Goal: Task Accomplishment & Management: Use online tool/utility

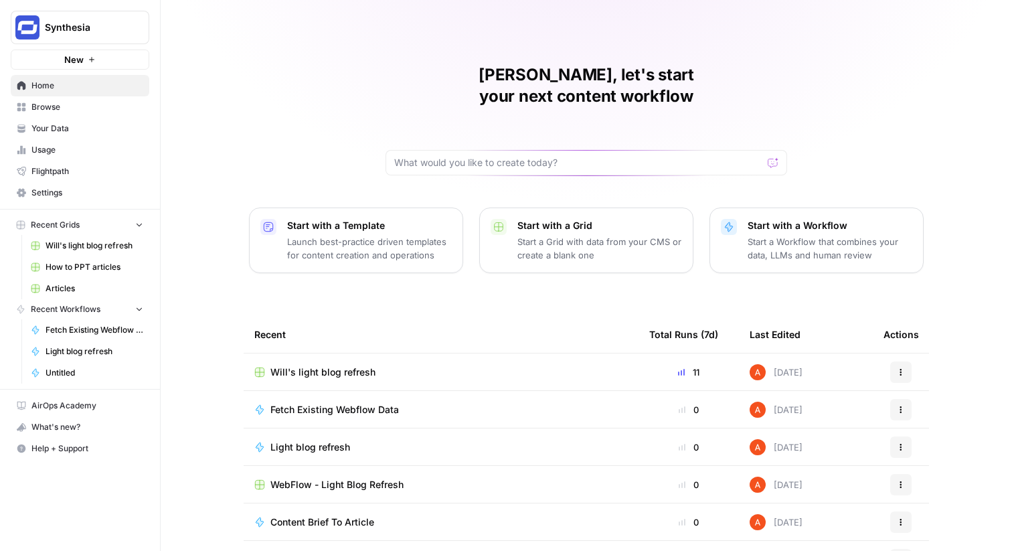
click at [106, 29] on span "Synthesia" at bounding box center [85, 27] width 81 height 13
type input "zol"
click at [102, 102] on span "Zola Inc" at bounding box center [129, 100] width 177 height 13
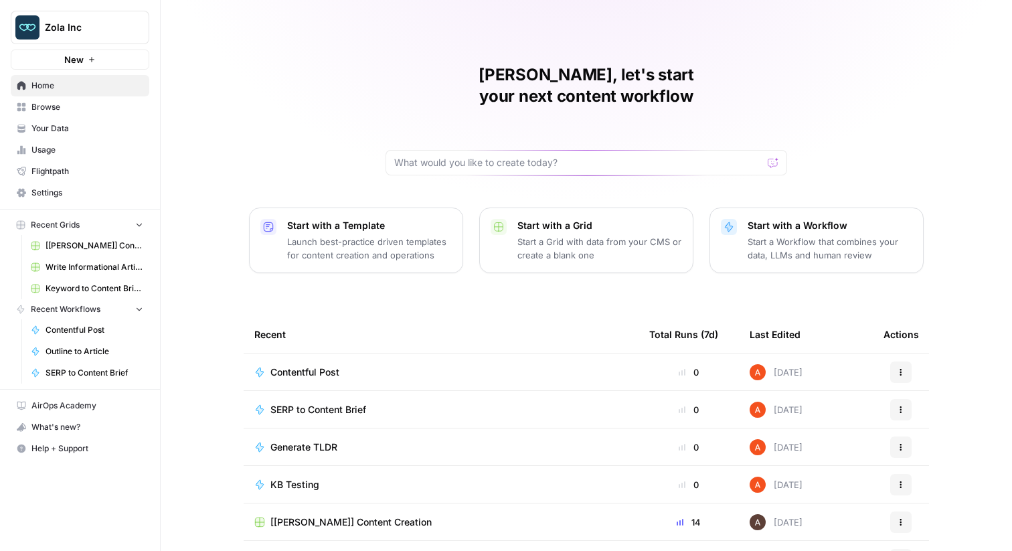
click at [116, 37] on button "Zola Inc" at bounding box center [80, 27] width 139 height 33
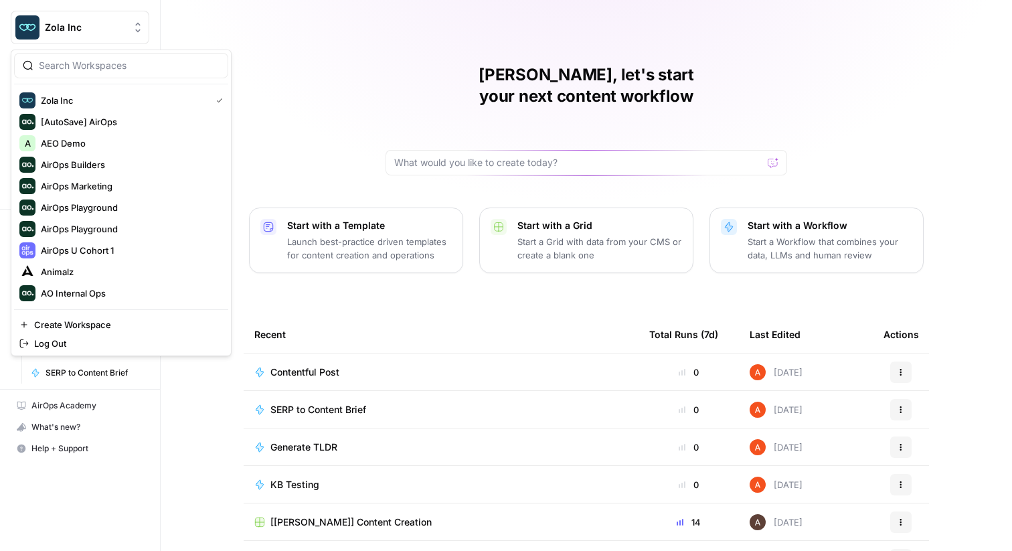
click at [84, 74] on div at bounding box center [121, 65] width 214 height 25
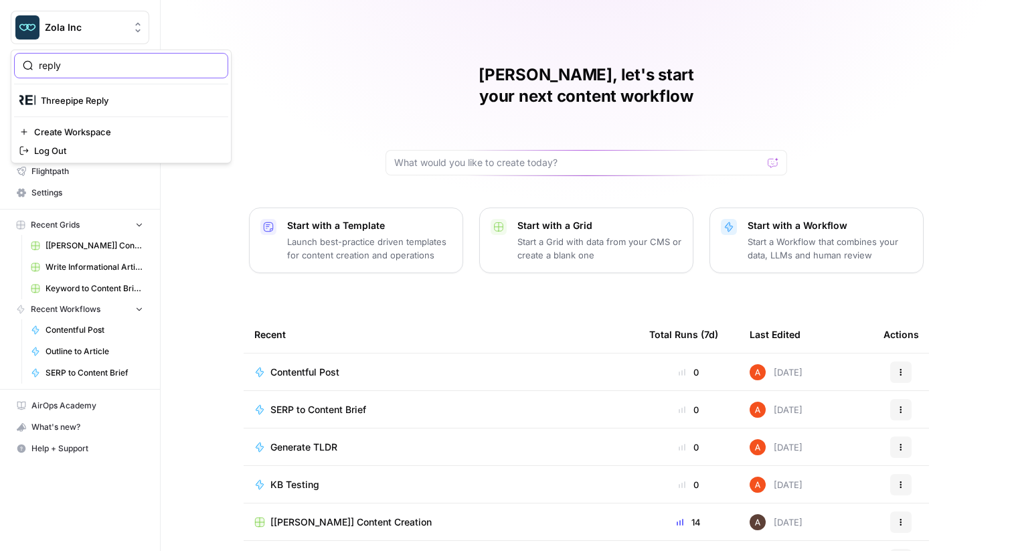
type input "reply"
click at [82, 94] on span "Threepipe Reply" at bounding box center [129, 100] width 177 height 13
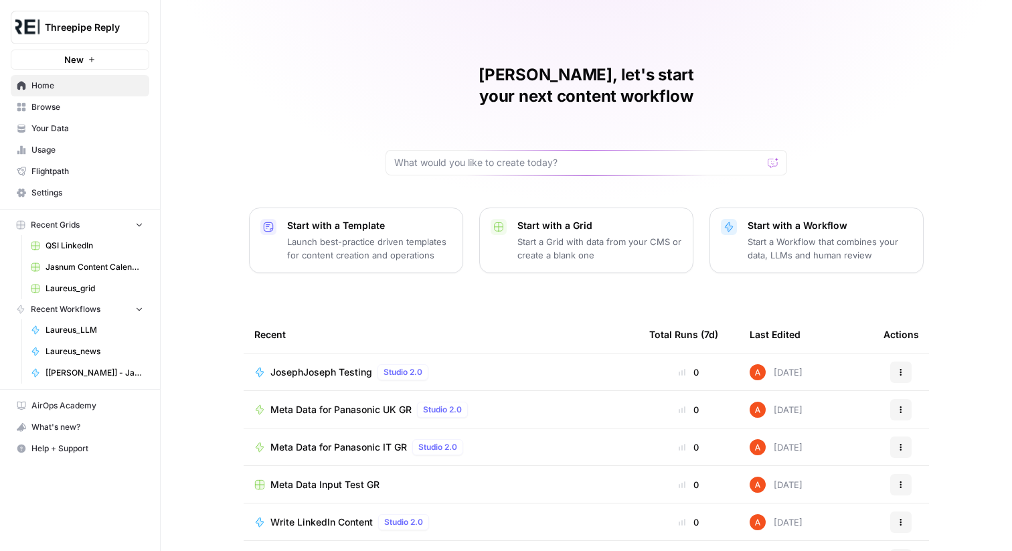
click at [90, 104] on span "Browse" at bounding box center [87, 107] width 112 height 12
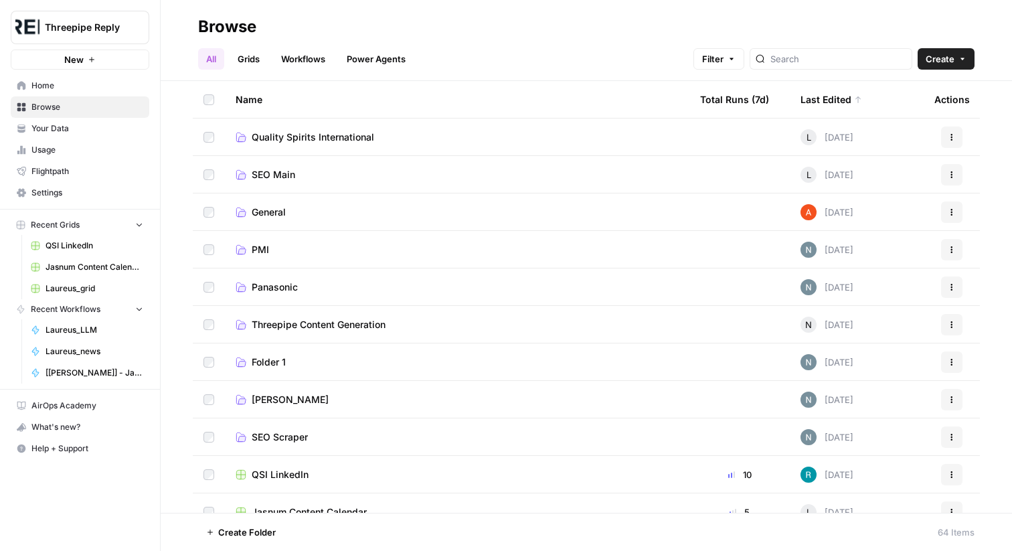
click at [314, 138] on span "Quality Spirits International" at bounding box center [313, 136] width 122 height 13
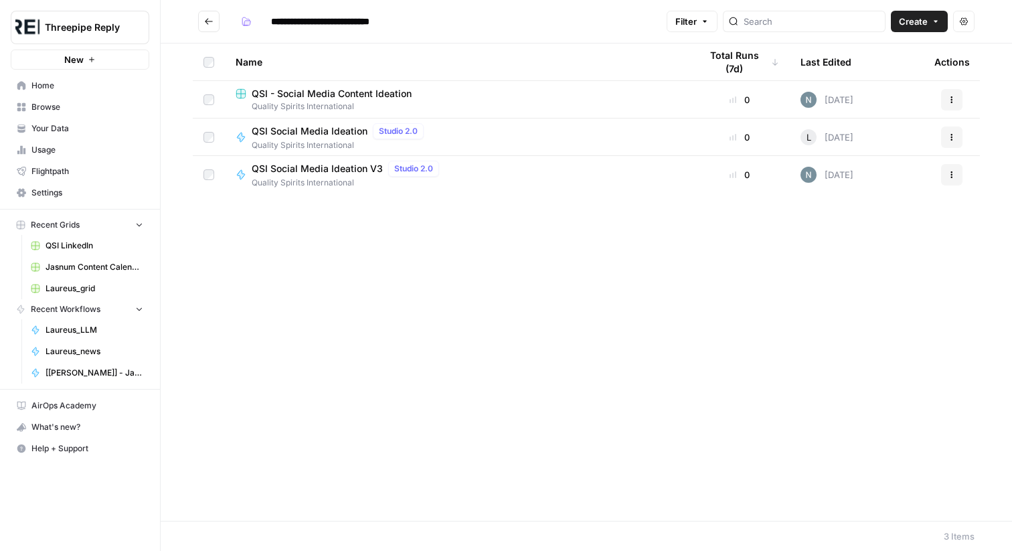
click at [207, 19] on icon "Go back" at bounding box center [209, 21] width 8 height 6
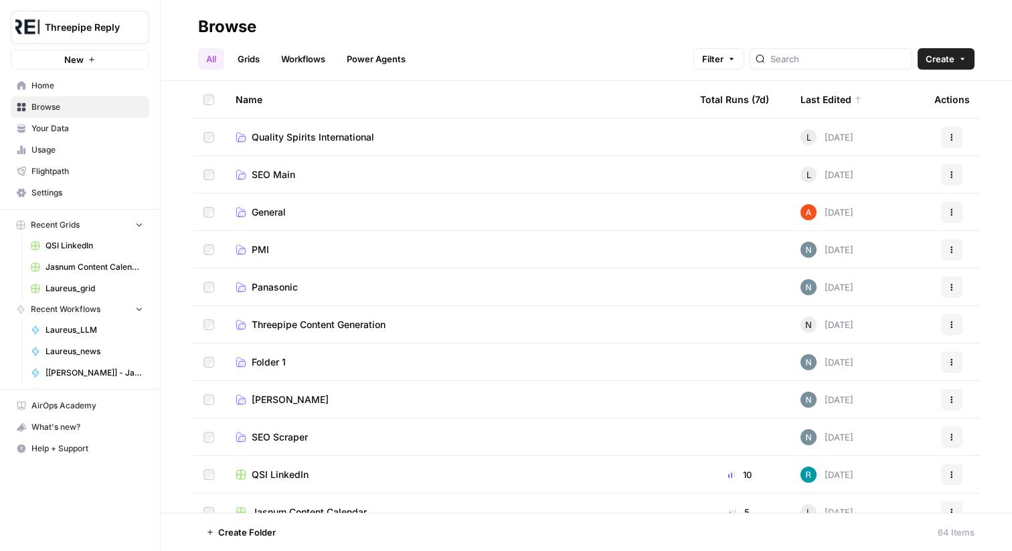
click at [250, 58] on link "Grids" at bounding box center [249, 58] width 38 height 21
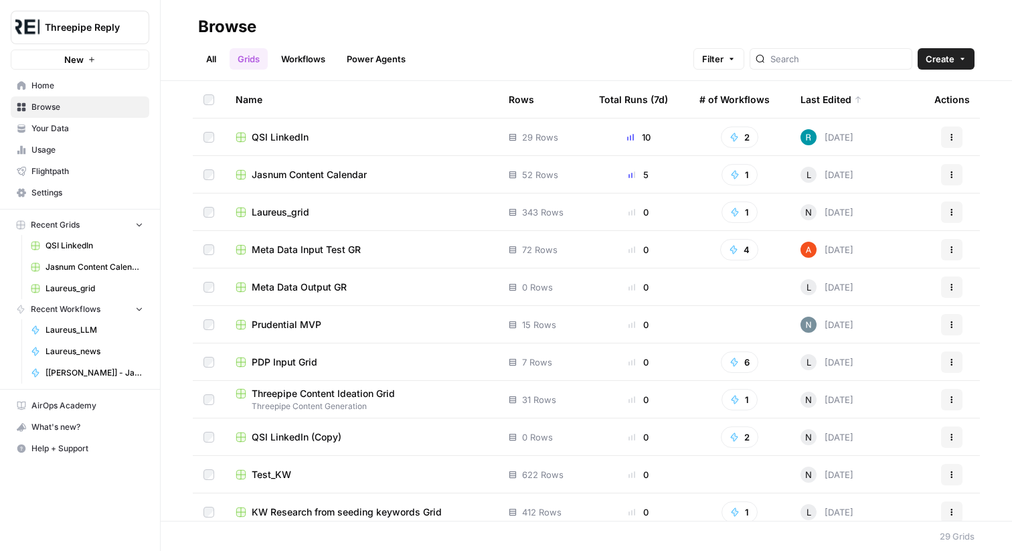
click at [220, 48] on div "All Grids Workflows Power Agents Filter Create" at bounding box center [586, 53] width 776 height 32
click at [114, 122] on span "Your Data" at bounding box center [87, 128] width 112 height 12
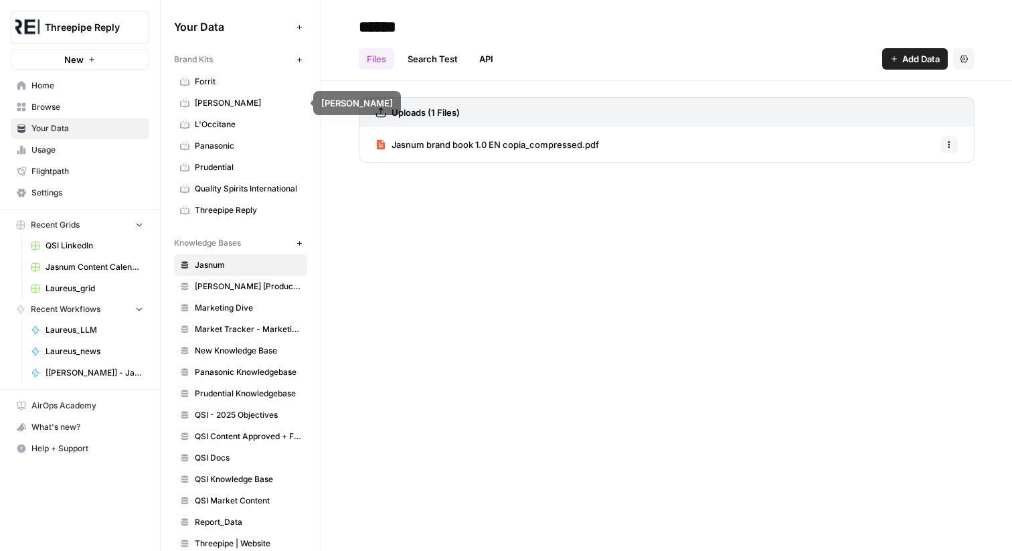
click at [115, 96] on link "Browse" at bounding box center [80, 106] width 139 height 21
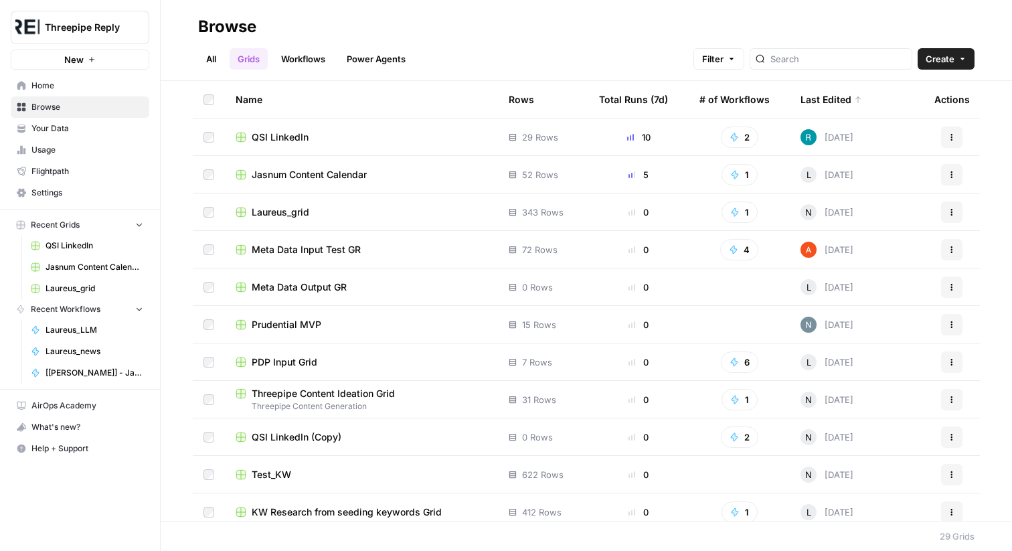
click at [294, 132] on span "QSI LinkedIn" at bounding box center [280, 136] width 57 height 13
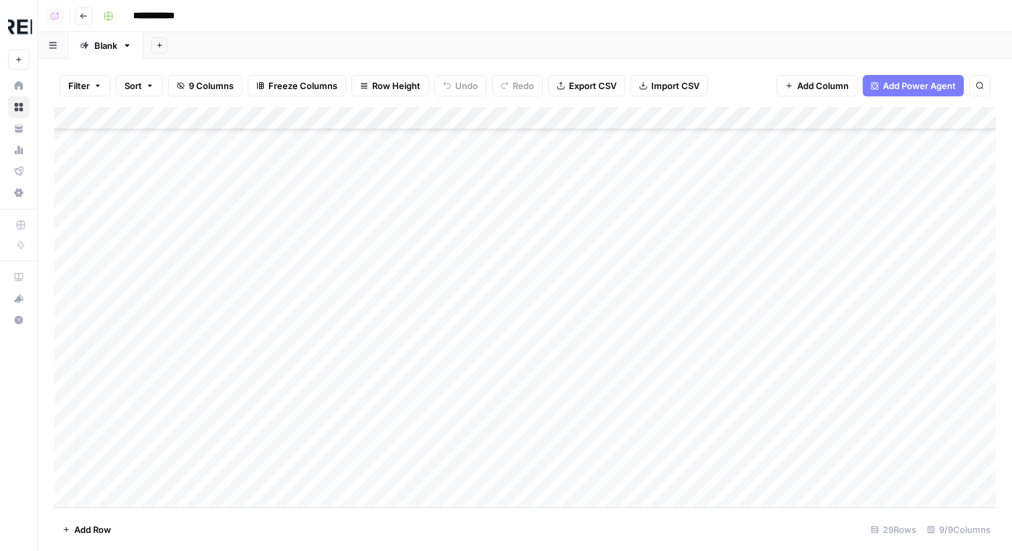
scroll to position [304, 0]
click at [626, 472] on div "Add Column" at bounding box center [524, 307] width 941 height 400
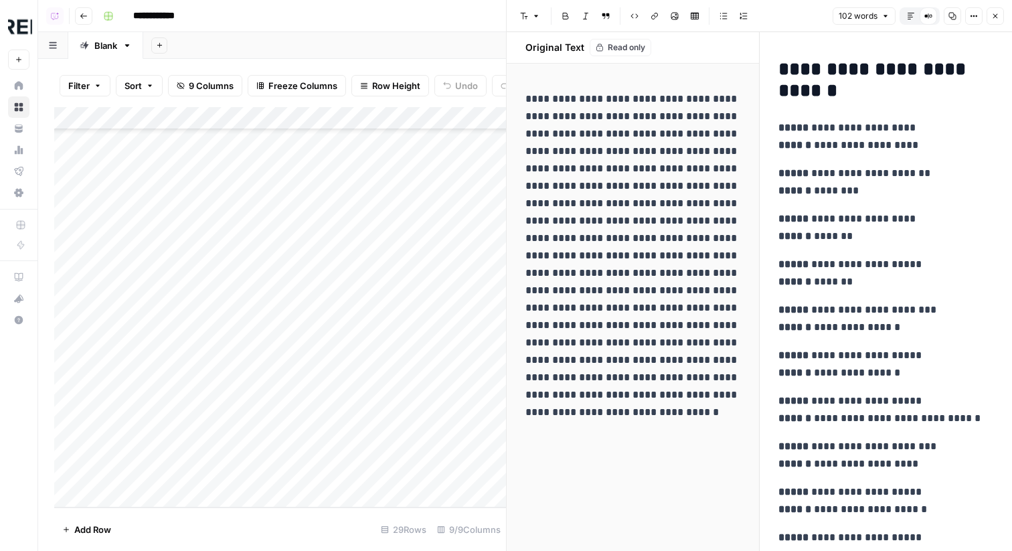
click at [994, 17] on icon "button" at bounding box center [995, 16] width 8 height 8
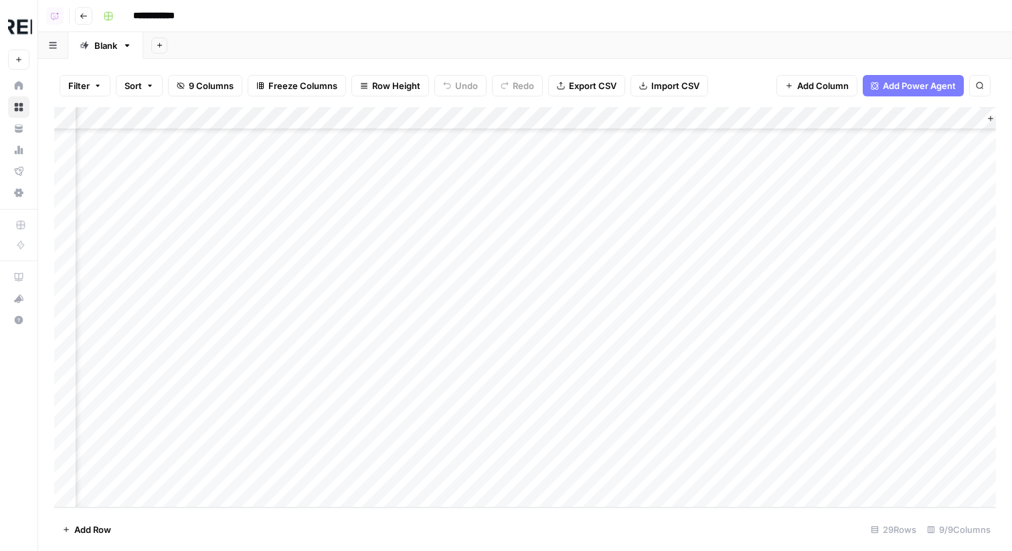
scroll to position [304, 338]
click at [770, 470] on div "Add Column" at bounding box center [524, 307] width 941 height 400
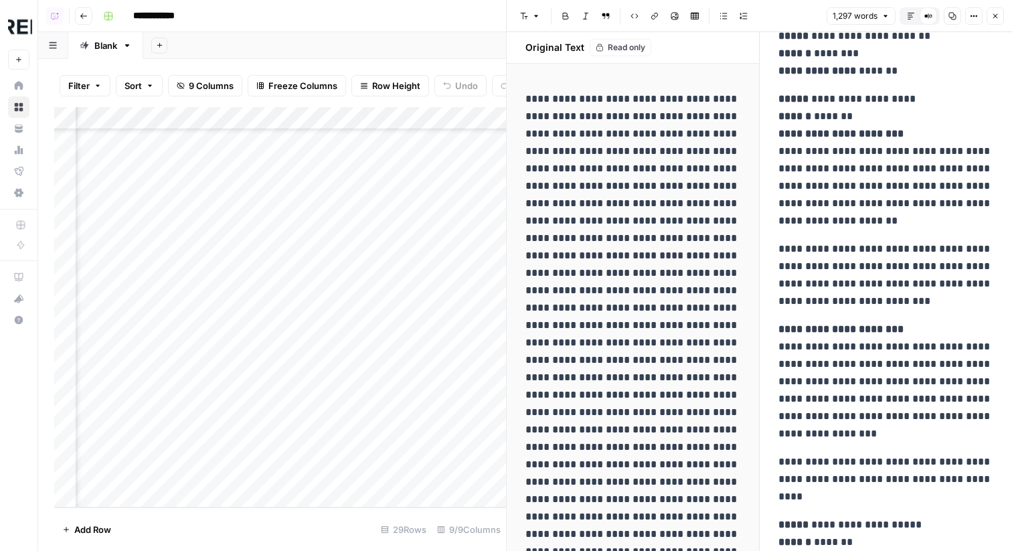
scroll to position [696, 0]
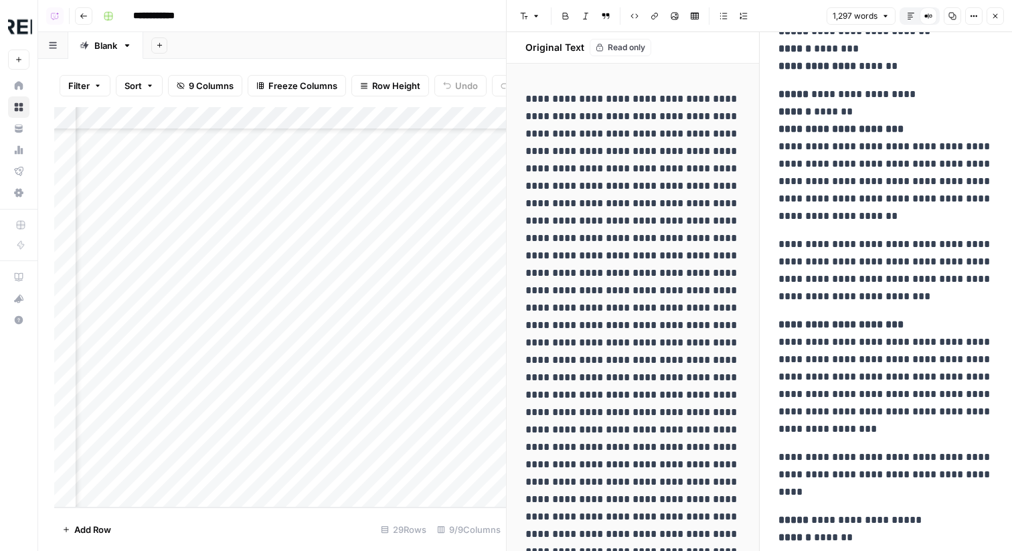
click at [999, 18] on button "Close" at bounding box center [994, 15] width 17 height 17
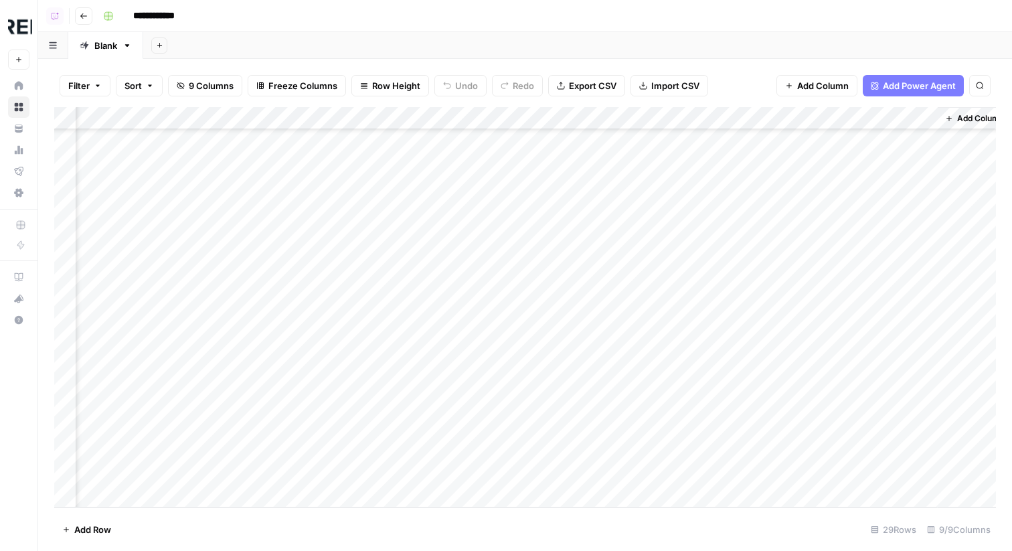
scroll to position [304, 0]
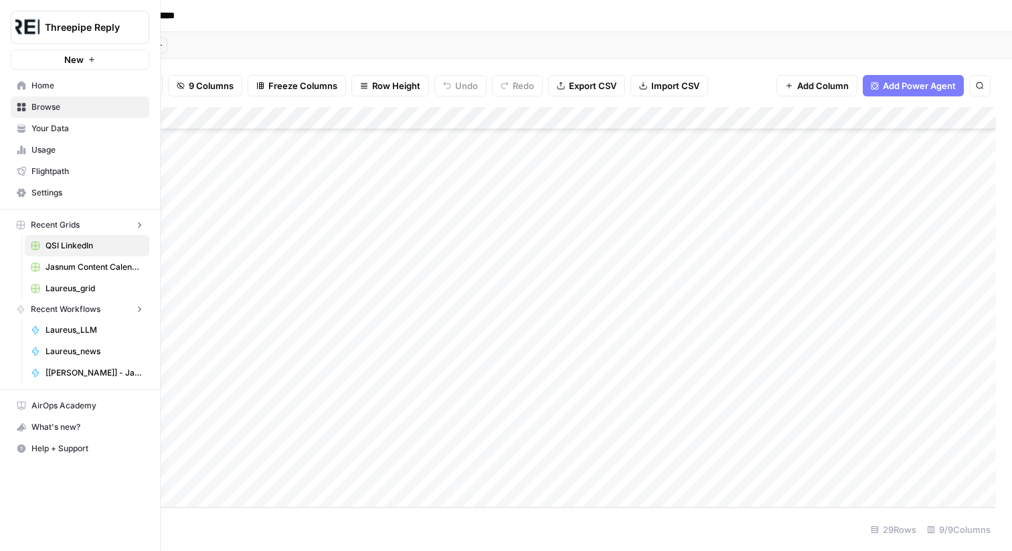
click at [25, 129] on icon at bounding box center [21, 128] width 9 height 9
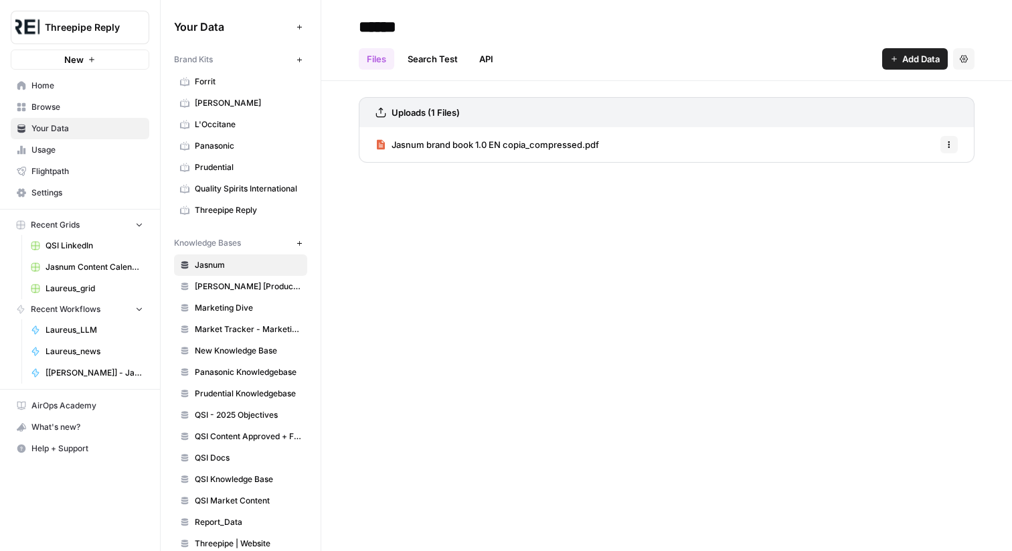
click at [230, 164] on span "Prudential" at bounding box center [248, 167] width 106 height 12
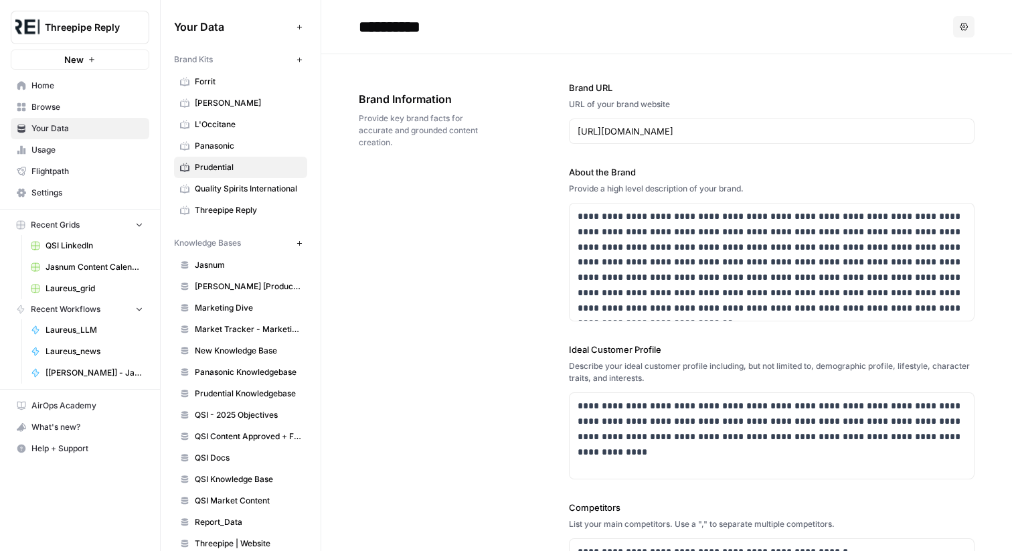
click at [270, 179] on link "Quality Spirits International" at bounding box center [240, 188] width 133 height 21
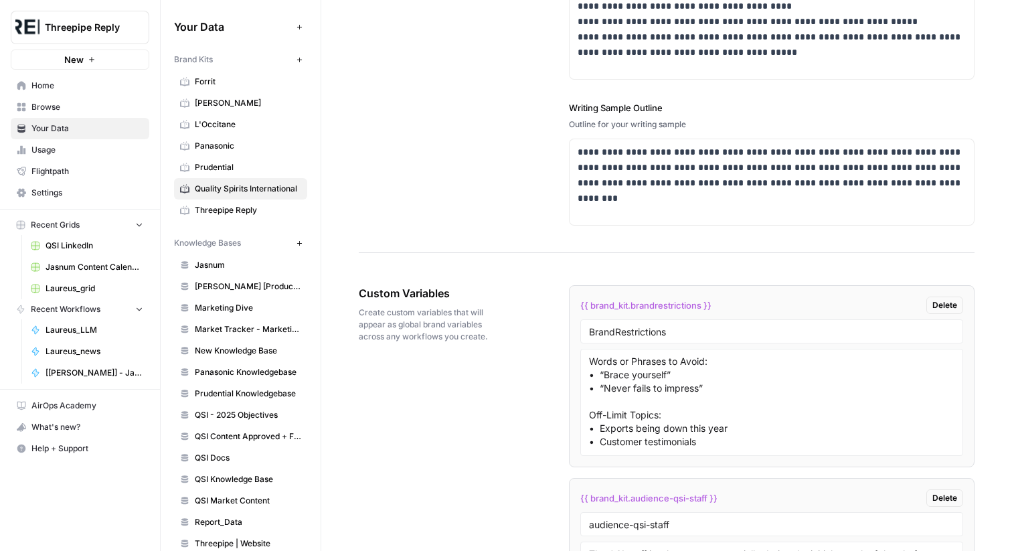
scroll to position [119, 0]
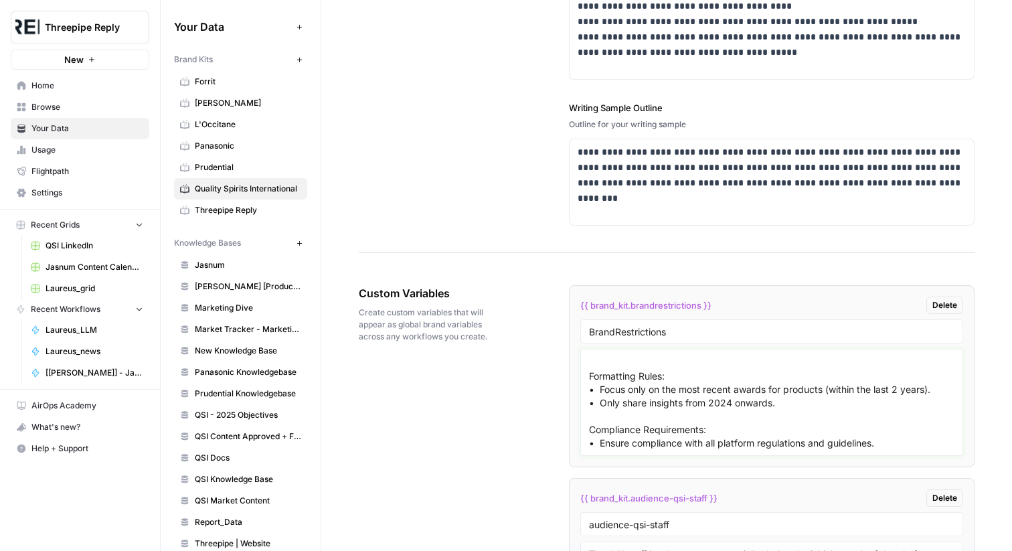
click at [615, 440] on textarea "Words or Phrases to Avoid: • “Brace yourself” • “Never fails to impress” Off-Li…" at bounding box center [771, 402] width 365 height 95
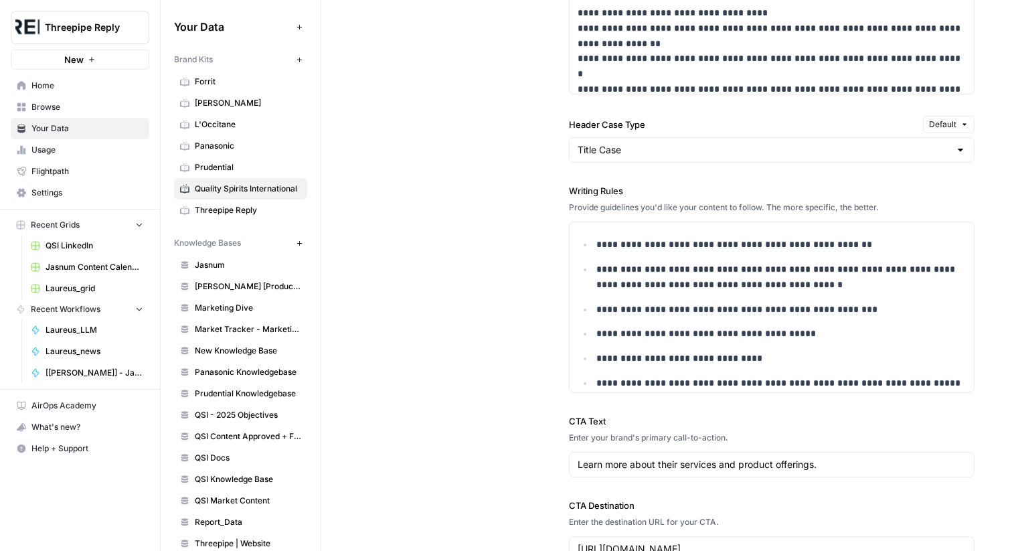
scroll to position [1101, 0]
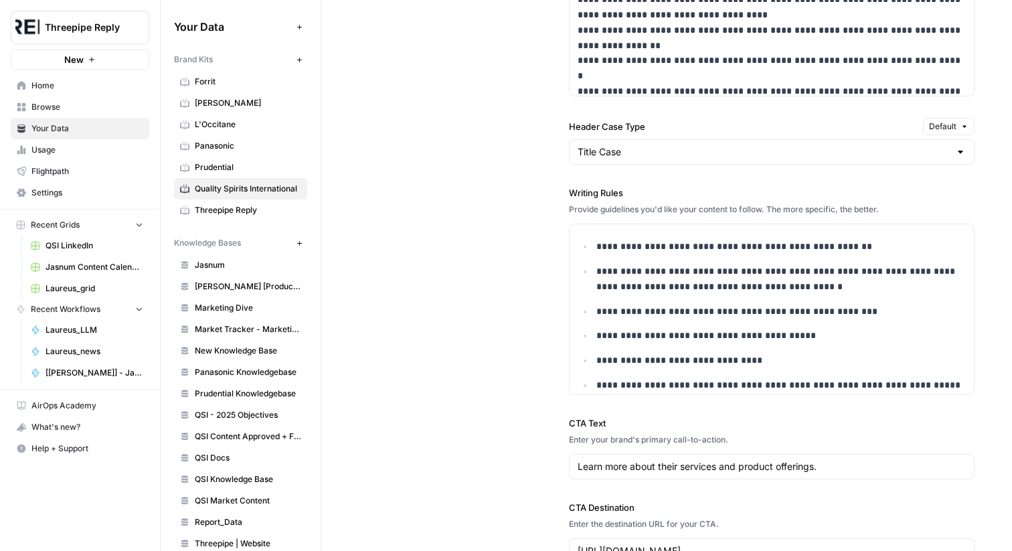
type textarea "Words or Phrases to Avoid: • “Brace yourself” • “Never fails to impress” Off-Li…"
click at [98, 35] on button "Threepipe Reply" at bounding box center [80, 27] width 139 height 33
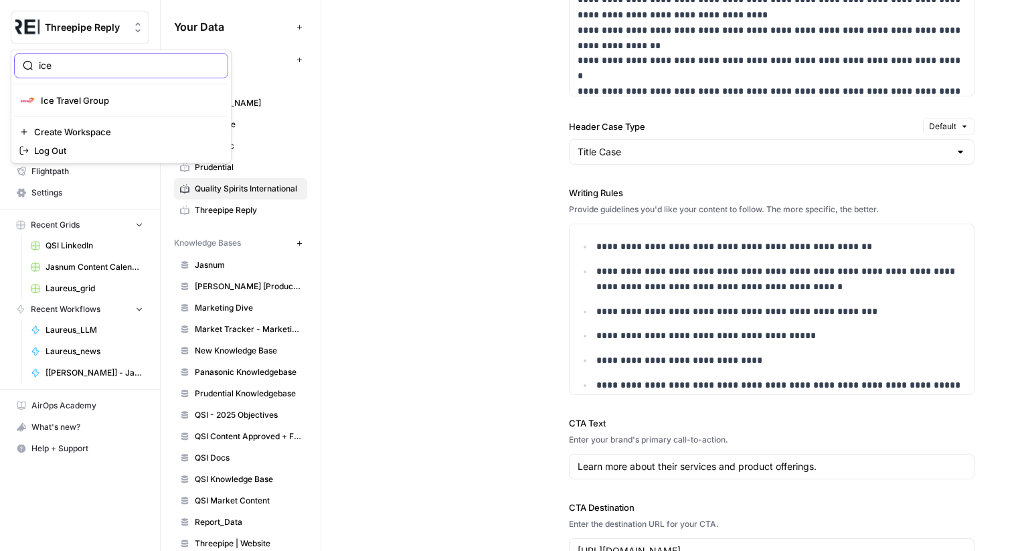
type input "ice"
click at [101, 91] on button "Ice Travel Group" at bounding box center [121, 100] width 214 height 21
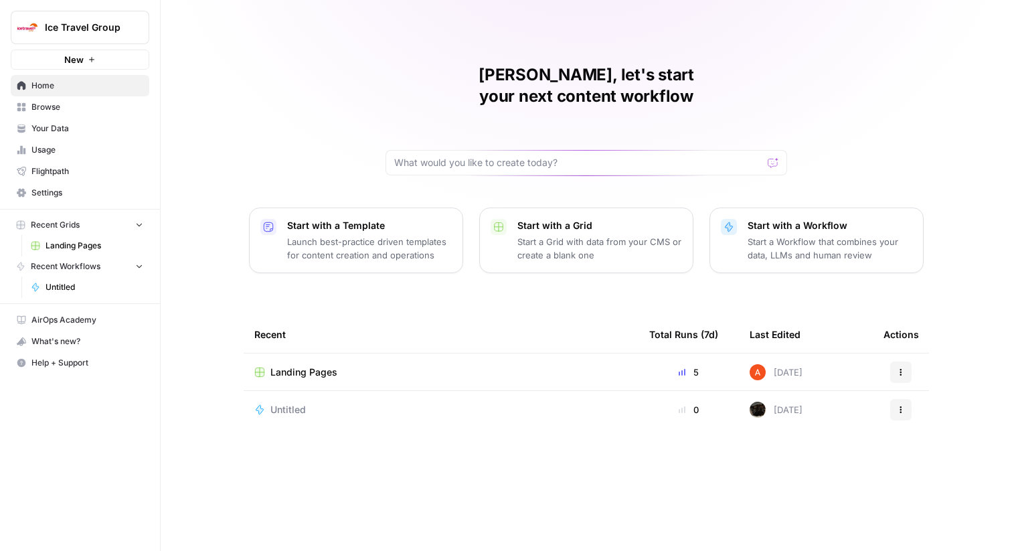
click at [106, 191] on span "Settings" at bounding box center [87, 193] width 112 height 12
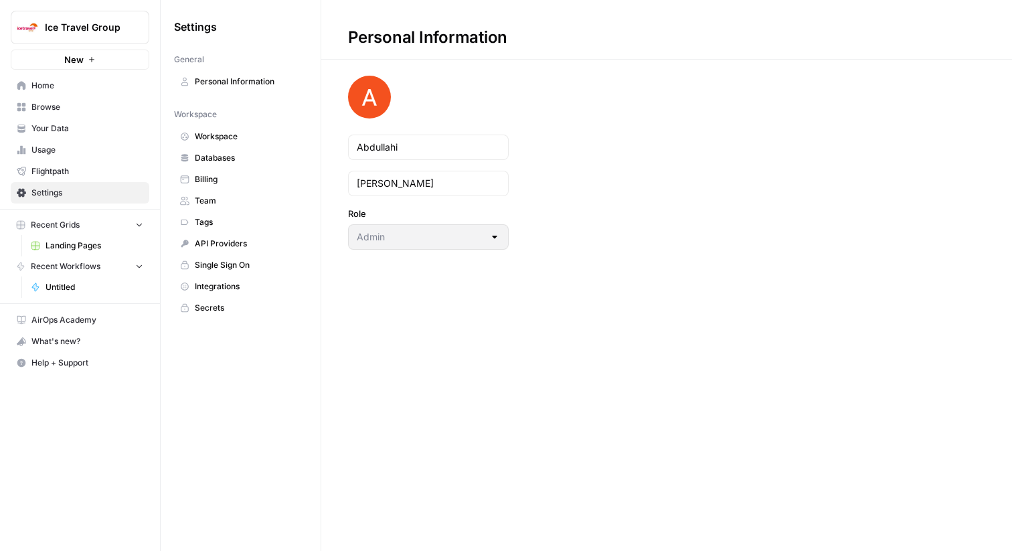
click at [222, 286] on span "Integrations" at bounding box center [248, 286] width 106 height 12
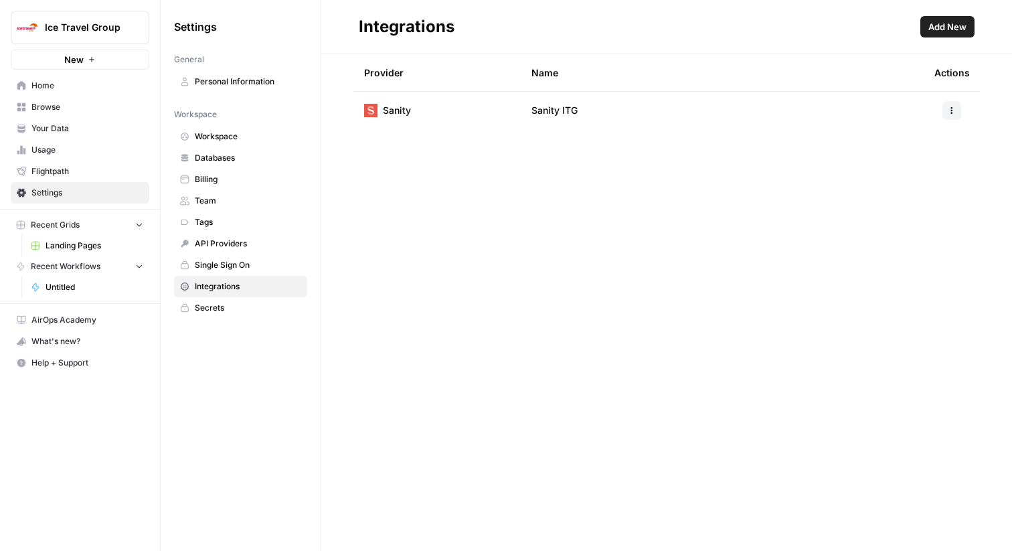
click at [227, 306] on span "Secrets" at bounding box center [248, 308] width 106 height 12
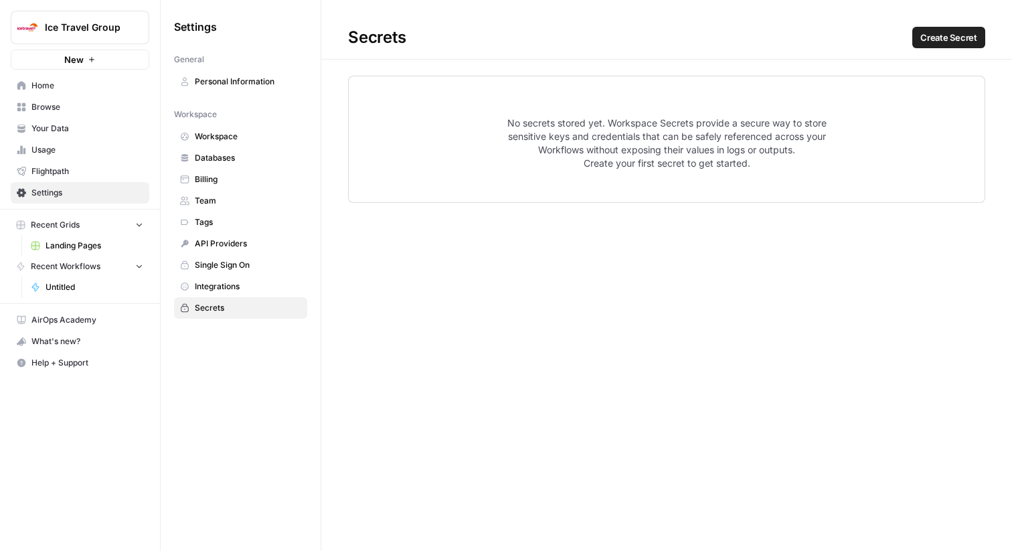
click at [232, 284] on span "Integrations" at bounding box center [248, 286] width 106 height 12
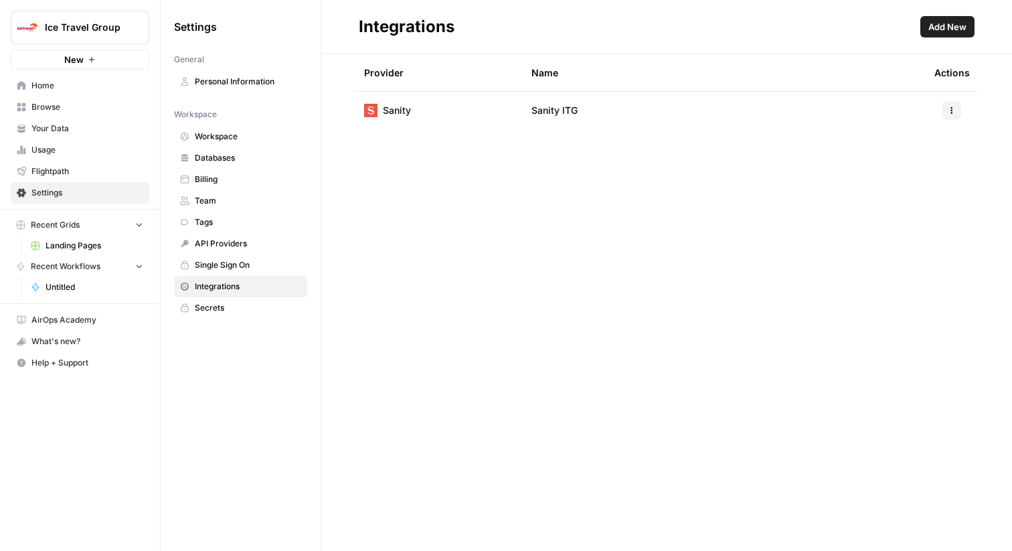
click at [56, 88] on span "Home" at bounding box center [87, 86] width 112 height 12
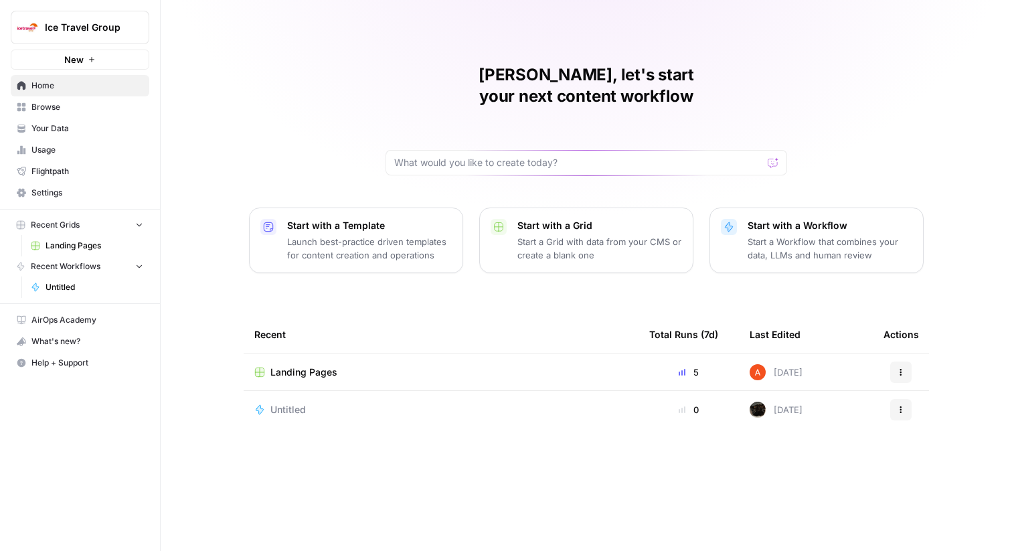
click at [294, 403] on span "Untitled" at bounding box center [287, 409] width 35 height 13
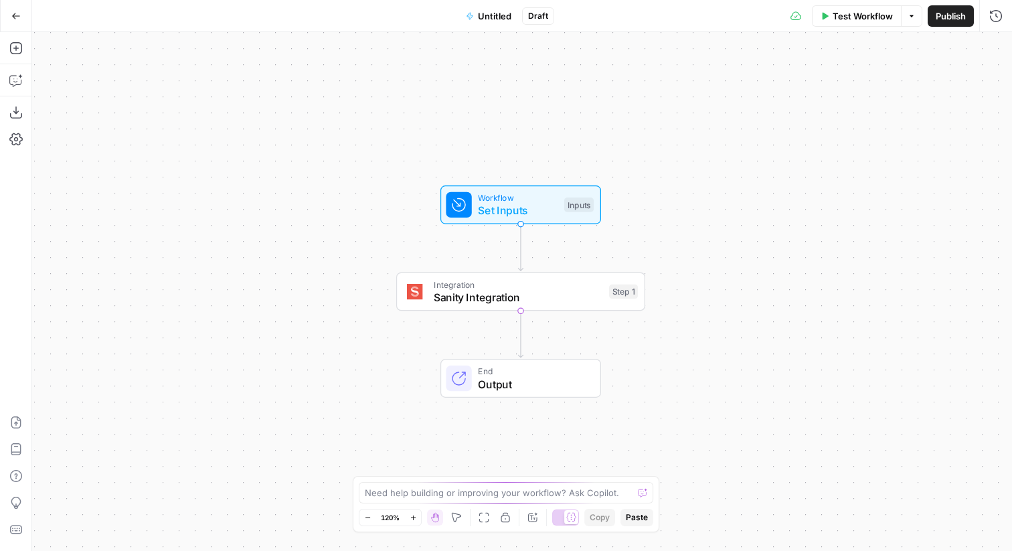
click at [17, 17] on icon "button" at bounding box center [15, 15] width 9 height 9
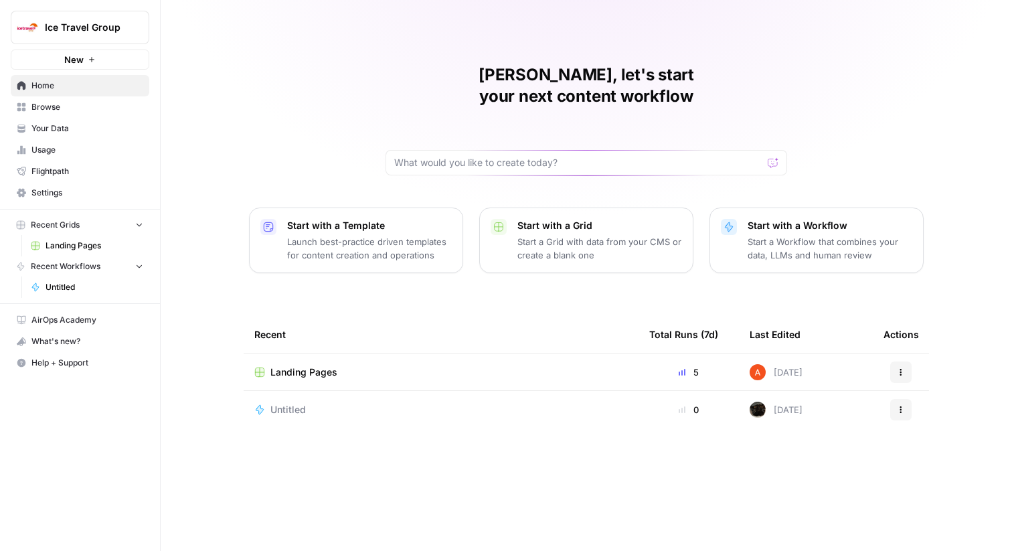
click at [101, 64] on button "New" at bounding box center [80, 60] width 139 height 20
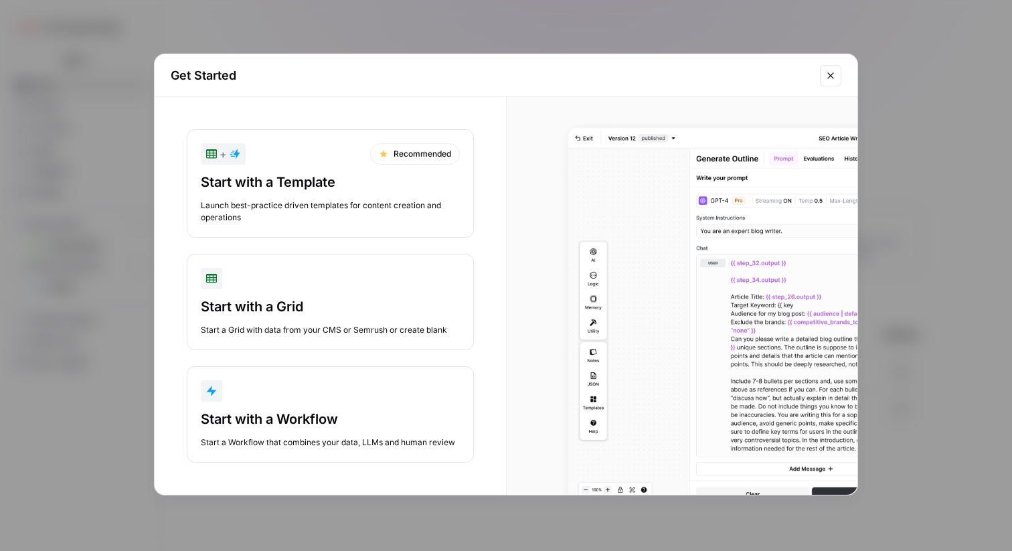
click at [331, 417] on div "Start with a Workflow" at bounding box center [330, 418] width 259 height 19
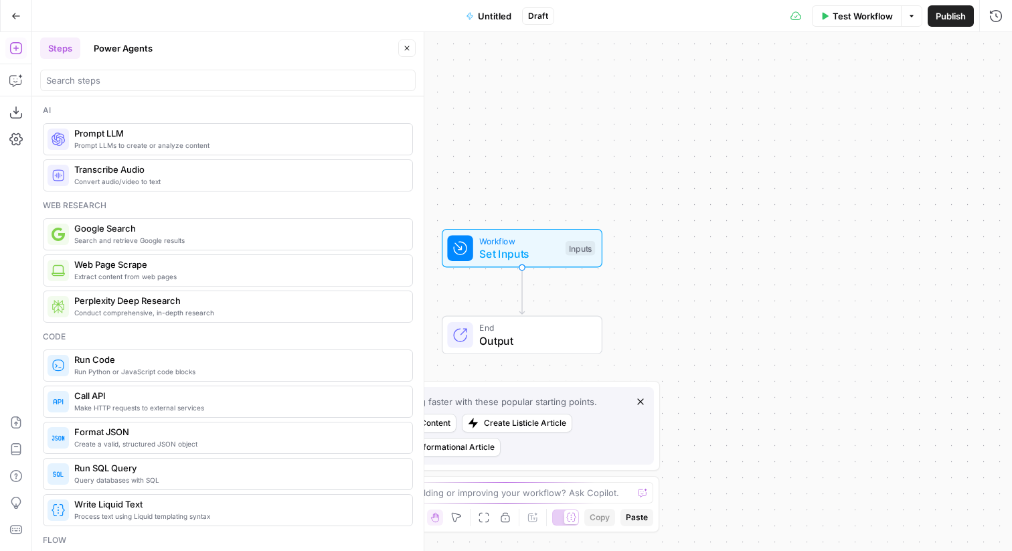
click at [489, 17] on span "Untitled" at bounding box center [494, 15] width 33 height 13
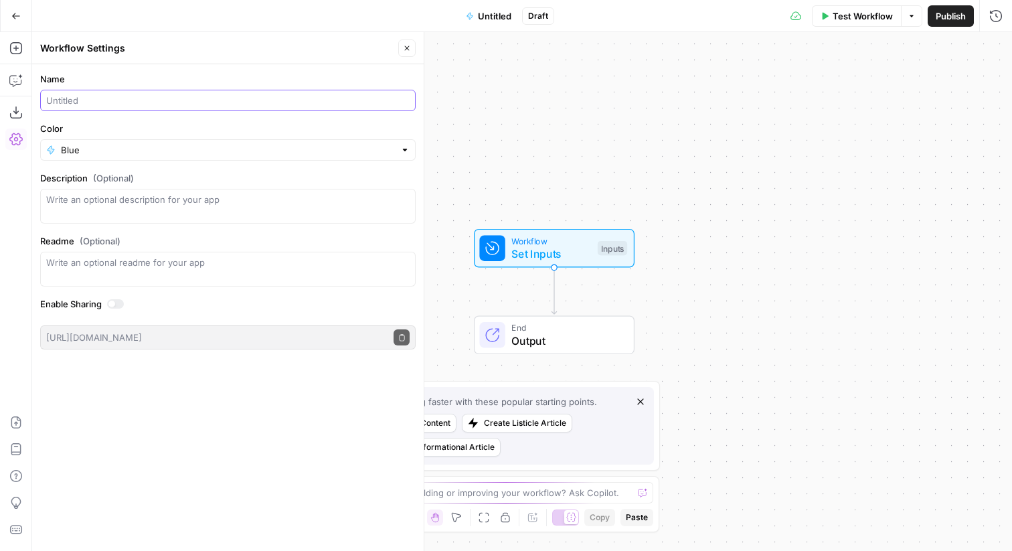
click at [238, 104] on input "Name" at bounding box center [227, 100] width 363 height 13
type input "Sanity Test"
click at [561, 116] on div "Workflow Set Inputs Inputs End Output" at bounding box center [522, 291] width 980 height 519
click at [405, 39] on button "Close" at bounding box center [406, 47] width 17 height 17
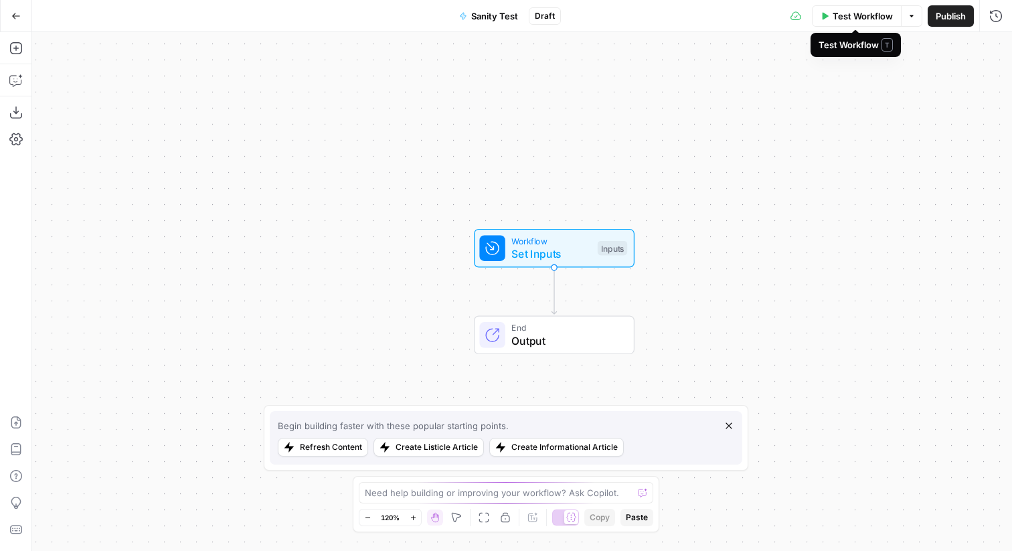
click at [874, 15] on span "Test Workflow" at bounding box center [862, 15] width 60 height 13
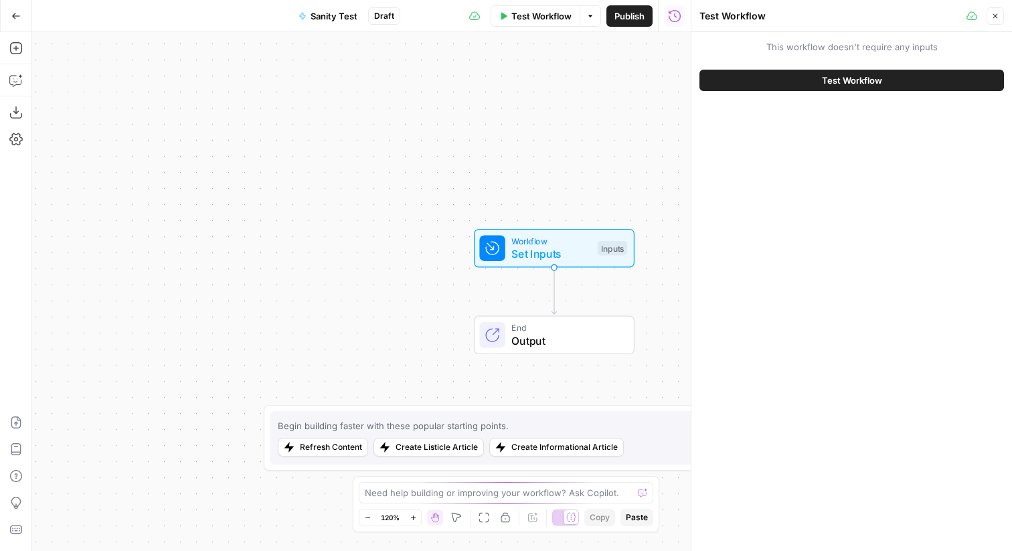
click at [994, 17] on icon "button" at bounding box center [995, 16] width 8 height 8
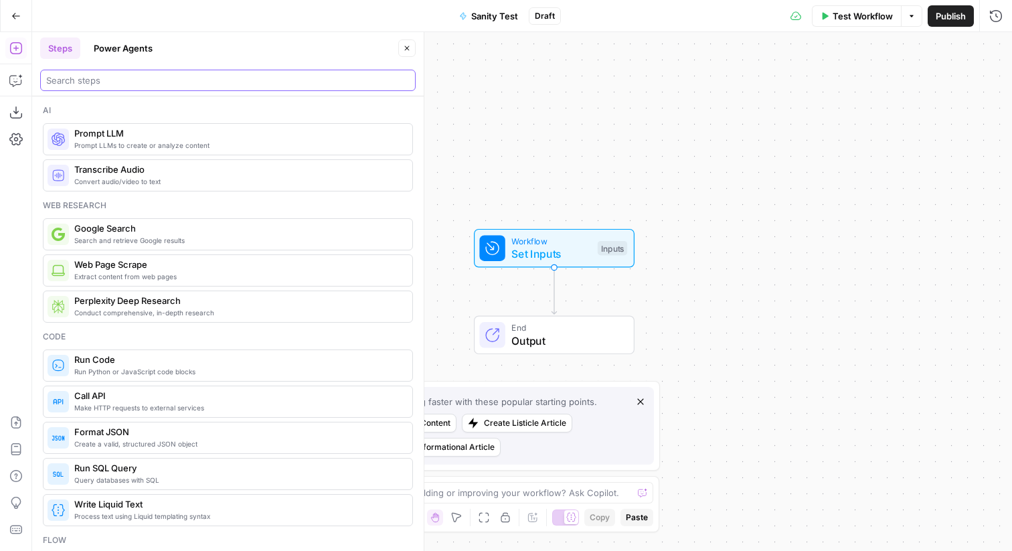
click at [70, 78] on input "search" at bounding box center [227, 80] width 363 height 13
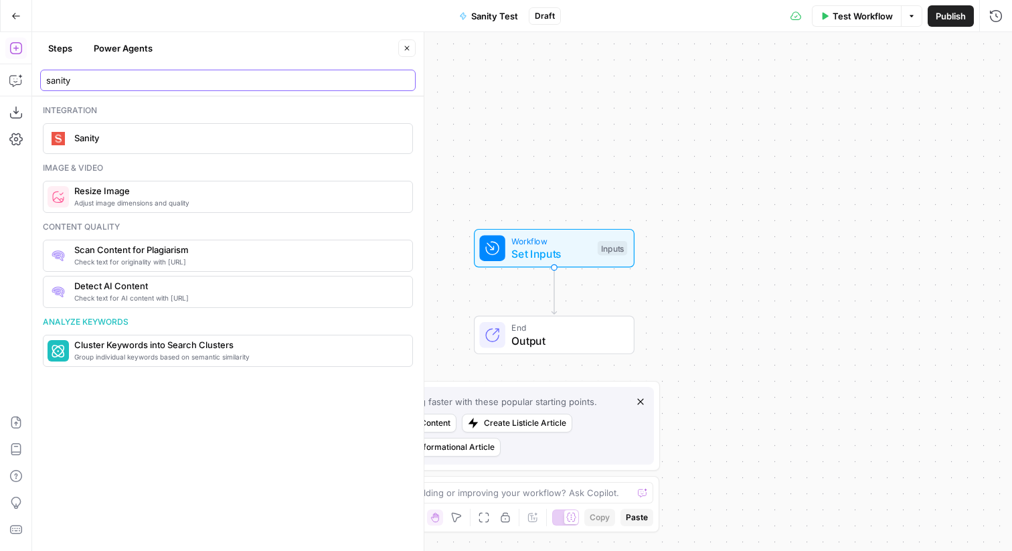
type input "sanity"
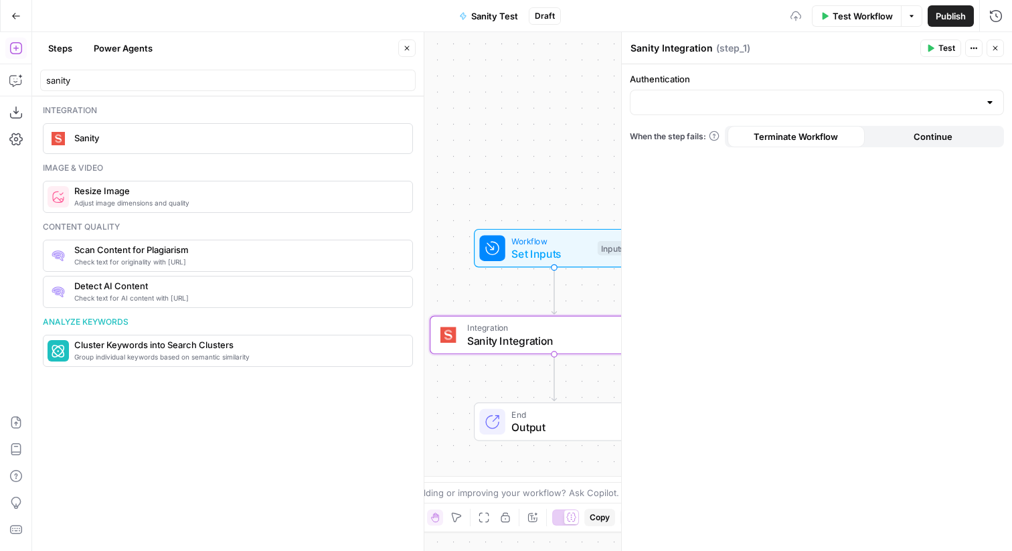
click at [710, 114] on div at bounding box center [817, 102] width 374 height 25
click at [703, 136] on span "Sanity ITG" at bounding box center [814, 135] width 346 height 13
type input "Sanity ITG"
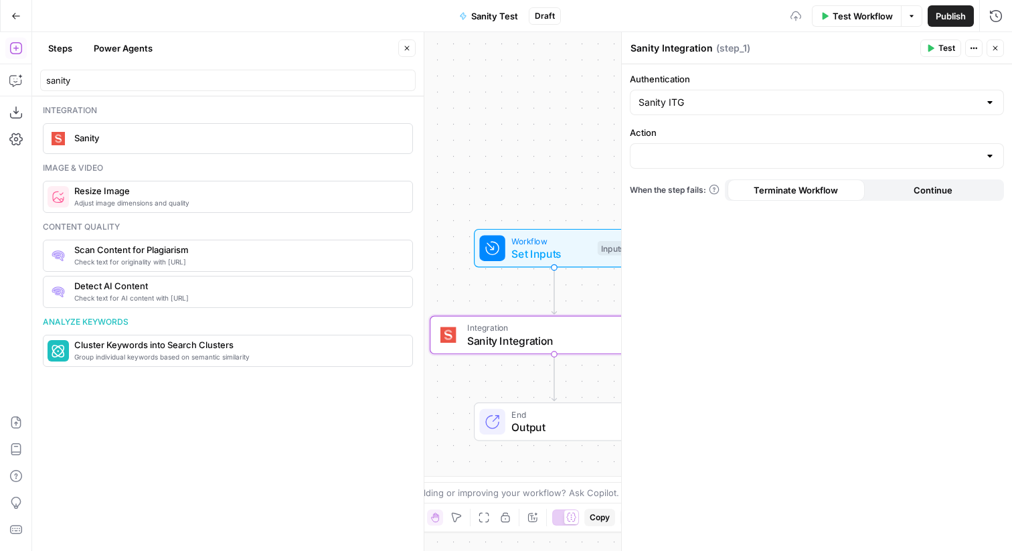
click at [755, 147] on div at bounding box center [817, 155] width 374 height 25
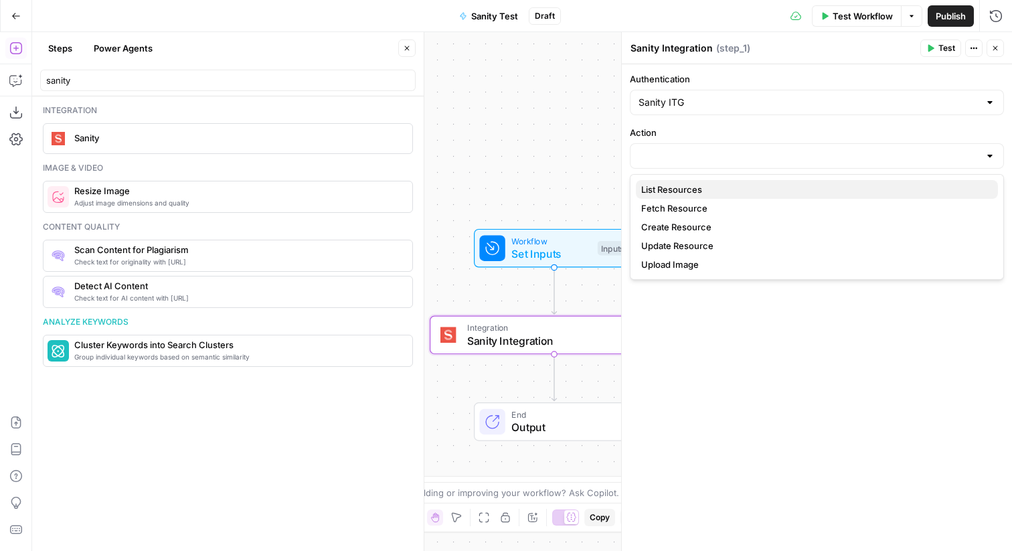
click at [701, 193] on span "List Resources" at bounding box center [814, 189] width 346 height 13
type input "List Resources"
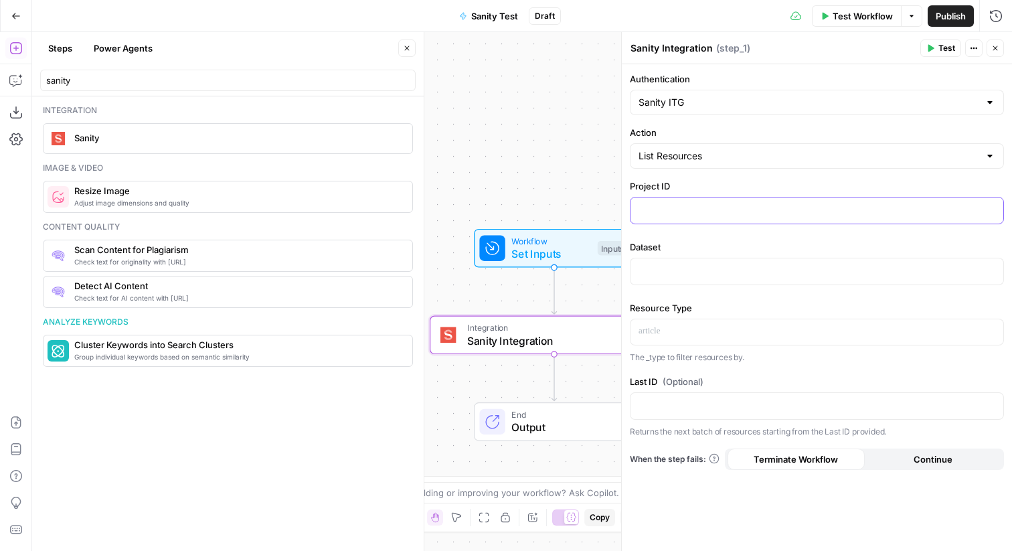
click at [701, 209] on p at bounding box center [816, 209] width 357 height 13
click at [410, 51] on icon "button" at bounding box center [407, 48] width 8 height 8
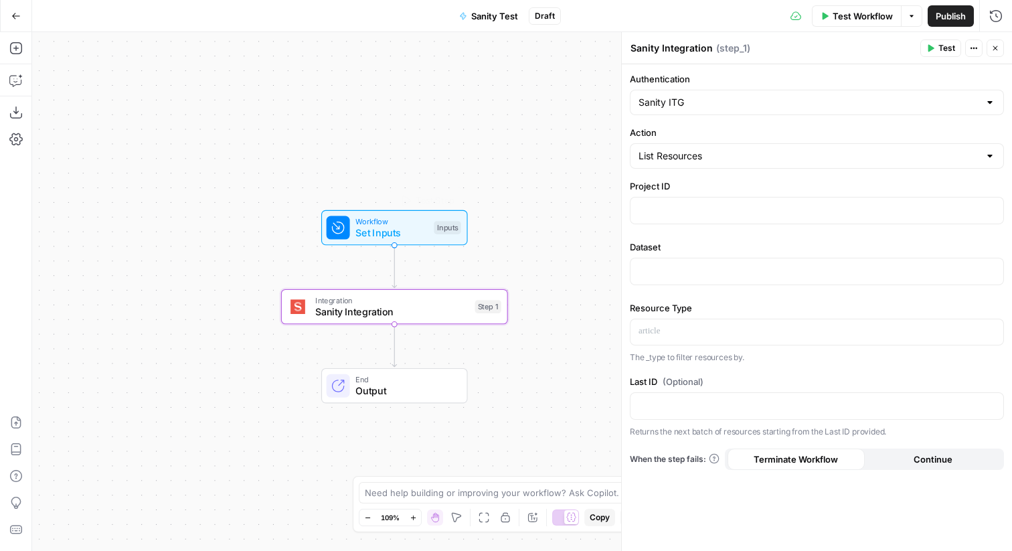
click at [403, 310] on span "Sanity Integration" at bounding box center [392, 311] width 154 height 15
click at [799, 150] on input "Action" at bounding box center [808, 155] width 341 height 13
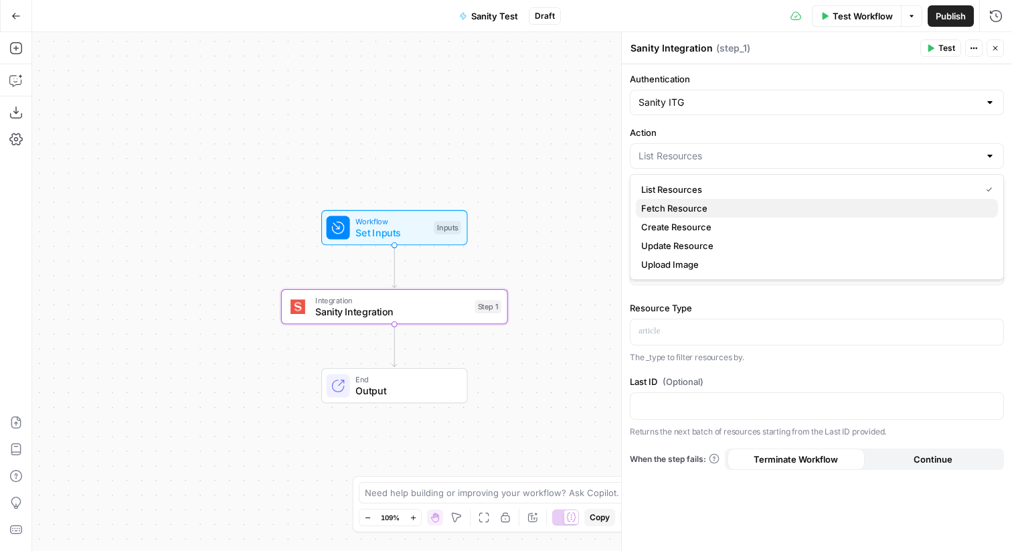
click at [703, 205] on span "Fetch Resource" at bounding box center [814, 207] width 346 height 13
type input "Fetch Resource"
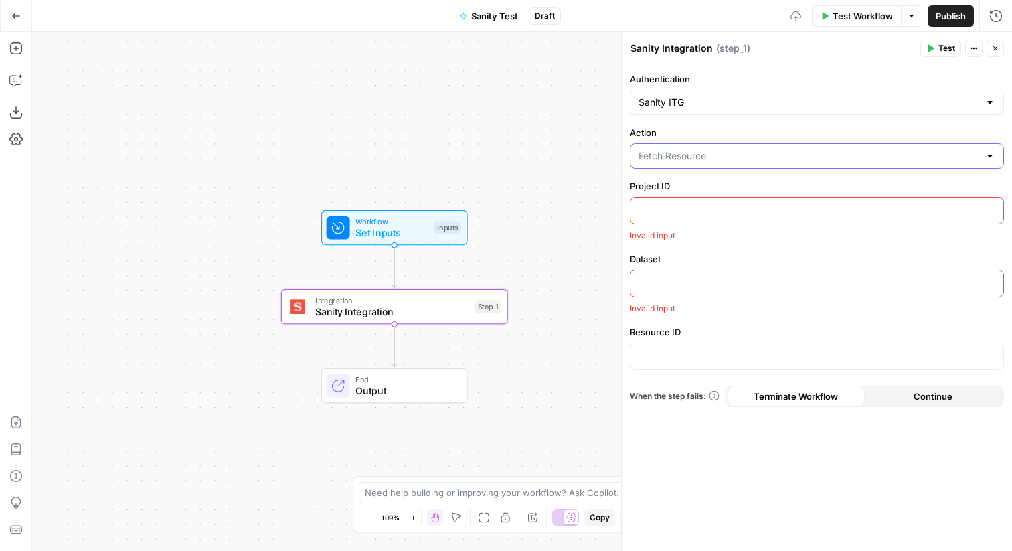
click at [697, 154] on input "Action" at bounding box center [808, 155] width 341 height 13
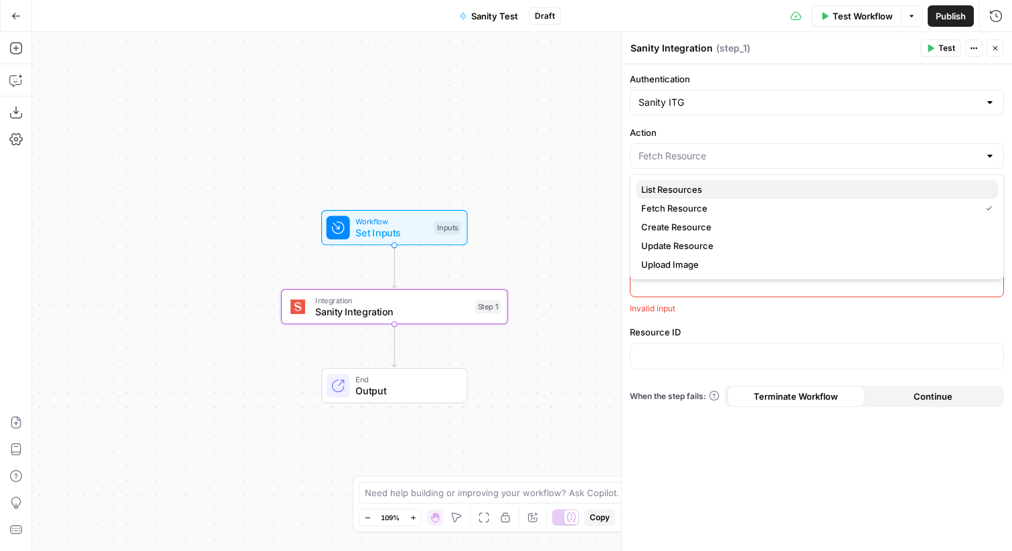
click at [697, 191] on span "List Resources" at bounding box center [814, 189] width 346 height 13
type input "List Resources"
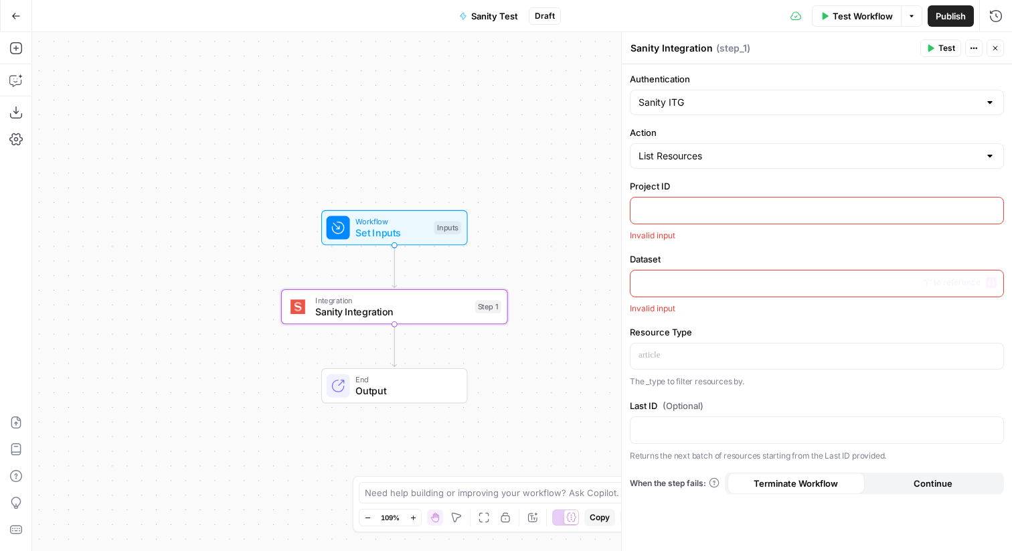
click at [686, 290] on div at bounding box center [816, 283] width 373 height 26
click at [699, 361] on p at bounding box center [816, 355] width 357 height 13
click at [731, 419] on div at bounding box center [816, 430] width 373 height 26
click at [470, 308] on div "Integration Sanity Integration Step 1" at bounding box center [393, 306] width 215 height 25
click at [723, 157] on input "Action" at bounding box center [808, 155] width 341 height 13
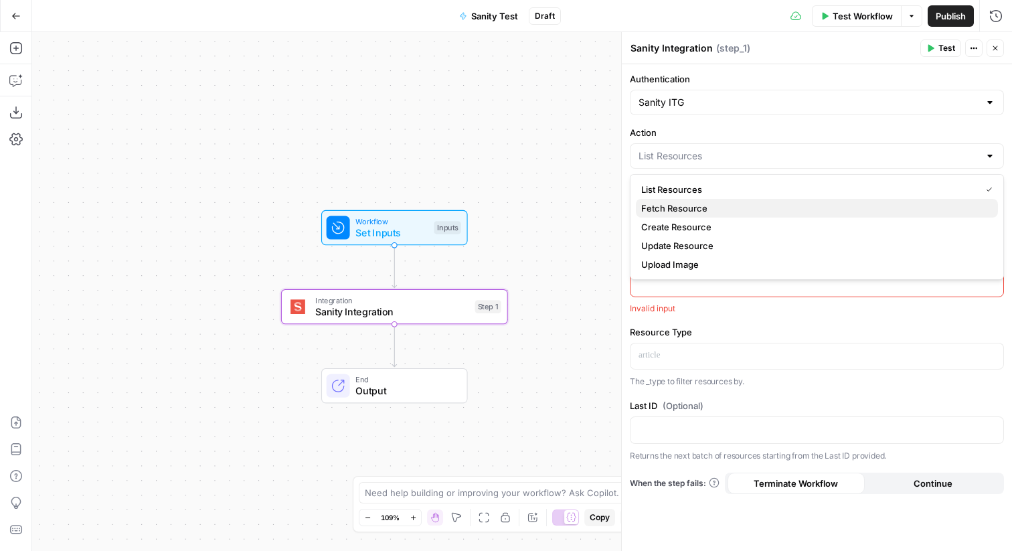
click at [707, 209] on span "Fetch Resource" at bounding box center [814, 207] width 346 height 13
type input "Fetch Resource"
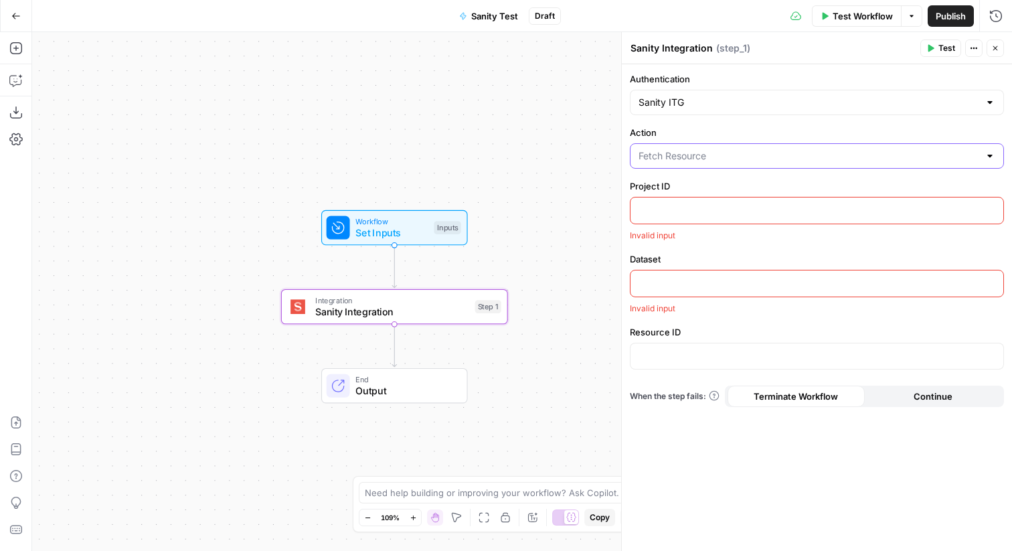
click at [679, 155] on input "Action" at bounding box center [808, 155] width 341 height 13
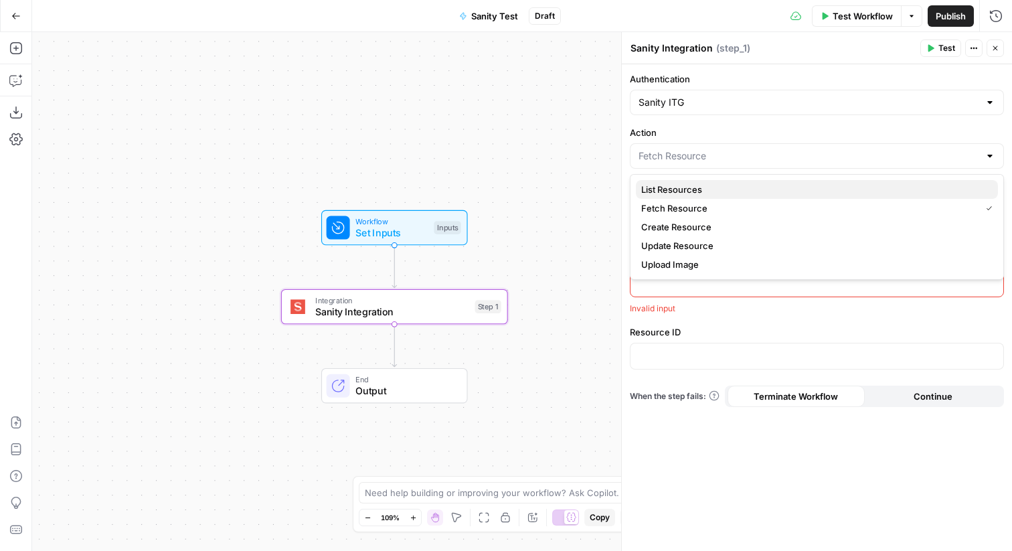
click at [682, 192] on span "List Resources" at bounding box center [814, 189] width 346 height 13
type input "List Resources"
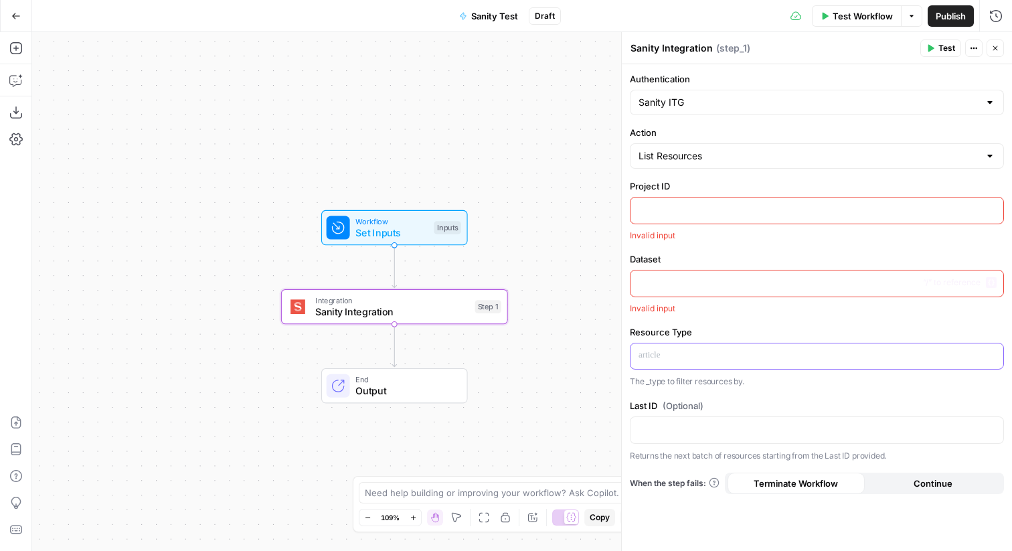
click at [681, 343] on div at bounding box center [816, 356] width 373 height 26
click at [709, 208] on p at bounding box center [816, 209] width 357 height 13
click at [641, 254] on label "Dataset" at bounding box center [817, 258] width 374 height 13
click at [681, 331] on label "Resource Type" at bounding box center [817, 331] width 374 height 13
click at [701, 366] on div at bounding box center [816, 356] width 373 height 26
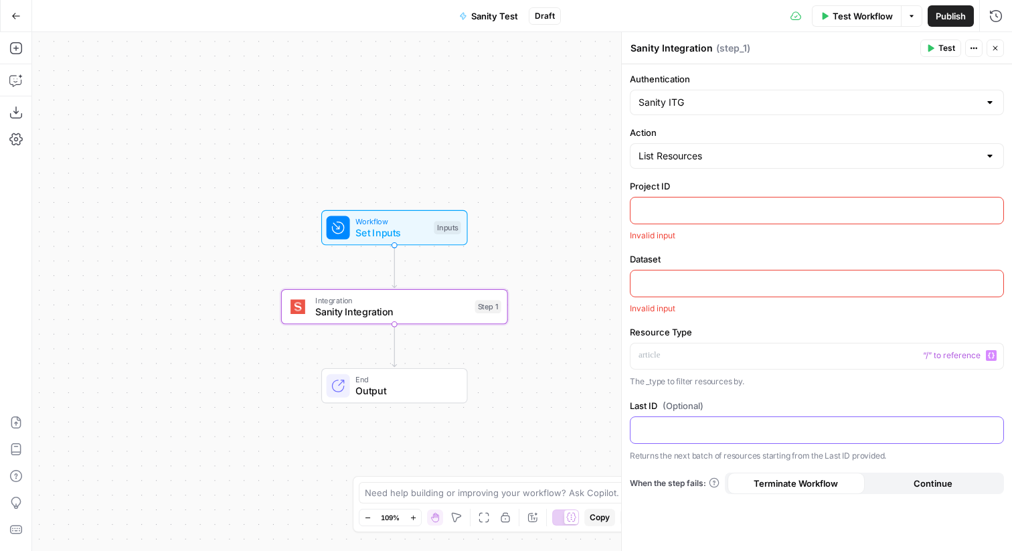
click at [778, 428] on p at bounding box center [816, 428] width 357 height 13
click at [744, 162] on input "Action" at bounding box center [808, 155] width 341 height 13
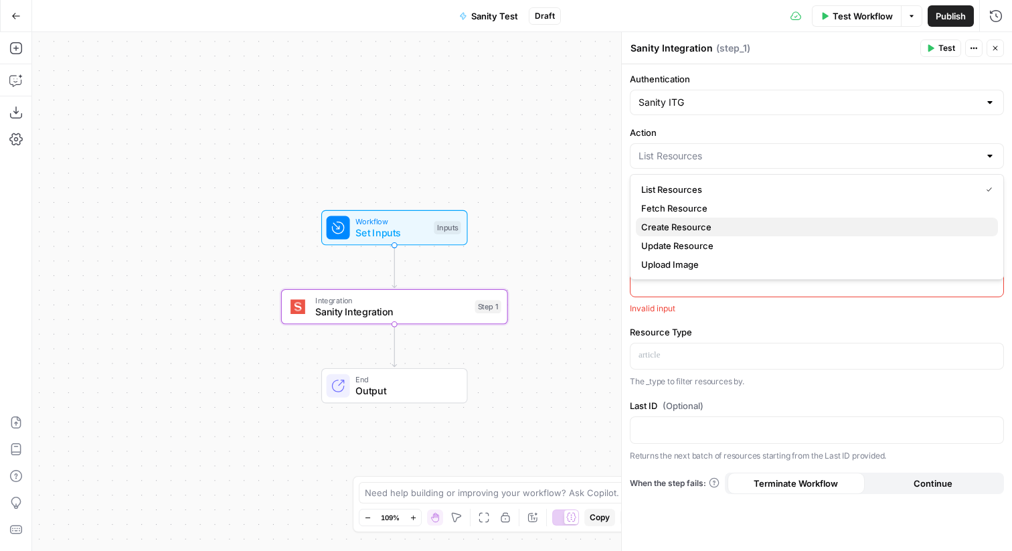
click at [713, 222] on span "Create Resource" at bounding box center [814, 226] width 346 height 13
type input "Create Resource"
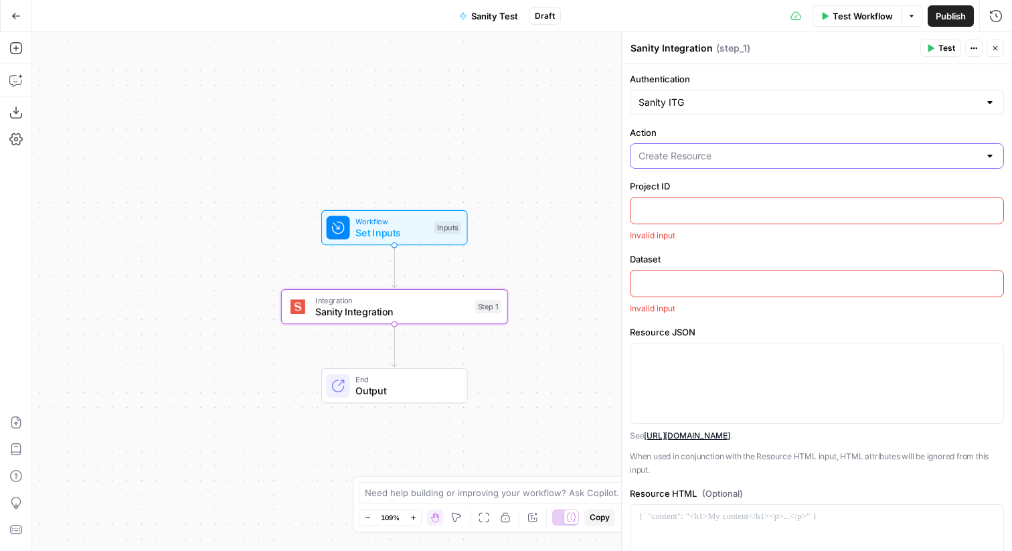
click at [711, 157] on input "Action" at bounding box center [808, 155] width 341 height 13
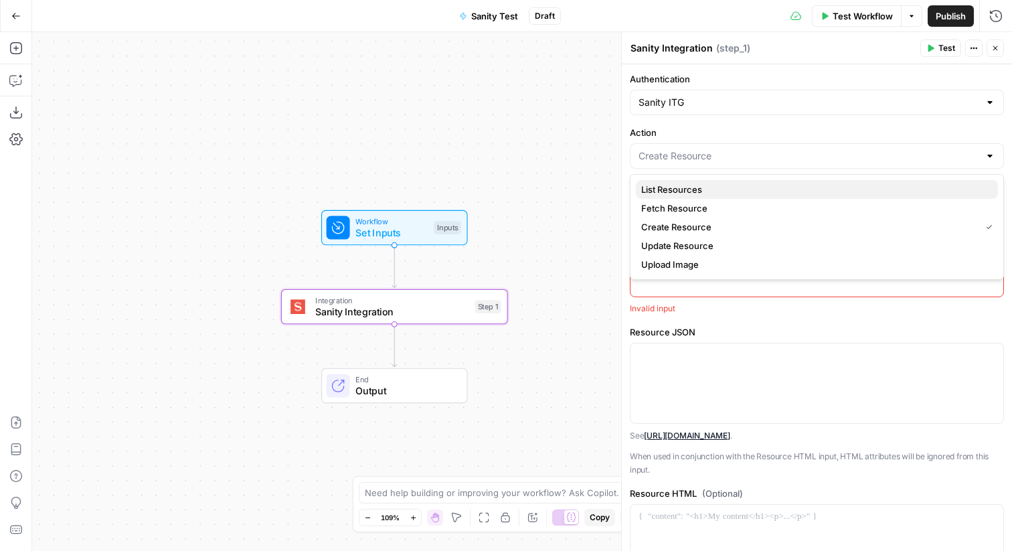
click at [691, 191] on span "List Resources" at bounding box center [814, 189] width 346 height 13
type input "List Resources"
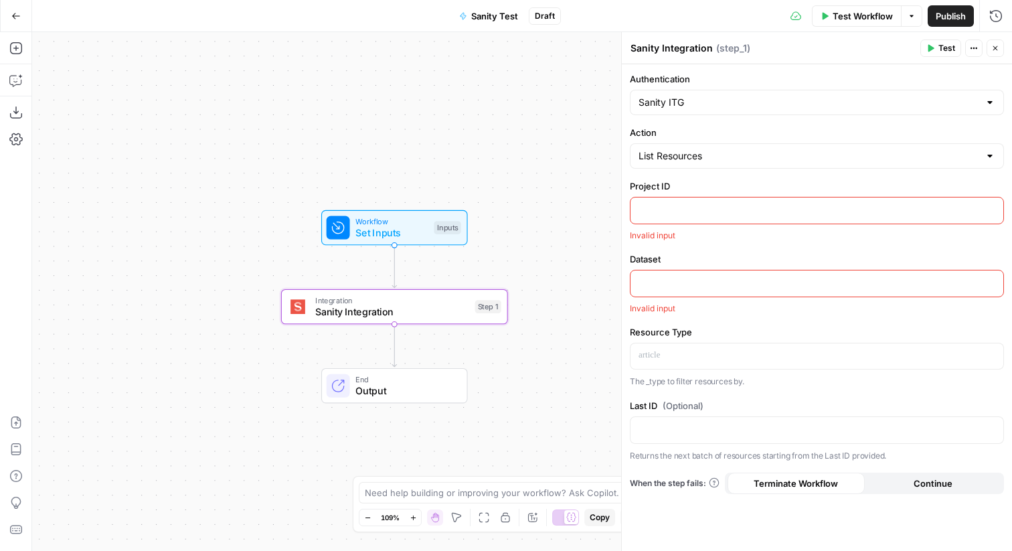
click at [790, 292] on div at bounding box center [816, 283] width 373 height 26
click at [794, 316] on form "Authentication Sanity ITG Action List Resources Project ID Invalid input Datase…" at bounding box center [817, 307] width 390 height 486
click at [21, 28] on div "Go Back" at bounding box center [16, 15] width 32 height 31
click at [19, 14] on icon "button" at bounding box center [15, 15] width 9 height 9
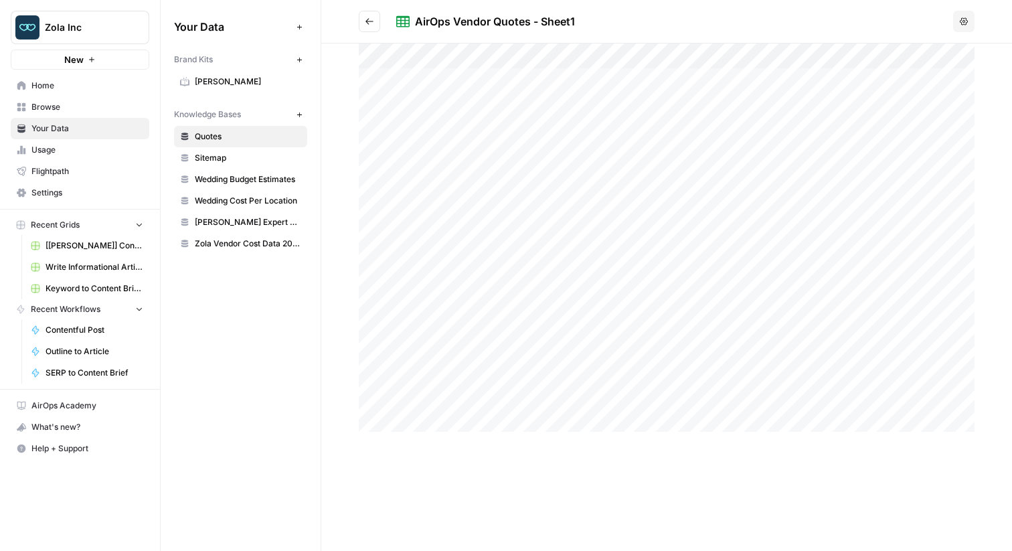
click at [86, 23] on span "Zola Inc" at bounding box center [85, 27] width 81 height 13
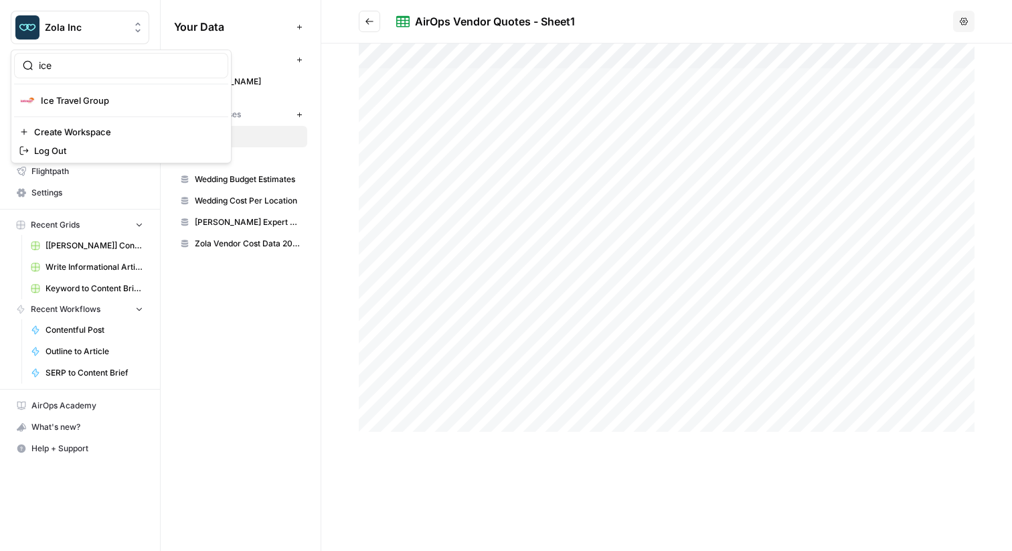
type input "ice"
click at [94, 100] on span "Ice Travel Group" at bounding box center [129, 100] width 177 height 13
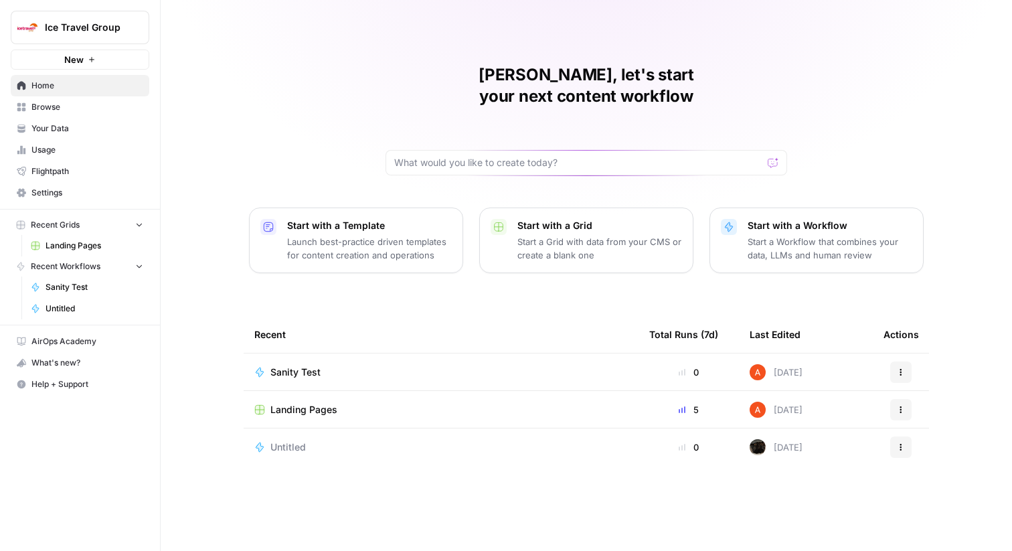
click at [79, 111] on span "Browse" at bounding box center [87, 107] width 112 height 12
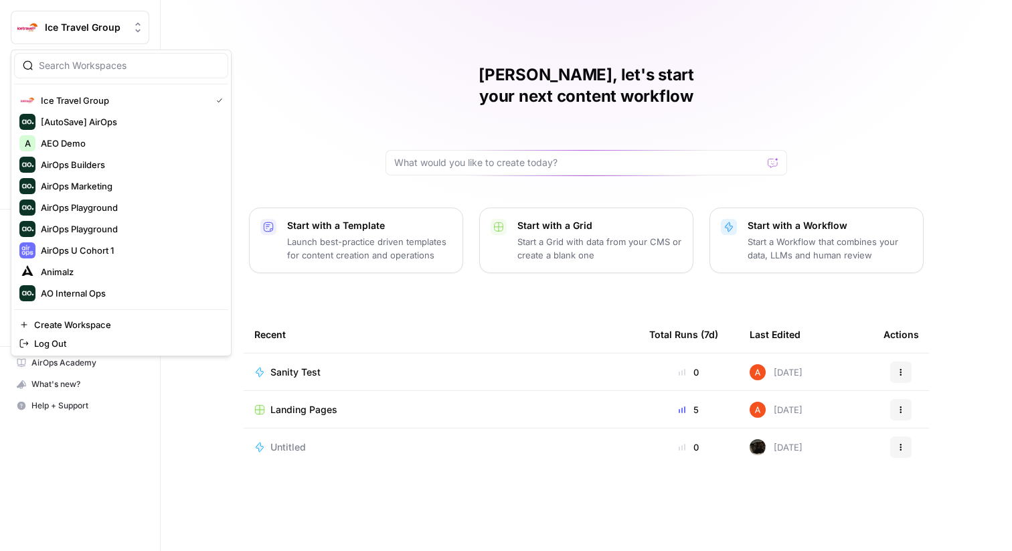
click at [135, 25] on icon "Workspace: Ice Travel Group" at bounding box center [137, 27] width 13 height 13
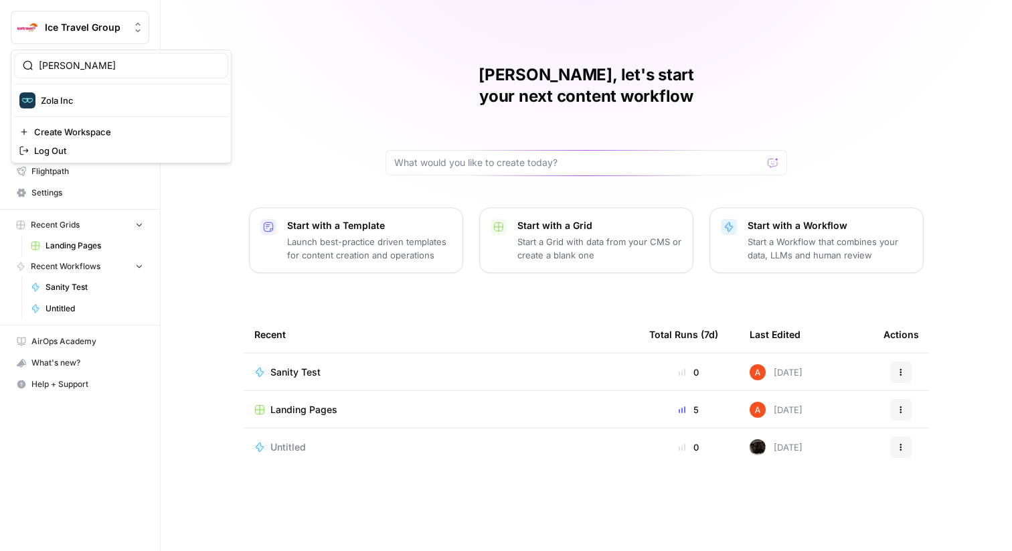
type input "[PERSON_NAME]"
click at [112, 99] on span "Zola Inc" at bounding box center [129, 100] width 177 height 13
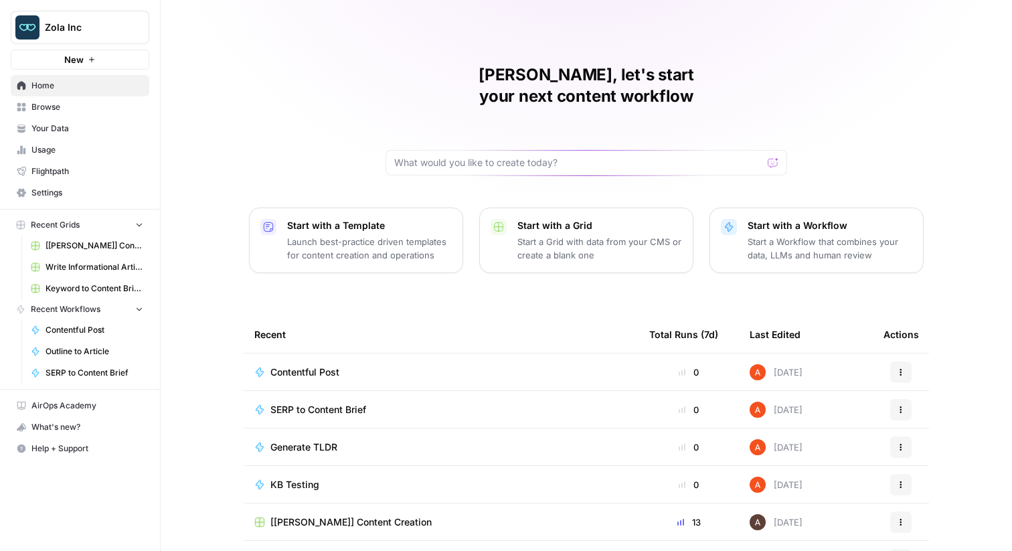
click at [90, 121] on link "Your Data" at bounding box center [80, 128] width 139 height 21
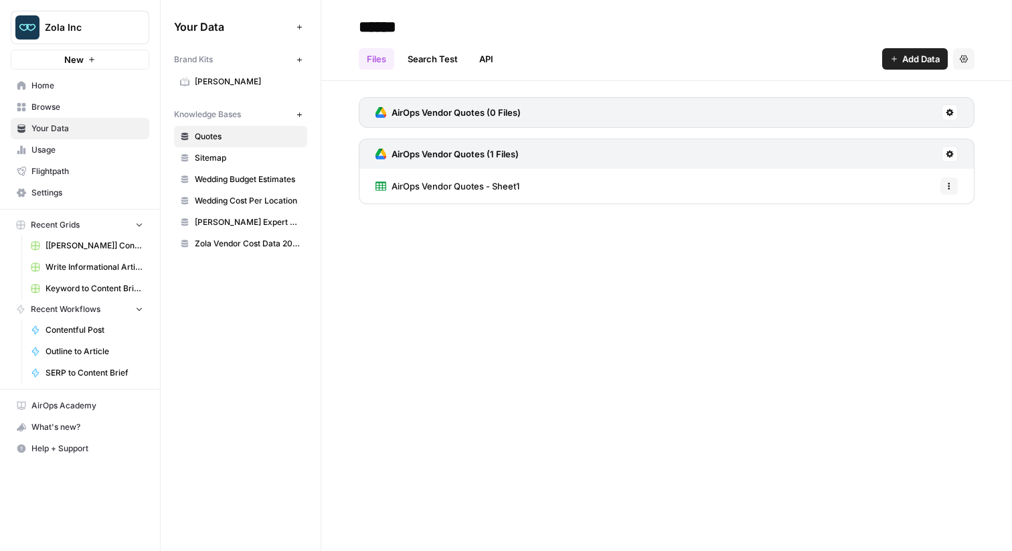
click at [84, 111] on span "Browse" at bounding box center [87, 107] width 112 height 12
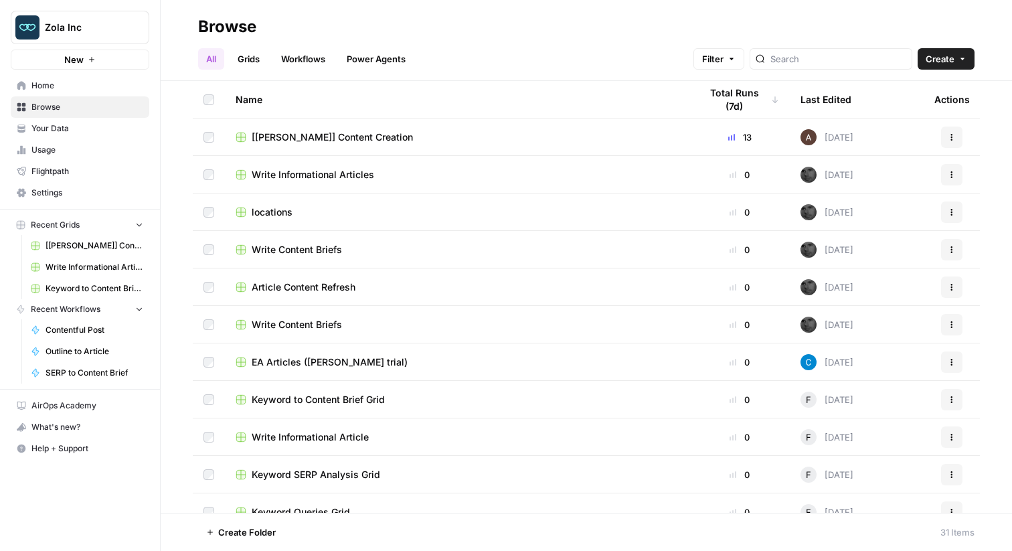
click at [93, 145] on span "Usage" at bounding box center [87, 150] width 112 height 12
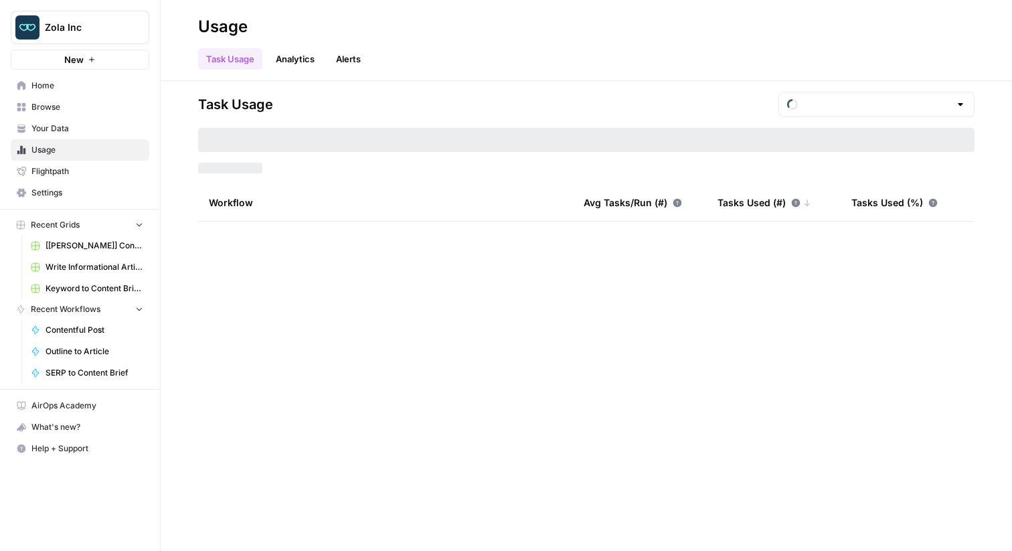
type input "August Tasks"
click at [80, 129] on span "Your Data" at bounding box center [87, 128] width 112 height 12
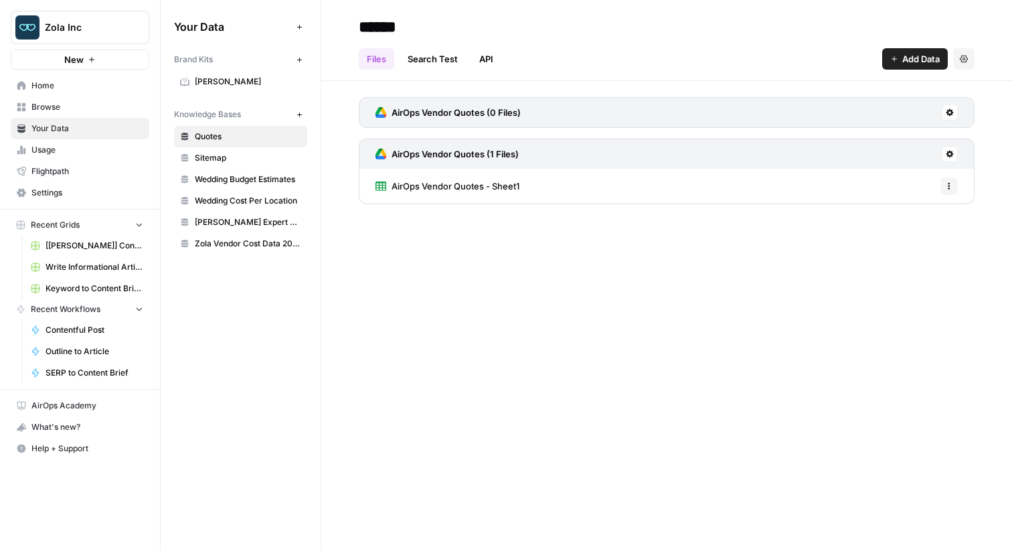
click at [252, 132] on span "Quotes" at bounding box center [248, 136] width 106 height 12
click at [396, 120] on link "AirOps Vendor Quotes (0 Files)" at bounding box center [447, 112] width 145 height 29
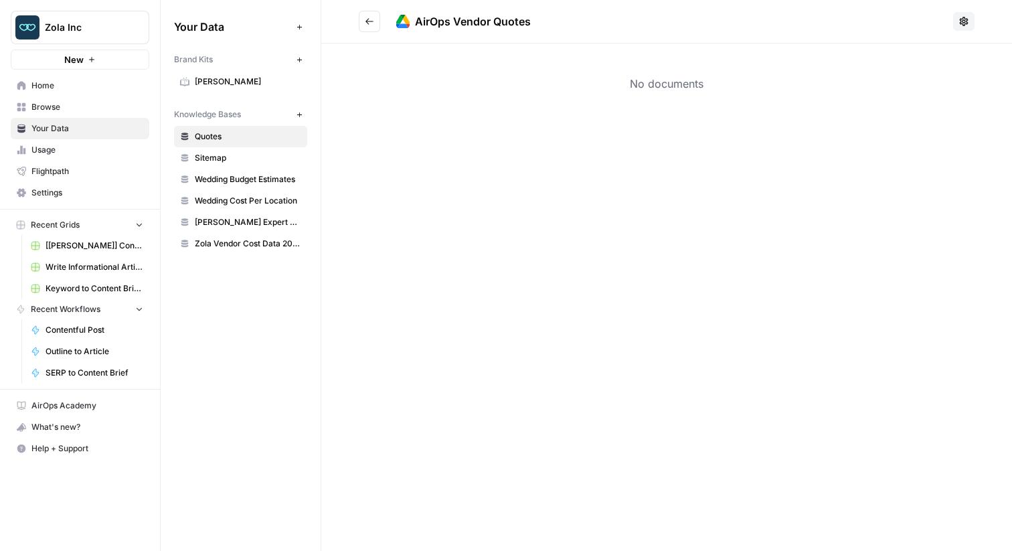
click at [372, 26] on button "Go back" at bounding box center [369, 21] width 21 height 21
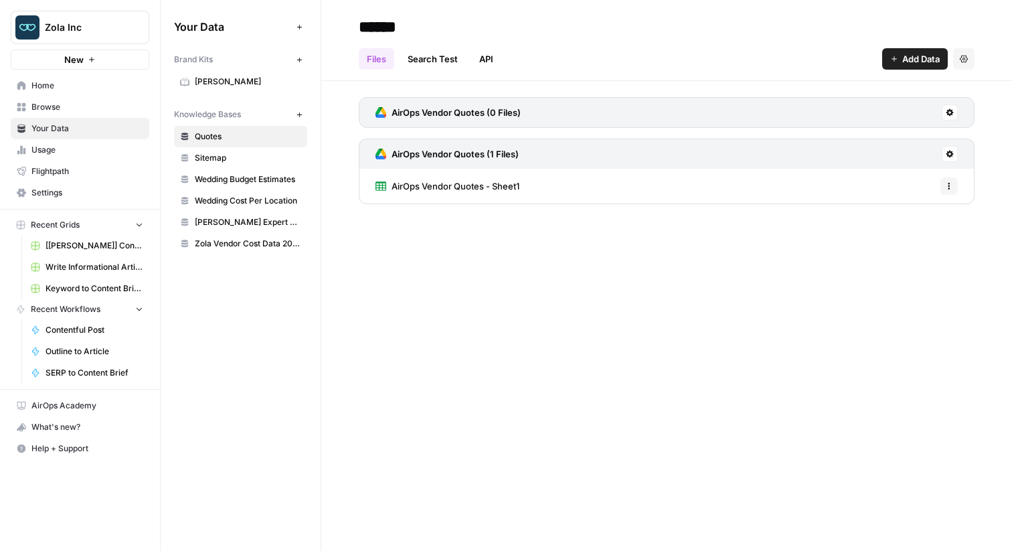
click at [438, 187] on span "AirOps Vendor Quotes - Sheet1" at bounding box center [455, 185] width 128 height 13
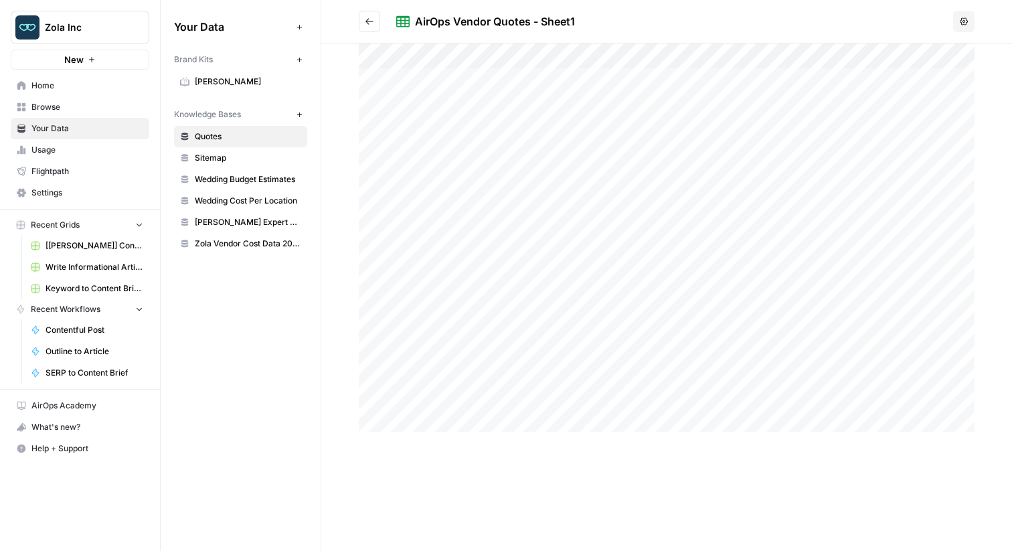
click at [369, 25] on icon "Go back" at bounding box center [369, 21] width 9 height 9
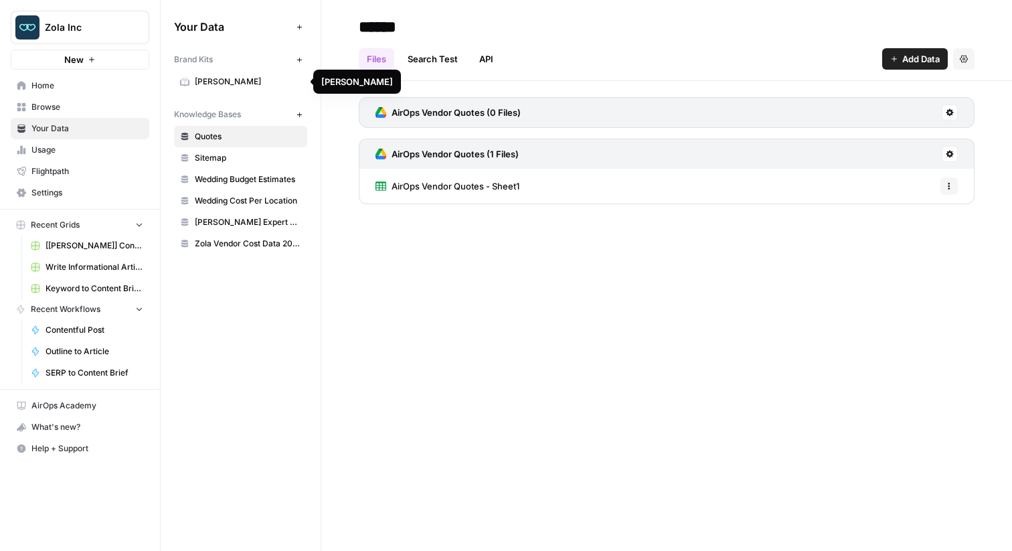
click at [144, 88] on link "Home" at bounding box center [80, 85] width 139 height 21
click at [466, 195] on link "AirOps Vendor Quotes - Sheet1" at bounding box center [447, 186] width 144 height 35
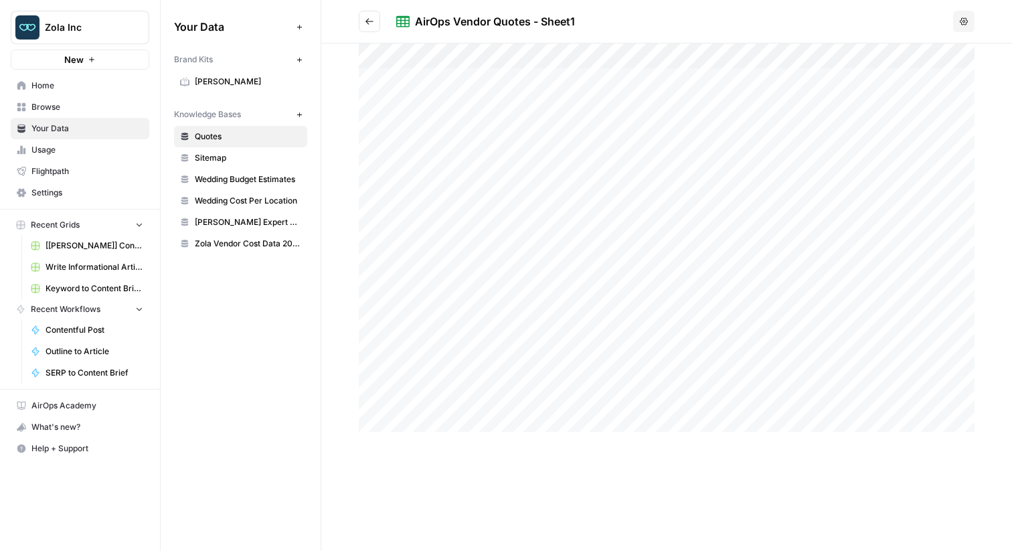
drag, startPoint x: 406, startPoint y: 78, endPoint x: 417, endPoint y: 414, distance: 336.7
click at [417, 414] on div at bounding box center [667, 237] width 616 height 388
click at [86, 84] on span "Home" at bounding box center [87, 86] width 112 height 12
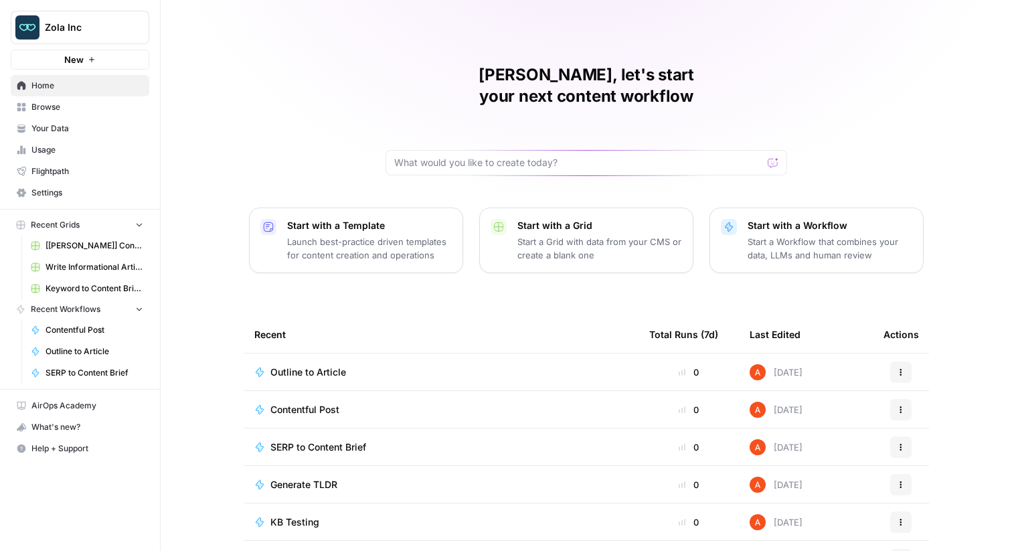
click at [61, 126] on span "Your Data" at bounding box center [87, 128] width 112 height 12
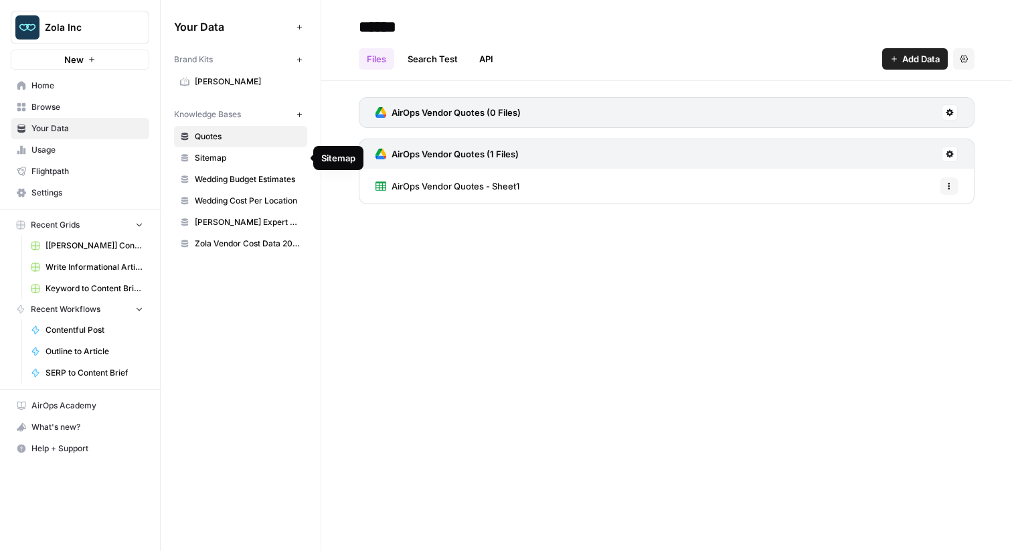
click at [419, 193] on link "AirOps Vendor Quotes - Sheet1" at bounding box center [447, 186] width 144 height 35
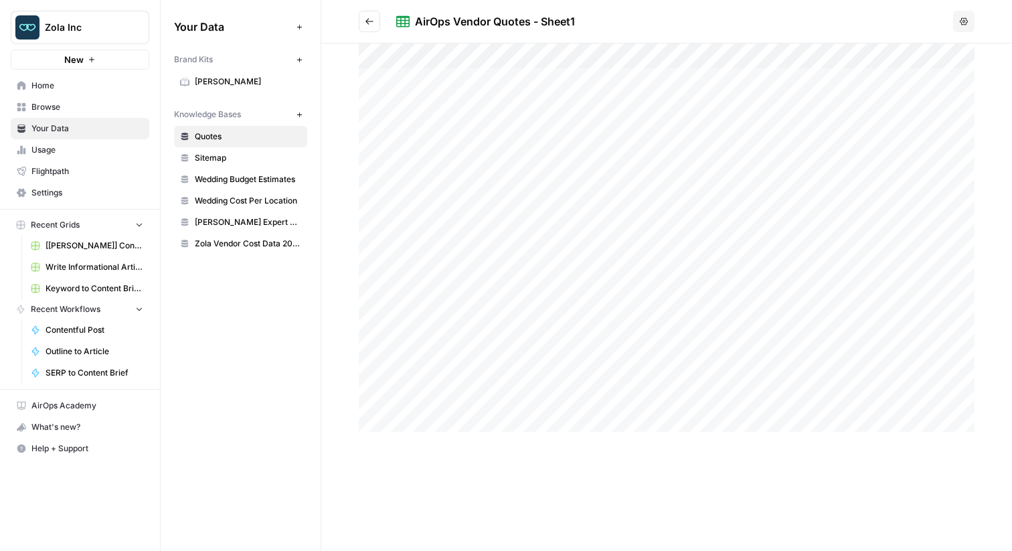
drag, startPoint x: 431, startPoint y: 86, endPoint x: 442, endPoint y: 424, distance: 338.8
click at [442, 424] on div at bounding box center [667, 237] width 616 height 388
click at [450, 169] on div at bounding box center [667, 237] width 616 height 388
click at [978, 24] on icon "button" at bounding box center [979, 27] width 11 height 11
drag, startPoint x: 563, startPoint y: 104, endPoint x: 658, endPoint y: 102, distance: 94.4
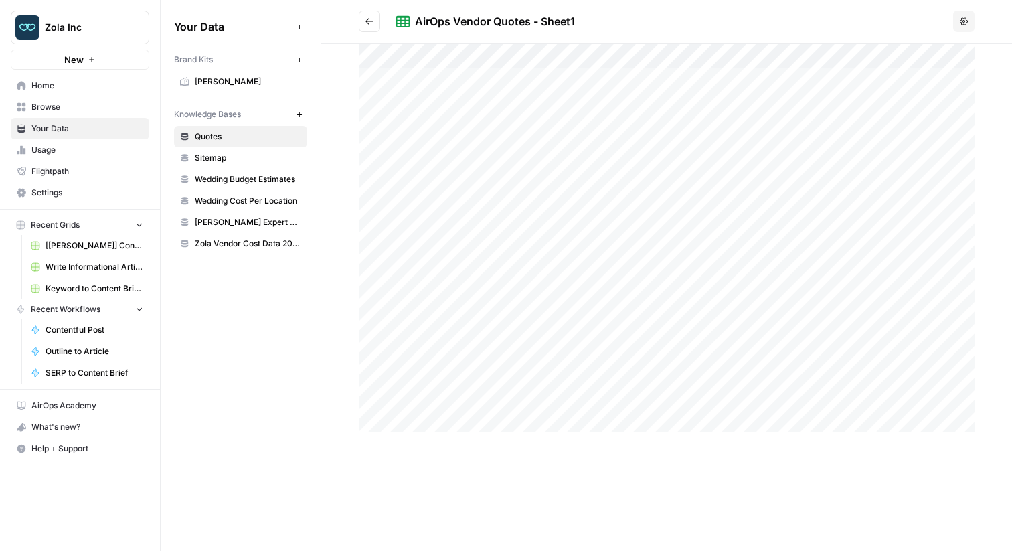
click at [658, 102] on div at bounding box center [667, 237] width 616 height 388
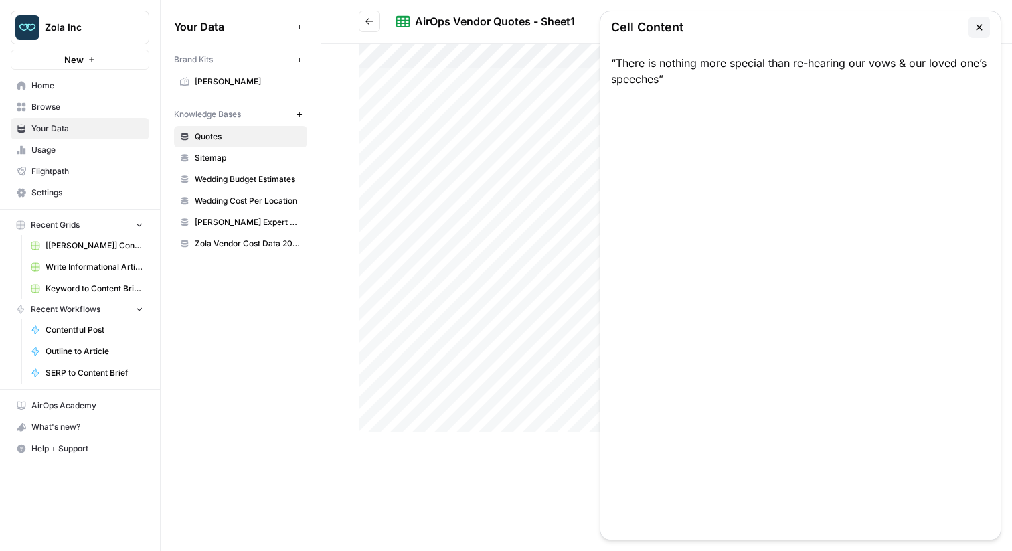
click at [975, 35] on button "button" at bounding box center [978, 27] width 21 height 21
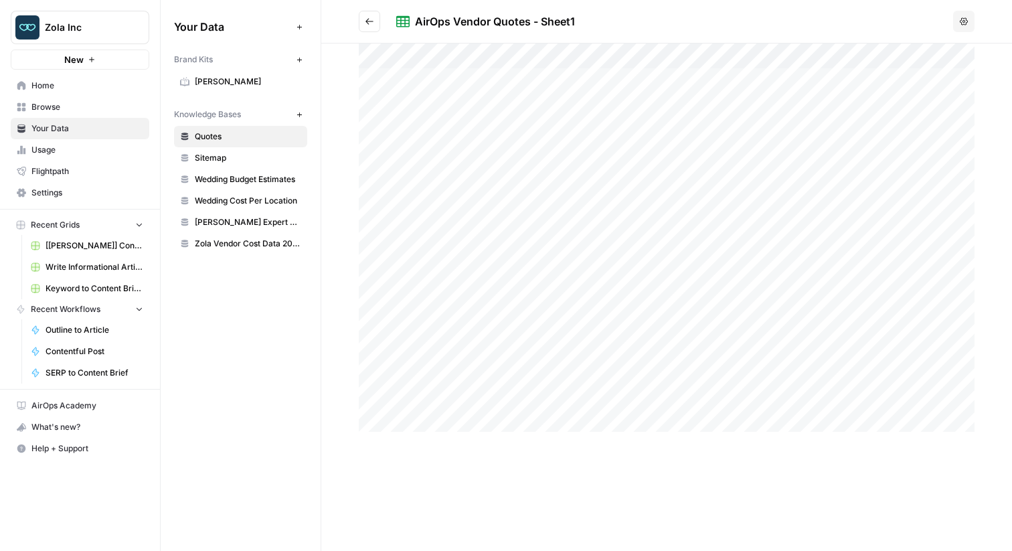
click at [370, 25] on icon "Go back" at bounding box center [369, 21] width 9 height 9
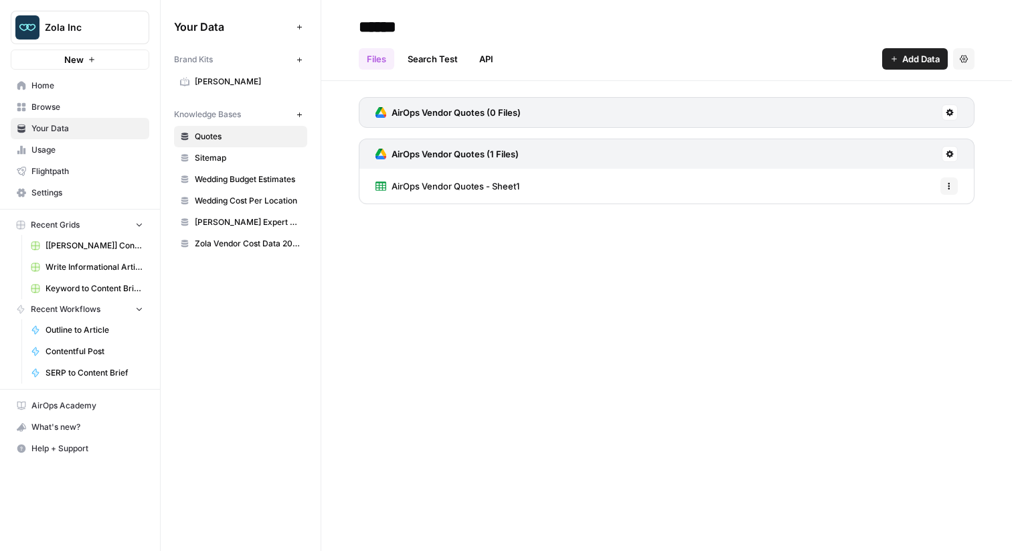
click at [498, 186] on span "AirOps Vendor Quotes - Sheet1" at bounding box center [455, 185] width 128 height 13
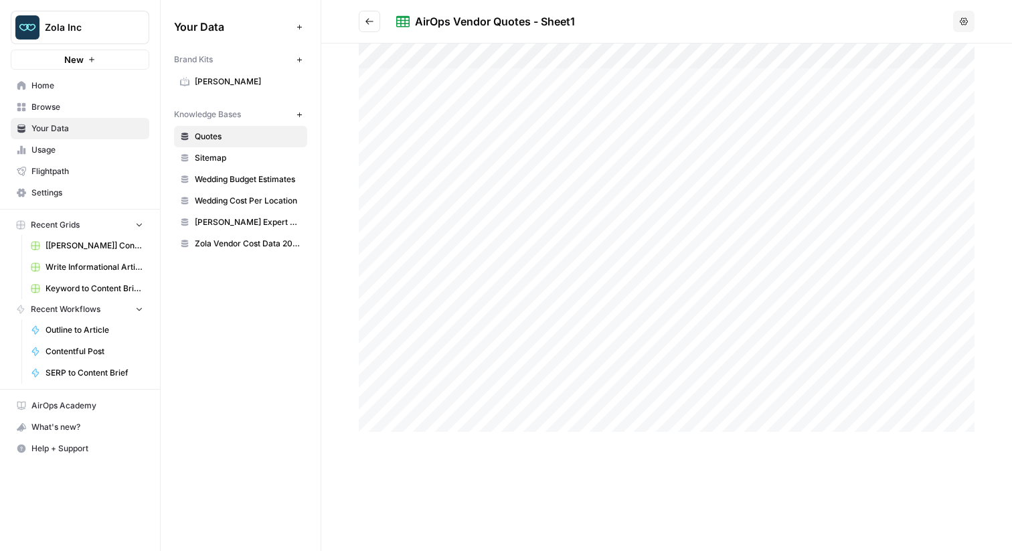
click at [375, 22] on button "Go back" at bounding box center [369, 21] width 21 height 21
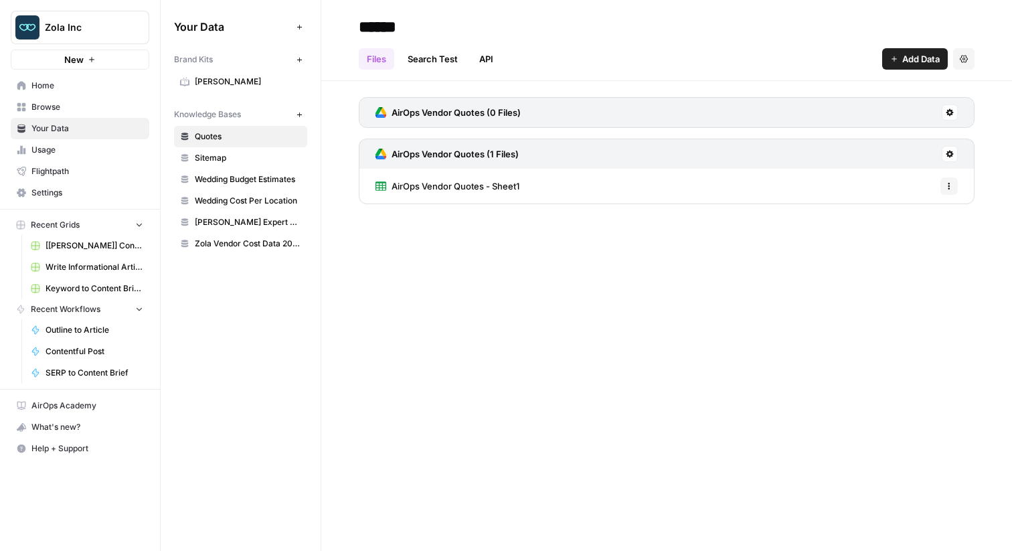
click at [460, 369] on div "****** Files Search Test API Add Data Settings AirOps Vendor Quotes (0 Files) A…" at bounding box center [666, 275] width 691 height 551
click at [118, 106] on span "Browse" at bounding box center [87, 107] width 112 height 12
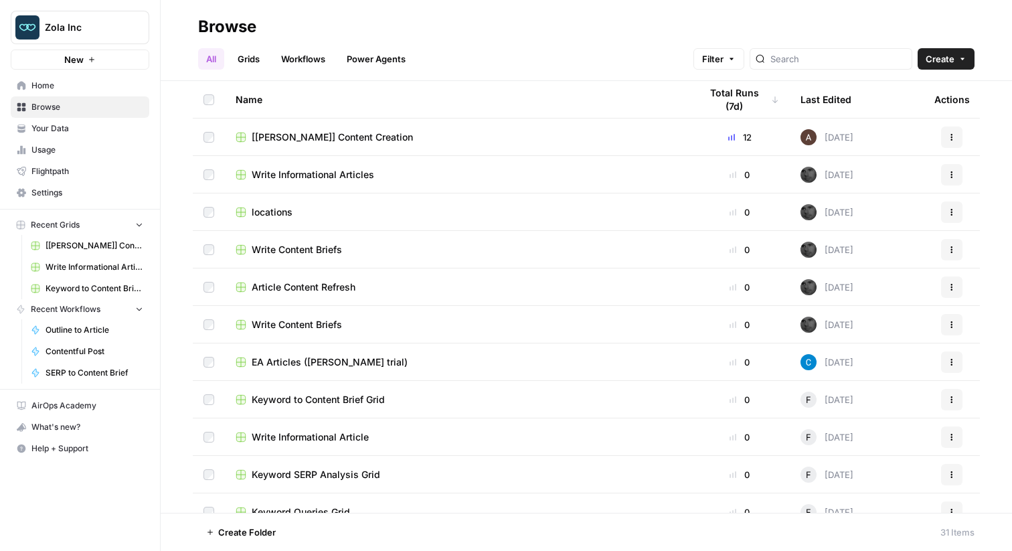
click at [334, 141] on span "[[PERSON_NAME]] Content Creation" at bounding box center [332, 136] width 161 height 13
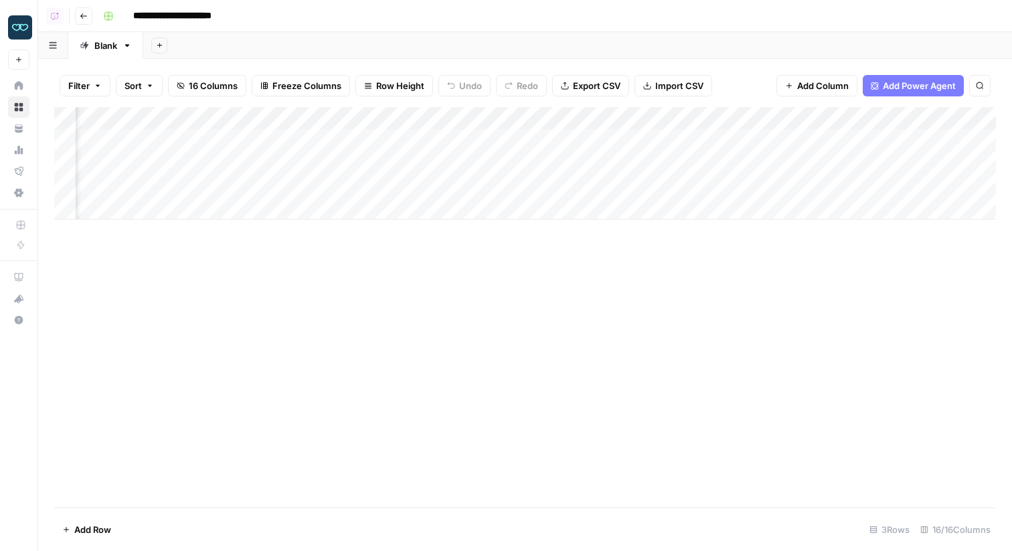
scroll to position [0, 778]
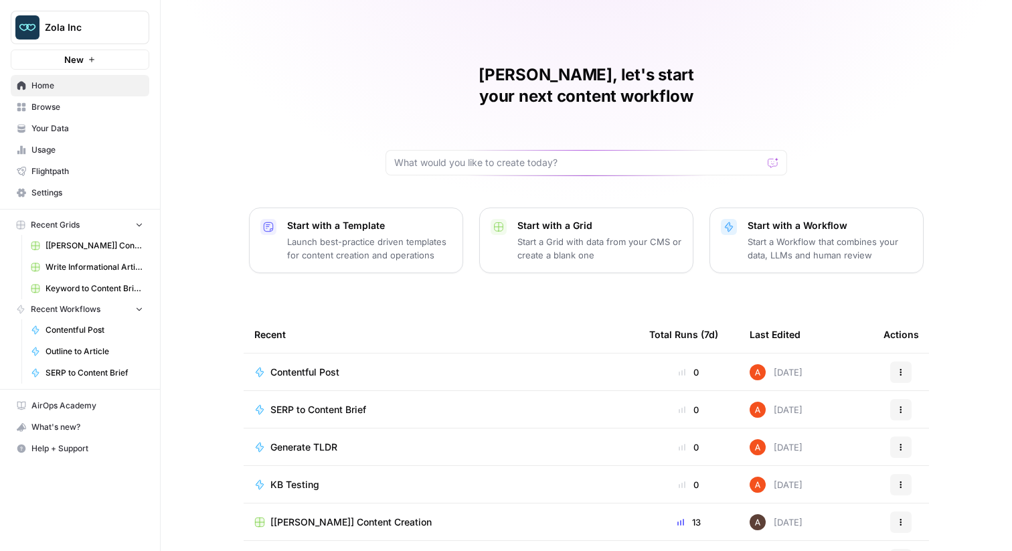
click at [308, 360] on td "Contentful Post" at bounding box center [441, 371] width 395 height 37
click at [304, 365] on span "Contentful Post" at bounding box center [304, 371] width 69 height 13
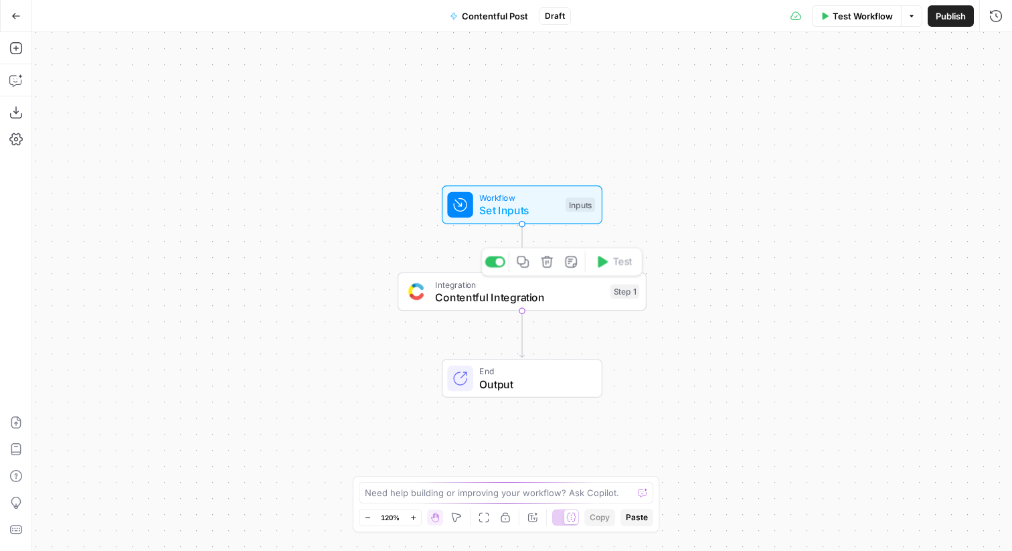
click at [611, 294] on div "Step 1" at bounding box center [624, 291] width 29 height 15
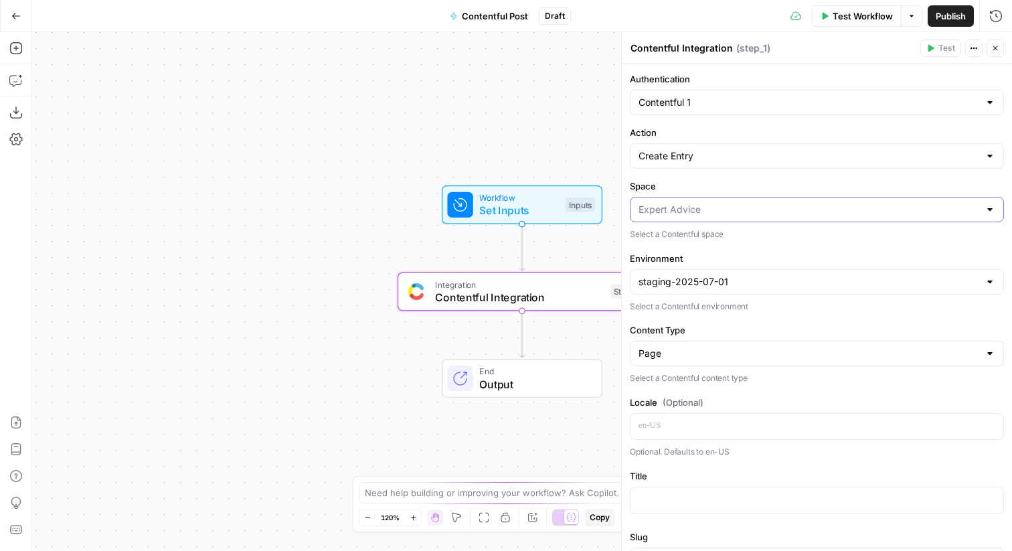
click at [757, 204] on input "Space" at bounding box center [808, 209] width 341 height 13
type input "Expert Advice"
click at [742, 312] on p "Select a Contentful environment" at bounding box center [817, 306] width 374 height 13
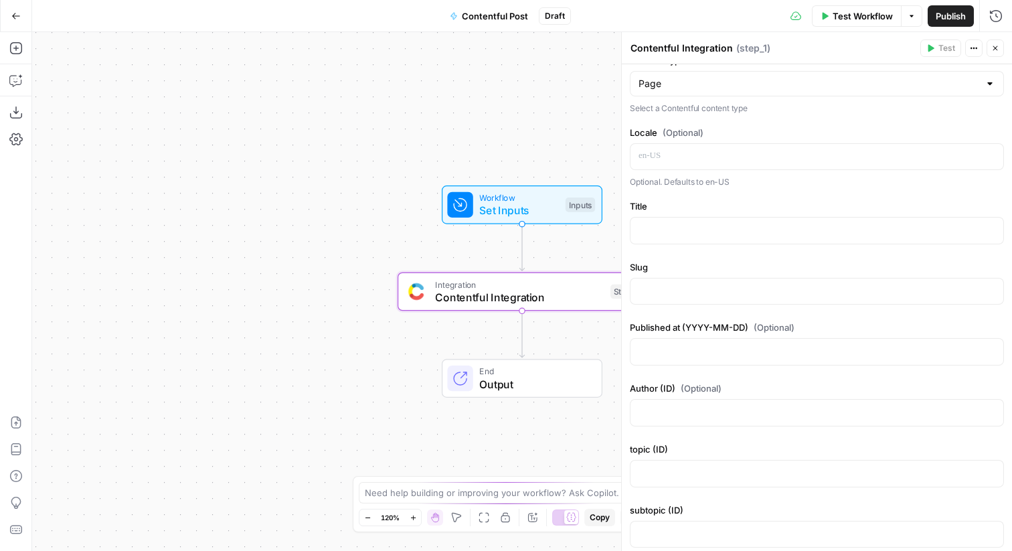
scroll to position [272, 0]
click at [18, 15] on icon "button" at bounding box center [16, 16] width 8 height 6
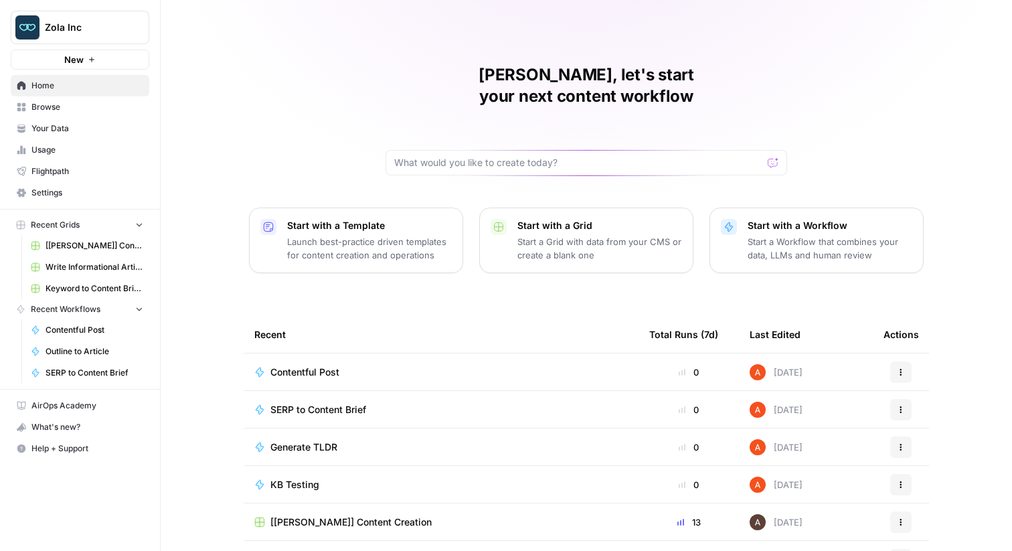
click at [337, 515] on span "[[PERSON_NAME]] Content Creation" at bounding box center [350, 521] width 161 height 13
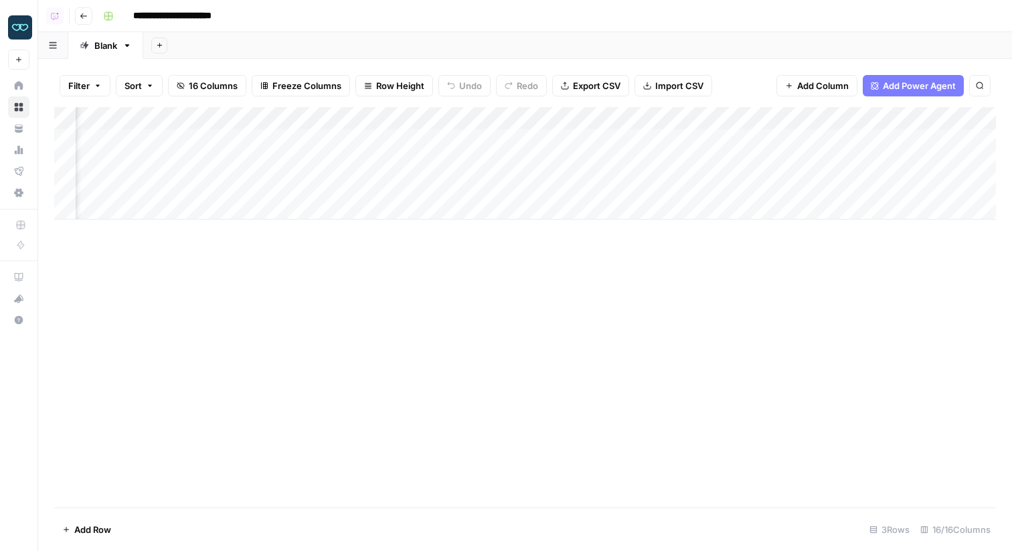
scroll to position [0, 860]
click at [581, 120] on div "Add Column" at bounding box center [524, 163] width 941 height 112
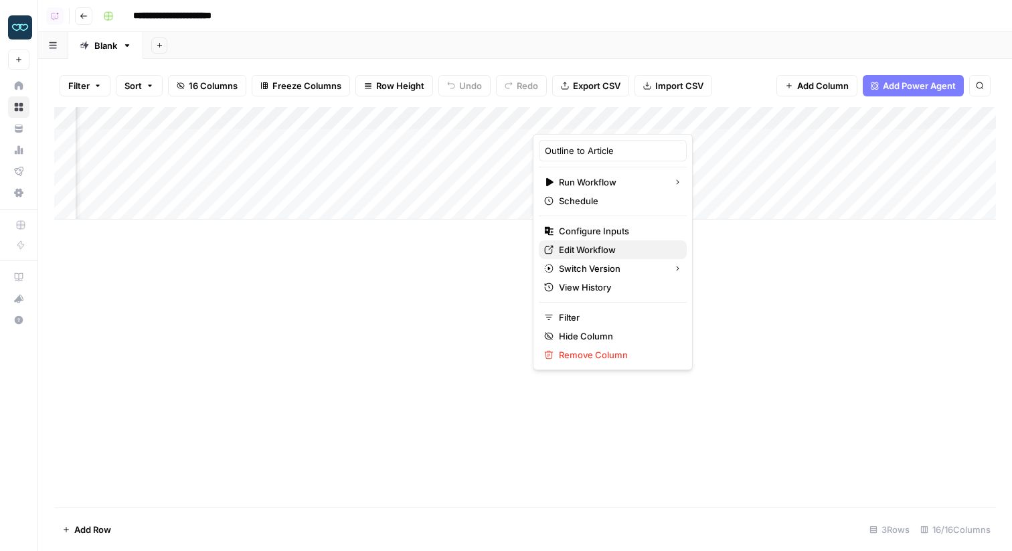
click at [587, 246] on span "Edit Workflow" at bounding box center [617, 249] width 117 height 13
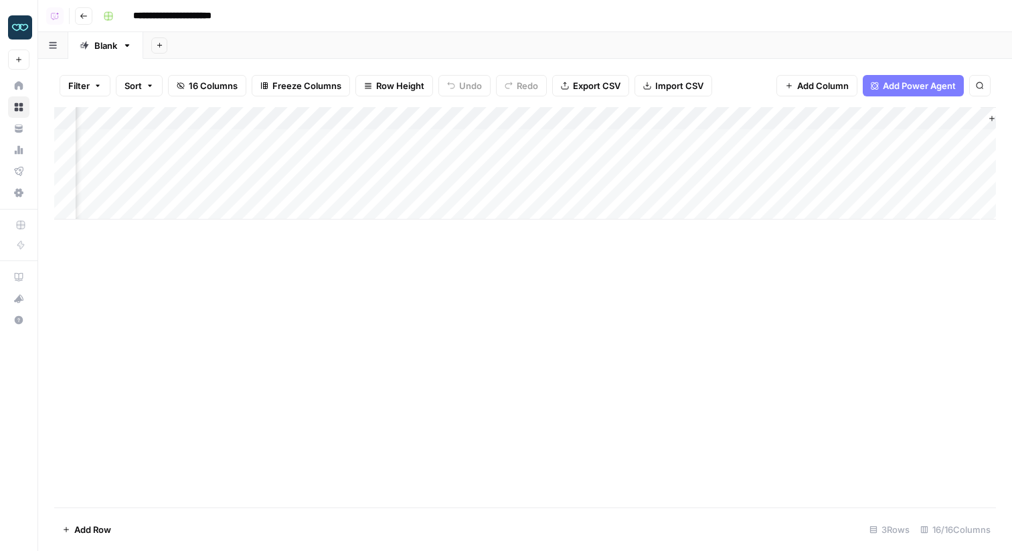
scroll to position [0, 1194]
click at [248, 116] on div "Add Column" at bounding box center [524, 163] width 941 height 112
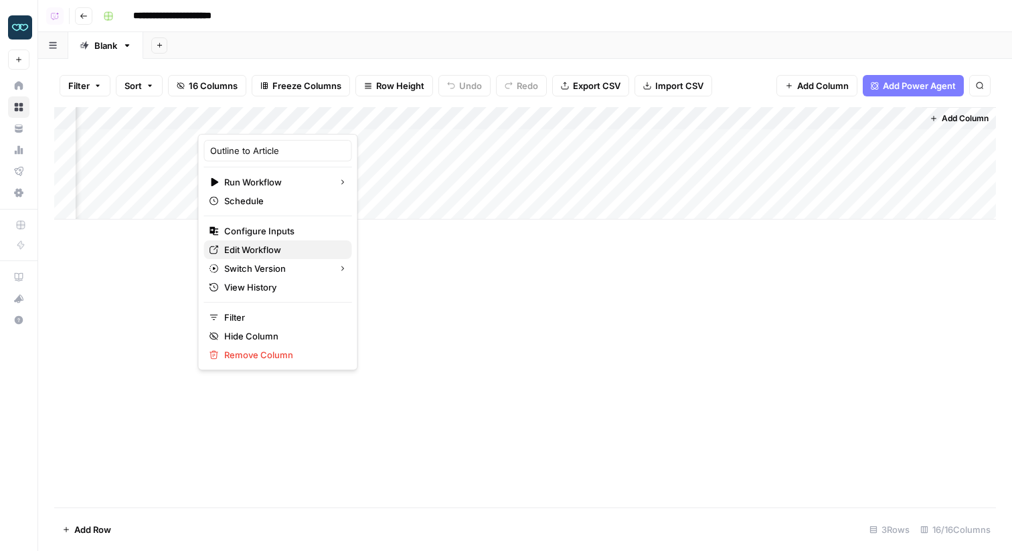
click at [258, 250] on span "Edit Workflow" at bounding box center [282, 249] width 117 height 13
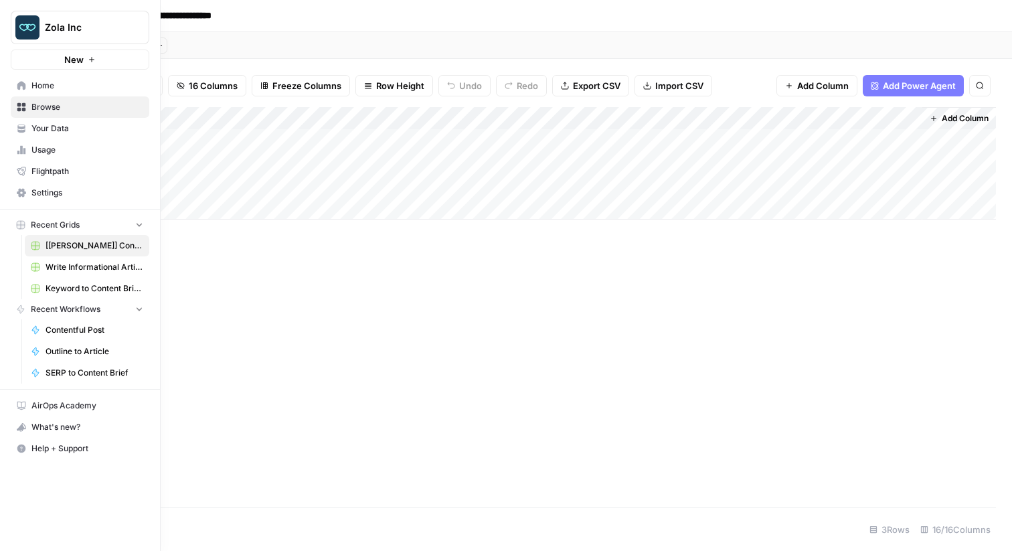
click at [28, 121] on link "Your Data" at bounding box center [80, 128] width 139 height 21
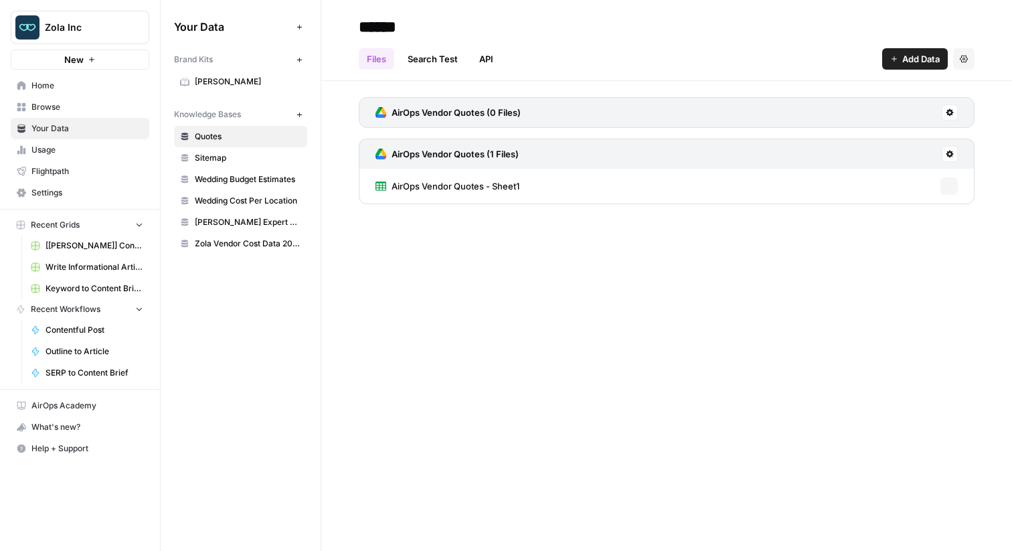
click at [204, 83] on span "[PERSON_NAME]" at bounding box center [248, 82] width 106 height 12
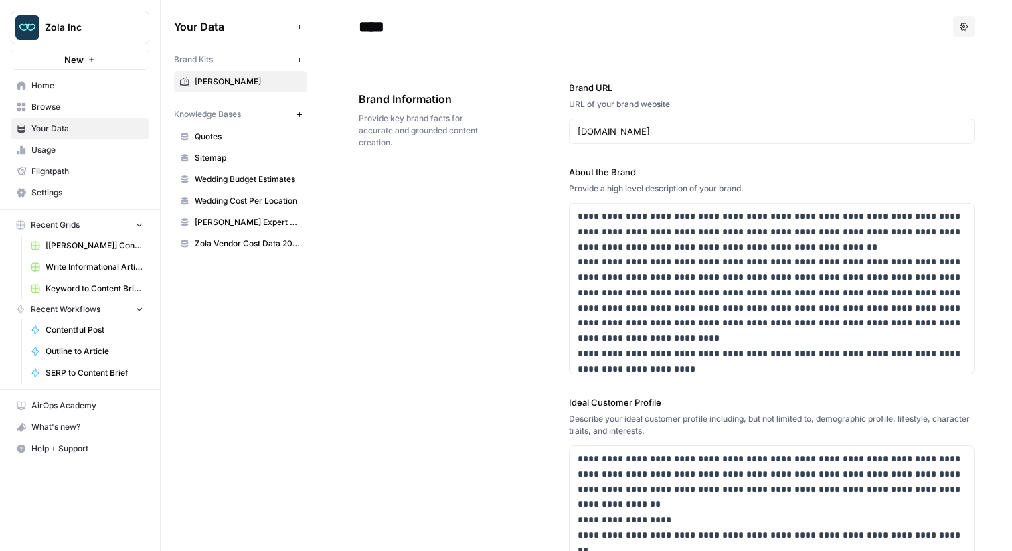
click at [211, 159] on span "Sitemap" at bounding box center [248, 158] width 106 height 12
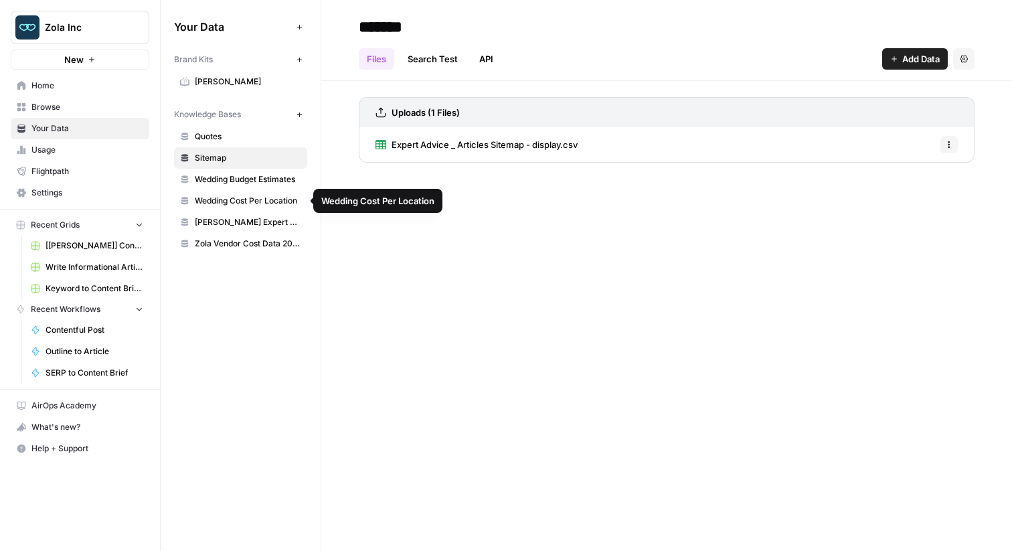
click at [277, 201] on span "Wedding Cost Per Location" at bounding box center [248, 201] width 106 height 12
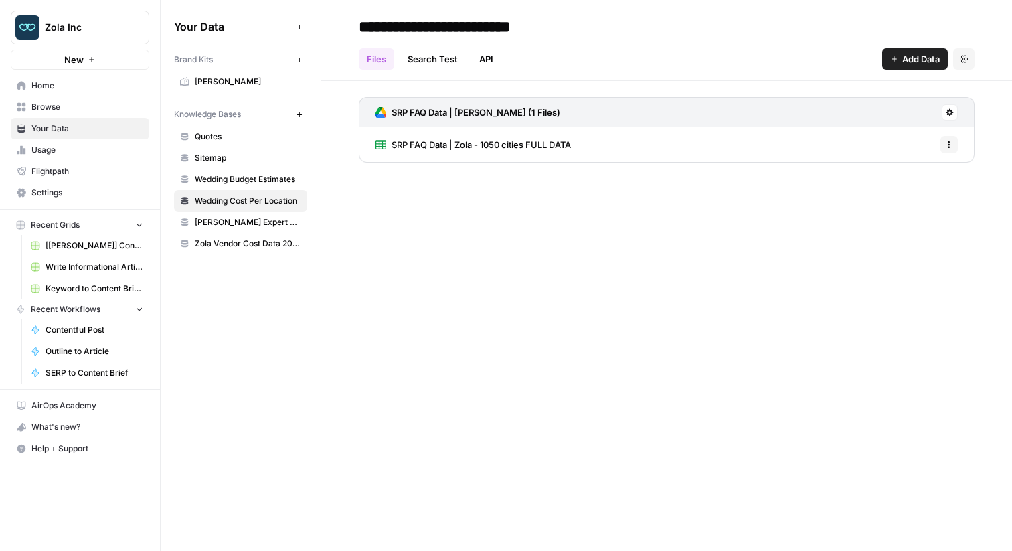
click at [407, 158] on link "SRP FAQ Data | Zola - 1050 cities FULL DATA" at bounding box center [472, 144] width 195 height 35
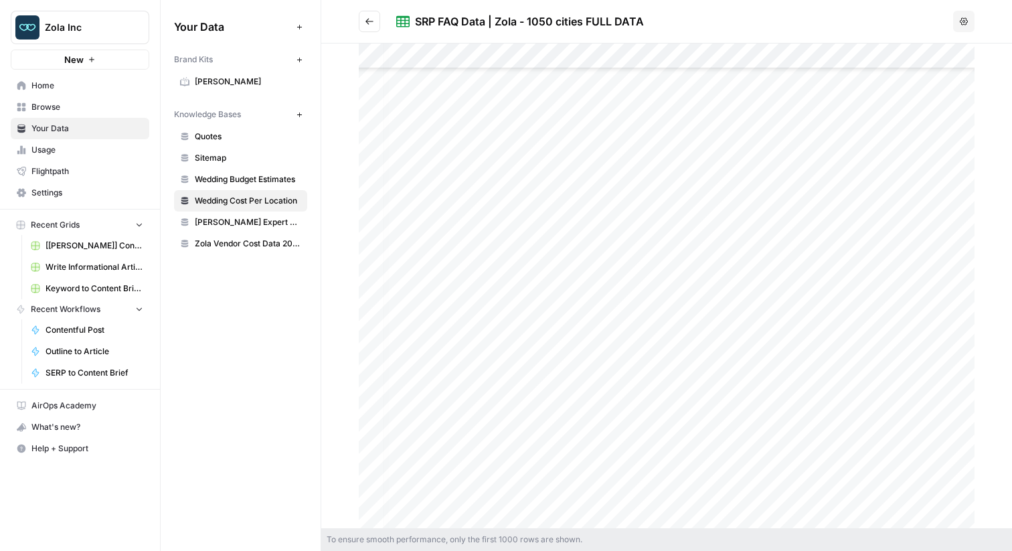
scroll to position [734, 4]
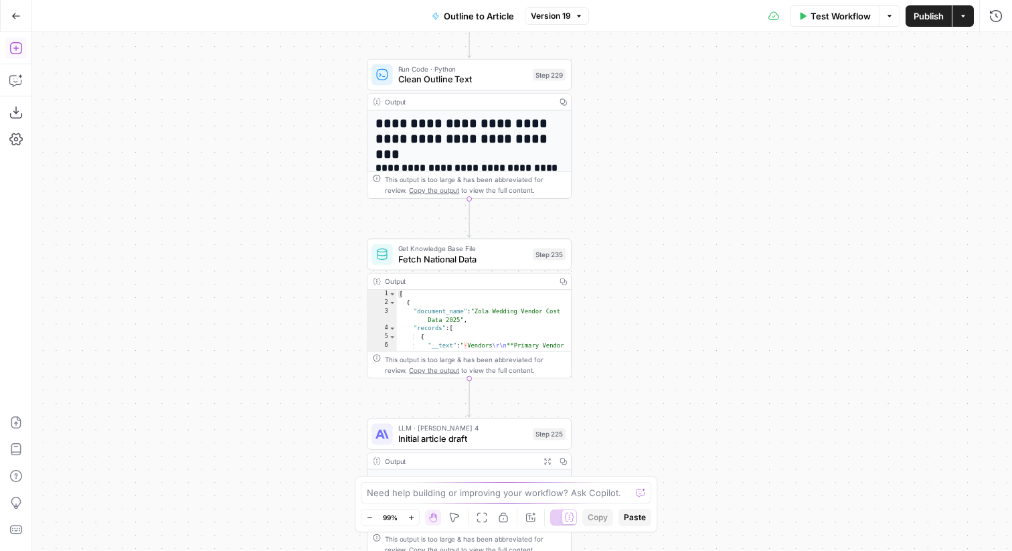
click at [15, 49] on icon "button" at bounding box center [15, 48] width 12 height 12
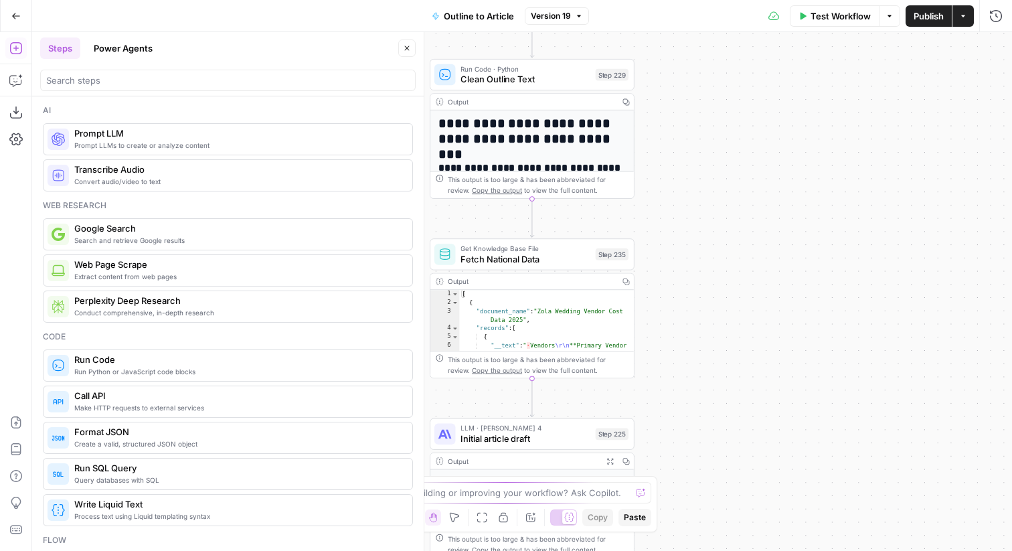
click at [237, 87] on div at bounding box center [227, 80] width 375 height 21
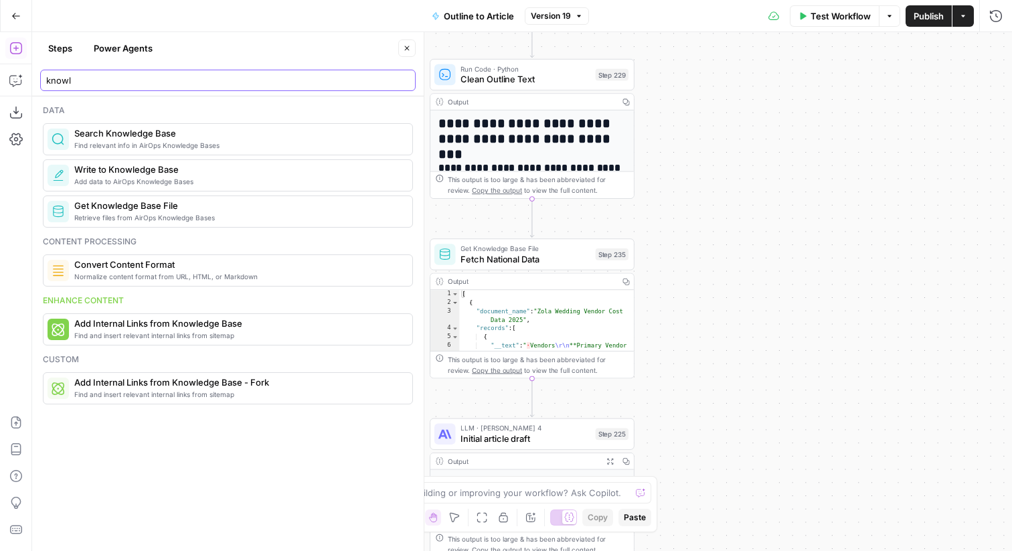
type input "knowl"
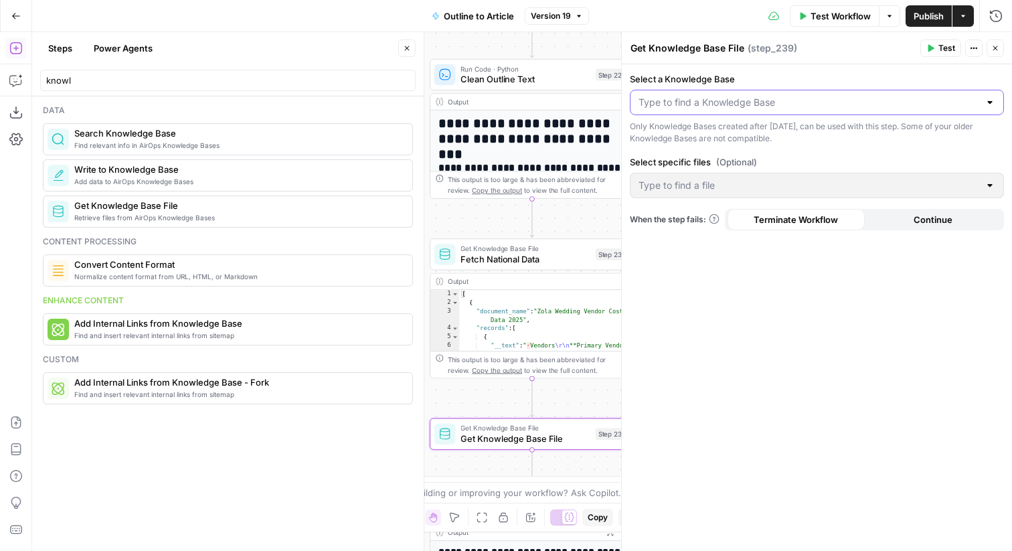
click at [771, 100] on input "Select a Knowledge Base" at bounding box center [808, 102] width 341 height 13
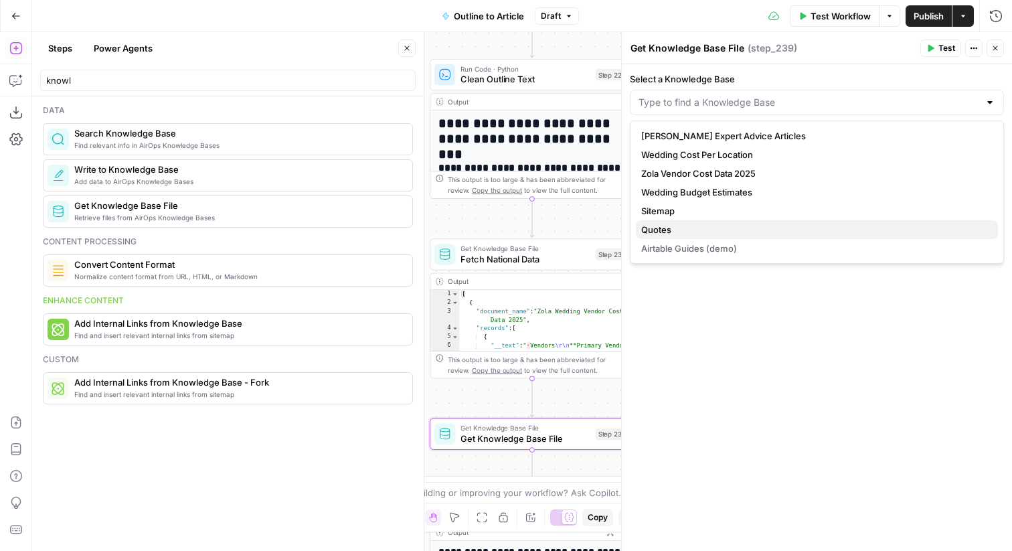
click at [717, 229] on span "Quotes" at bounding box center [814, 229] width 346 height 13
type input "Quotes"
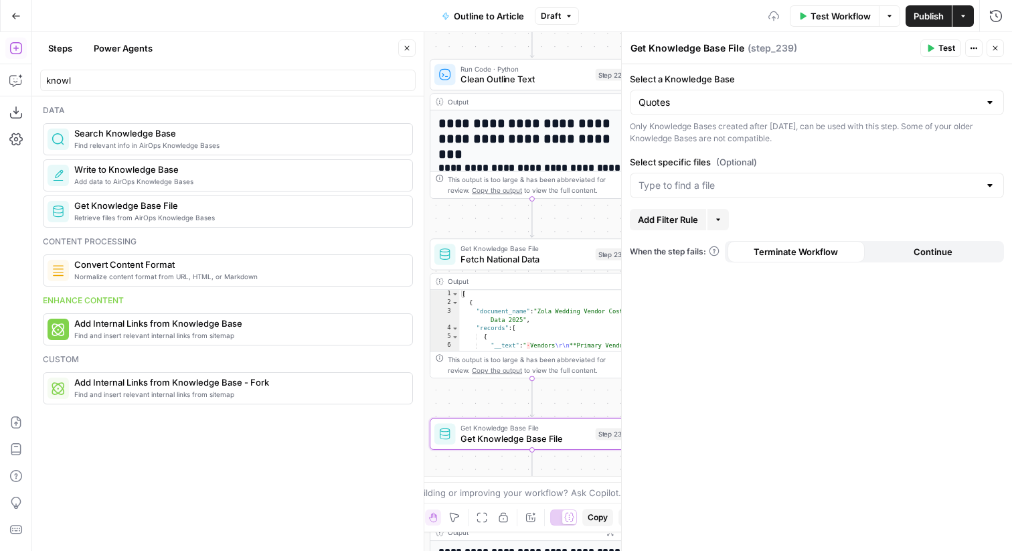
click at [719, 193] on div "More" at bounding box center [719, 191] width 20 height 12
click at [767, 186] on input "Select specific files (Optional)" at bounding box center [808, 185] width 341 height 13
click at [742, 227] on button "AirOps Vendor Quotes - Sheet1" at bounding box center [817, 218] width 362 height 19
click at [812, 146] on form "Select a Knowledge Base Quotes Only Knowledge Bases created after June 1st, 202…" at bounding box center [817, 307] width 390 height 486
click at [682, 223] on span "Add Filter Rule" at bounding box center [668, 219] width 60 height 13
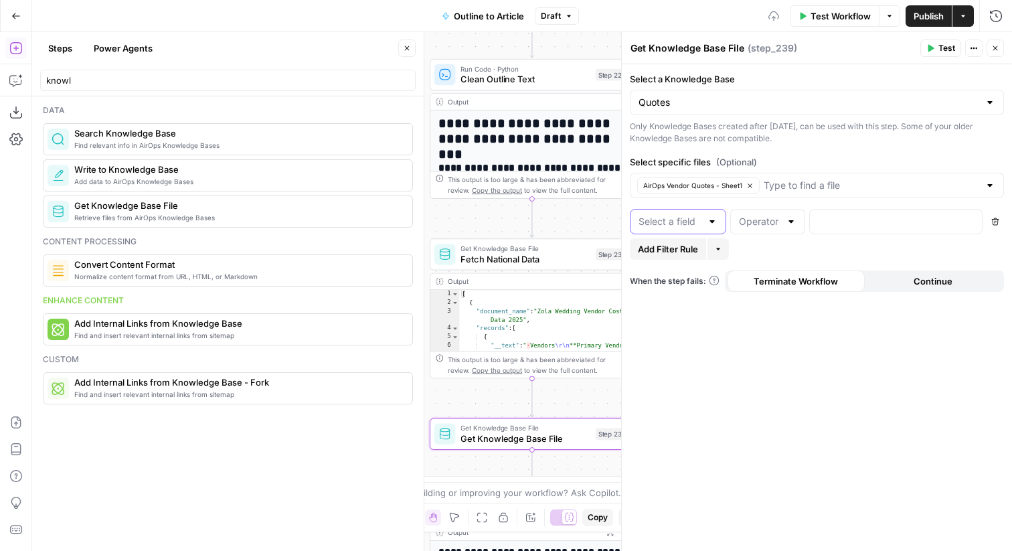
click at [680, 219] on input "text" at bounding box center [669, 221] width 63 height 13
click at [664, 279] on span "Category" at bounding box center [675, 273] width 68 height 13
type input "Category"
click at [407, 44] on icon "button" at bounding box center [407, 48] width 8 height 8
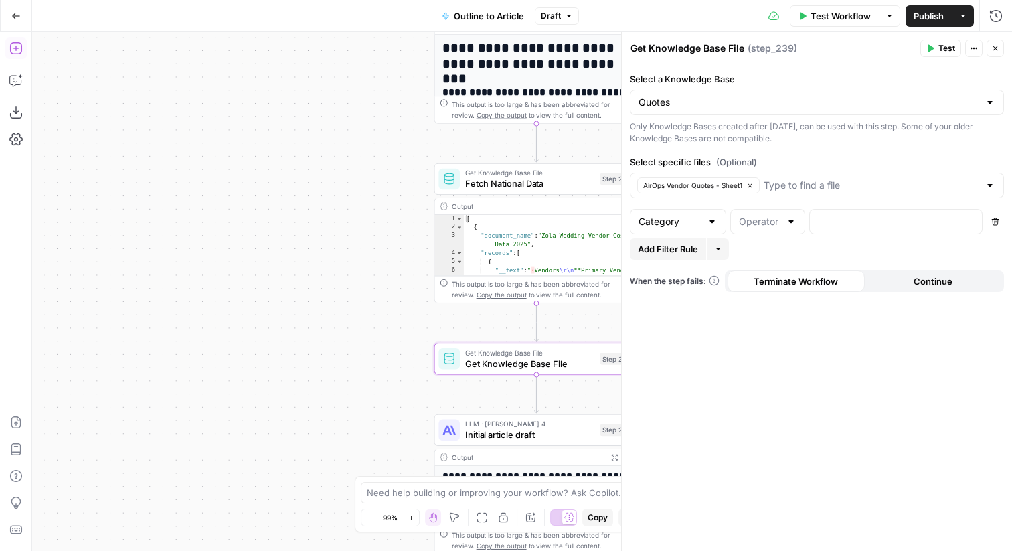
click at [17, 50] on icon "button" at bounding box center [15, 47] width 13 height 13
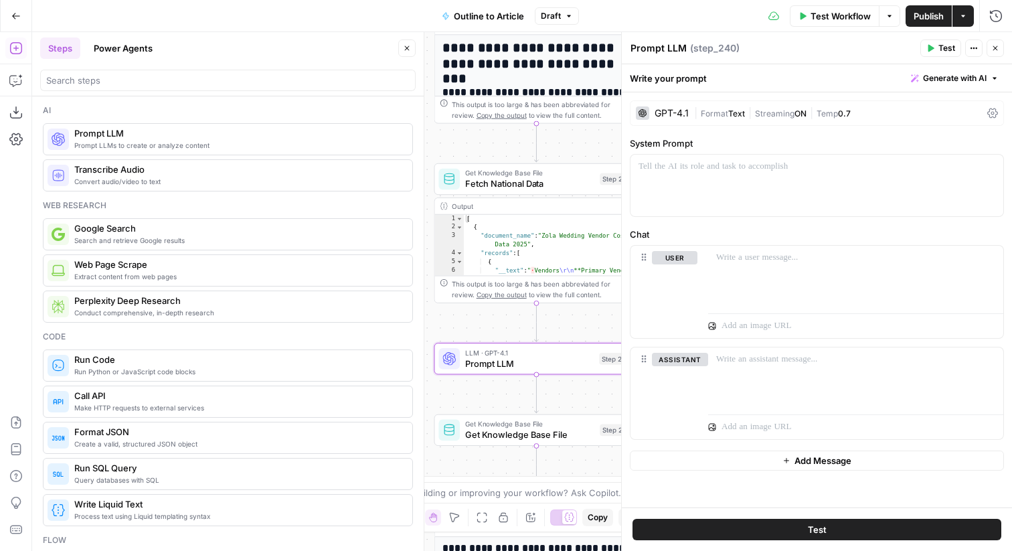
click at [656, 57] on header "Prompt LLM Prompt LLM ( step_240 ) Test Actions Close" at bounding box center [817, 48] width 390 height 32
click at [656, 46] on textarea "Prompt LLM" at bounding box center [658, 47] width 56 height 13
type textarea "Determine Category"
click at [676, 377] on button "Delete" at bounding box center [680, 378] width 56 height 15
click at [731, 107] on div "| Format Text | Streaming ON | Temp 0.7" at bounding box center [838, 113] width 288 height 13
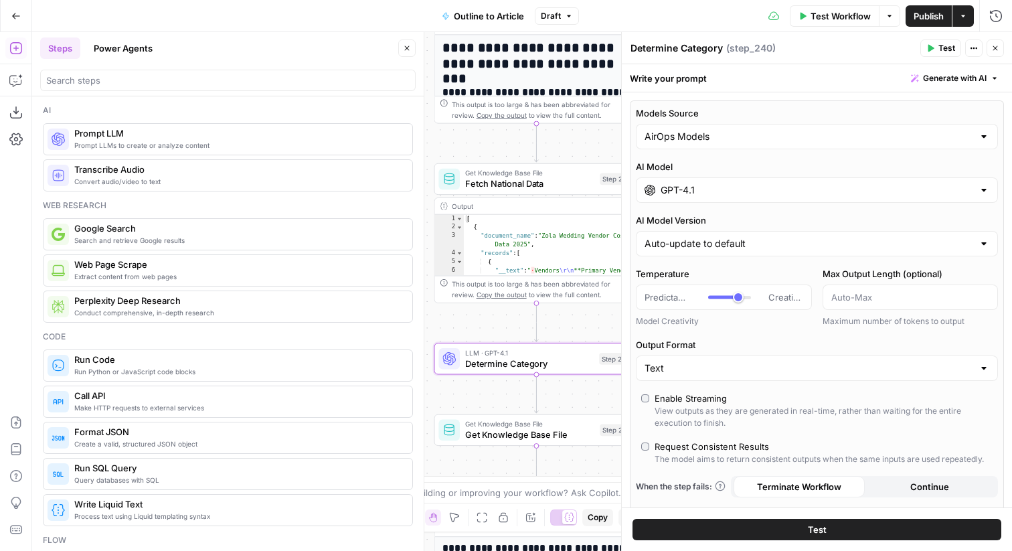
click at [699, 213] on div "Models Source AirOps Models AI Model GPT-4.1 AI Model Version Auto-update to de…" at bounding box center [817, 317] width 374 height 435
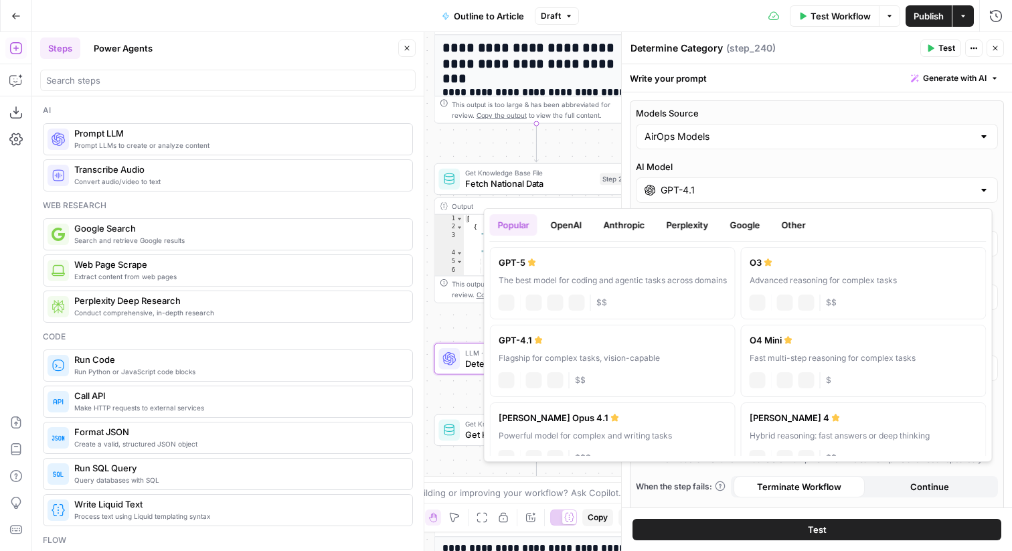
click at [697, 190] on input "GPT-4.1" at bounding box center [816, 189] width 312 height 13
click at [579, 239] on div "Popular OpenAI Anthropic Perplexity Google Other" at bounding box center [738, 227] width 496 height 27
click at [579, 235] on div "Popular OpenAI Anthropic Perplexity Google Other" at bounding box center [738, 227] width 496 height 27
click at [577, 230] on button "OpenAI" at bounding box center [567, 224] width 48 height 21
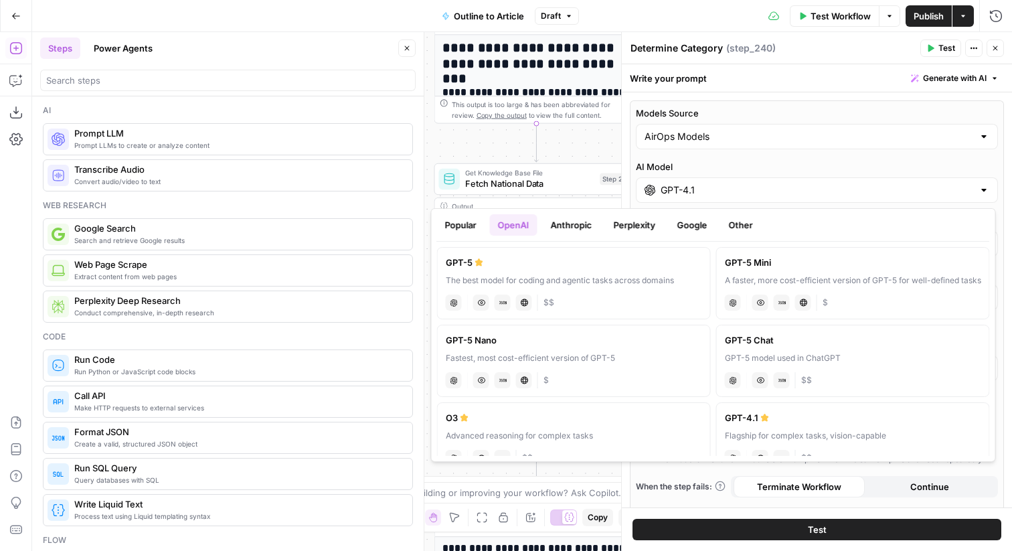
scroll to position [5, 0]
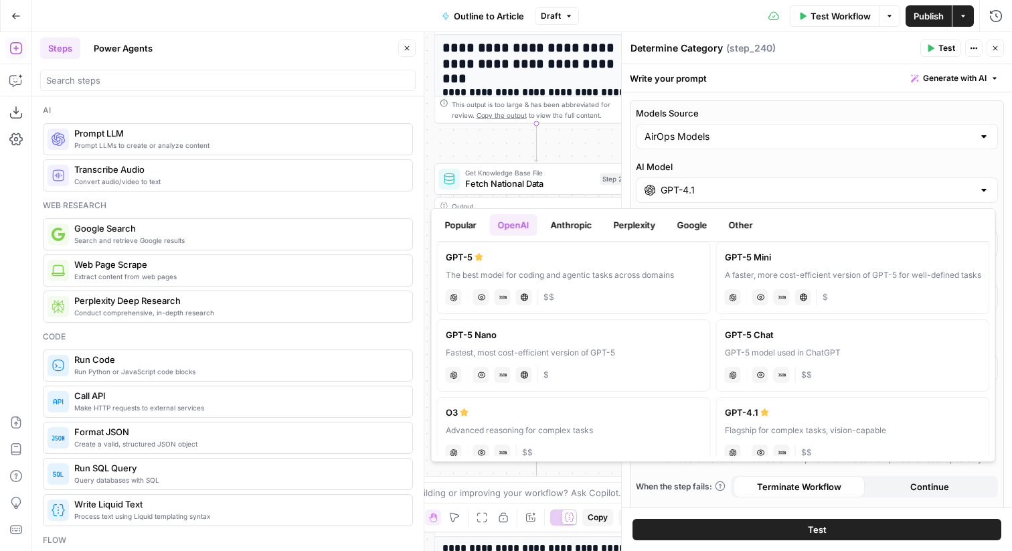
click at [664, 366] on div "chat Vision Capabilities JSON Mode Live Web Research $" at bounding box center [574, 373] width 256 height 19
type input "GPT-5 Nano"
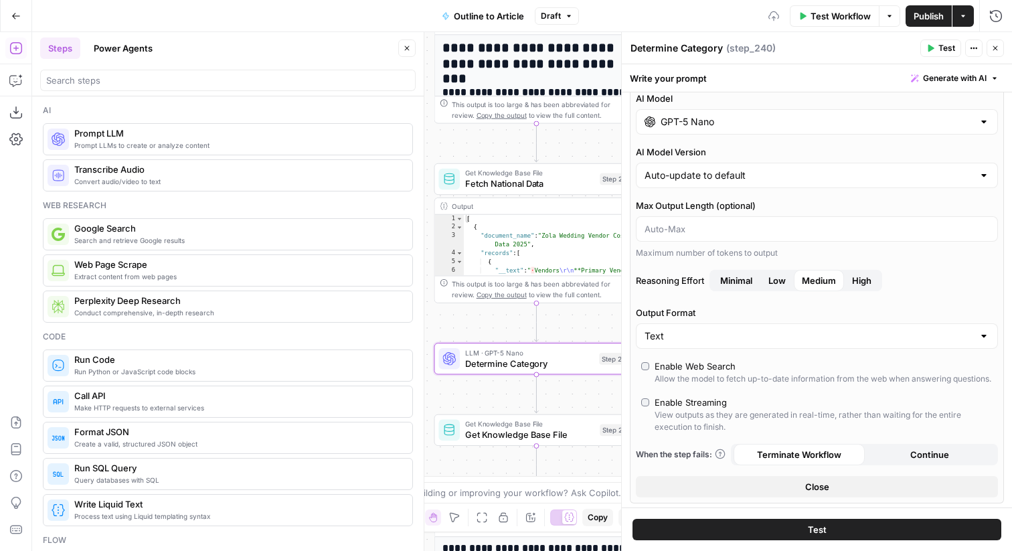
scroll to position [112, 0]
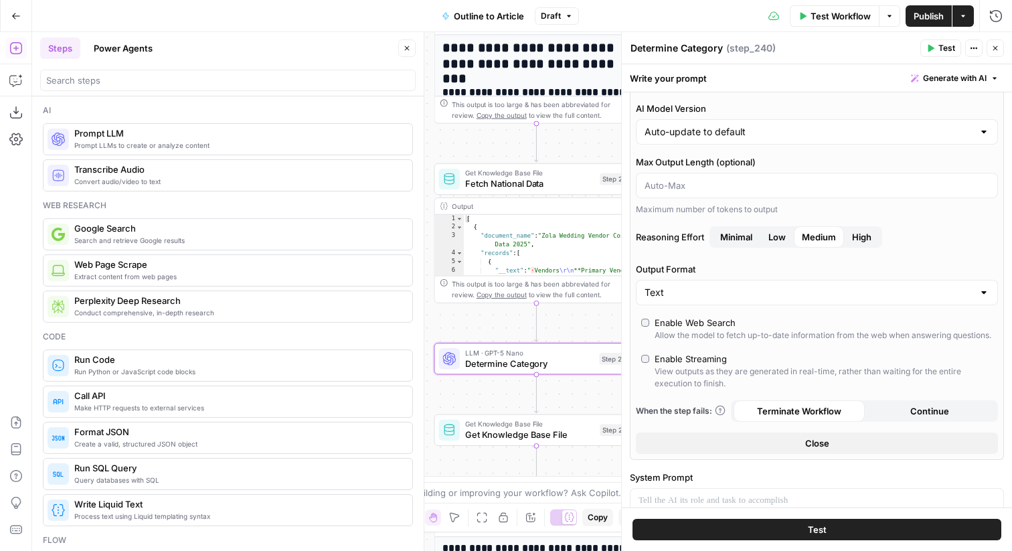
click at [748, 452] on button "Close" at bounding box center [817, 442] width 362 height 21
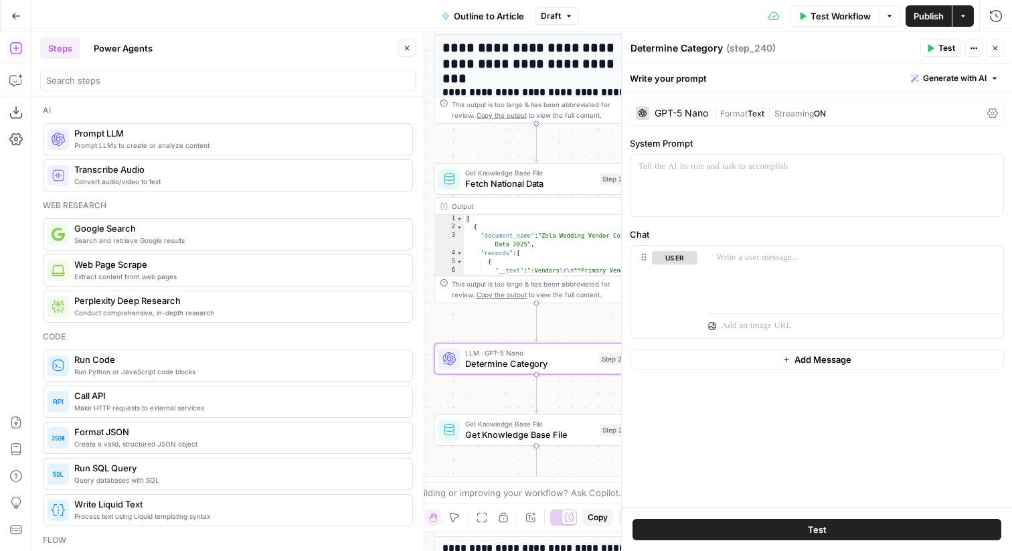
scroll to position [0, 0]
click at [761, 272] on div at bounding box center [855, 277] width 295 height 62
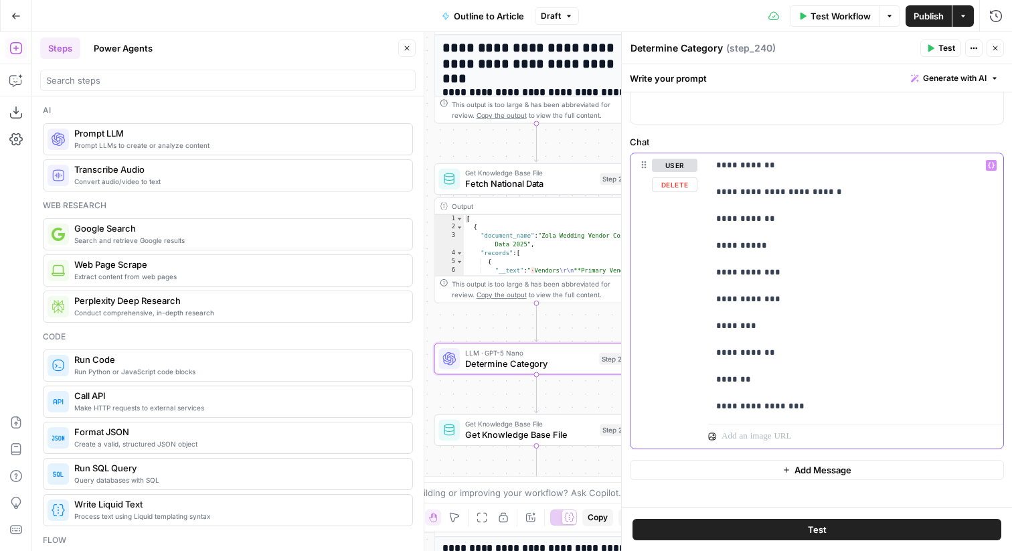
scroll to position [98, 0]
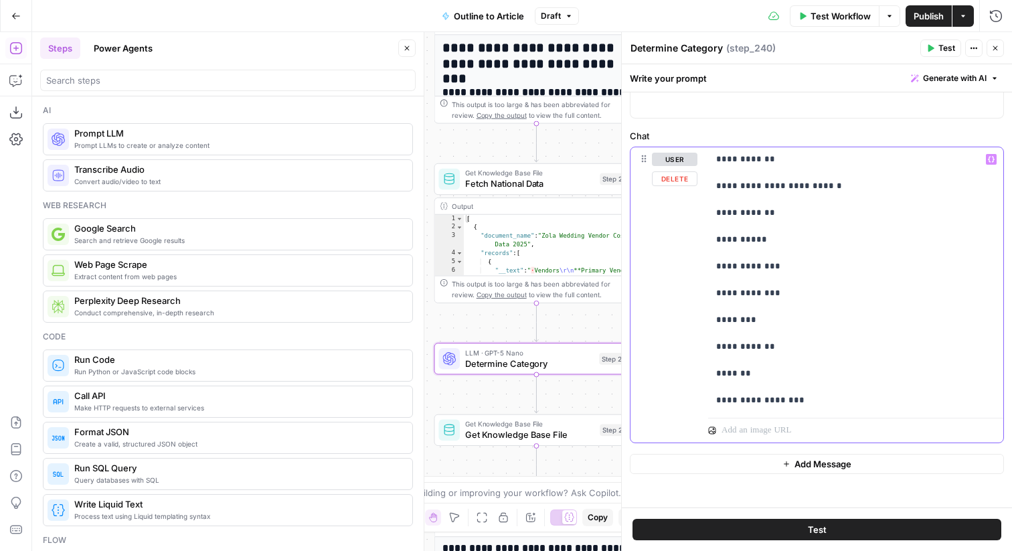
click at [731, 382] on p "**********" at bounding box center [855, 280] width 279 height 254
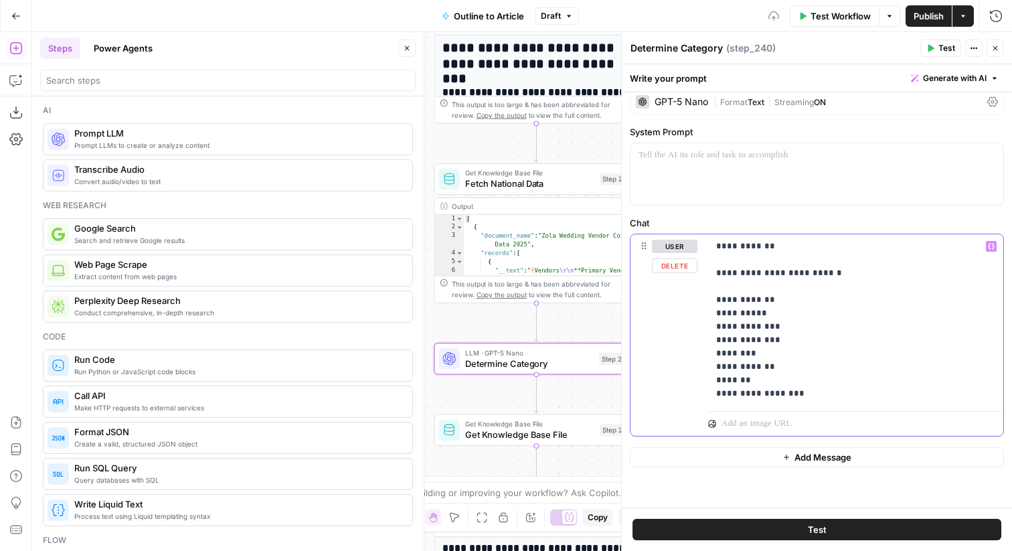
scroll to position [0, 0]
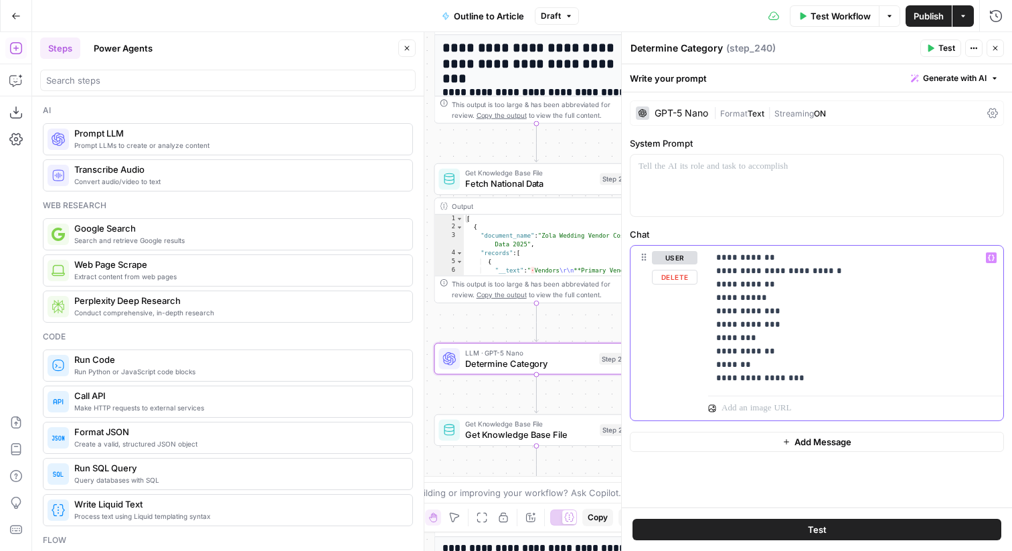
click at [718, 377] on p "**********" at bounding box center [855, 318] width 279 height 134
click at [717, 381] on p "**********" at bounding box center [855, 318] width 279 height 134
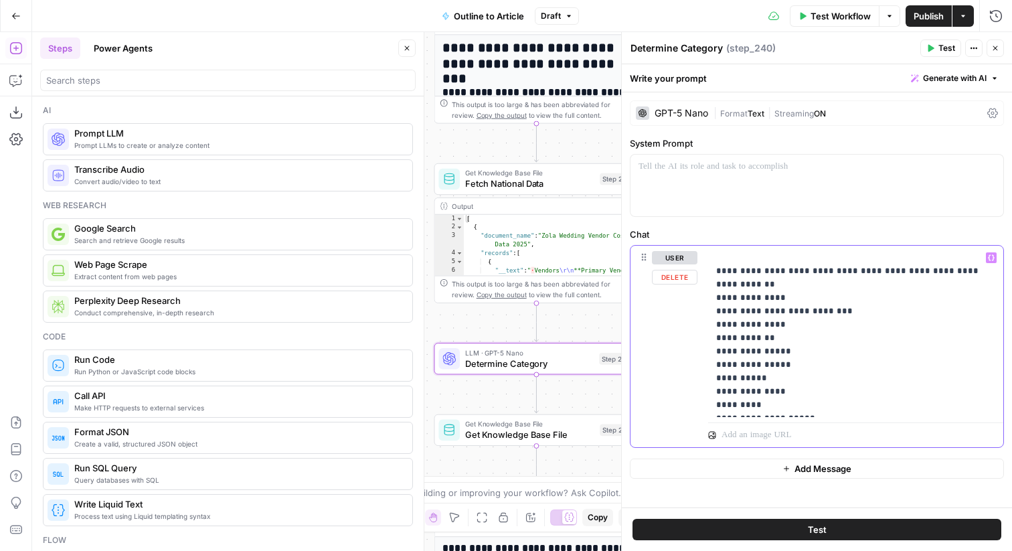
click at [923, 275] on p "**********" at bounding box center [855, 331] width 279 height 161
drag, startPoint x: 864, startPoint y: 285, endPoint x: 695, endPoint y: 280, distance: 170.0
click at [695, 280] on div "**********" at bounding box center [816, 353] width 373 height 215
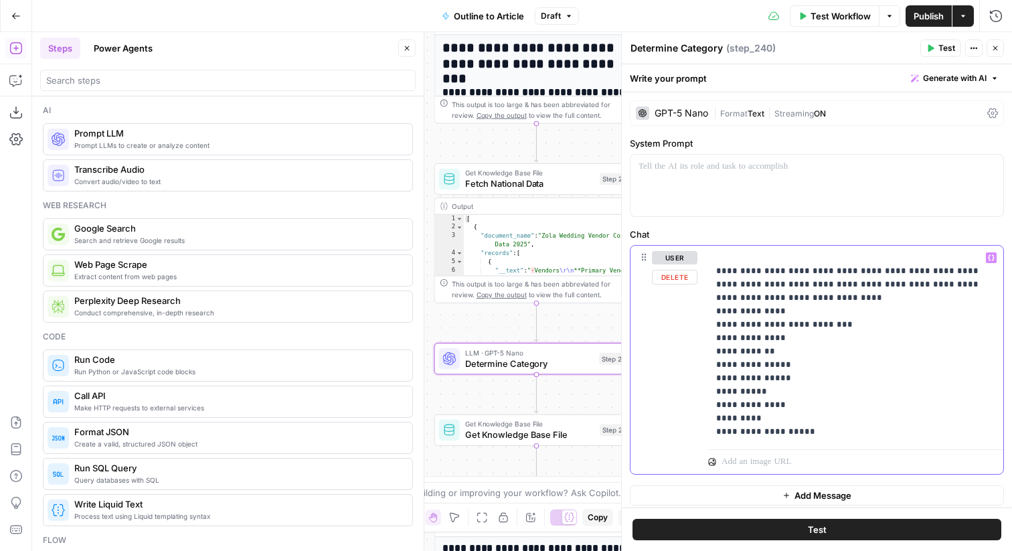
click at [828, 300] on p "**********" at bounding box center [855, 344] width 279 height 187
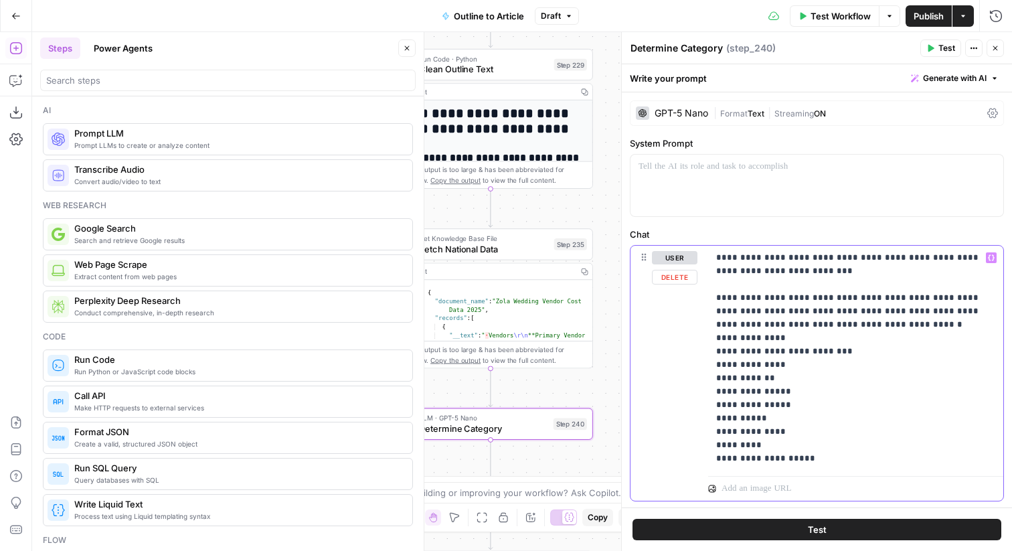
click at [982, 296] on p "**********" at bounding box center [855, 358] width 279 height 214
click at [932, 264] on p "**********" at bounding box center [855, 358] width 279 height 214
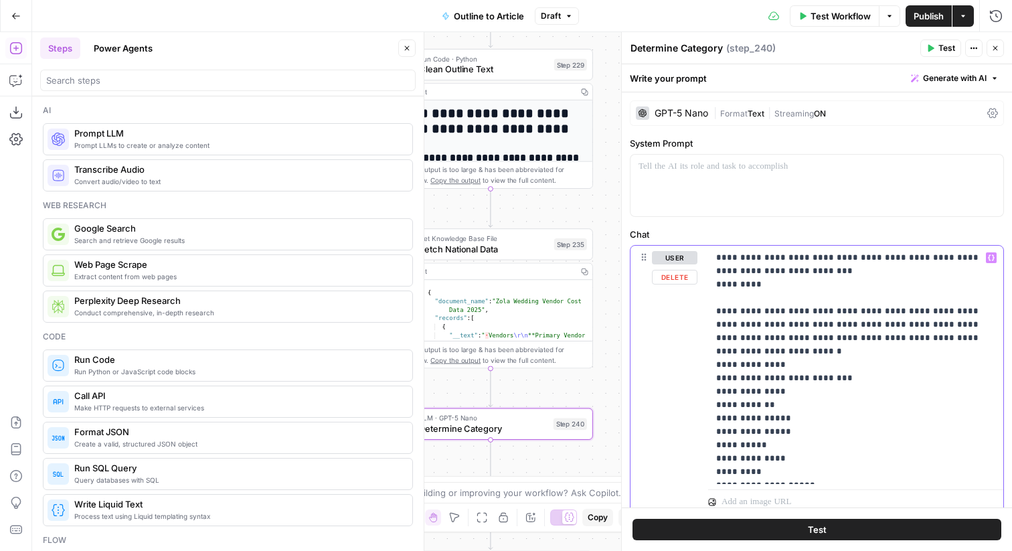
drag, startPoint x: 772, startPoint y: 286, endPoint x: 711, endPoint y: 282, distance: 61.0
click at [711, 282] on div "**********" at bounding box center [855, 365] width 295 height 238
copy p "*********"
click at [774, 280] on p "**********" at bounding box center [855, 364] width 279 height 227
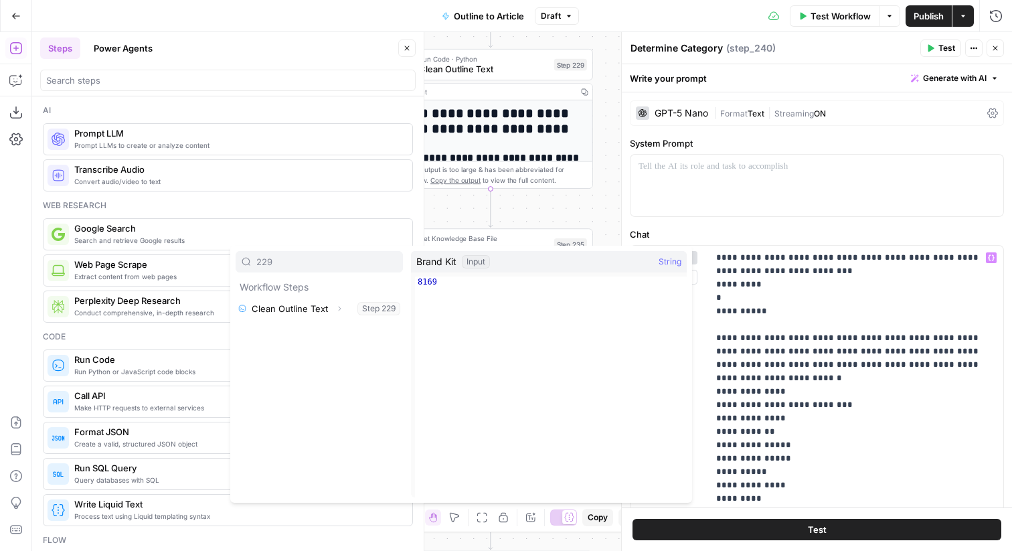
type input "229"
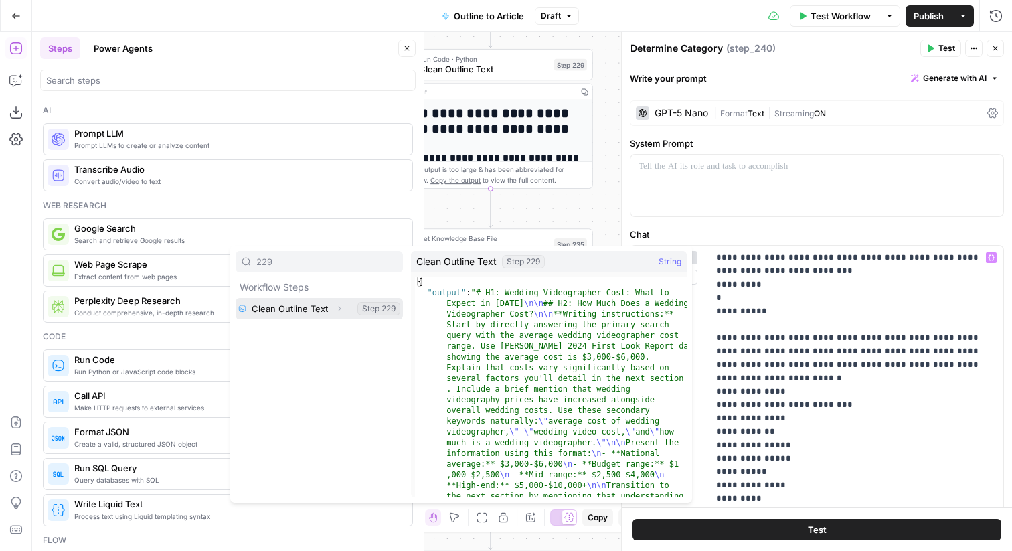
click at [337, 304] on button "Expand" at bounding box center [339, 308] width 17 height 17
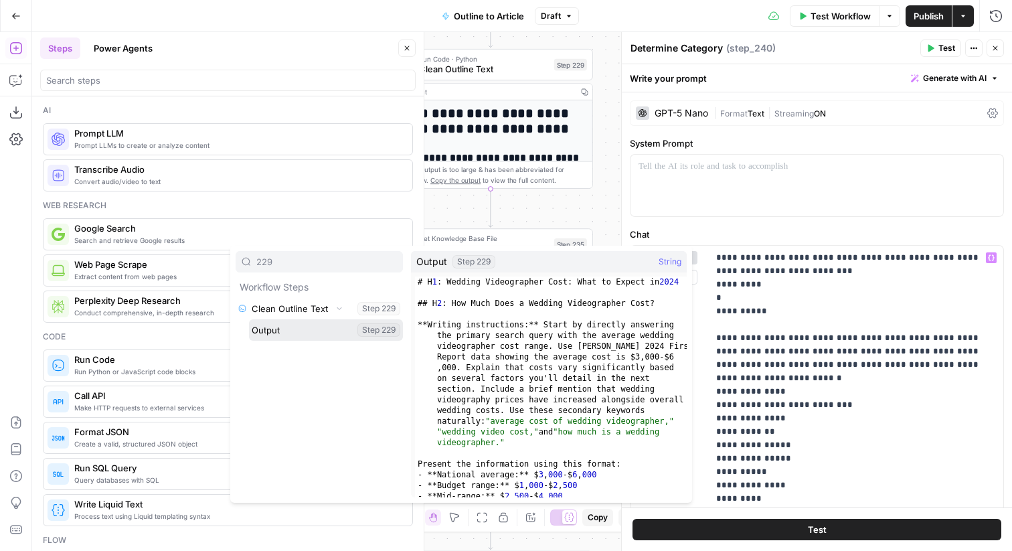
click at [318, 332] on button "Select variable Output" at bounding box center [326, 329] width 154 height 21
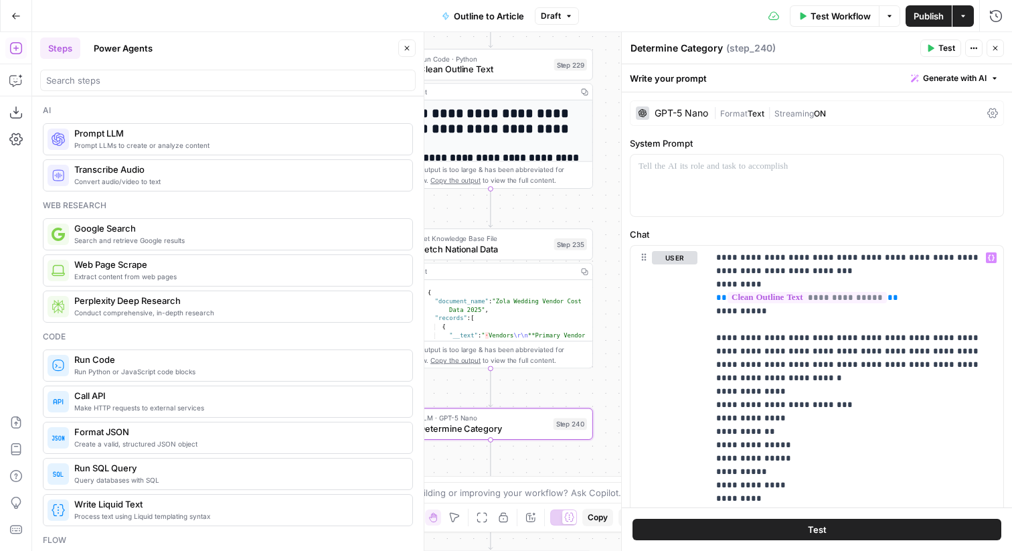
click at [936, 50] on button "Test" at bounding box center [940, 47] width 41 height 17
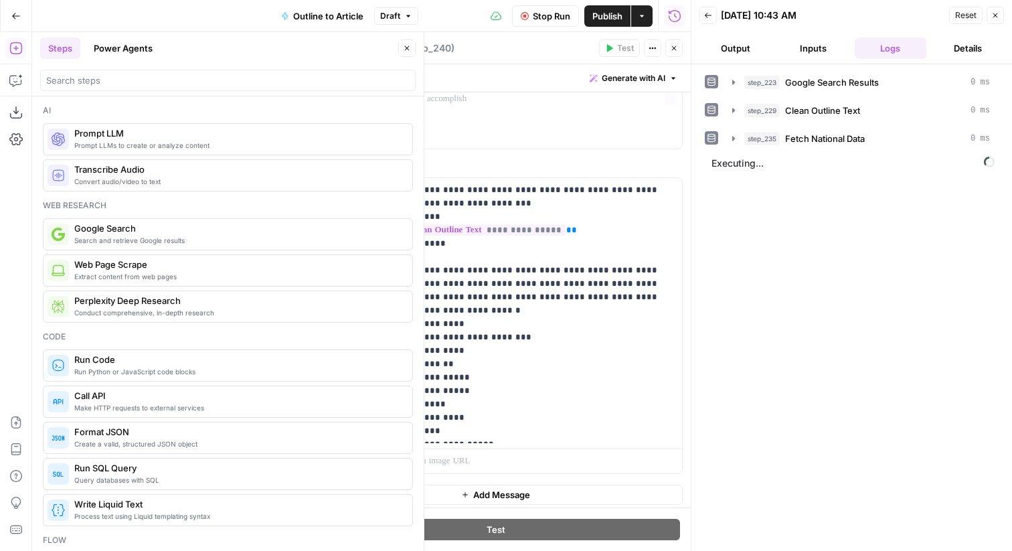
scroll to position [105, 0]
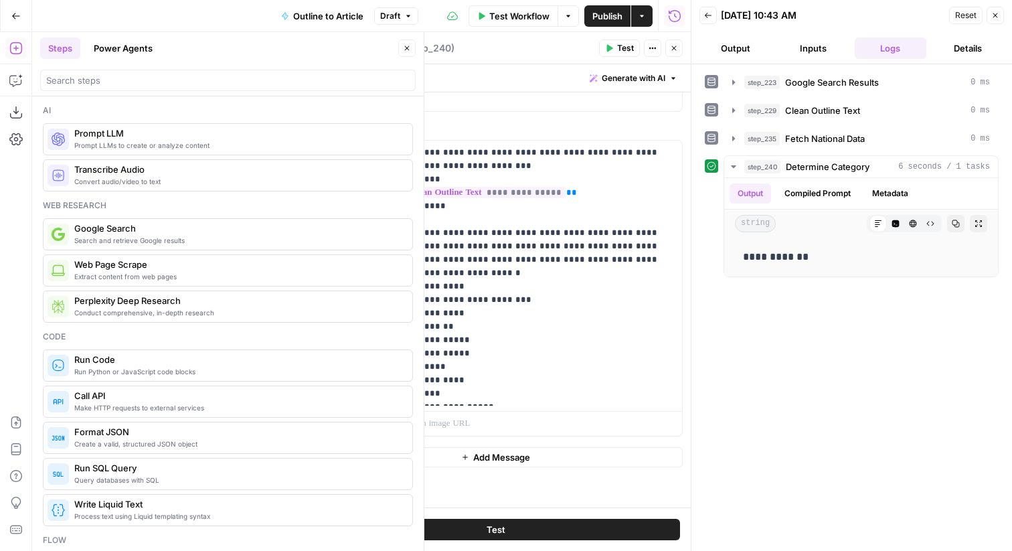
click at [679, 49] on button "Close" at bounding box center [673, 47] width 17 height 17
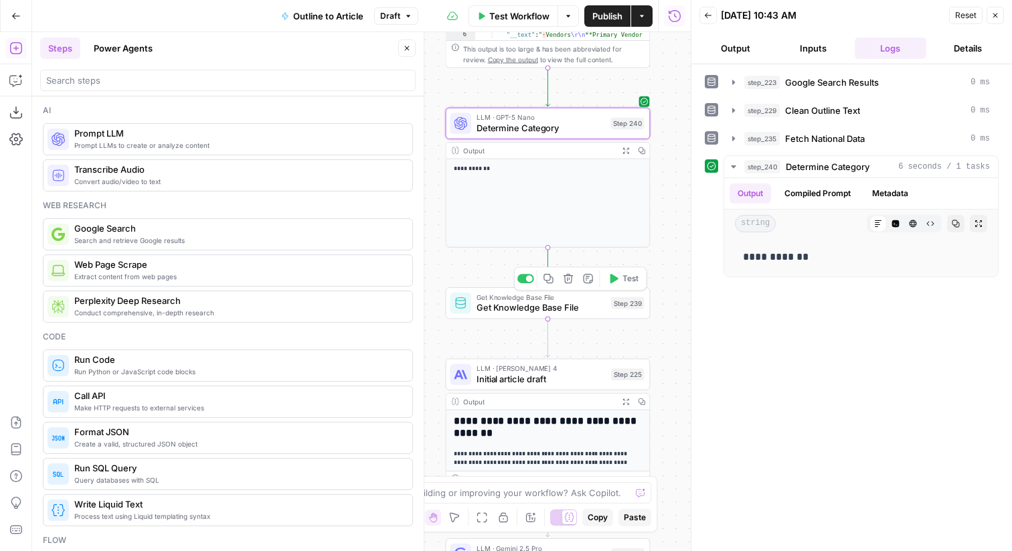
click at [611, 308] on div "Step 239" at bounding box center [627, 303] width 33 height 12
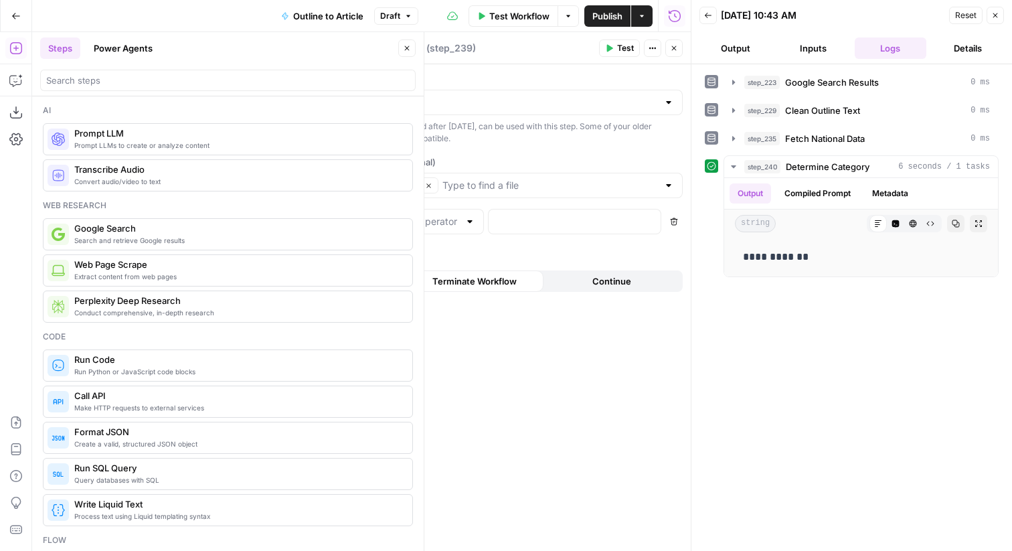
click at [672, 52] on icon "button" at bounding box center [674, 48] width 8 height 8
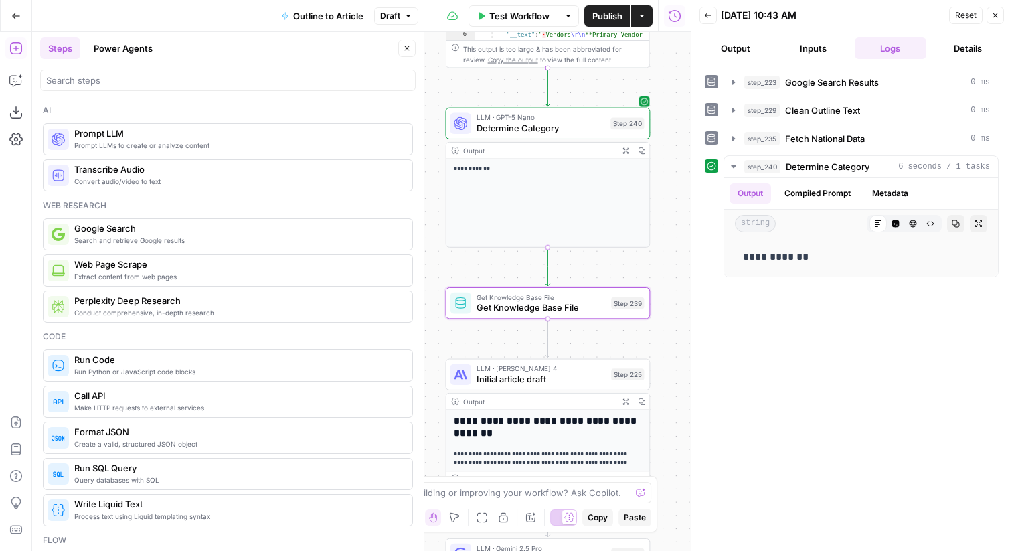
click at [561, 126] on span "Determine Category" at bounding box center [540, 127] width 128 height 13
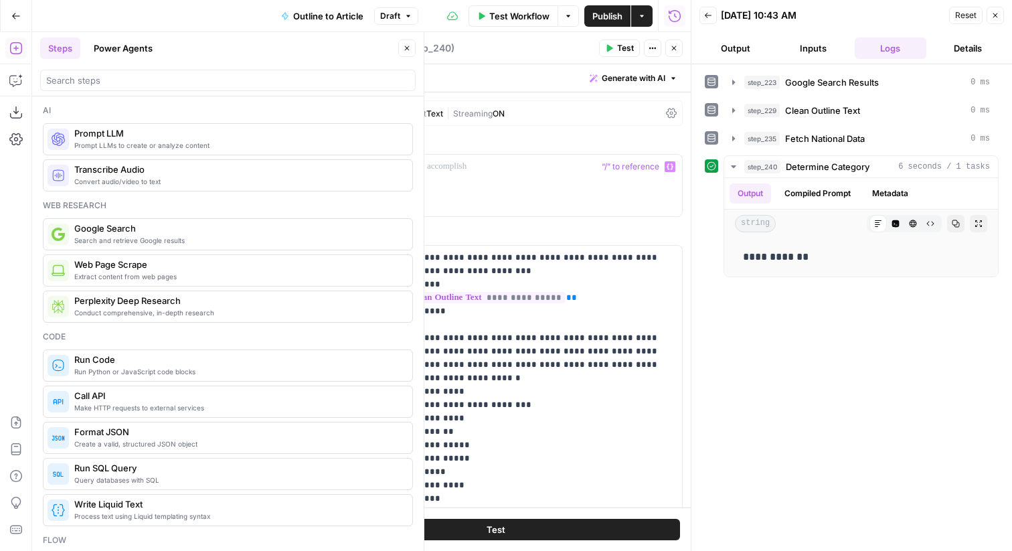
click at [523, 120] on div "GPT-5 Nano | Format Text | Streaming ON" at bounding box center [495, 112] width 374 height 25
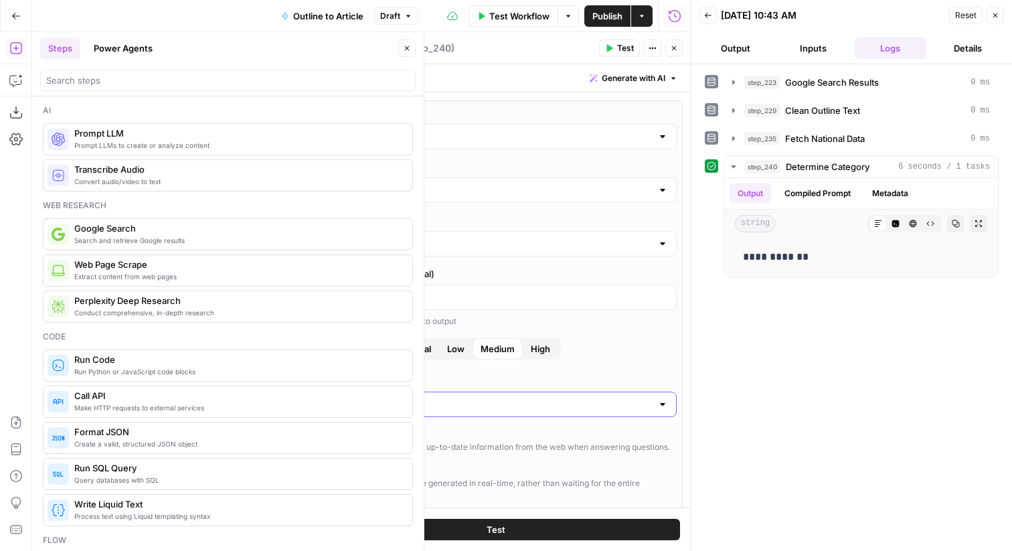
click at [424, 406] on input "Output Format" at bounding box center [487, 403] width 329 height 13
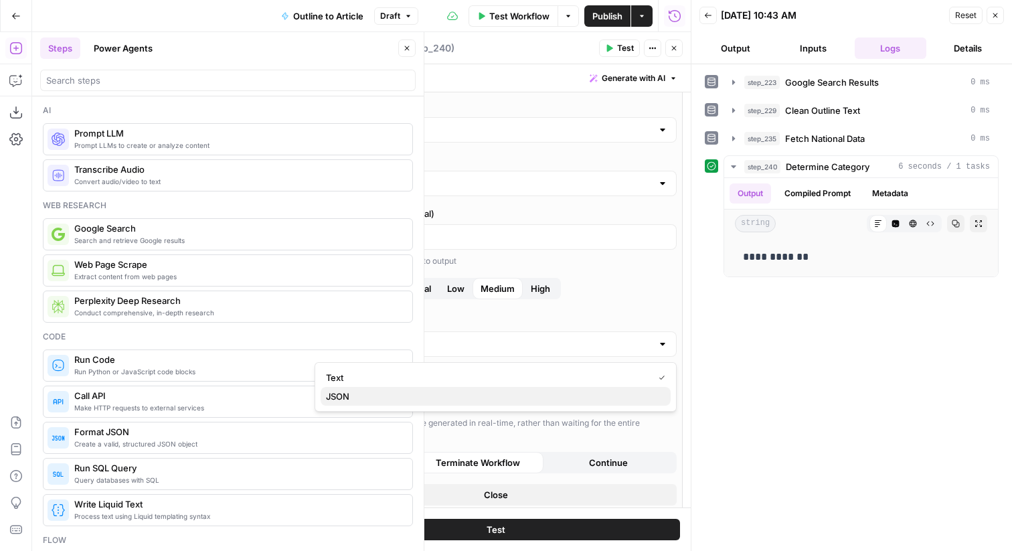
click at [426, 395] on span "JSON" at bounding box center [493, 395] width 334 height 13
type input "JSON"
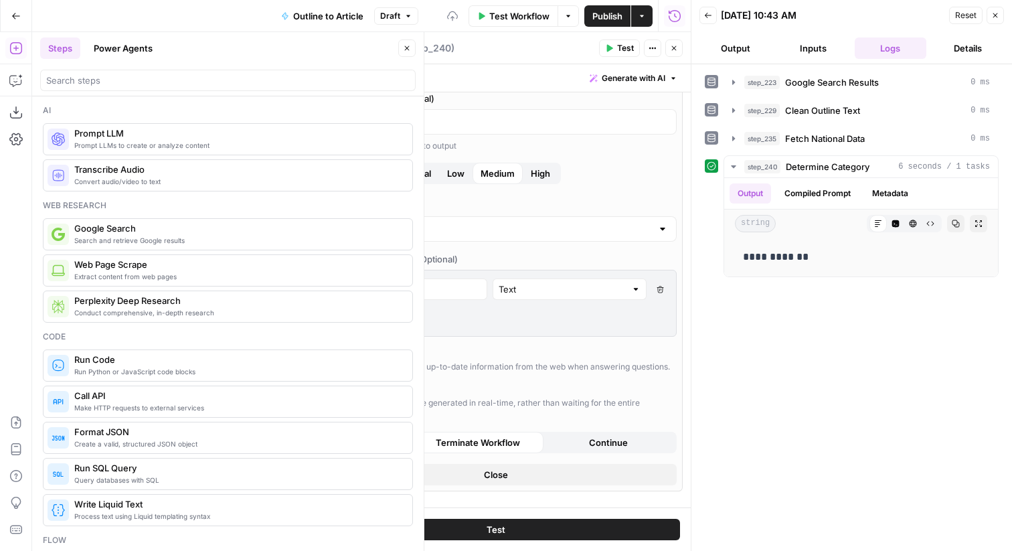
scroll to position [230, 0]
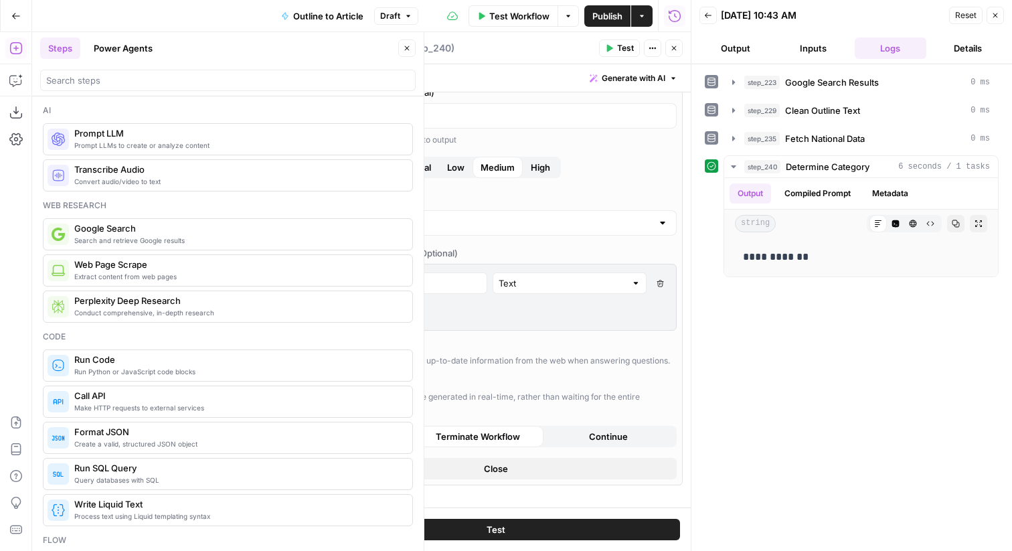
click at [479, 479] on button "Close" at bounding box center [495, 468] width 362 height 21
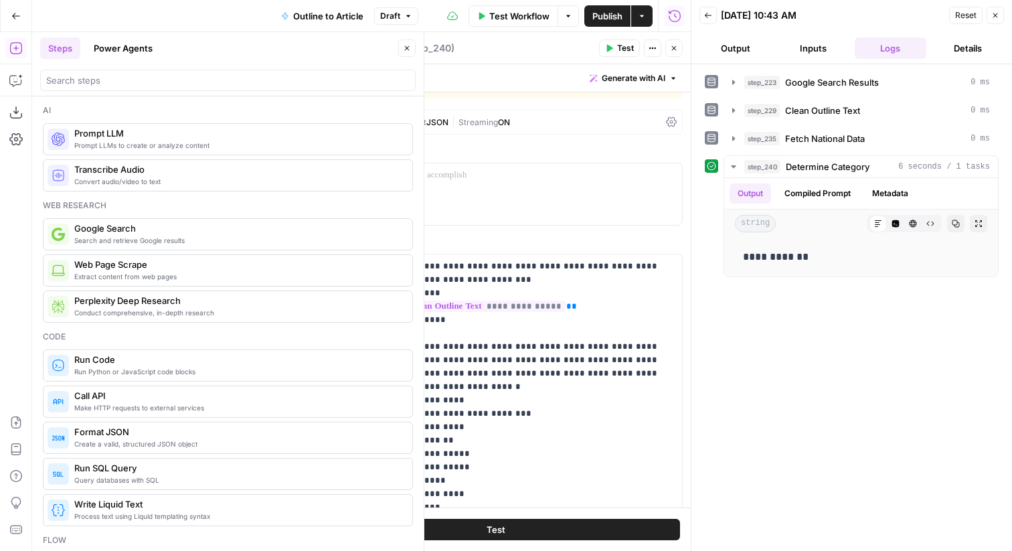
scroll to position [153, 0]
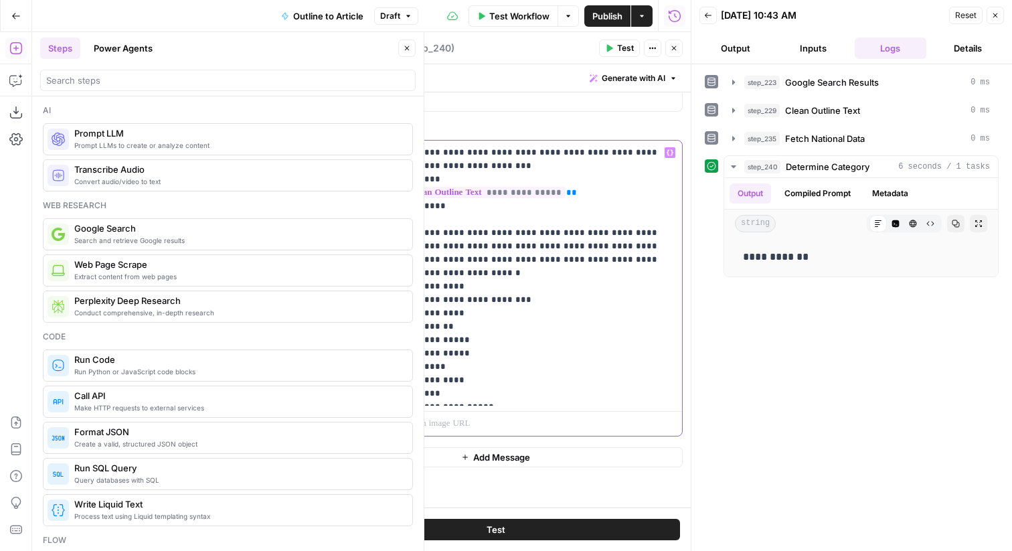
click at [503, 392] on p "**********" at bounding box center [534, 273] width 279 height 254
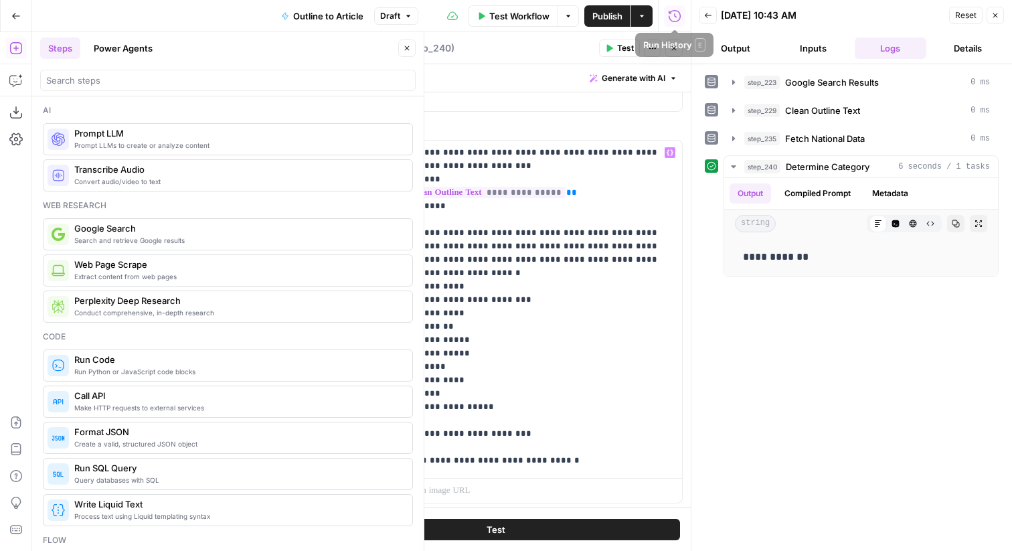
click at [611, 45] on icon "button" at bounding box center [609, 48] width 8 height 8
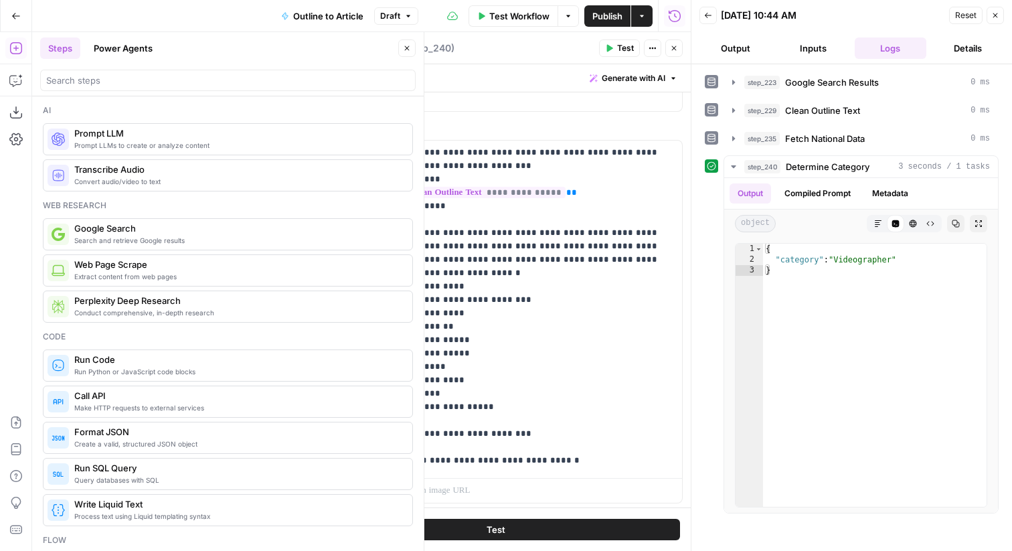
click at [672, 51] on icon "button" at bounding box center [674, 48] width 8 height 8
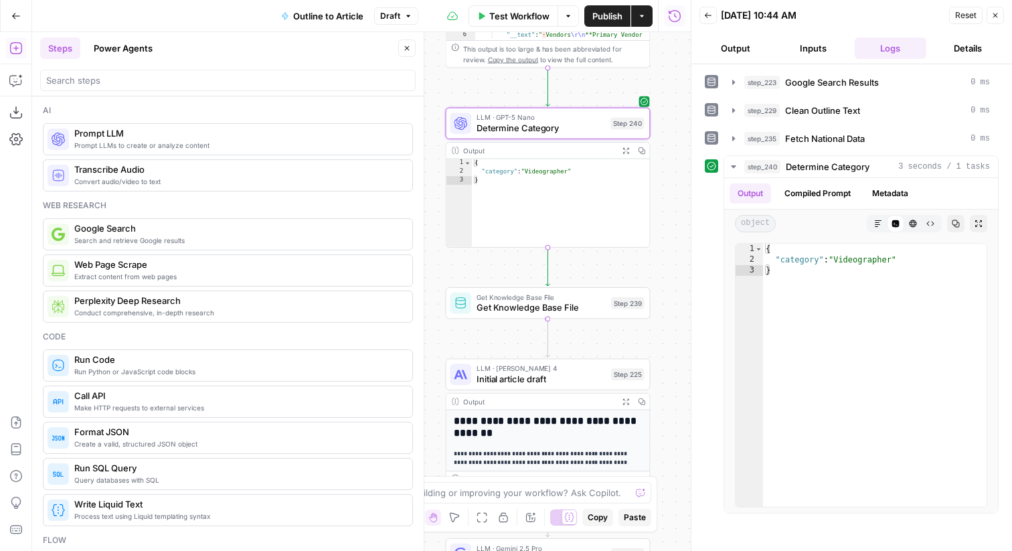
click at [618, 312] on div "Get Knowledge Base File Get Knowledge Base File Step 239 Copy step Delete step …" at bounding box center [547, 303] width 194 height 23
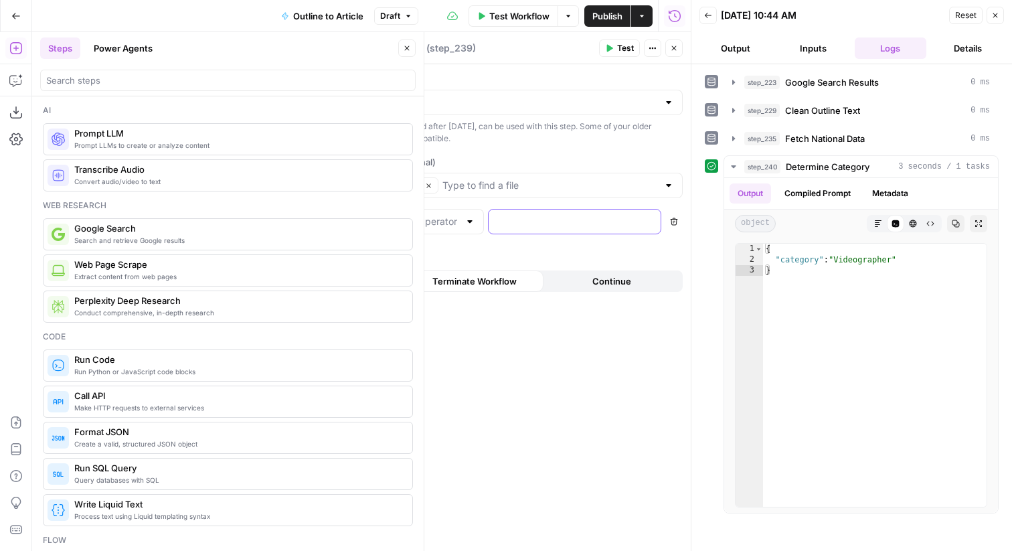
click at [558, 222] on p at bounding box center [563, 221] width 134 height 13
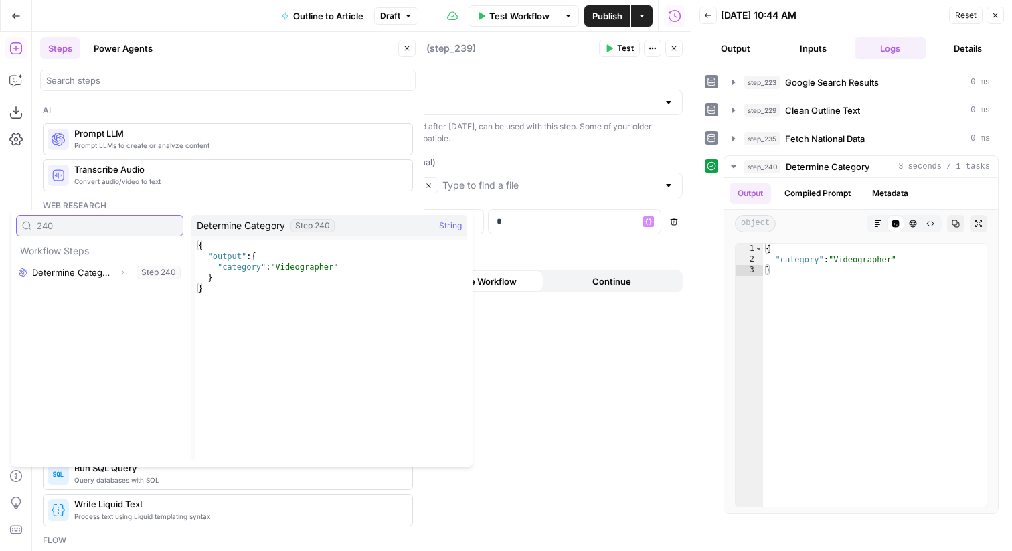
type input "240"
click at [121, 270] on icon "button" at bounding box center [122, 272] width 8 height 8
click at [74, 293] on icon "button" at bounding box center [72, 294] width 8 height 8
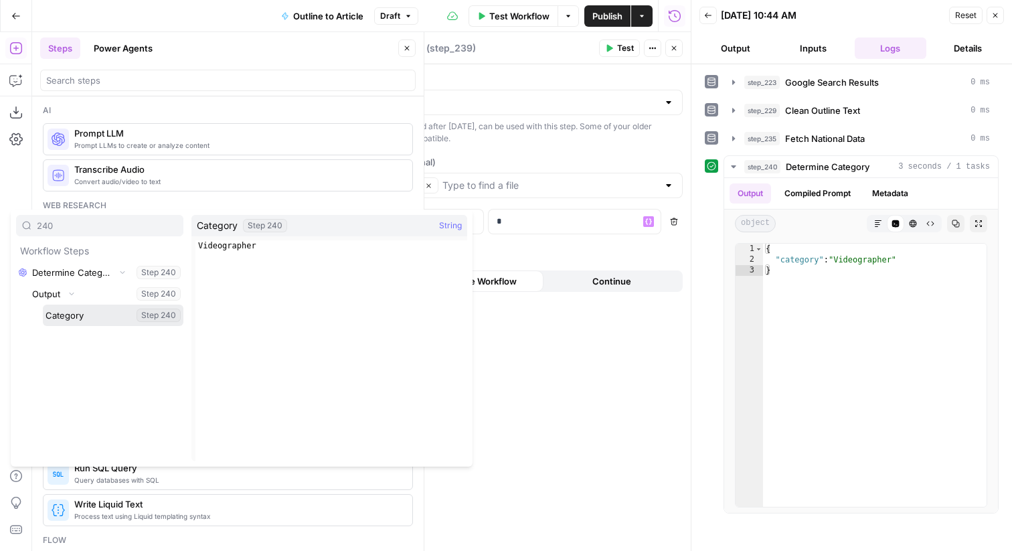
click at [87, 312] on button "Select variable Category" at bounding box center [113, 314] width 141 height 21
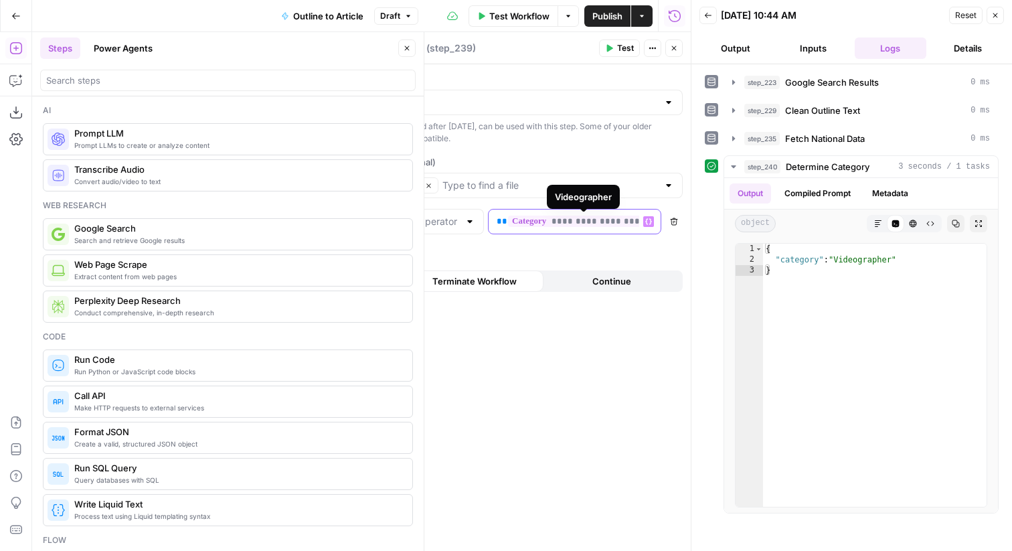
click at [499, 222] on span "**" at bounding box center [501, 221] width 11 height 9
click at [452, 223] on input "text" at bounding box center [438, 221] width 41 height 13
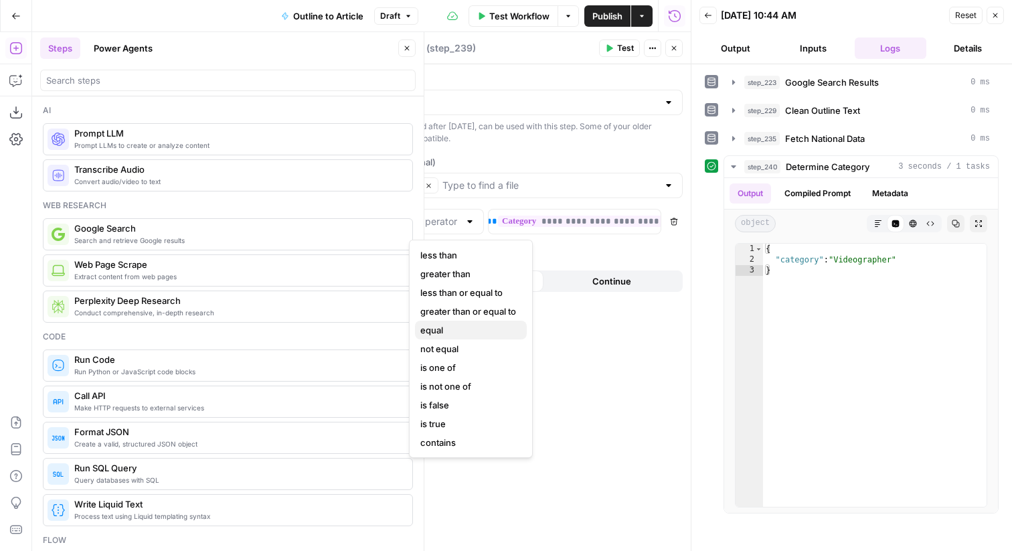
click at [466, 324] on span "equal" at bounding box center [468, 329] width 96 height 13
type input "equal"
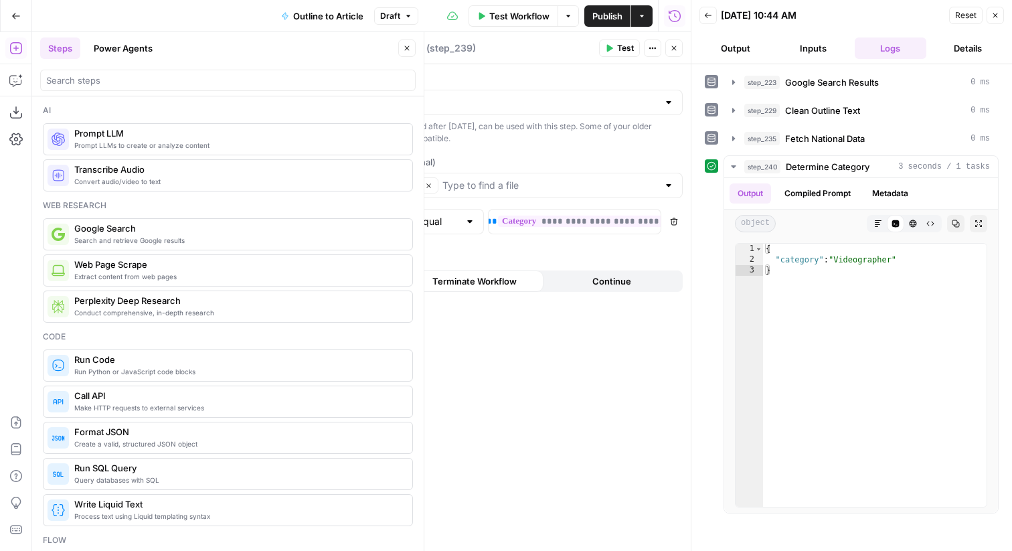
click at [627, 45] on span "Test" at bounding box center [625, 48] width 17 height 12
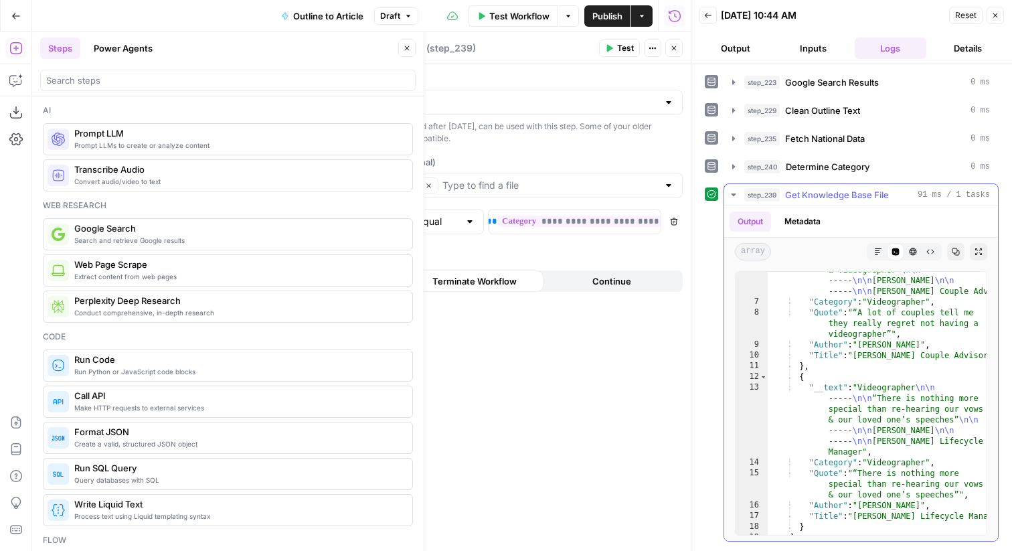
scroll to position [133, 0]
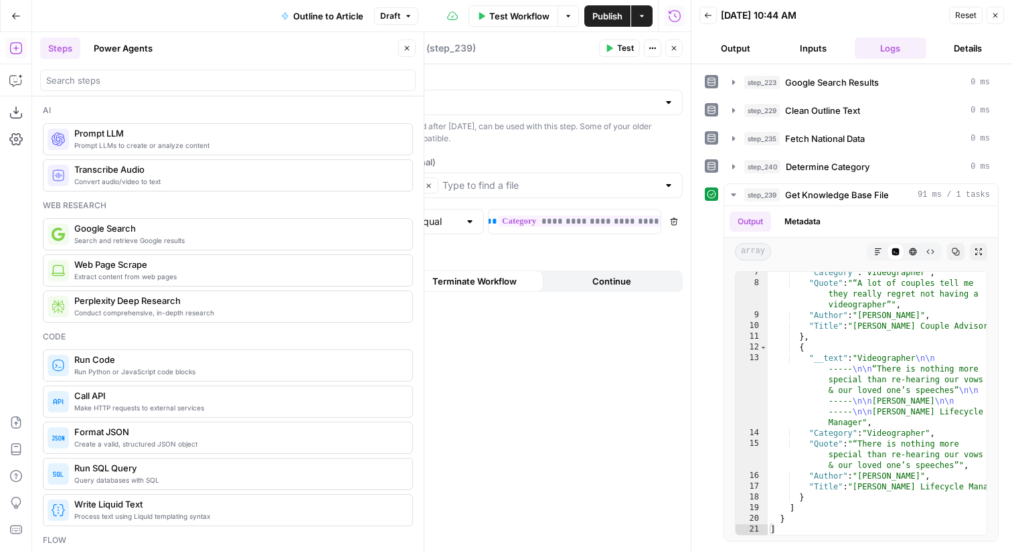
click at [997, 13] on icon "button" at bounding box center [995, 15] width 8 height 8
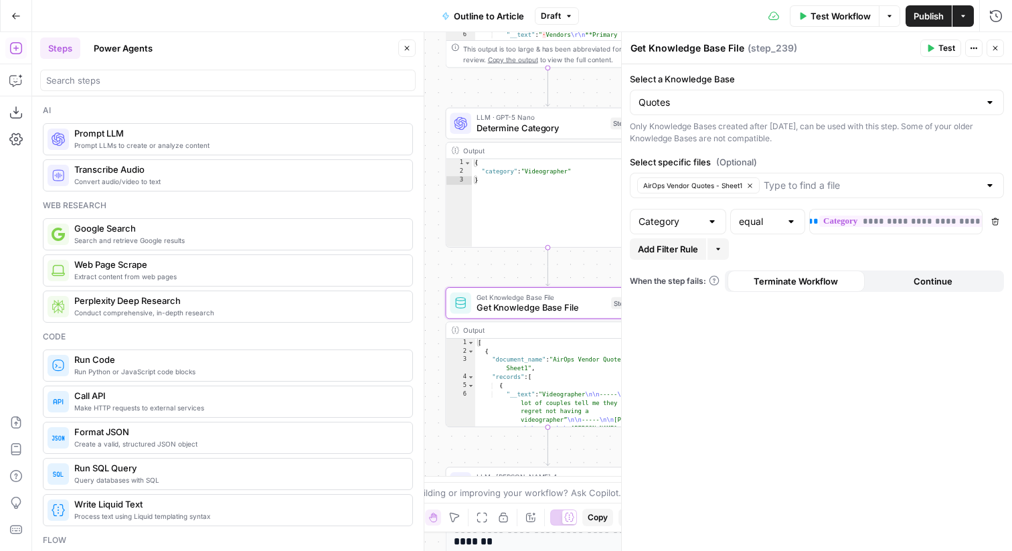
click at [993, 49] on icon "button" at bounding box center [995, 48] width 8 height 8
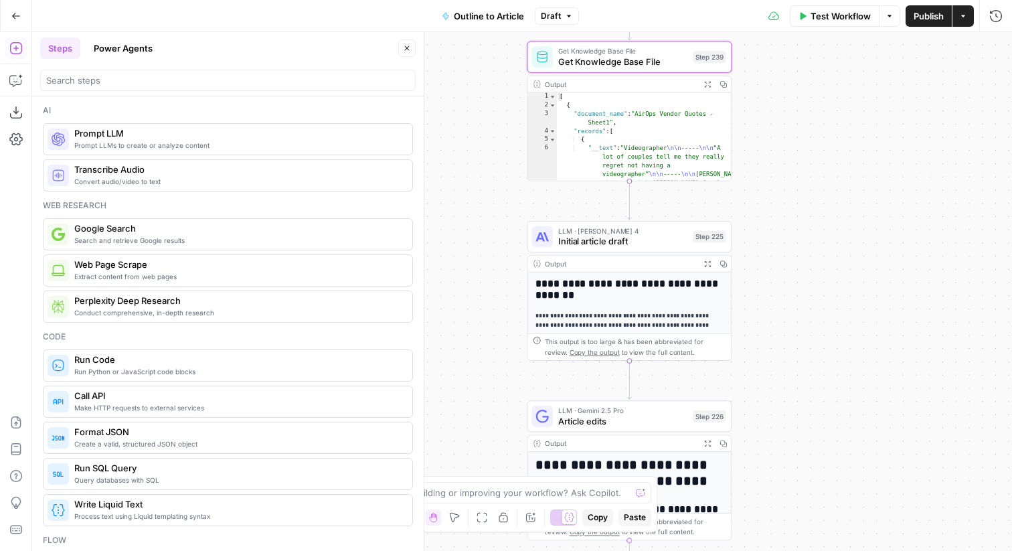
click at [17, 52] on icon "button" at bounding box center [15, 47] width 13 height 13
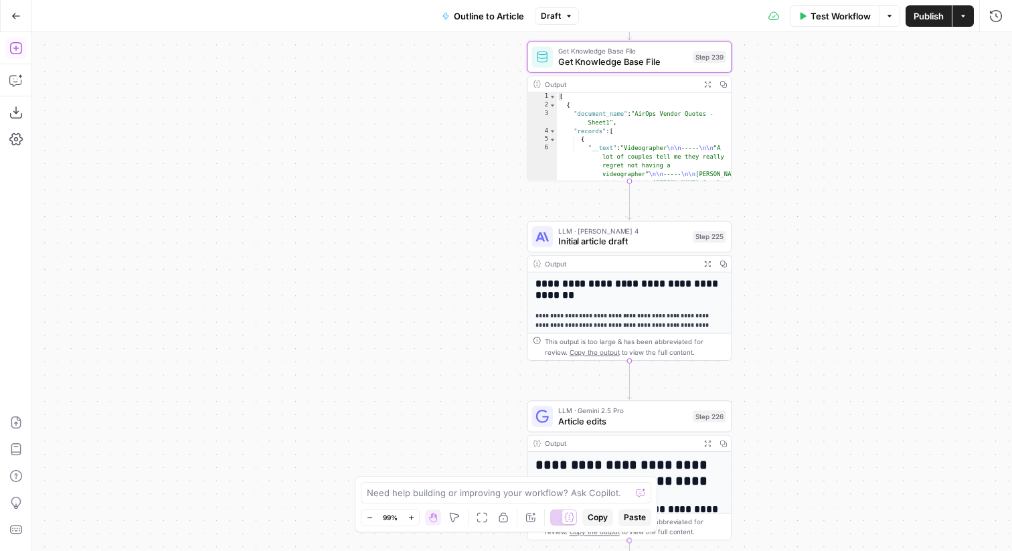
click at [15, 46] on icon "button" at bounding box center [15, 48] width 12 height 12
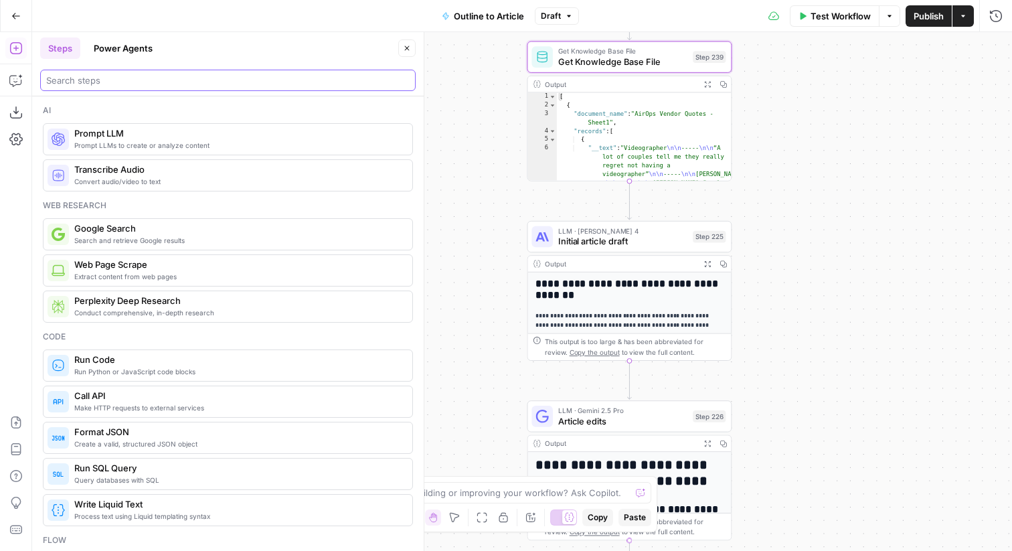
click at [134, 80] on input "search" at bounding box center [227, 80] width 363 height 13
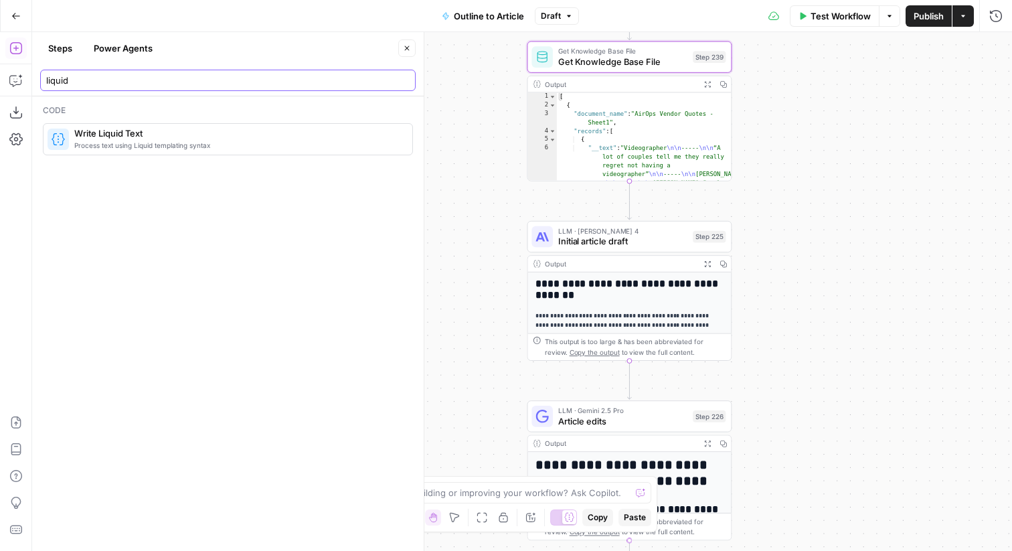
type input "liquid"
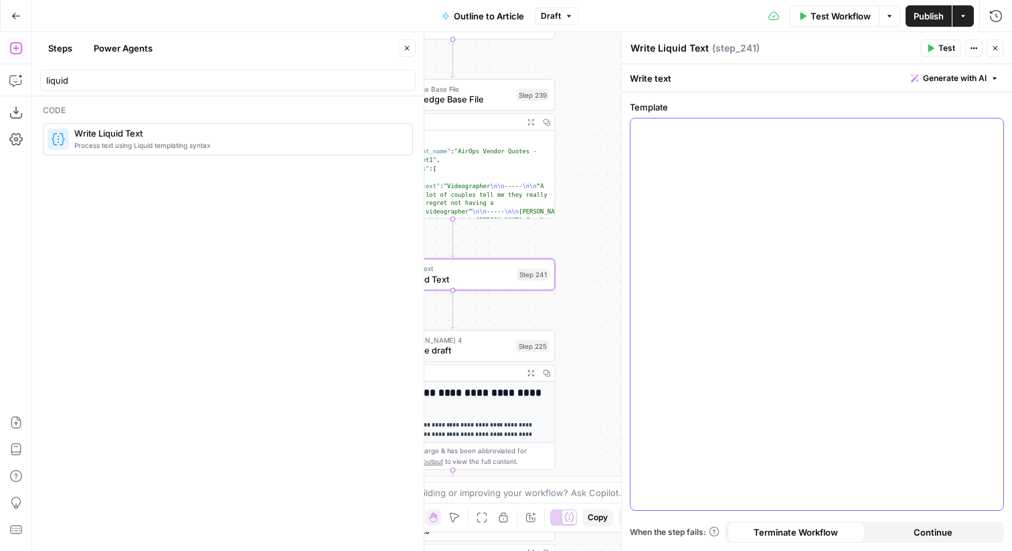
click at [702, 170] on div at bounding box center [816, 313] width 373 height 391
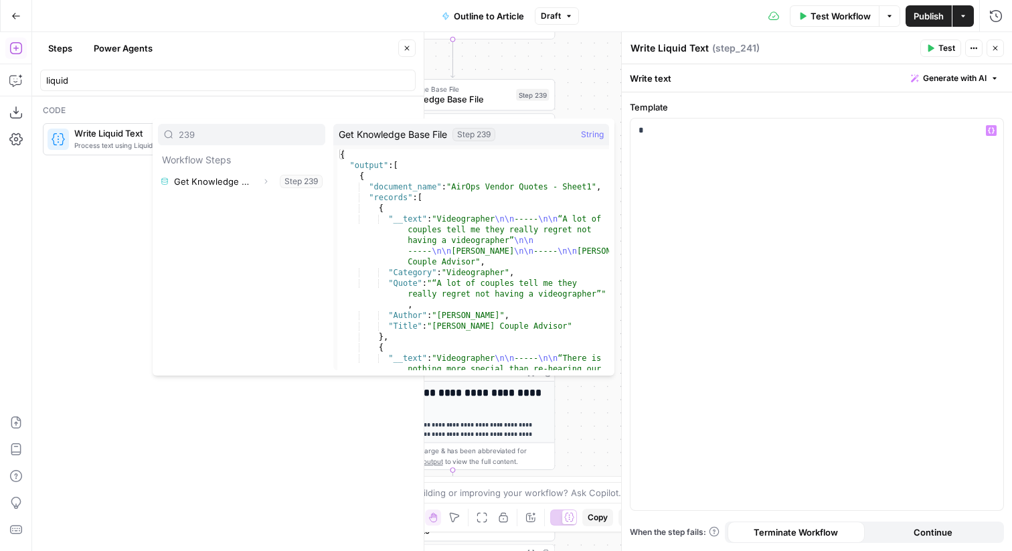
type input "239"
click at [262, 179] on icon "button" at bounding box center [266, 181] width 8 height 8
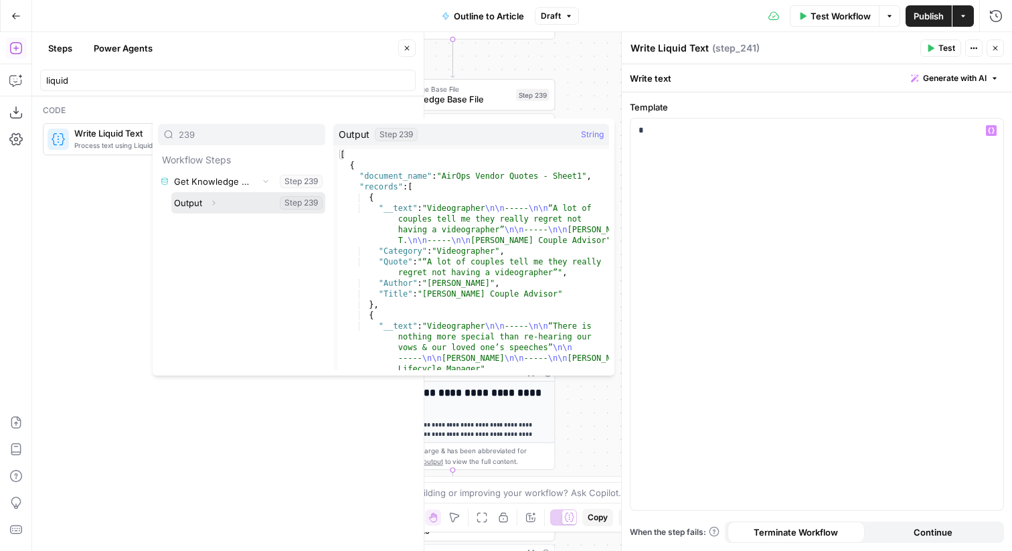
click at [224, 203] on button "Select variable Output" at bounding box center [248, 202] width 154 height 21
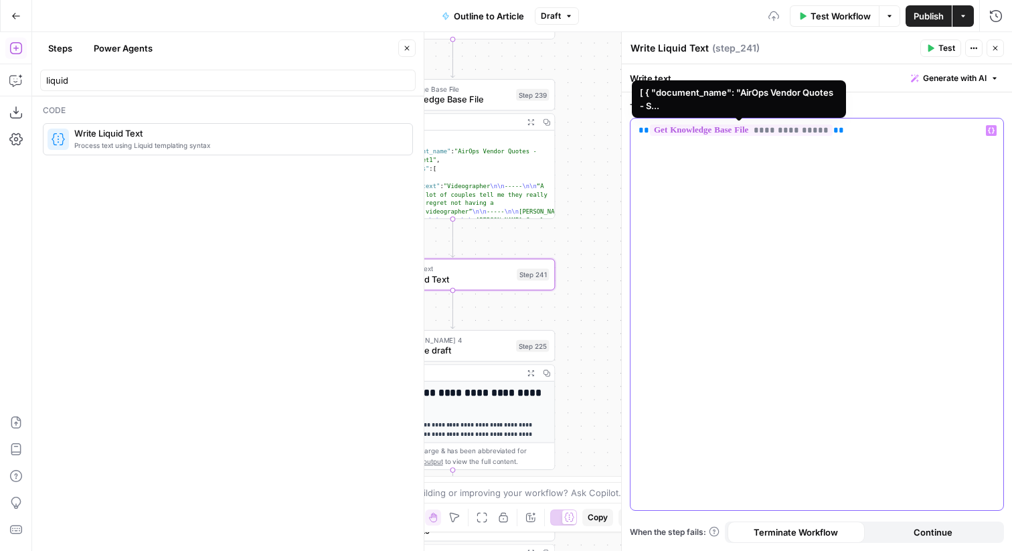
click at [860, 145] on div "**********" at bounding box center [816, 313] width 373 height 391
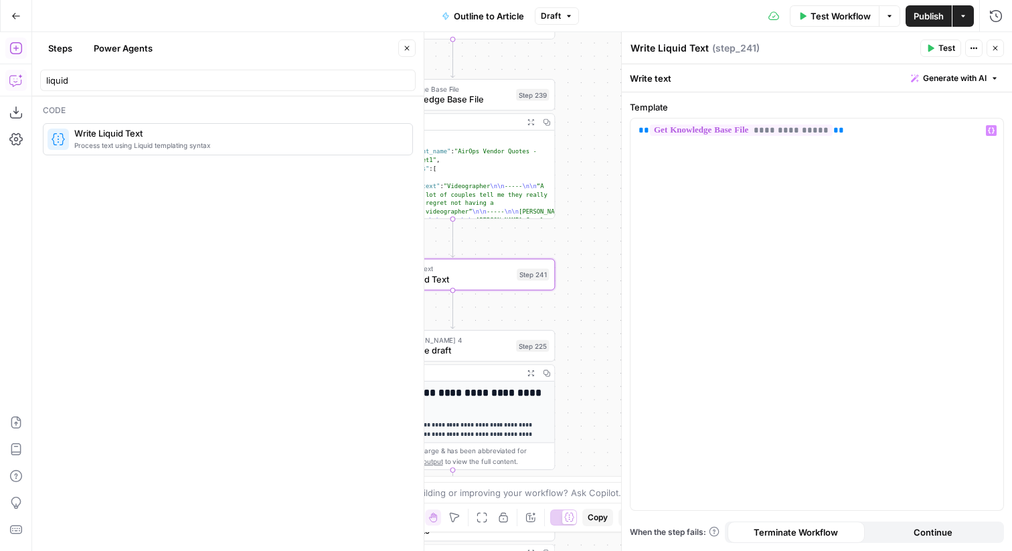
click at [10, 82] on icon "button" at bounding box center [15, 80] width 13 height 13
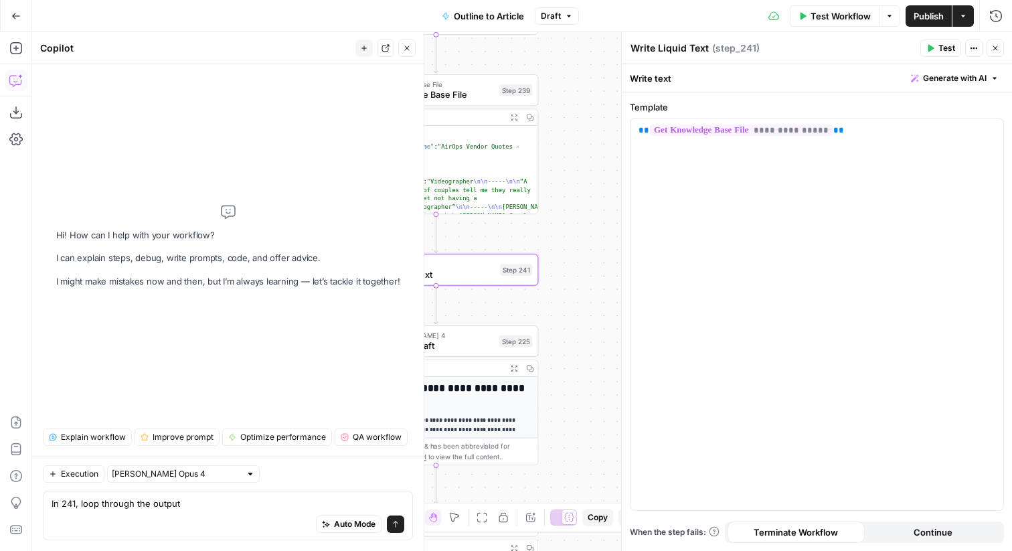
click at [204, 506] on textarea "In 241, loop through the output" at bounding box center [228, 502] width 353 height 13
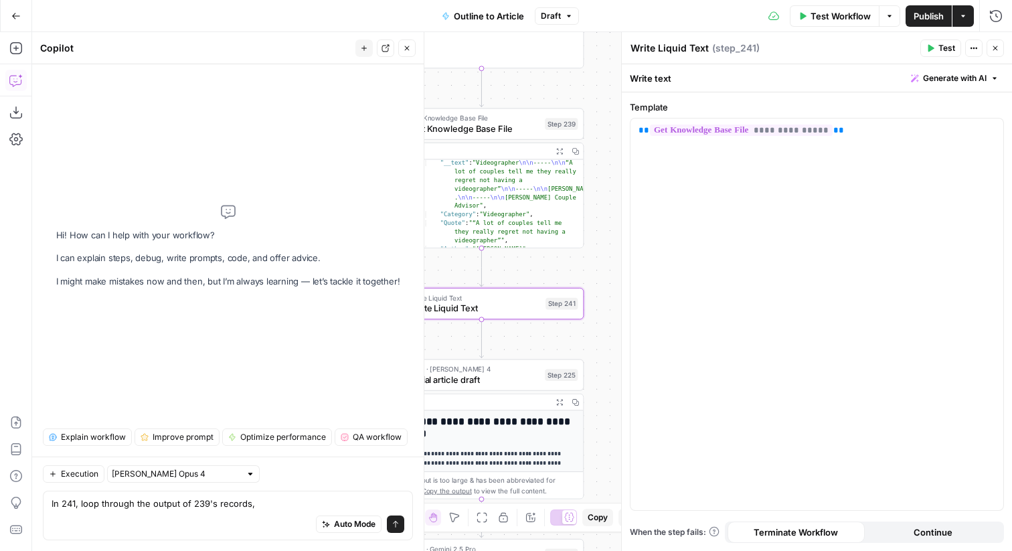
scroll to position [68, 0]
click at [268, 503] on textarea "In 241, loop through the output of 239's records," at bounding box center [228, 502] width 353 height 13
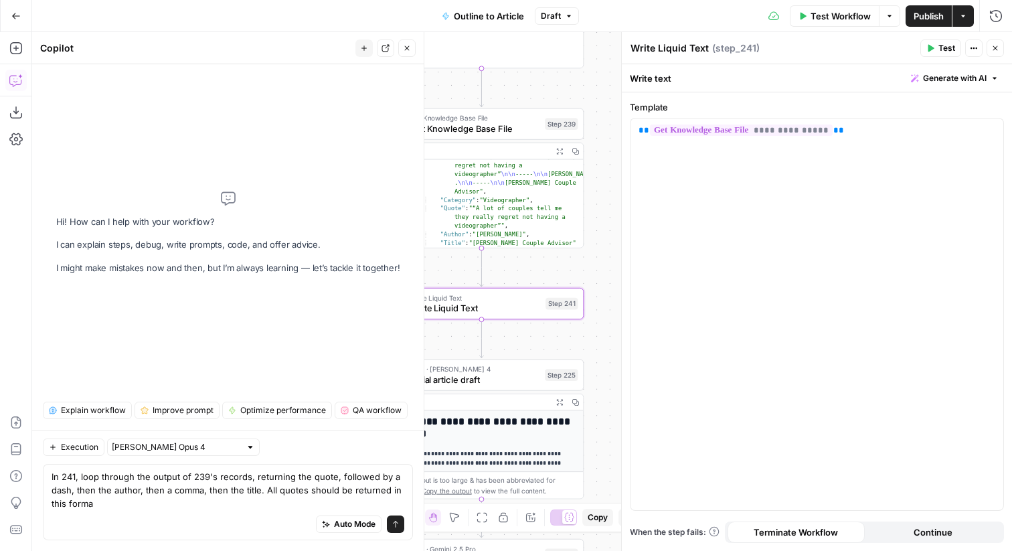
type textarea "In 241, loop through the output of 239's records, returning the quote, followed…"
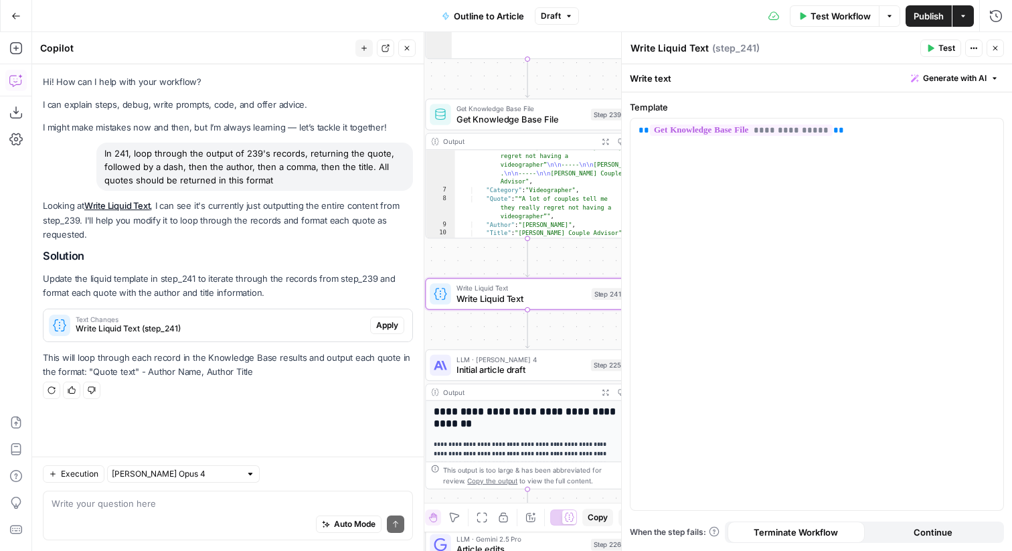
click at [379, 327] on span "Apply" at bounding box center [387, 325] width 22 height 12
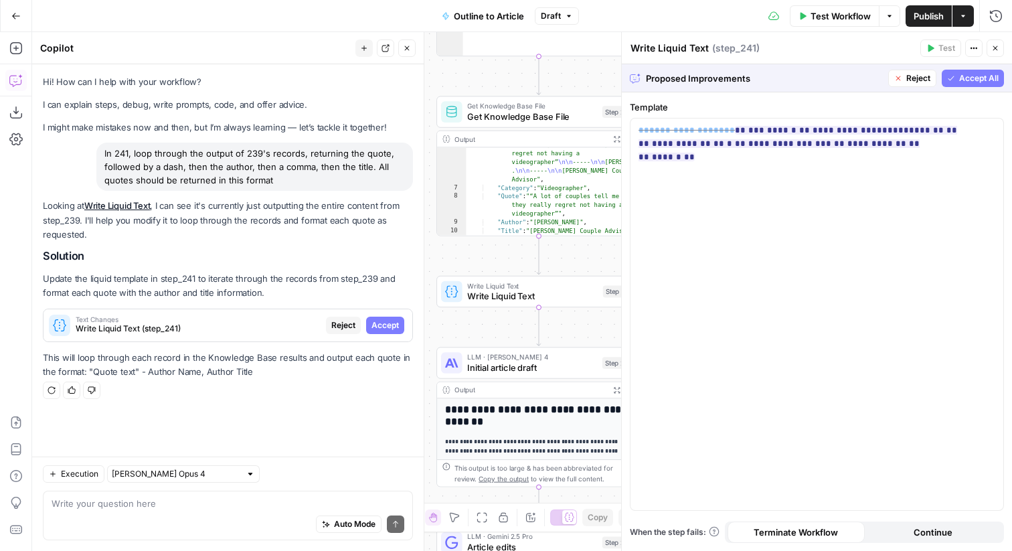
click at [950, 73] on button "Accept All" at bounding box center [972, 78] width 62 height 17
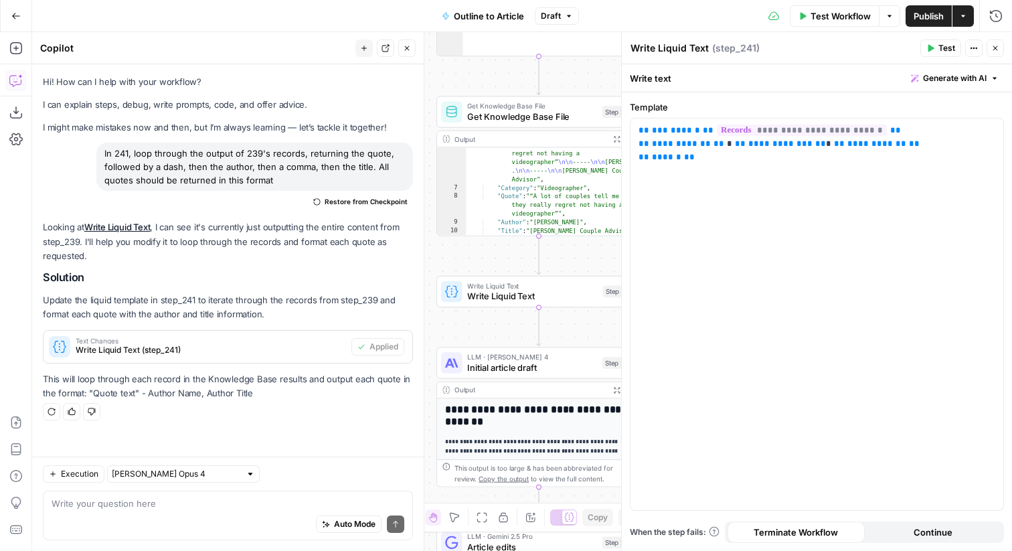
click at [933, 51] on icon "button" at bounding box center [930, 48] width 8 height 8
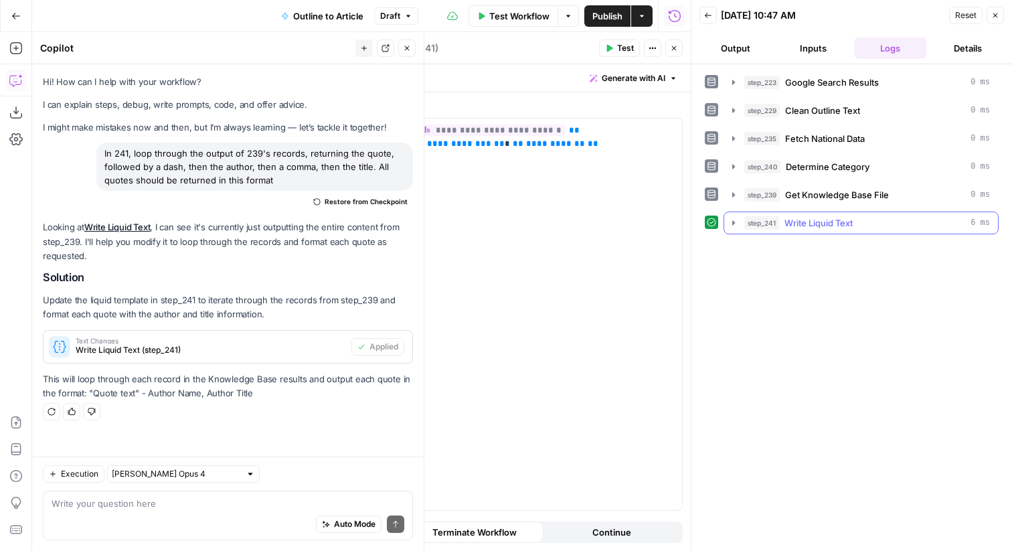
click at [735, 223] on icon "button" at bounding box center [733, 222] width 11 height 11
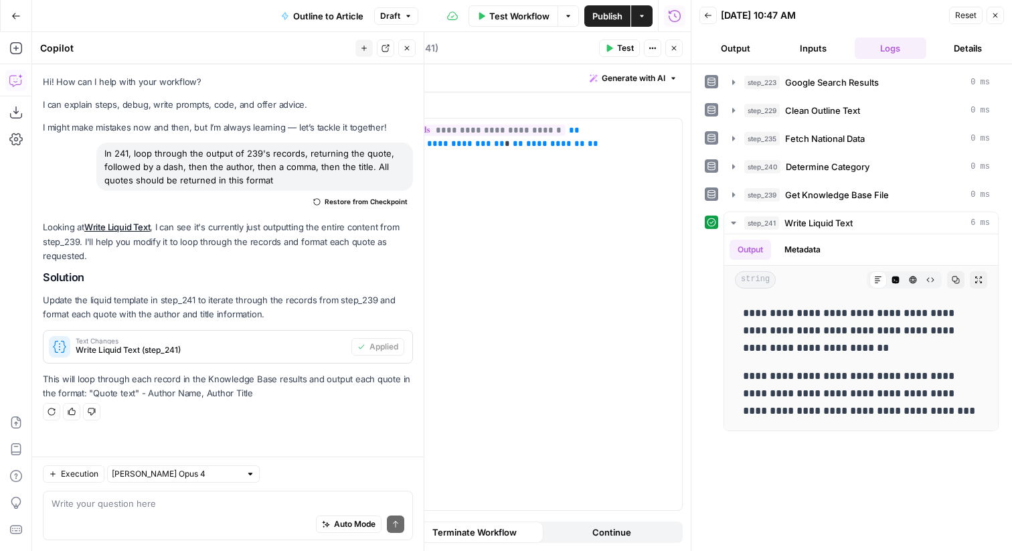
click at [992, 13] on icon "button" at bounding box center [995, 15] width 8 height 8
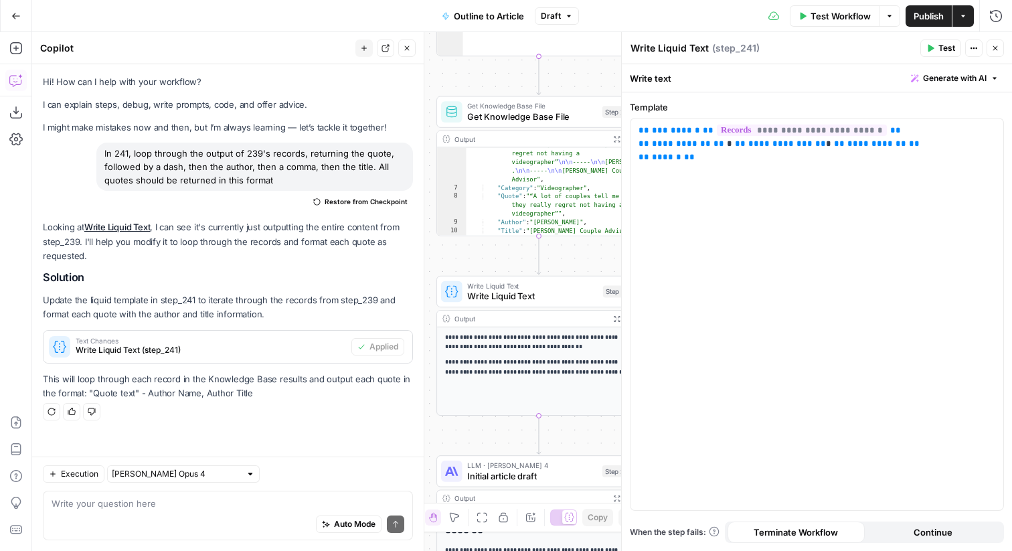
click at [653, 49] on textarea "Write Liquid Text" at bounding box center [669, 47] width 78 height 13
drag, startPoint x: 706, startPoint y: 164, endPoint x: 614, endPoint y: 121, distance: 101.2
click at [621, 121] on div "**********" at bounding box center [816, 291] width 391 height 519
click at [665, 49] on textarea "Write Liquid Text" at bounding box center [669, 47] width 78 height 13
type textarea "Found Quotes"
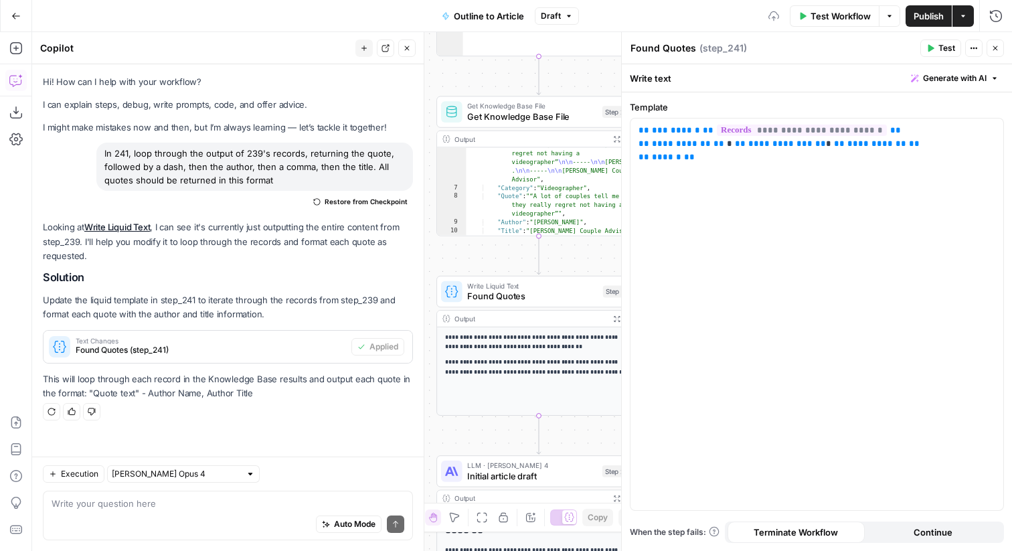
click at [994, 44] on icon "button" at bounding box center [995, 48] width 8 height 8
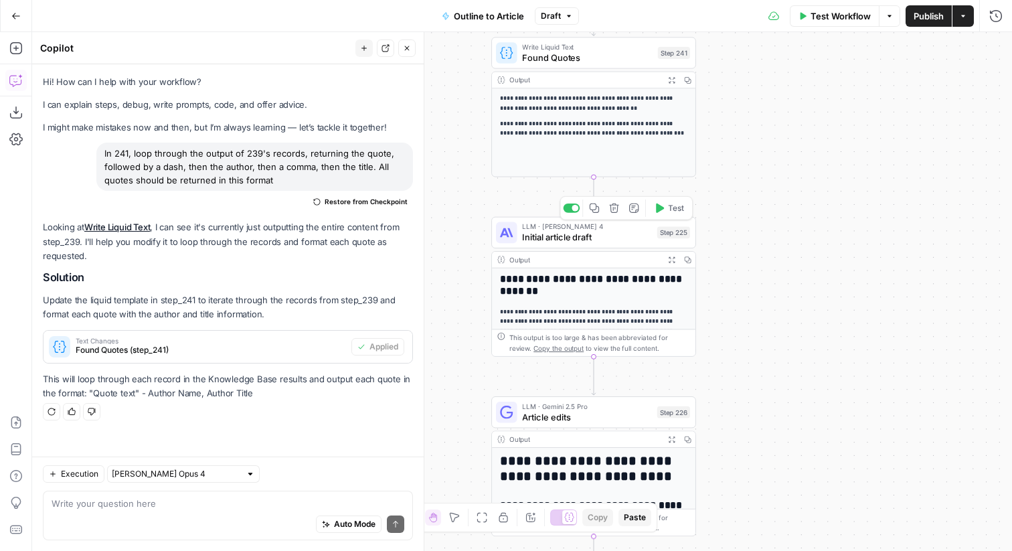
click at [666, 234] on div "Step 225" at bounding box center [673, 232] width 33 height 12
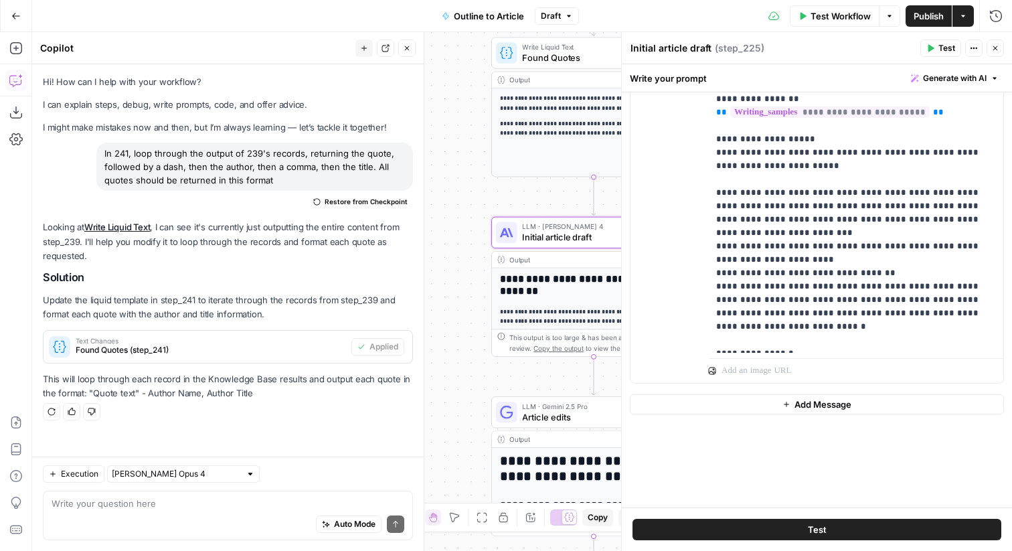
scroll to position [153, 0]
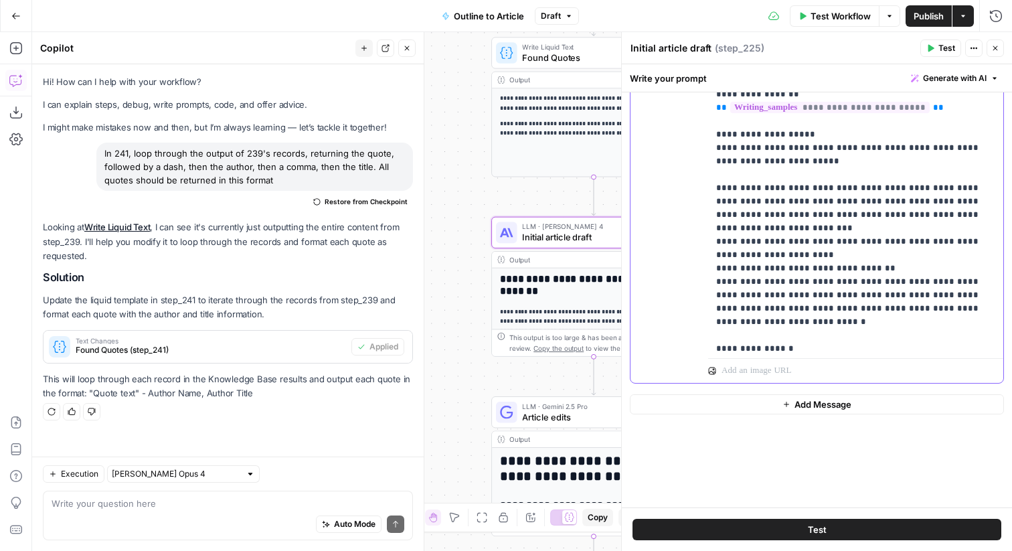
click at [838, 283] on p "**********" at bounding box center [855, 100] width 279 height 883
drag, startPoint x: 846, startPoint y: 315, endPoint x: 689, endPoint y: 307, distance: 157.4
click at [689, 307] on div "**********" at bounding box center [816, 94] width 373 height 575
copy p "**********"
click at [215, 517] on div "Auto Mode Send" at bounding box center [228, 524] width 353 height 29
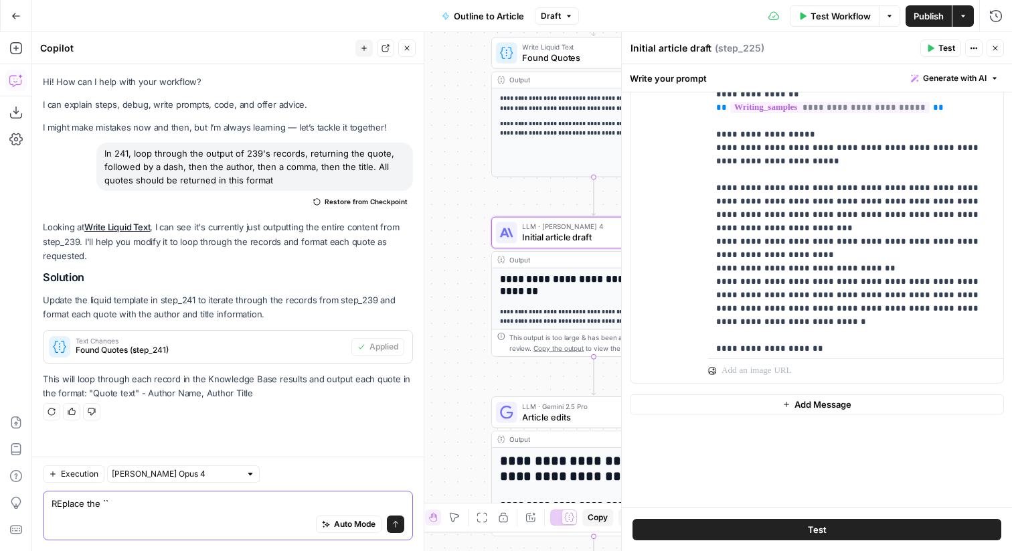
paste textarea "{TODO ADD QUOTES HERE}"
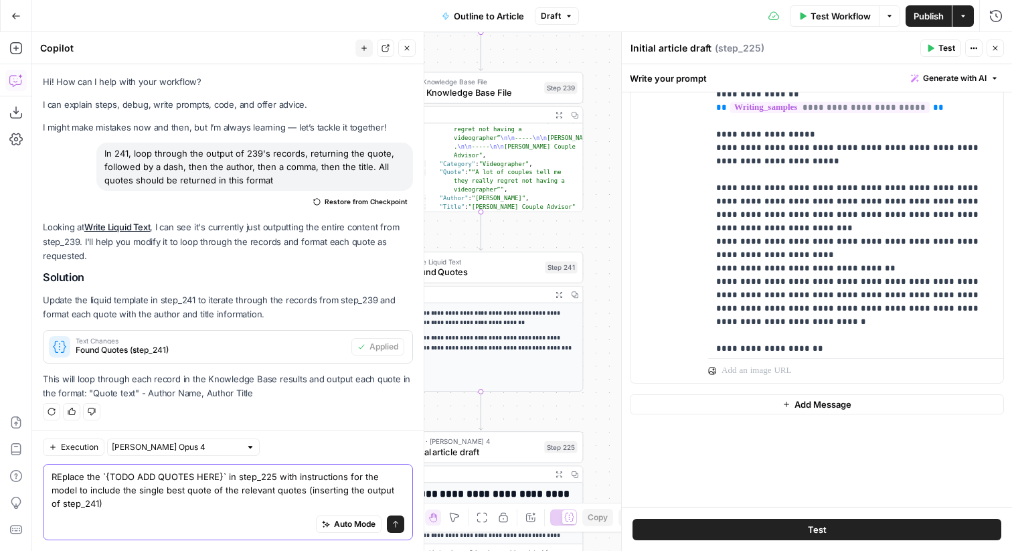
scroll to position [3, 0]
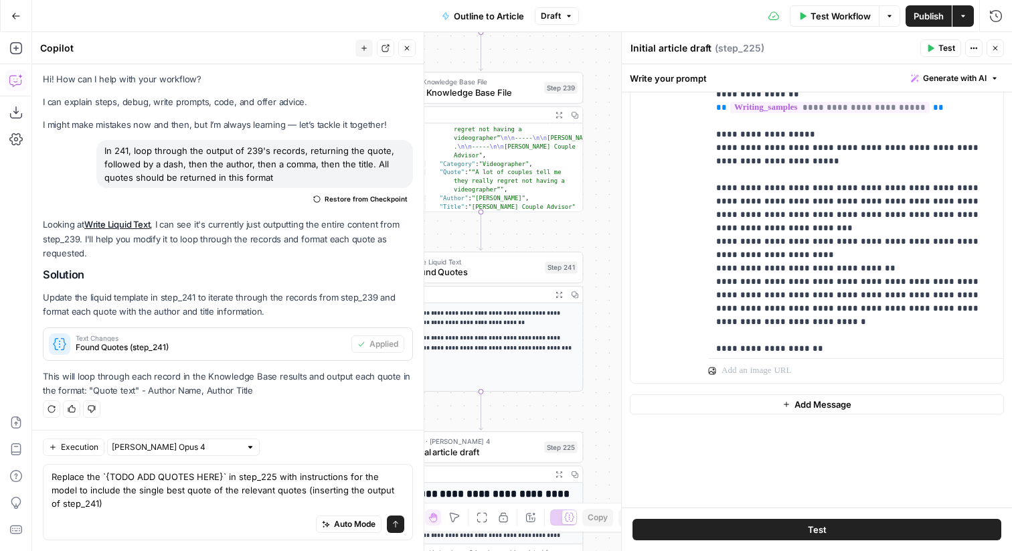
click at [234, 514] on div "Auto Mode Send" at bounding box center [228, 524] width 353 height 29
click at [228, 507] on textarea "Replace the `{TODO ADD QUOTES HERE}` in step_225 with instructions for the mode…" at bounding box center [228, 490] width 353 height 40
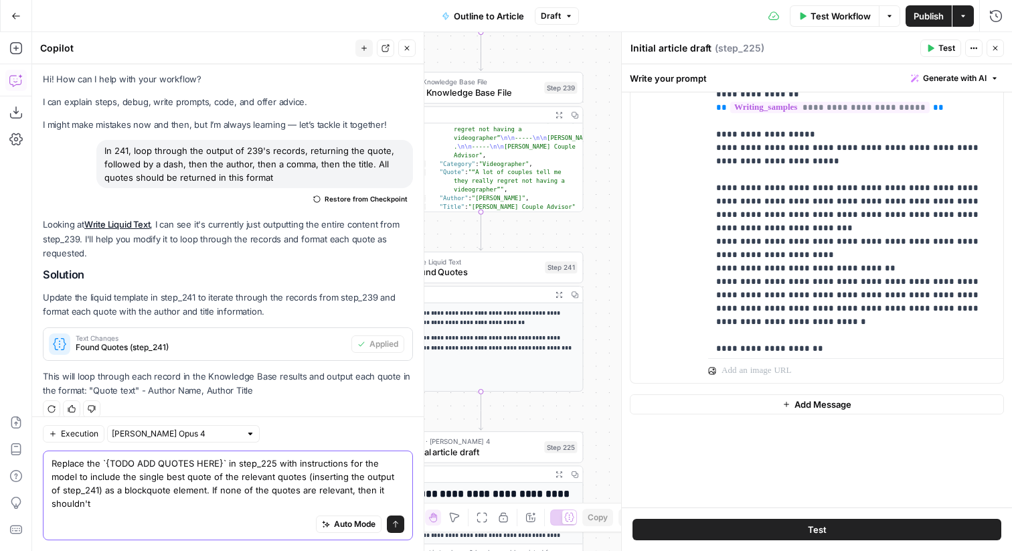
scroll to position [16, 0]
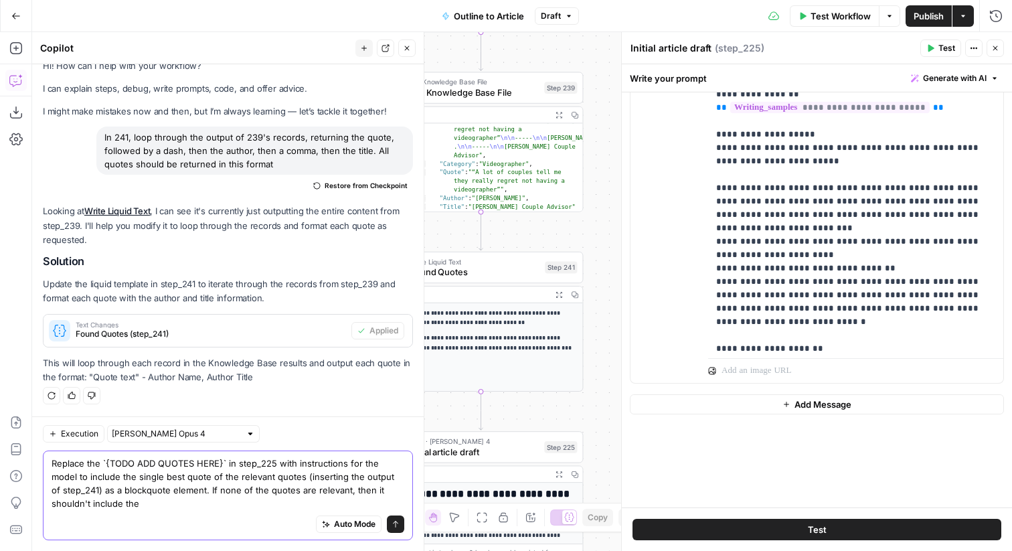
type textarea "Replace the `{TODO ADD QUOTES HERE}` in step_225 with instructions for the mode…"
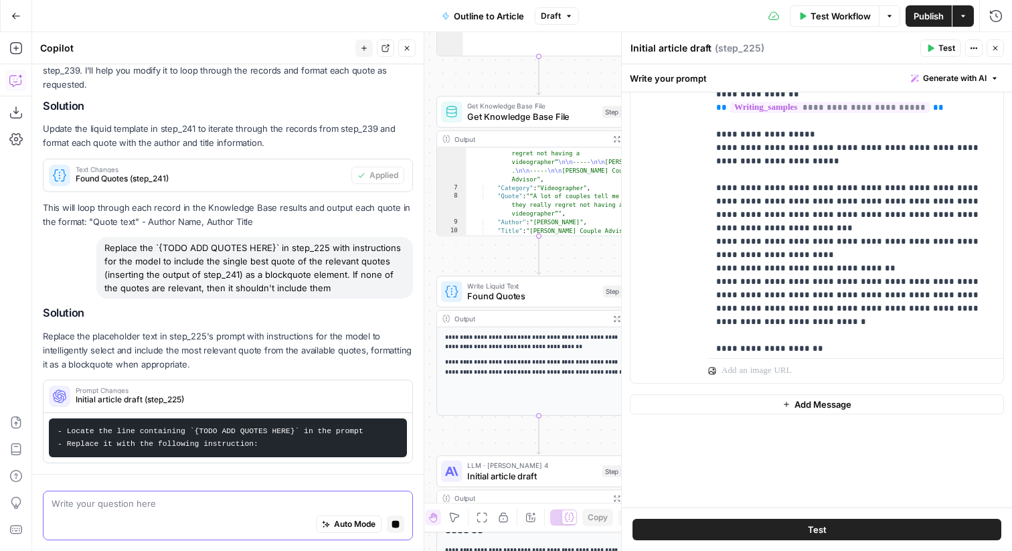
scroll to position [176, 0]
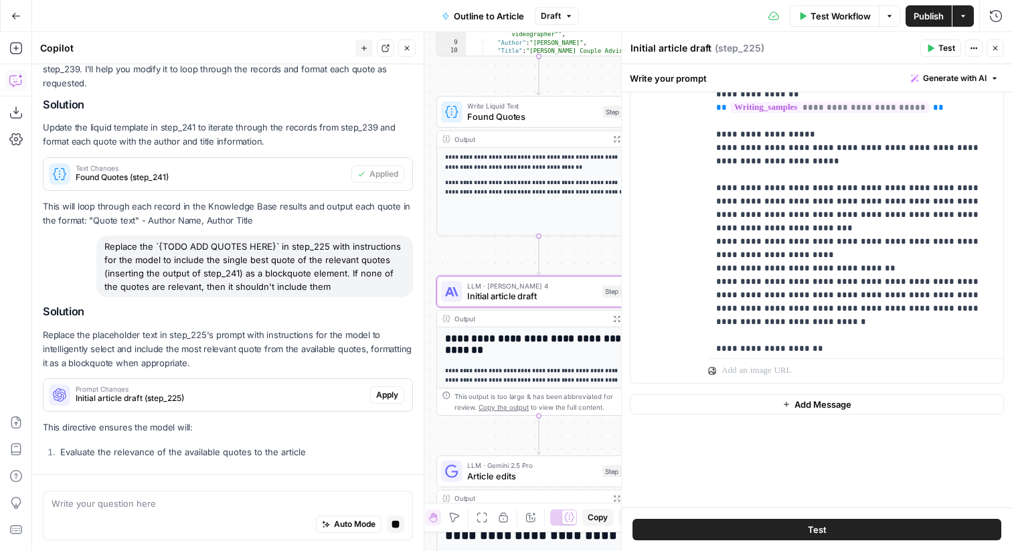
click at [389, 387] on button "Apply" at bounding box center [387, 394] width 34 height 17
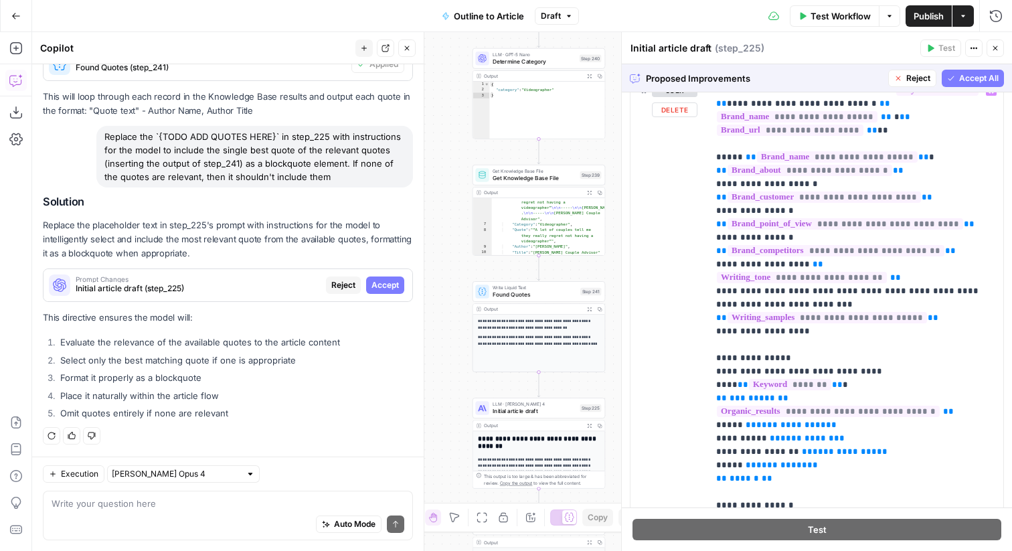
scroll to position [202, 0]
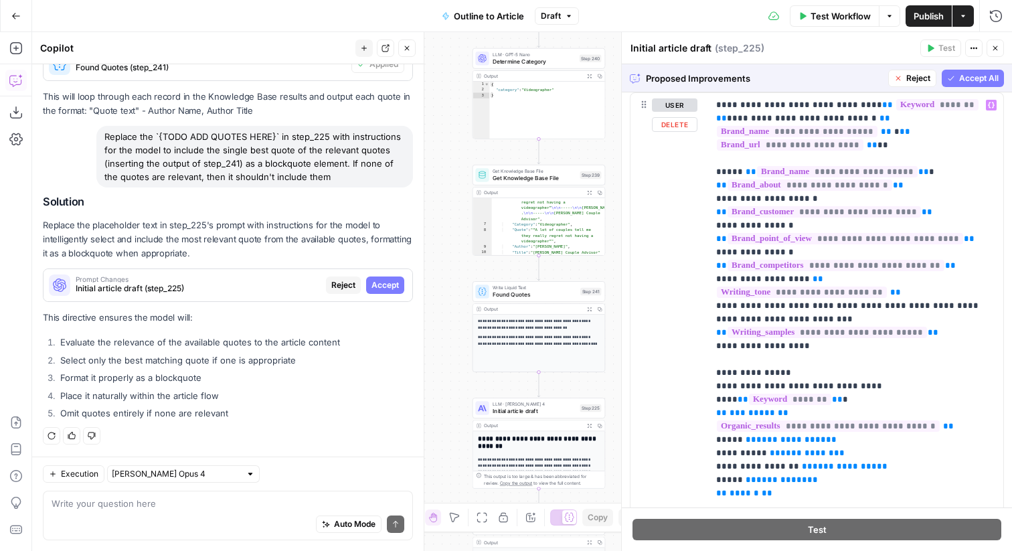
click at [961, 75] on span "Accept All" at bounding box center [978, 78] width 39 height 12
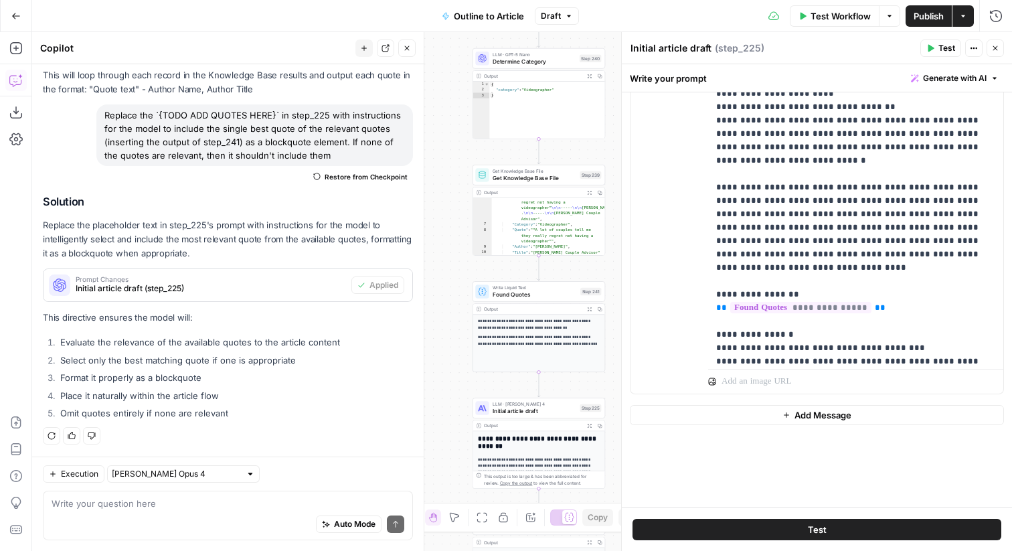
scroll to position [270, 0]
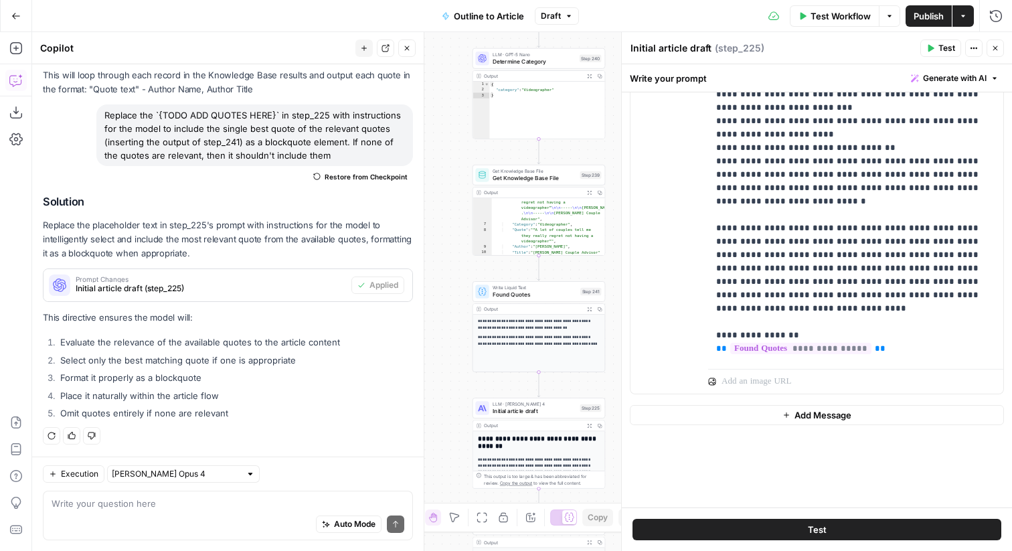
scroll to position [285, 0]
click at [802, 276] on p "**********" at bounding box center [855, 46] width 279 height 1017
drag, startPoint x: 771, startPoint y: 294, endPoint x: 709, endPoint y: 295, distance: 61.6
click at [709, 295] on div "**********" at bounding box center [855, 90] width 295 height 545
copy p "********"
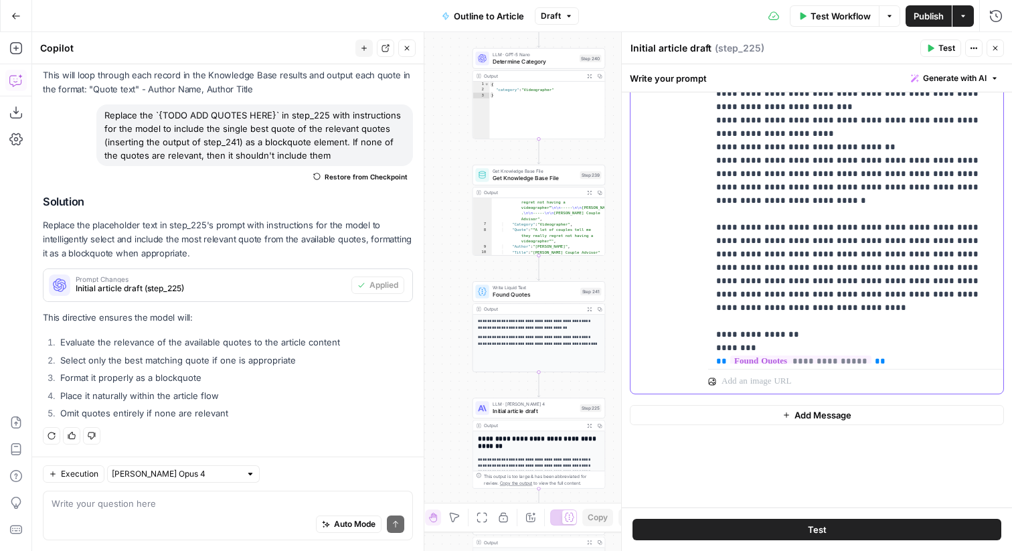
click at [726, 314] on p "**********" at bounding box center [855, 53] width 279 height 1030
click at [862, 249] on p "**********" at bounding box center [855, 60] width 279 height 1044
click at [754, 238] on p "**********" at bounding box center [855, 60] width 279 height 1044
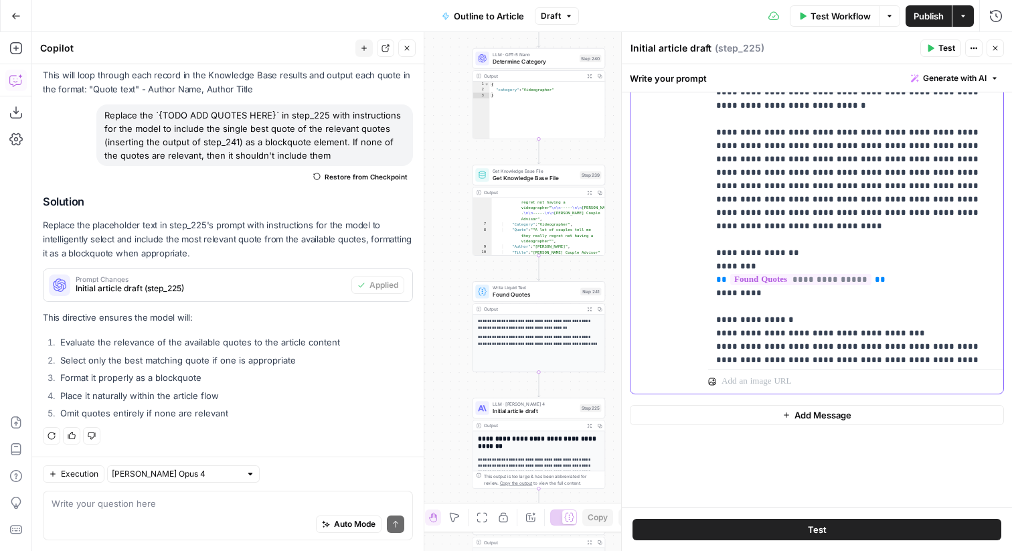
scroll to position [523, 0]
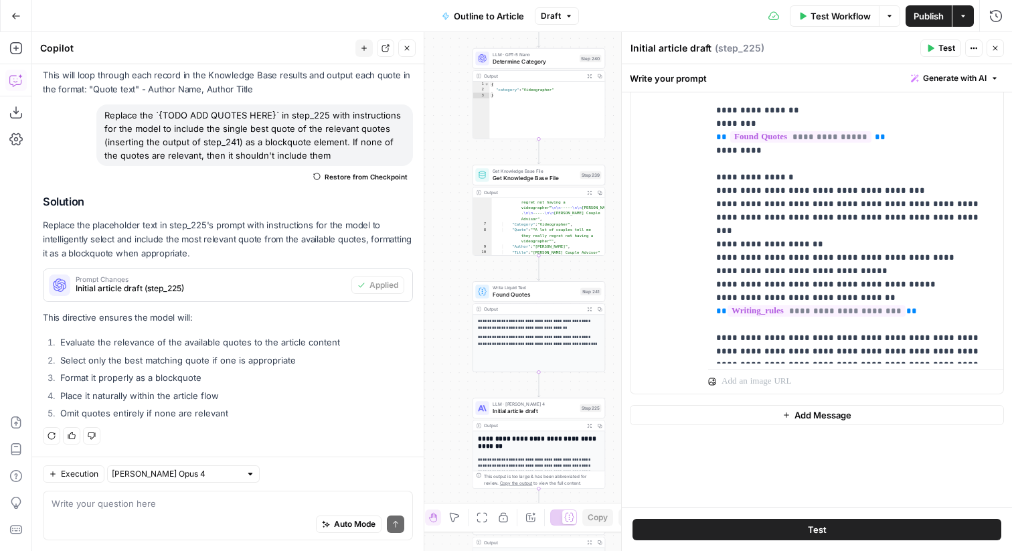
click at [929, 19] on span "Publish" at bounding box center [928, 15] width 30 height 13
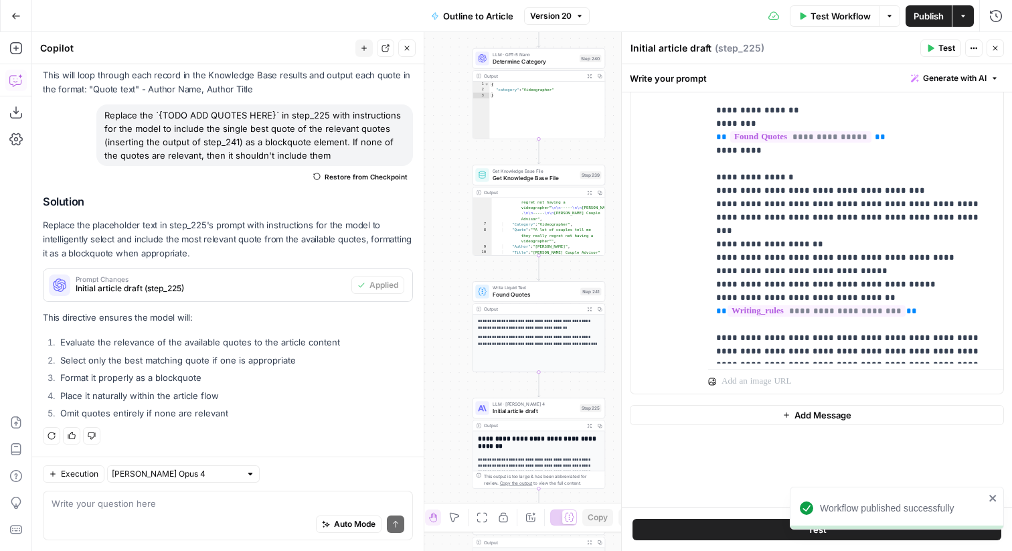
click at [927, 47] on icon "button" at bounding box center [930, 48] width 8 height 8
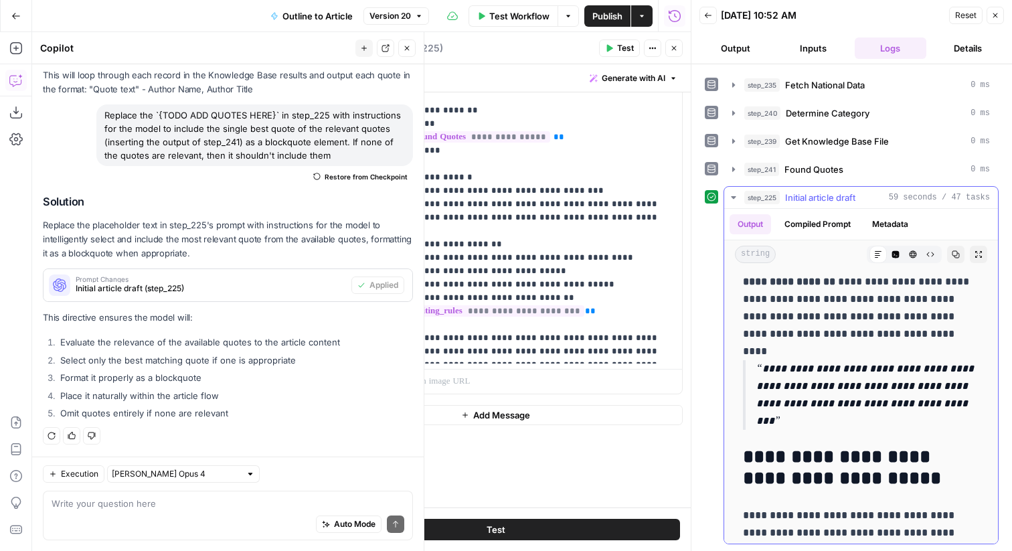
scroll to position [2231, 0]
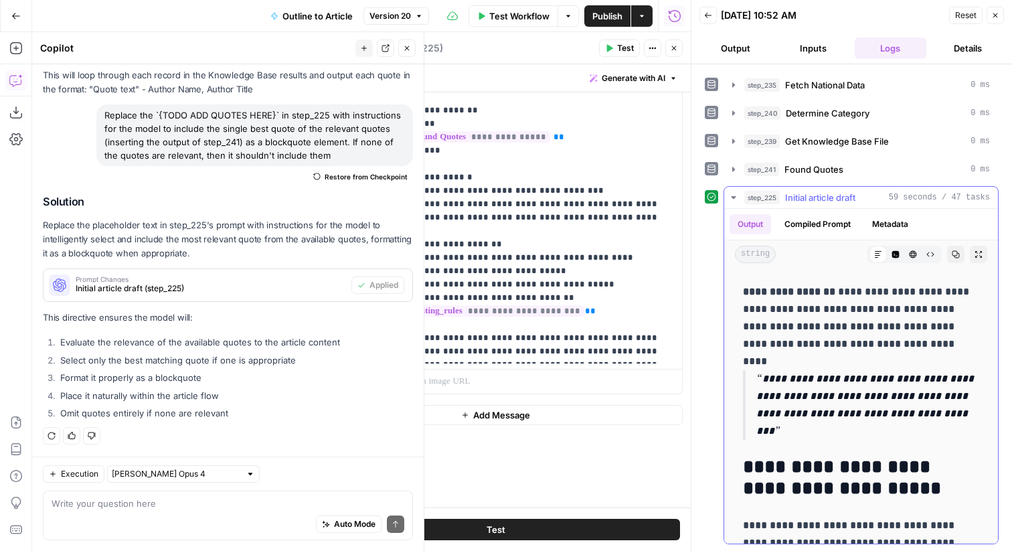
click at [807, 204] on button "step_225 Initial article draft 59 seconds / 47 tasks" at bounding box center [861, 197] width 274 height 21
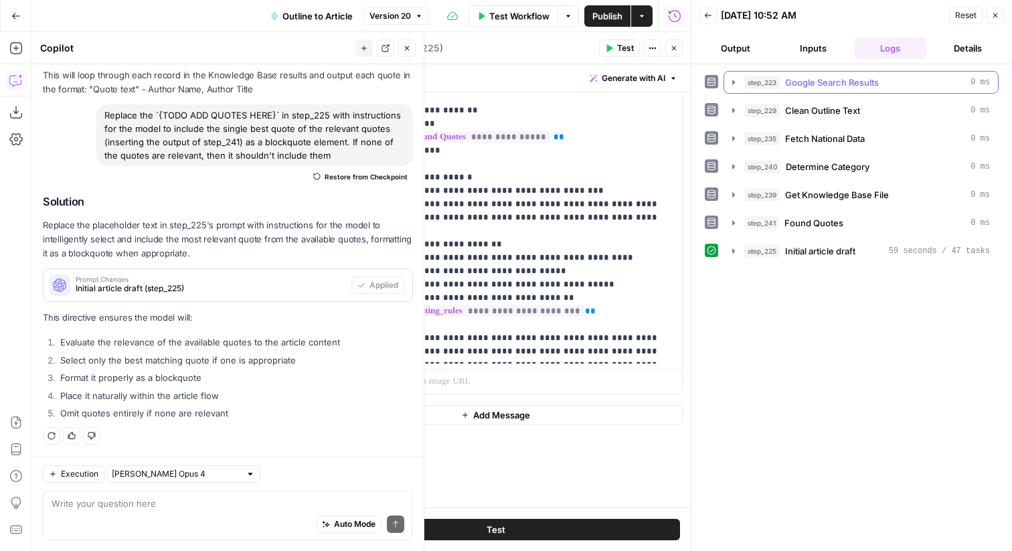
scroll to position [0, 0]
click at [1000, 15] on button "Close" at bounding box center [994, 15] width 17 height 17
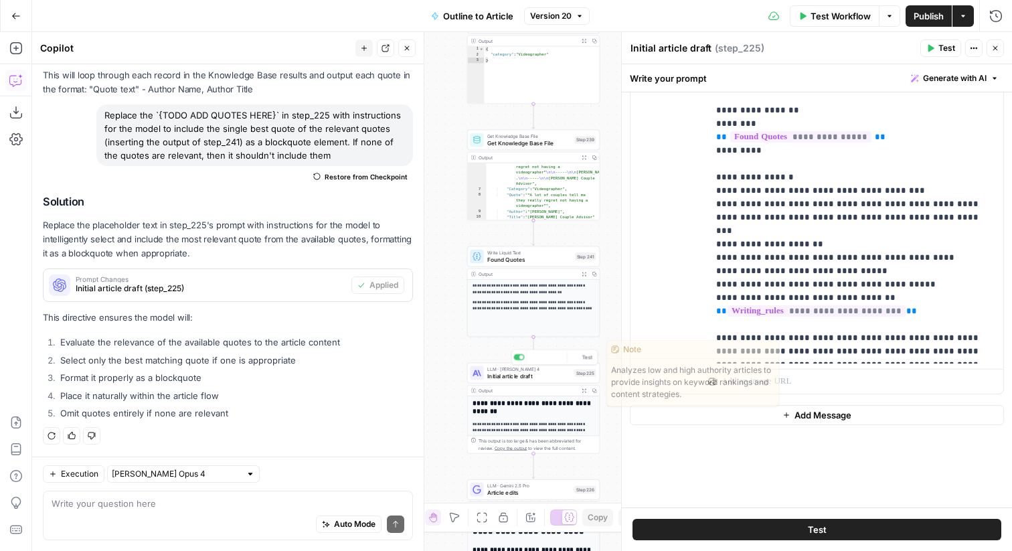
click at [583, 394] on button "Expand Output" at bounding box center [584, 390] width 10 height 10
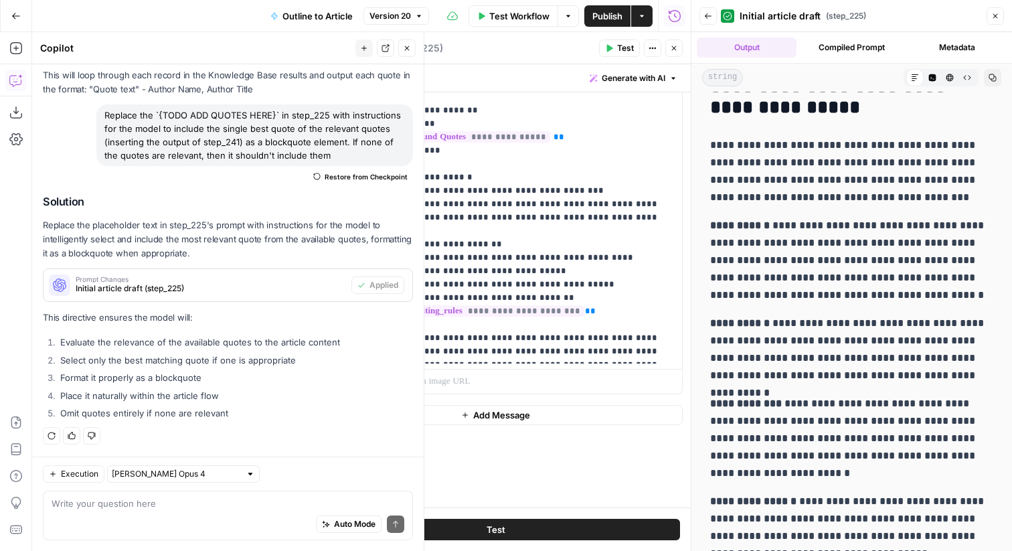
scroll to position [1662, 0]
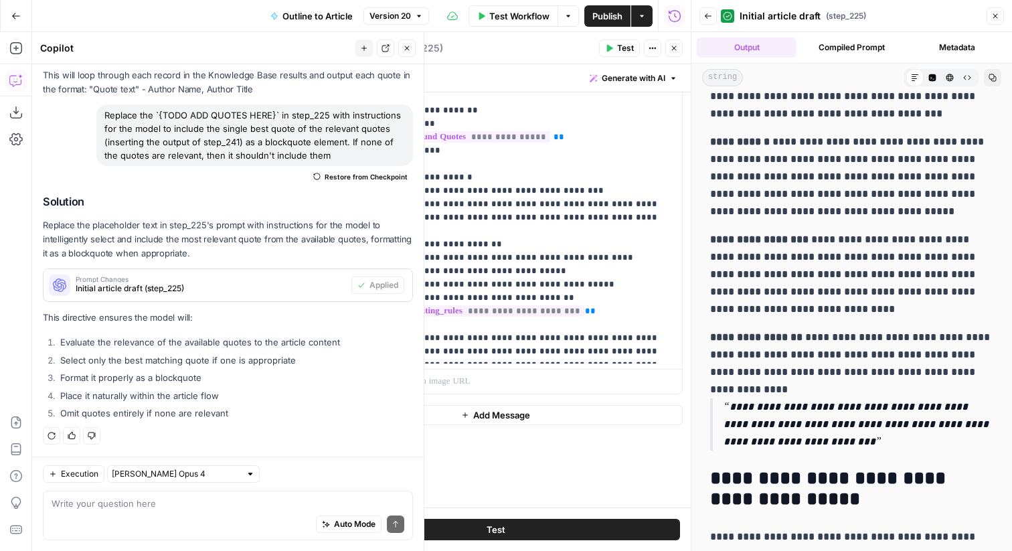
drag, startPoint x: 894, startPoint y: 448, endPoint x: 707, endPoint y: 357, distance: 207.7
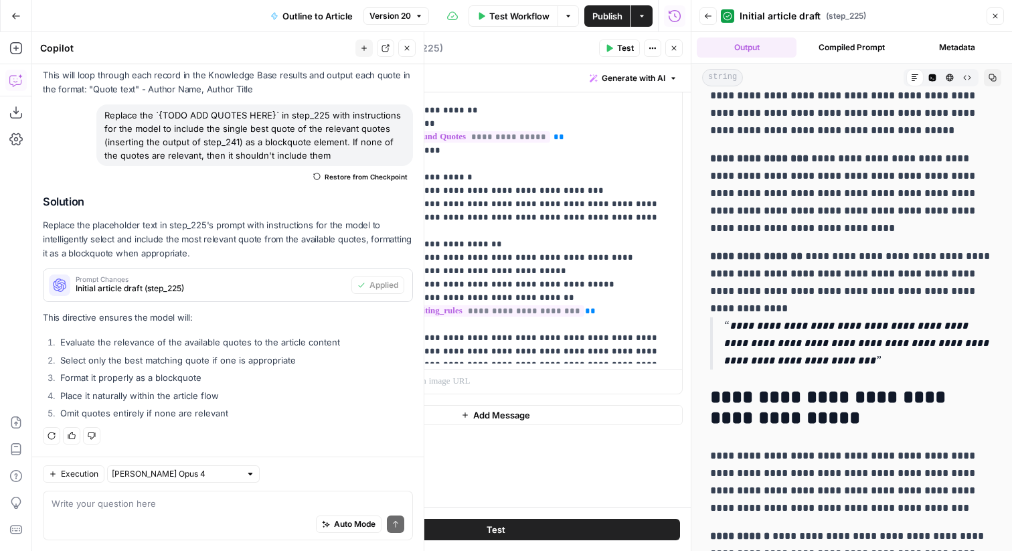
scroll to position [1746, 0]
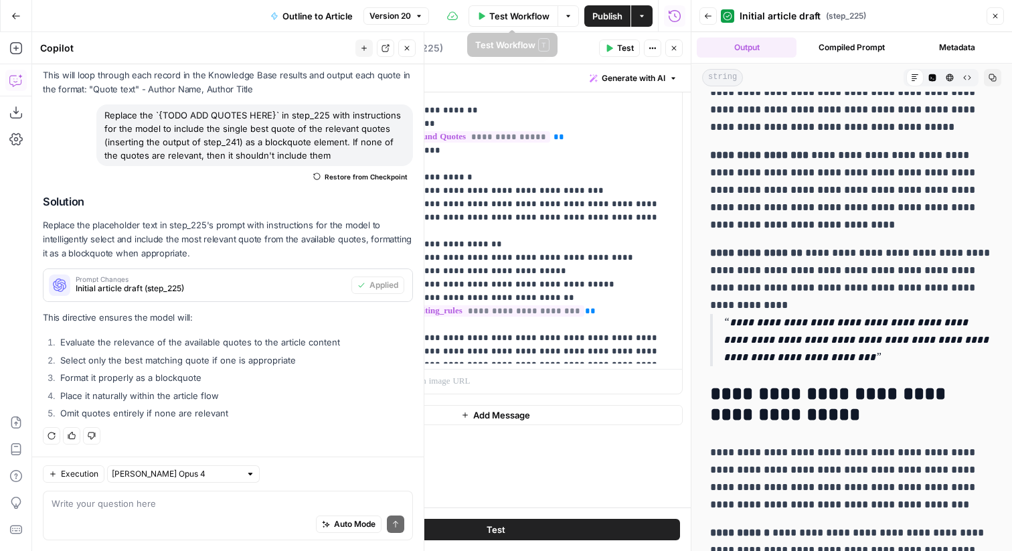
click at [399, 13] on span "Version 20" at bounding box center [389, 16] width 41 height 12
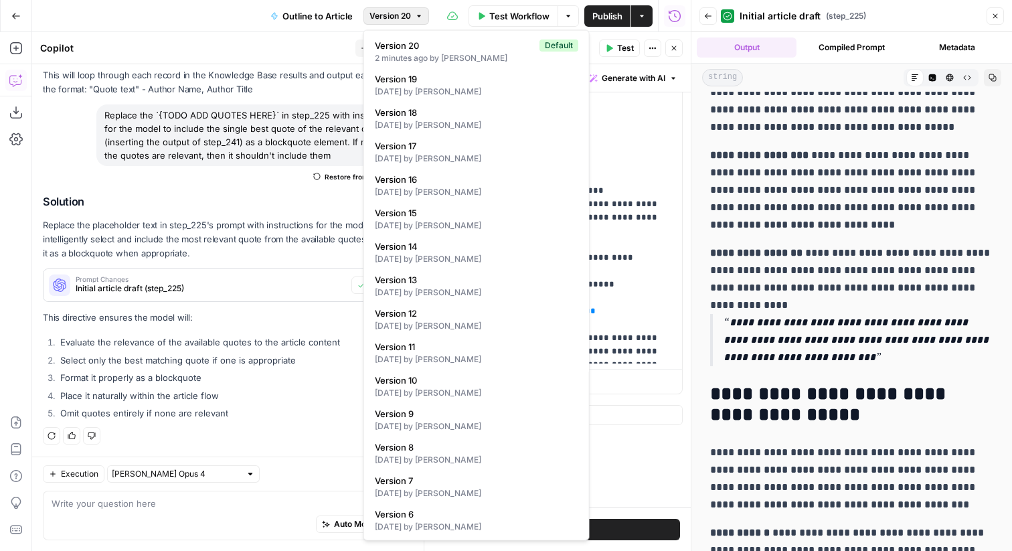
click at [386, 12] on span "Version 20" at bounding box center [389, 16] width 41 height 12
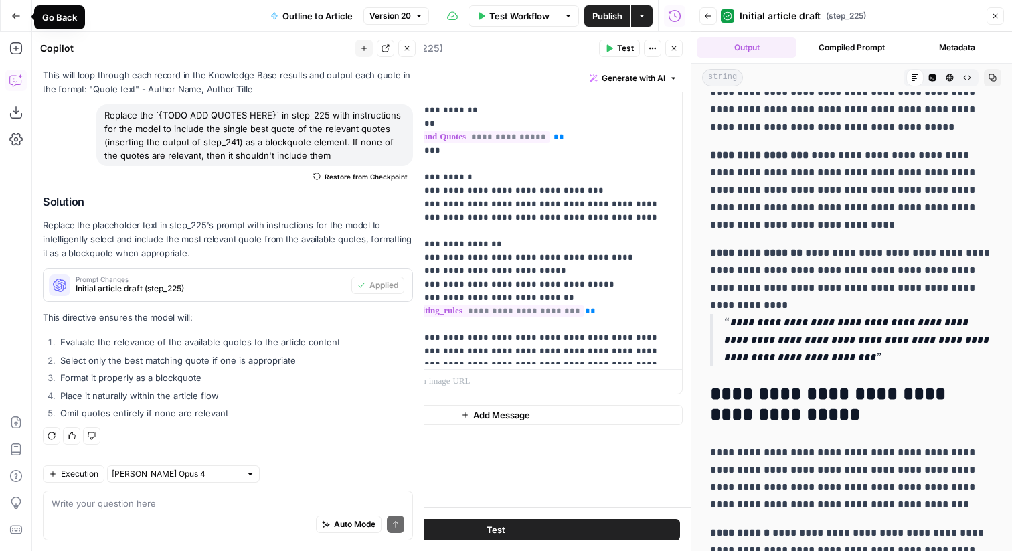
click at [25, 15] on button "Go Back" at bounding box center [16, 16] width 24 height 24
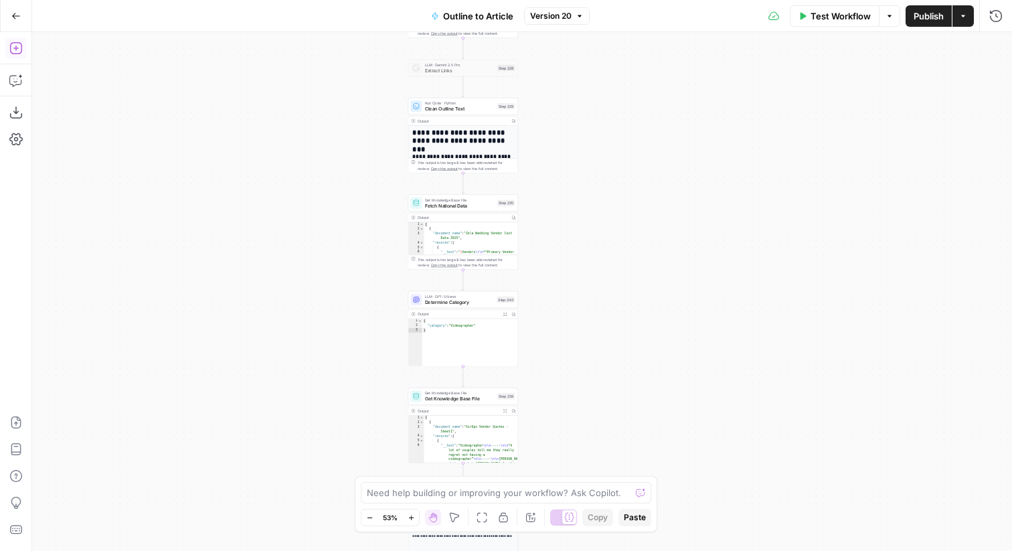
click at [21, 41] on icon "button" at bounding box center [15, 47] width 13 height 13
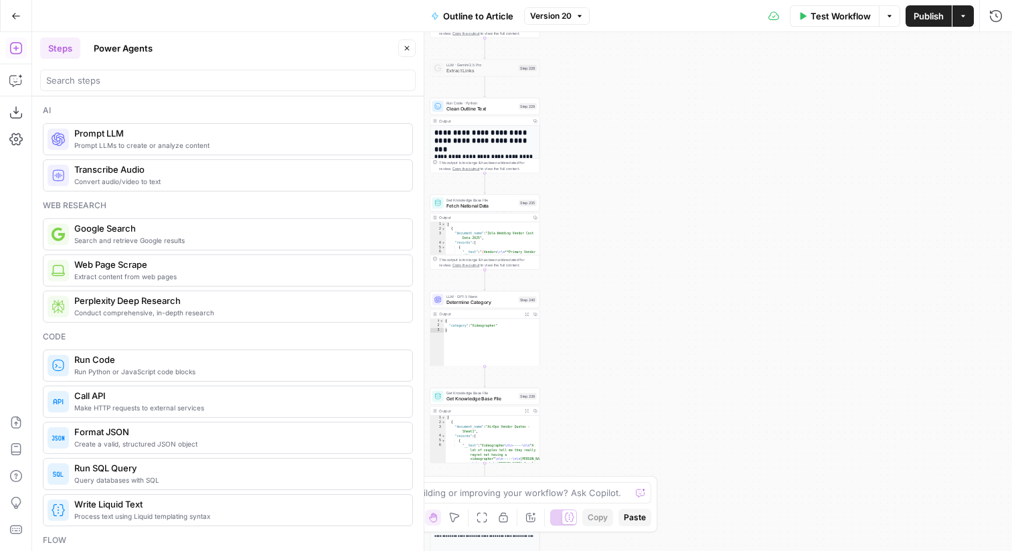
click at [468, 207] on span "Fetch National Data" at bounding box center [481, 205] width 70 height 7
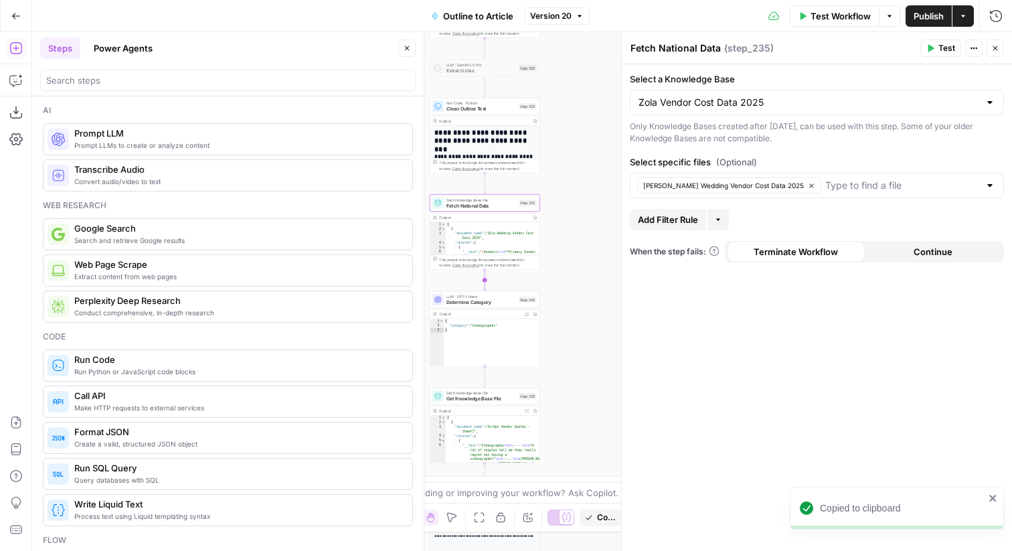
click at [485, 274] on icon "Edge from step_235 to step_240" at bounding box center [485, 280] width 2 height 21
click at [500, 296] on span "Get Knowledge Base File" at bounding box center [480, 296] width 69 height 5
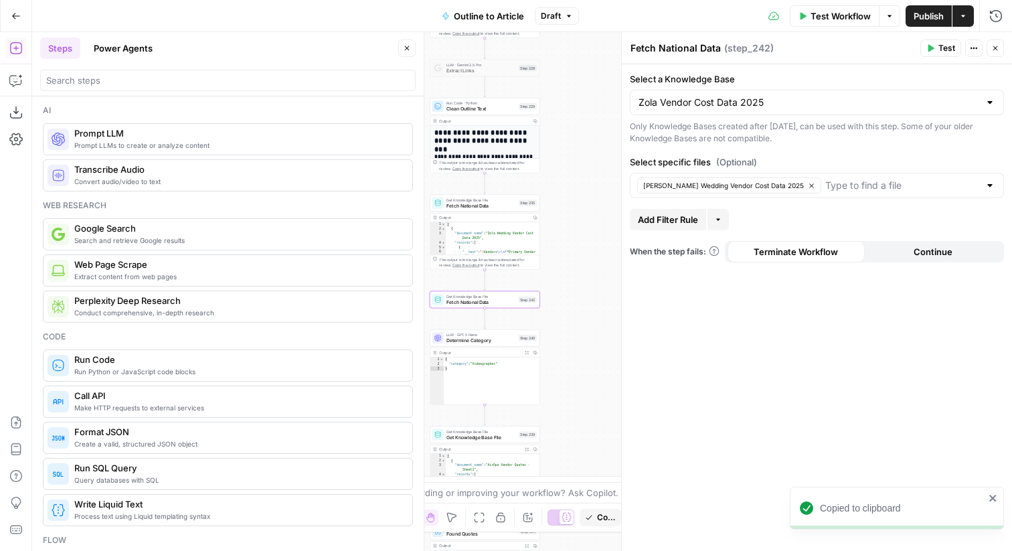
click at [674, 55] on div "Fetch National Data Fetch National Data" at bounding box center [675, 48] width 97 height 16
click at [674, 51] on textarea "Fetch National Data" at bounding box center [675, 47] width 90 height 13
type textarea "Fetch Local Data"
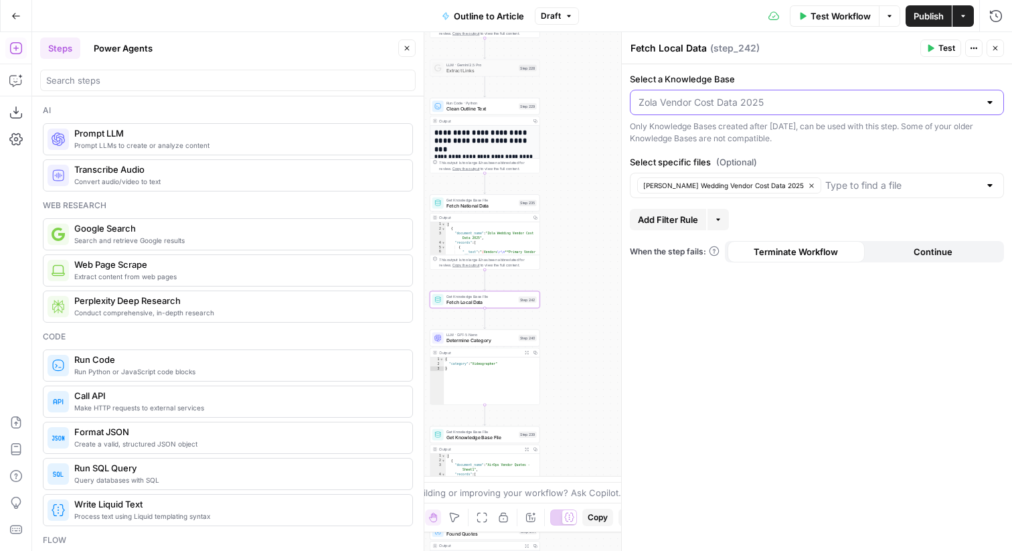
click at [737, 102] on input "Select a Knowledge Base" at bounding box center [808, 102] width 341 height 13
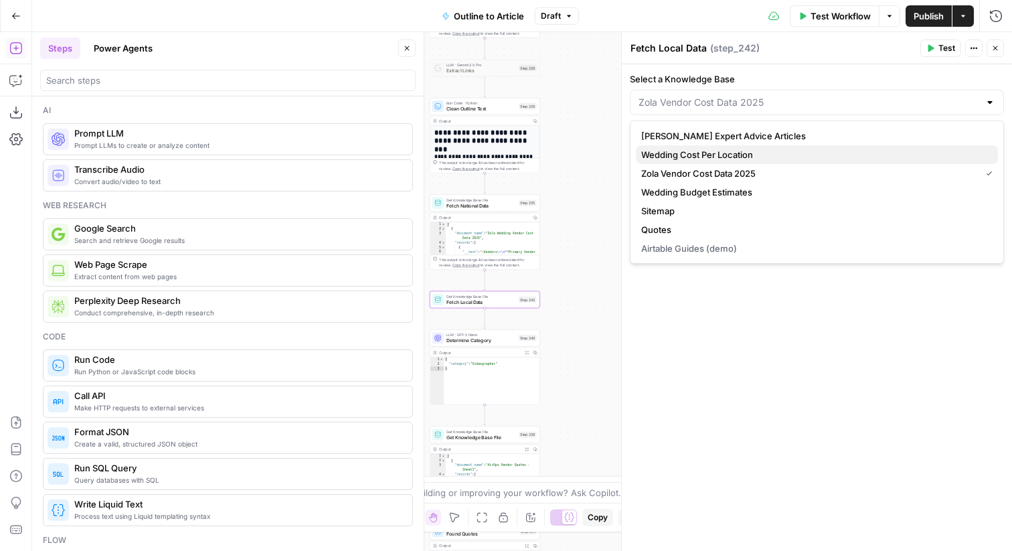
click at [737, 154] on span "Wedding Cost Per Location" at bounding box center [814, 154] width 346 height 13
type input "Wedding Cost Per Location"
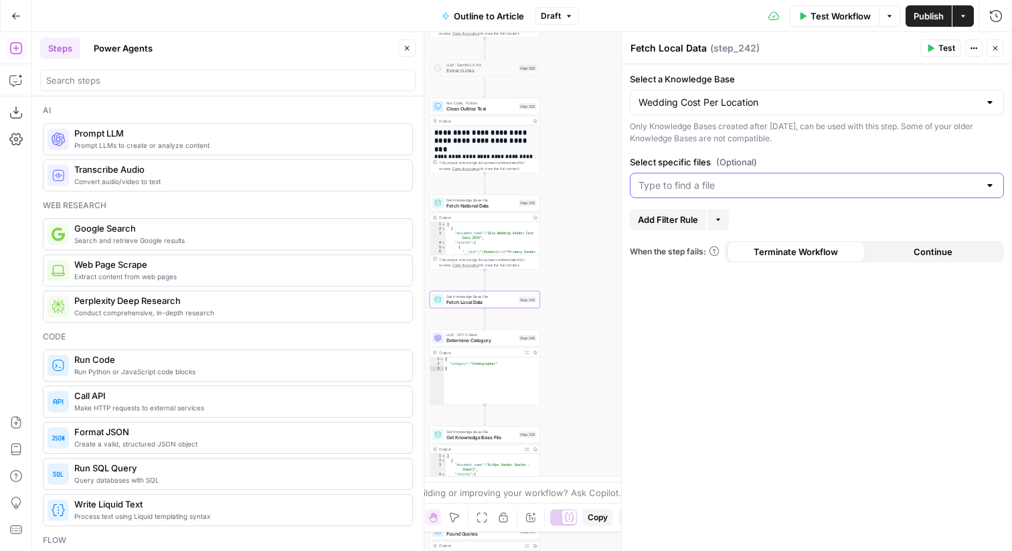
click at [752, 185] on input "Select specific files (Optional)" at bounding box center [808, 185] width 341 height 13
click at [746, 222] on span "SRP FAQ Data | Zola - 1050 cities FULL DATA" at bounding box center [814, 218] width 346 height 13
click at [698, 315] on form "Select a Knowledge Base Wedding Cost Per Location Only Knowledge Bases created …" at bounding box center [817, 307] width 390 height 486
click at [945, 50] on span "Test" at bounding box center [946, 48] width 17 height 12
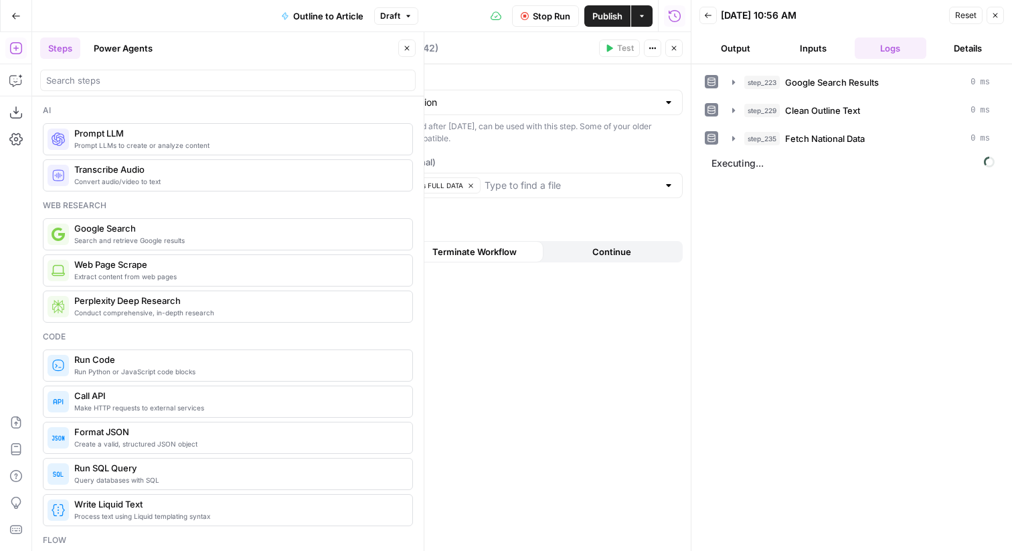
click at [668, 45] on button "Close" at bounding box center [673, 47] width 17 height 17
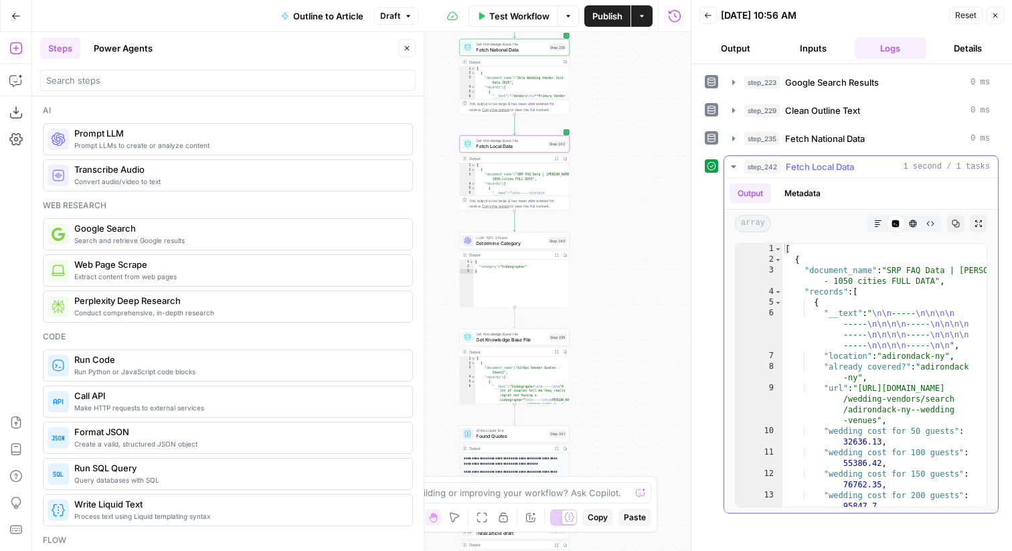
click at [961, 223] on button "Copy" at bounding box center [955, 223] width 17 height 17
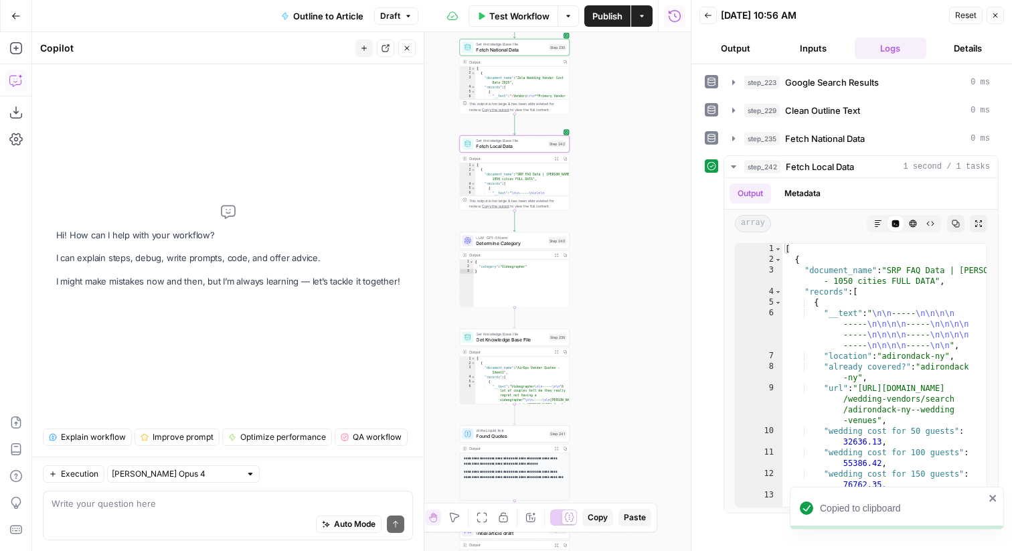
click at [225, 510] on div "Auto Mode Send" at bounding box center [228, 524] width 353 height 29
paste textarea ""location": "adirondack-ny","
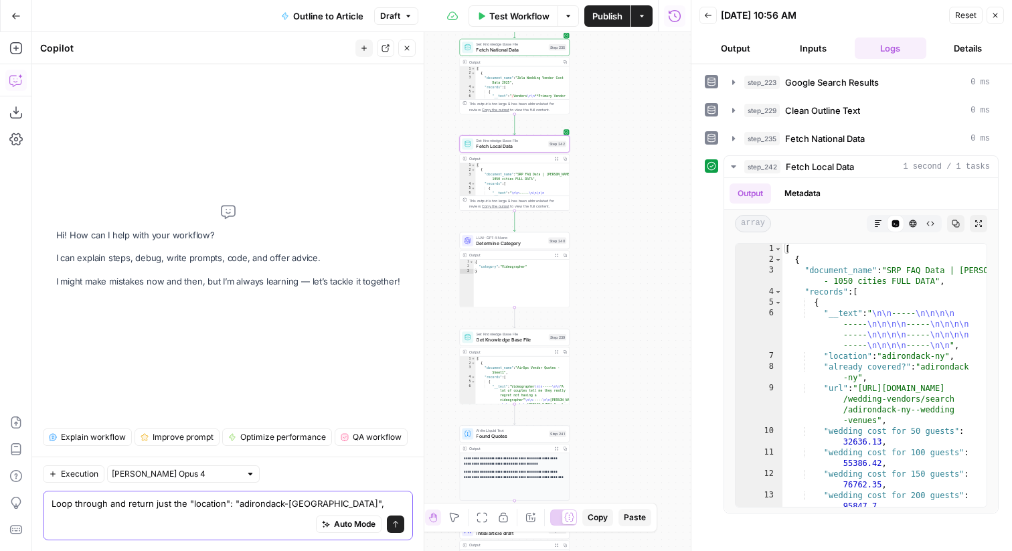
drag, startPoint x: 232, startPoint y: 501, endPoint x: 341, endPoint y: 496, distance: 109.2
click at [339, 498] on textarea "Loop through and return just the "location": "adirondack-ny"," at bounding box center [228, 502] width 353 height 13
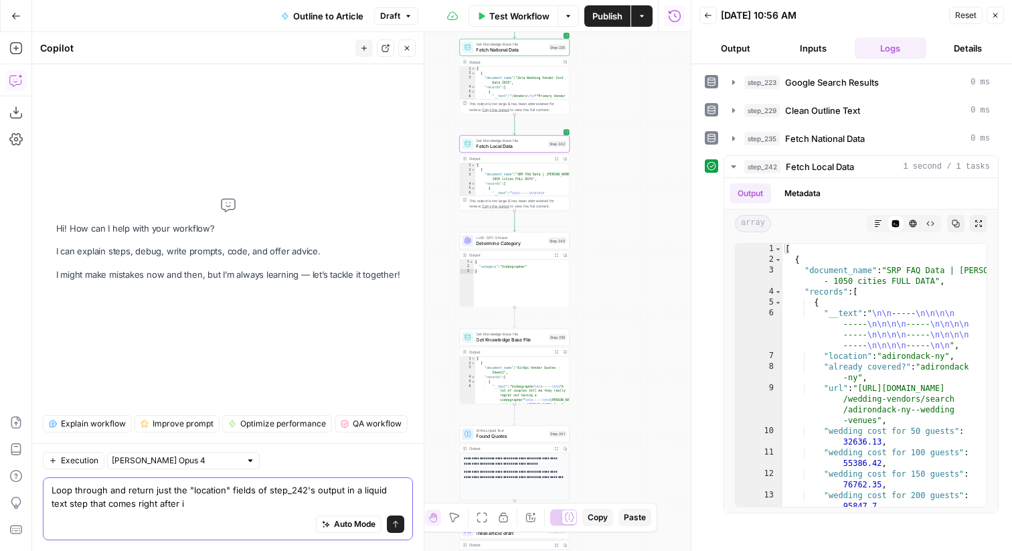
type textarea "Loop through and return just the "location" fields of step_242's output in a li…"
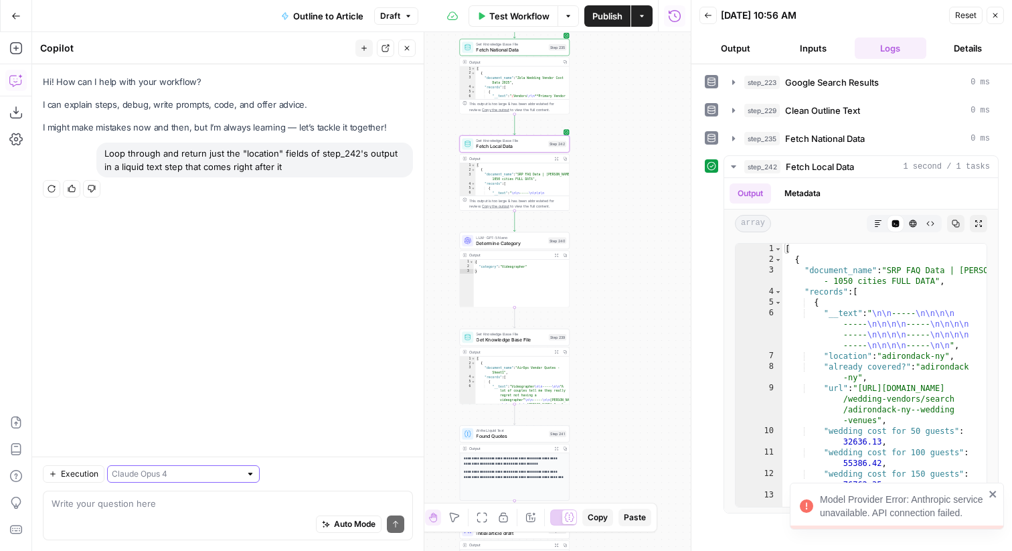
click at [130, 475] on input "text" at bounding box center [176, 473] width 128 height 13
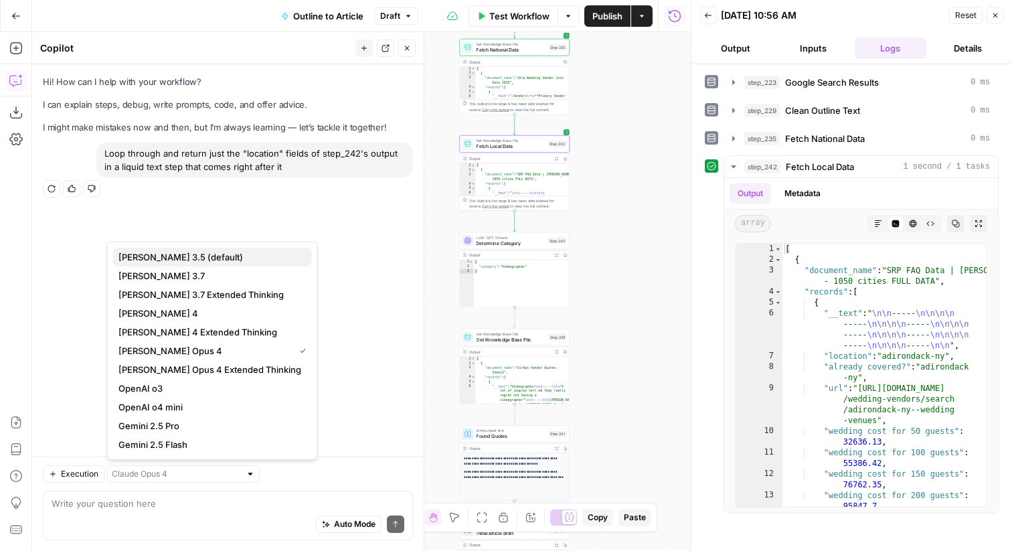
click at [179, 260] on span "[PERSON_NAME] 3.5 (default)" at bounding box center [209, 256] width 183 height 13
type input "[PERSON_NAME] 3.5 (default)"
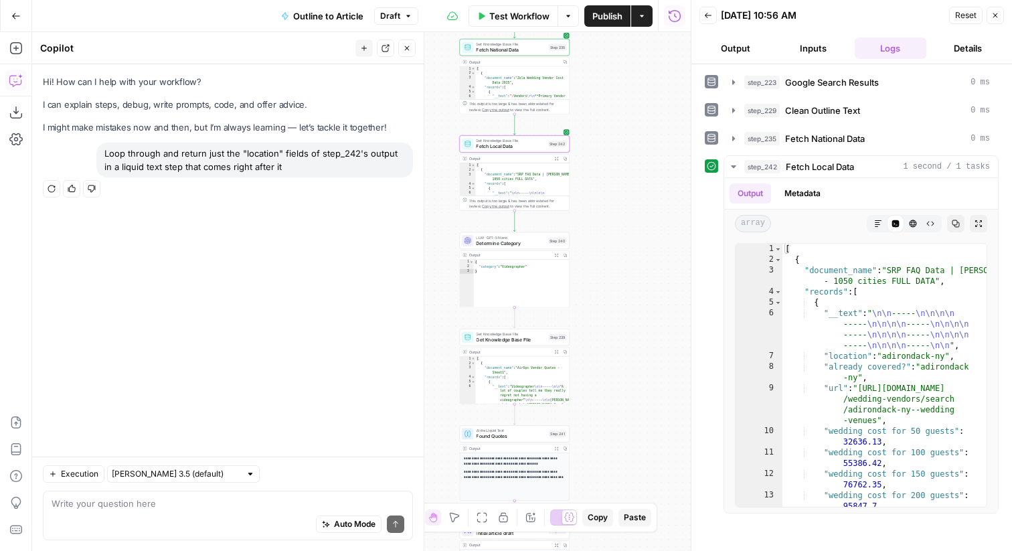
click at [52, 189] on icon "button" at bounding box center [52, 189] width 8 height 8
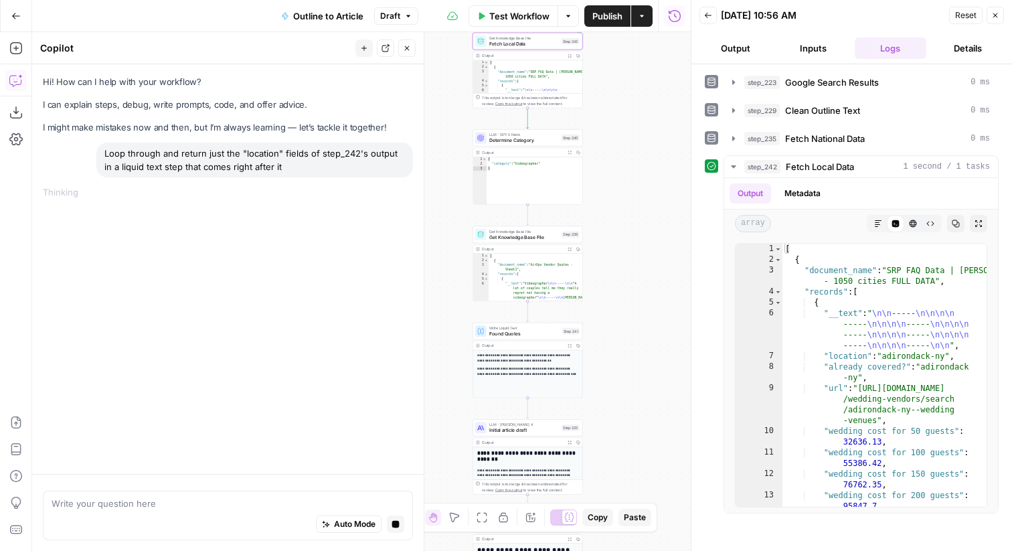
click at [541, 335] on span "Found Quotes" at bounding box center [524, 333] width 70 height 7
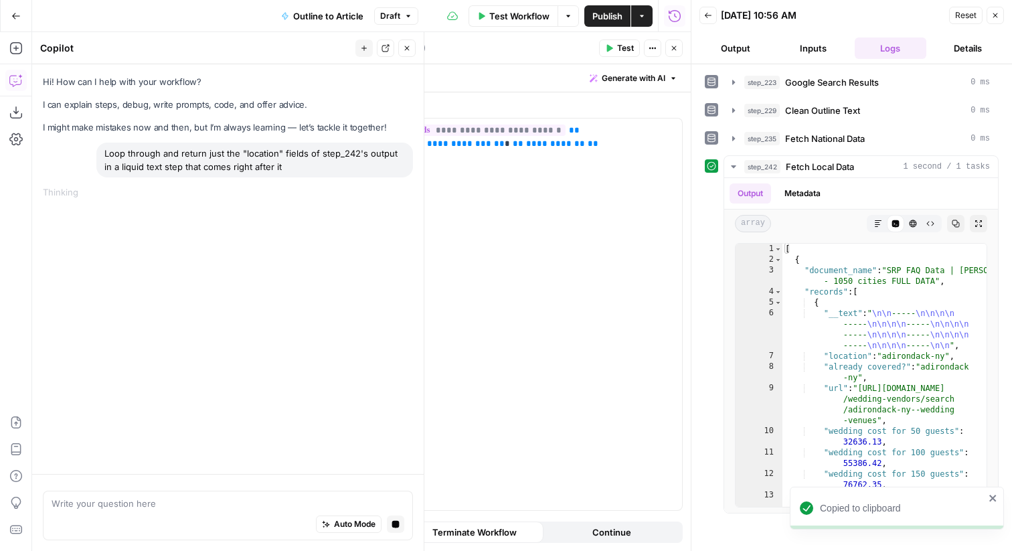
click at [670, 46] on icon "button" at bounding box center [674, 48] width 8 height 8
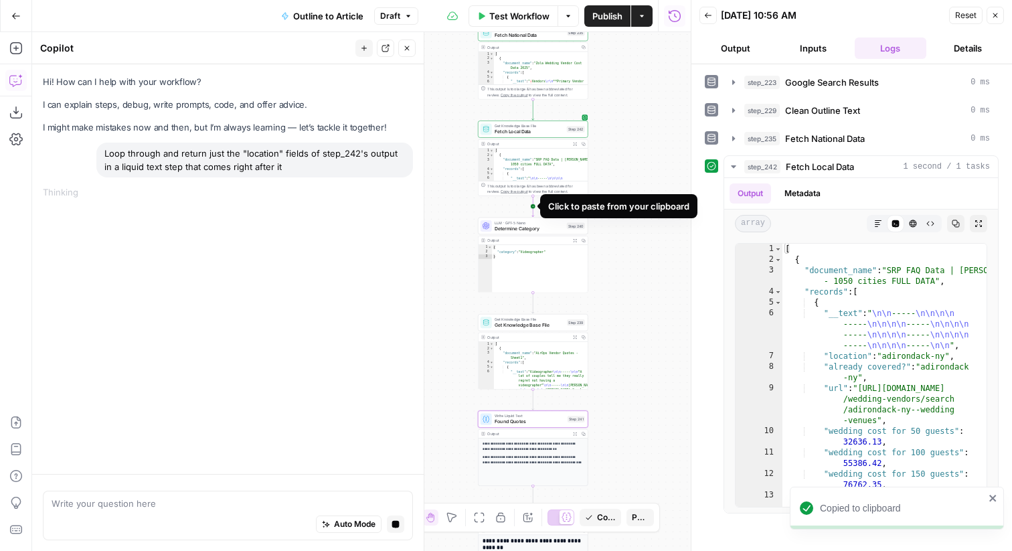
click at [534, 205] on icon "Edge from step_242 to step_240" at bounding box center [533, 206] width 2 height 21
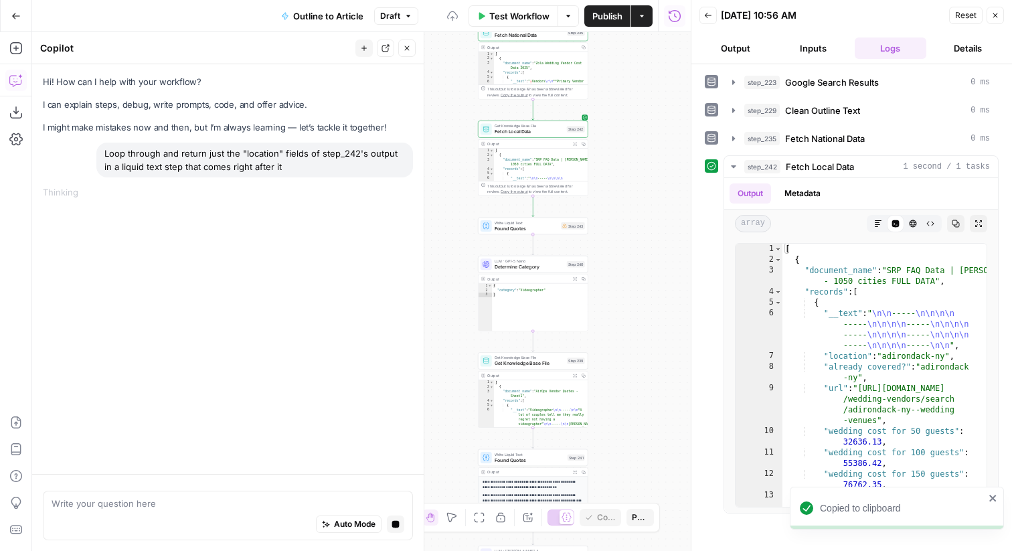
click at [531, 225] on span "Found Quotes" at bounding box center [526, 228] width 64 height 7
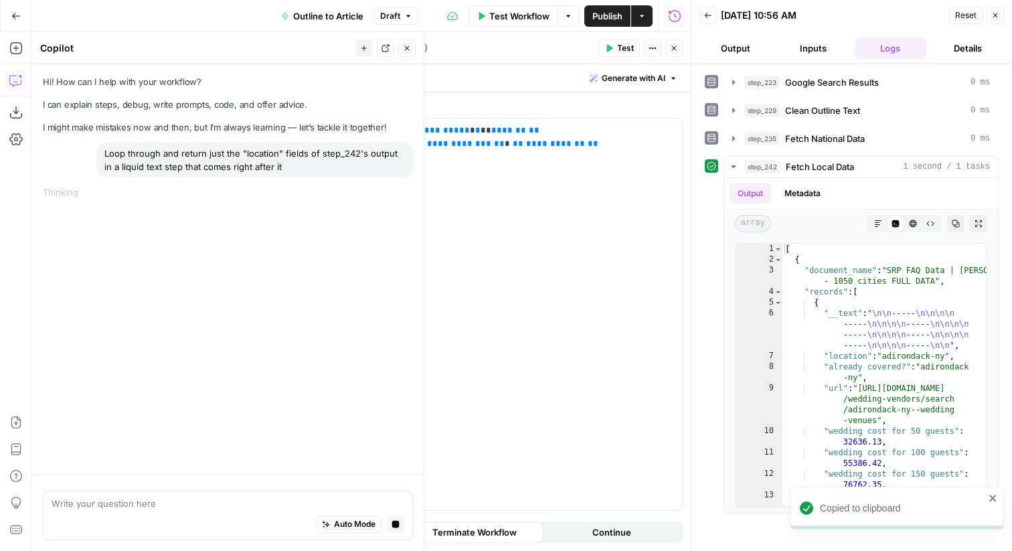
click at [353, 48] on textarea "Found Quotes" at bounding box center [342, 47] width 66 height 13
type textarea "All Locations"
click at [676, 53] on button "Close" at bounding box center [673, 47] width 17 height 17
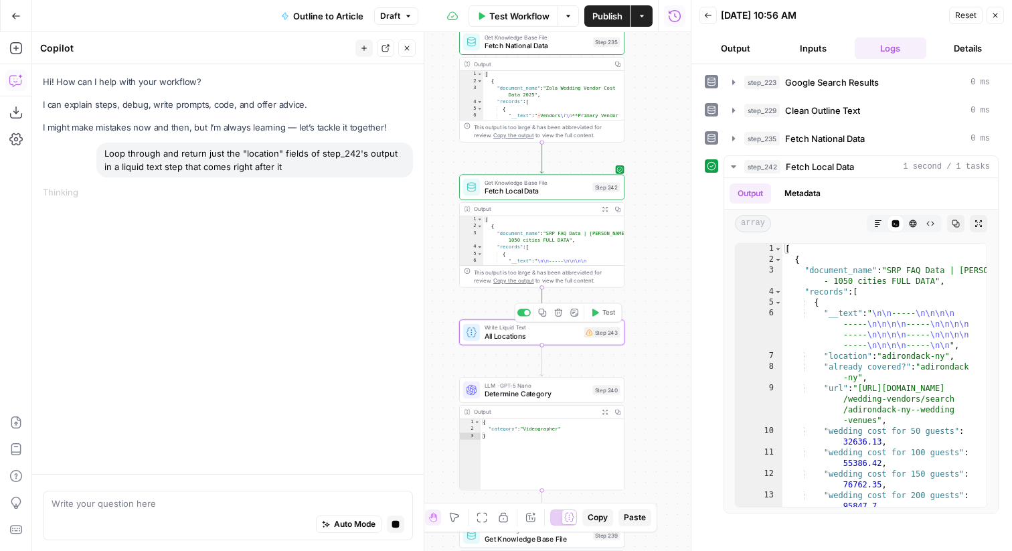
click at [561, 330] on span "Write Liquid Text" at bounding box center [532, 327] width 96 height 9
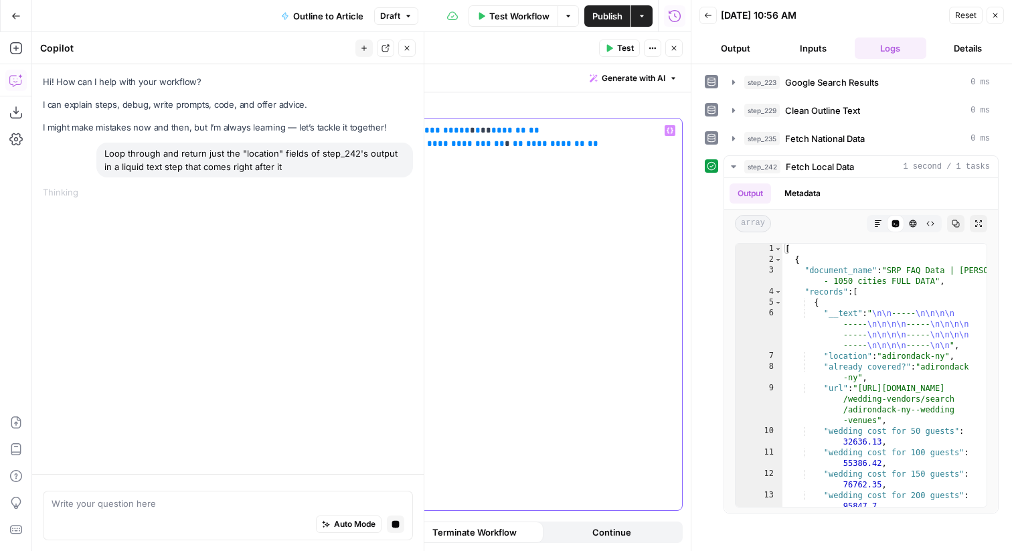
click at [422, 126] on span "**********" at bounding box center [432, 130] width 75 height 9
click at [612, 172] on div "**********" at bounding box center [495, 313] width 373 height 391
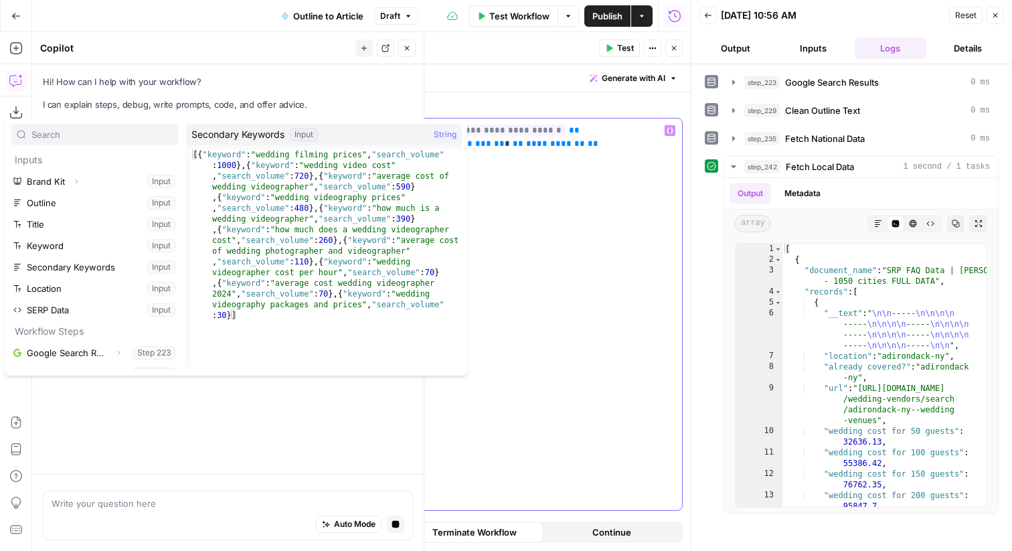
click at [517, 332] on div "**********" at bounding box center [495, 313] width 373 height 391
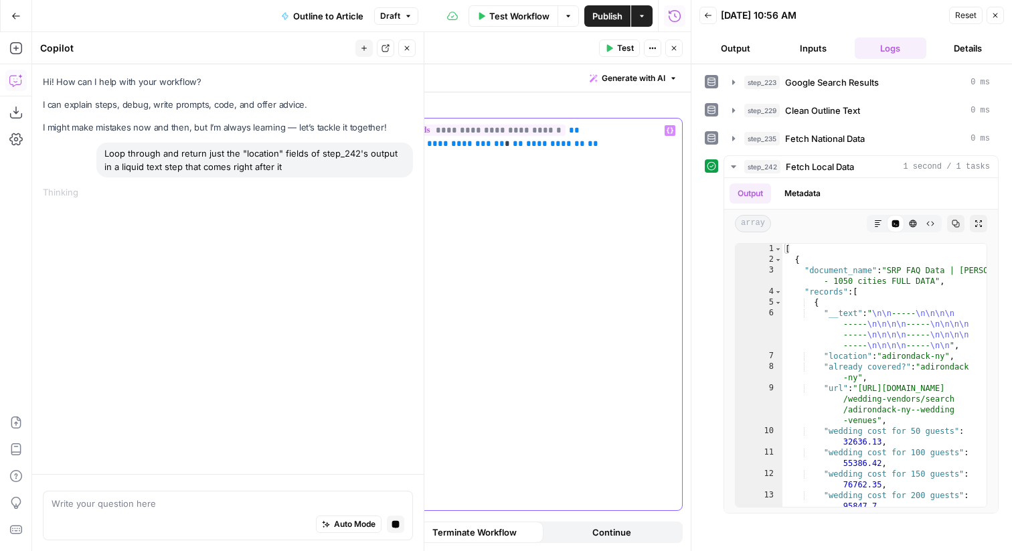
click at [369, 189] on div "**********" at bounding box center [495, 313] width 373 height 391
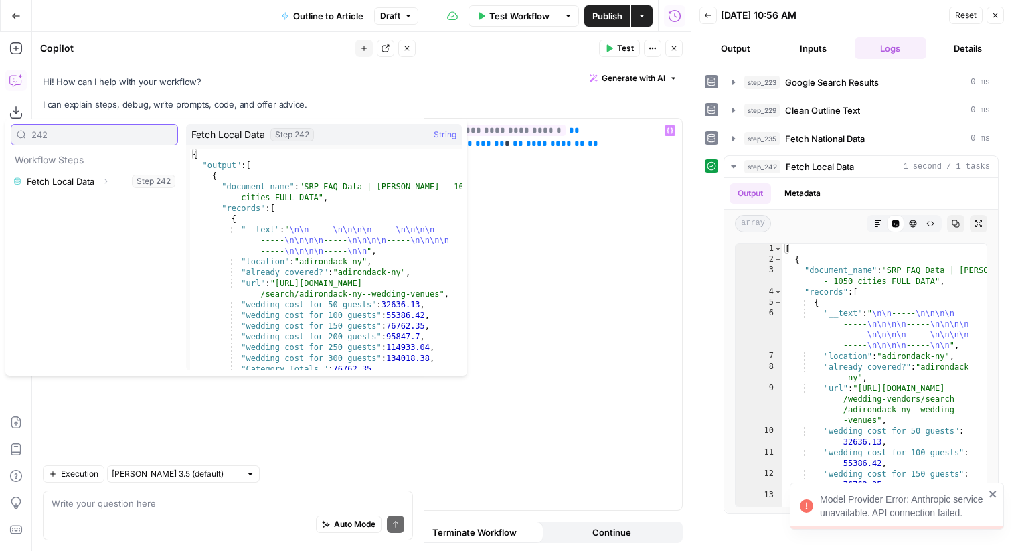
type input "242"
click at [105, 182] on icon "button" at bounding box center [106, 181] width 8 height 8
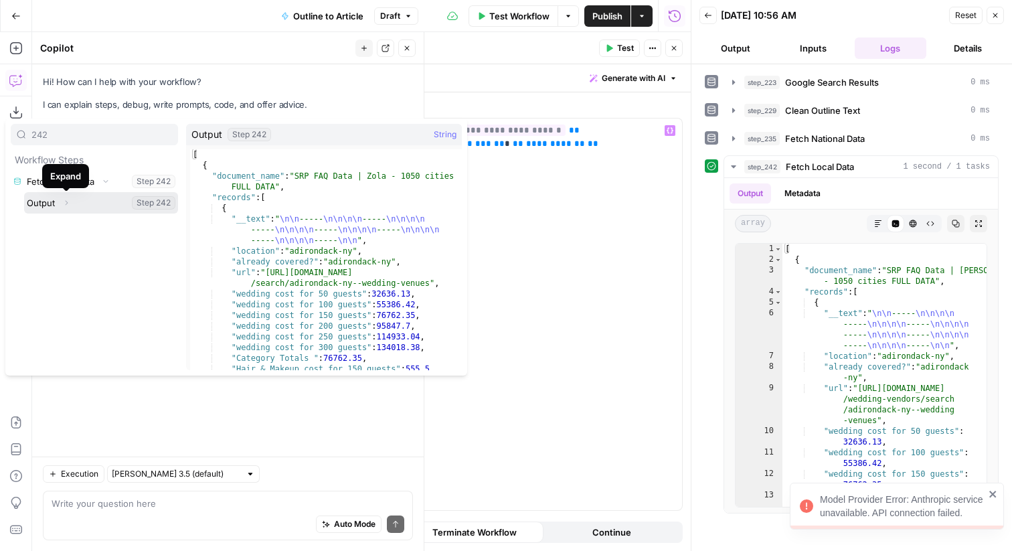
click at [70, 202] on button "Expand" at bounding box center [66, 202] width 17 height 17
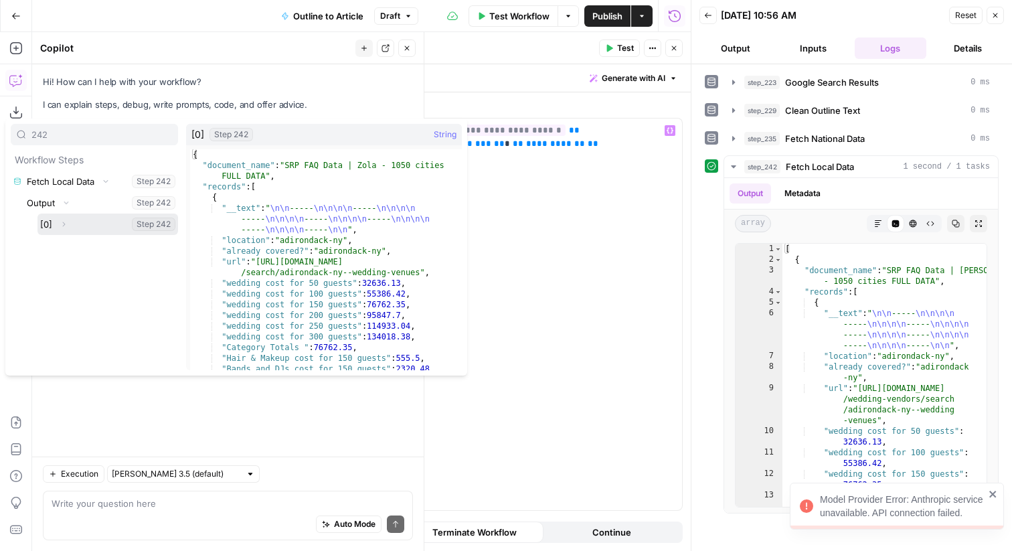
click at [64, 218] on button "Expand" at bounding box center [63, 223] width 17 height 17
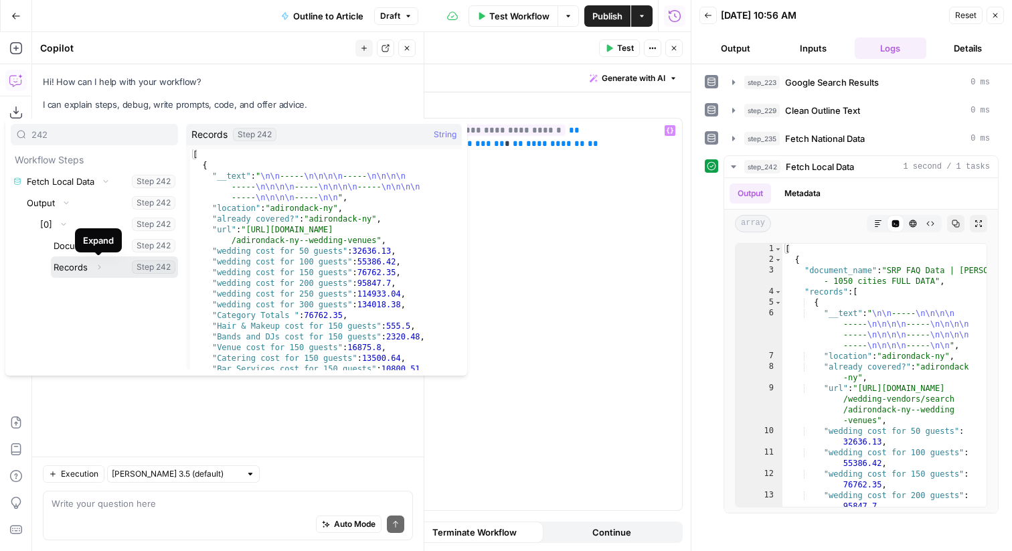
click at [97, 267] on icon "button" at bounding box center [99, 267] width 8 height 8
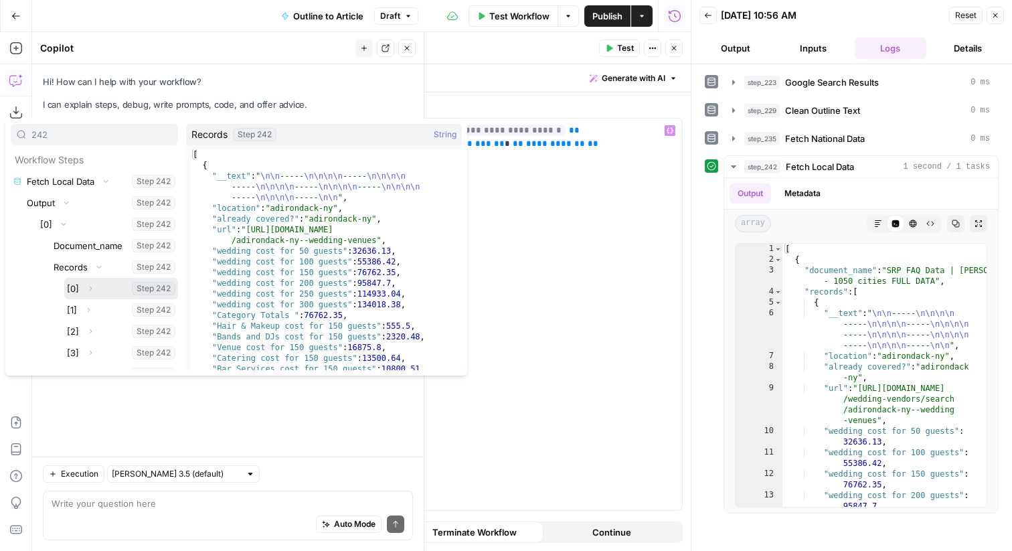
click at [89, 289] on icon "button" at bounding box center [90, 288] width 8 height 8
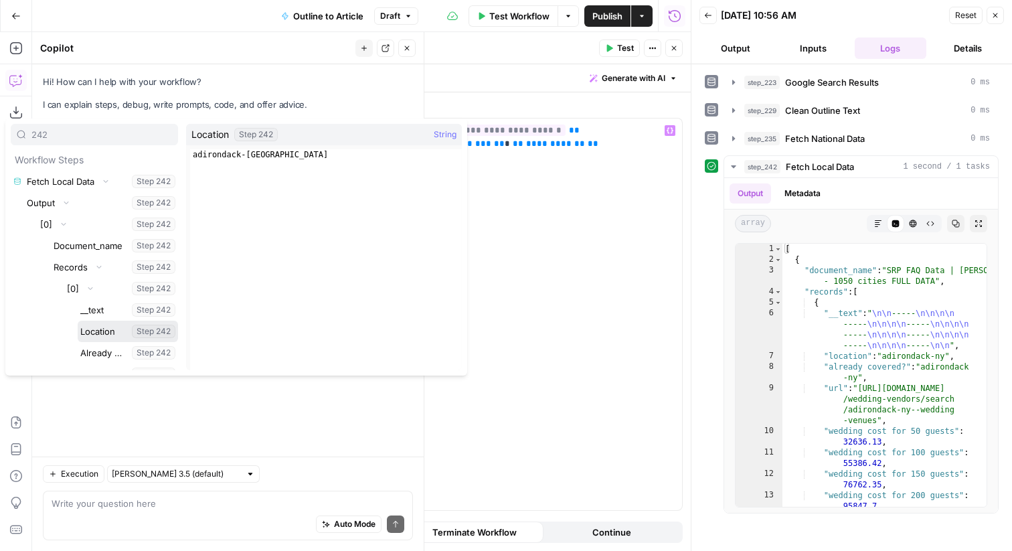
click at [105, 329] on button "Select variable Location" at bounding box center [128, 330] width 100 height 21
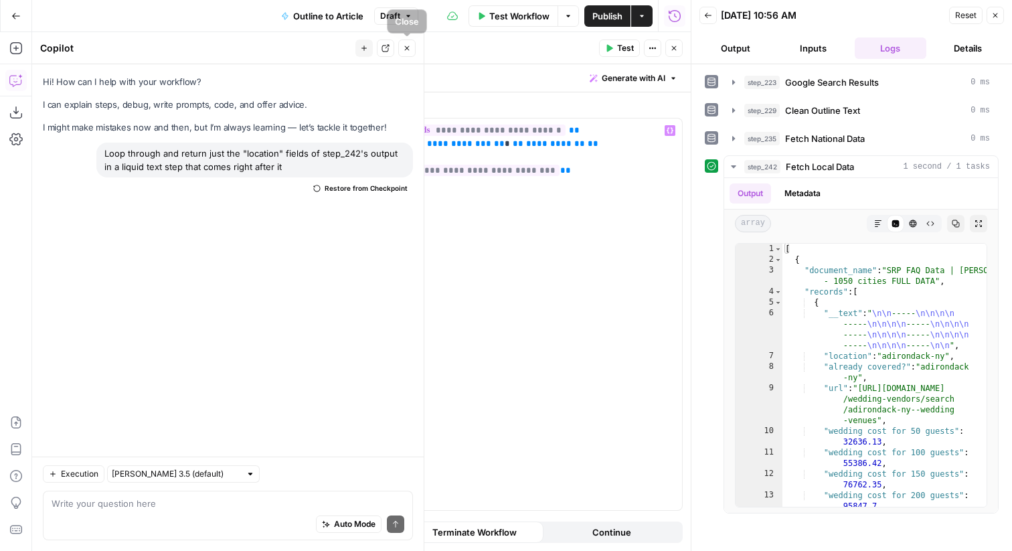
click at [405, 48] on icon "button" at bounding box center [407, 48] width 8 height 8
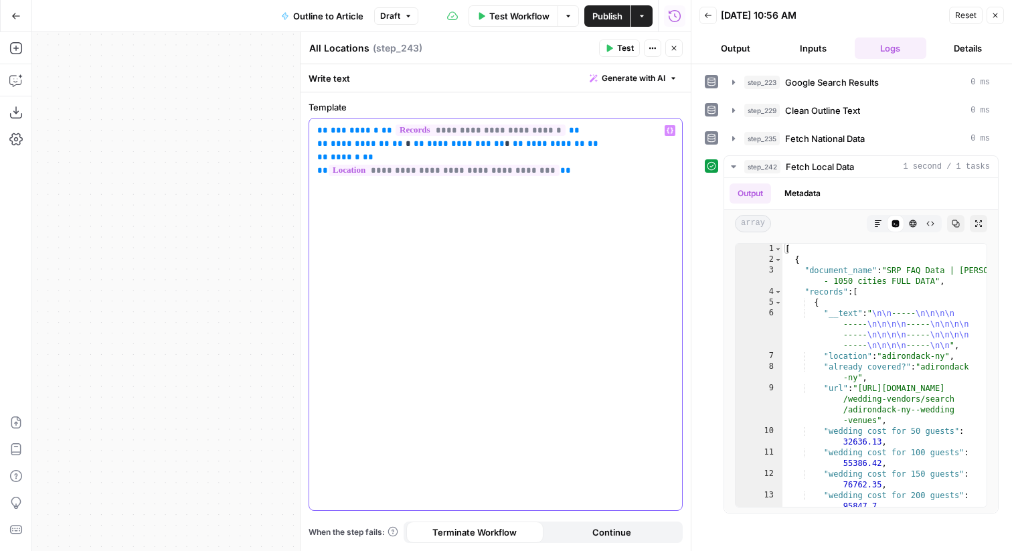
click at [371, 144] on span "**********" at bounding box center [360, 143] width 59 height 9
drag, startPoint x: 569, startPoint y: 143, endPoint x: 399, endPoint y: 146, distance: 170.6
click at [399, 146] on p "**********" at bounding box center [495, 151] width 357 height 54
drag, startPoint x: 554, startPoint y: 173, endPoint x: 541, endPoint y: 165, distance: 14.7
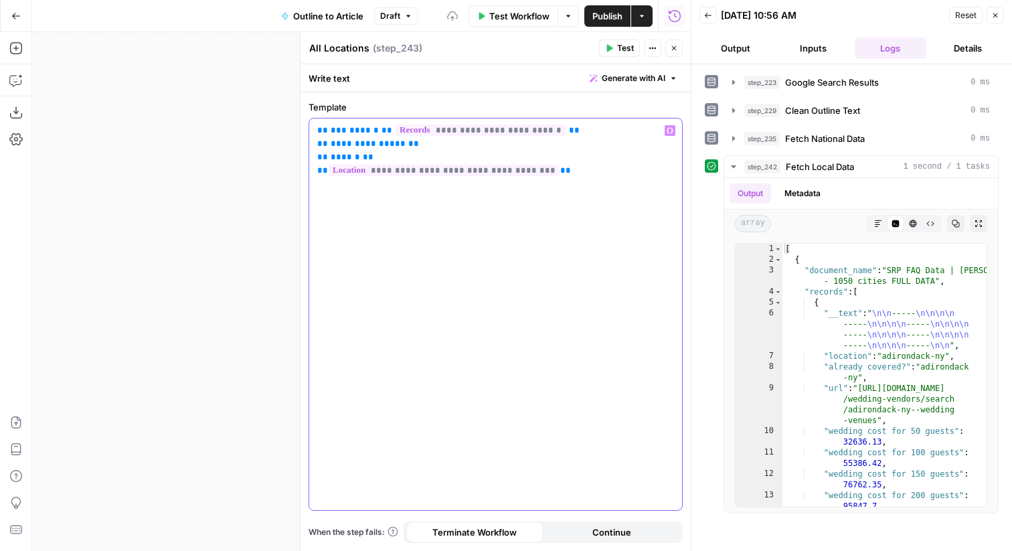
click at [541, 165] on p "**********" at bounding box center [495, 151] width 357 height 54
drag, startPoint x: 553, startPoint y: 174, endPoint x: 540, endPoint y: 158, distance: 20.9
click at [540, 158] on p "**********" at bounding box center [495, 151] width 357 height 54
click at [603, 47] on button "Test" at bounding box center [619, 47] width 41 height 17
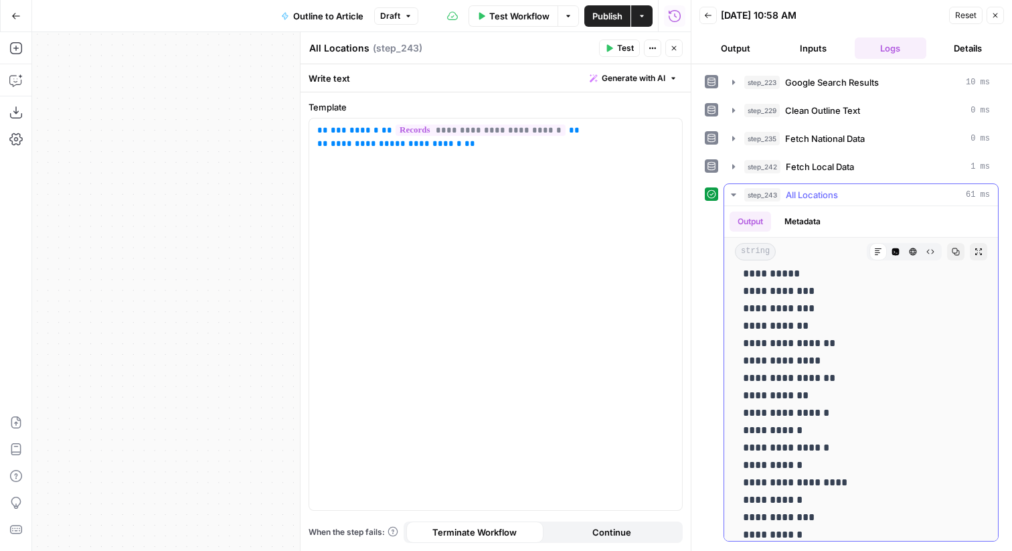
scroll to position [4254, 0]
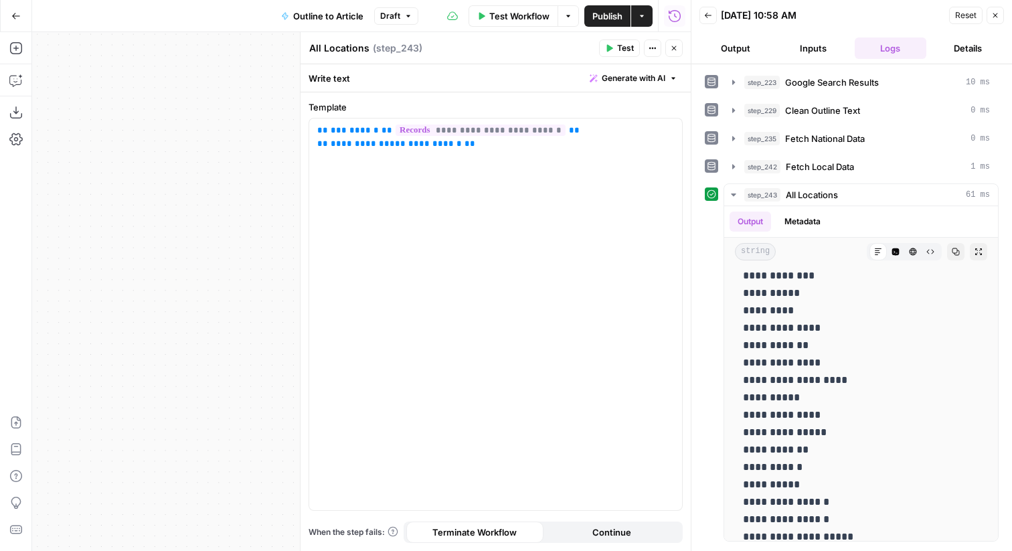
click at [996, 15] on icon "button" at bounding box center [995, 15] width 8 height 8
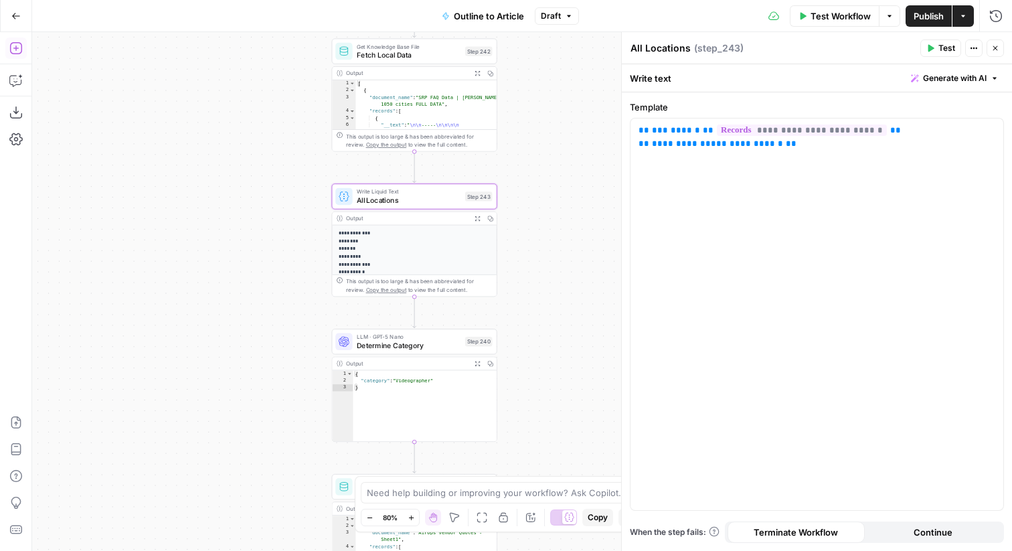
click at [15, 56] on button "Add Steps" at bounding box center [15, 47] width 21 height 21
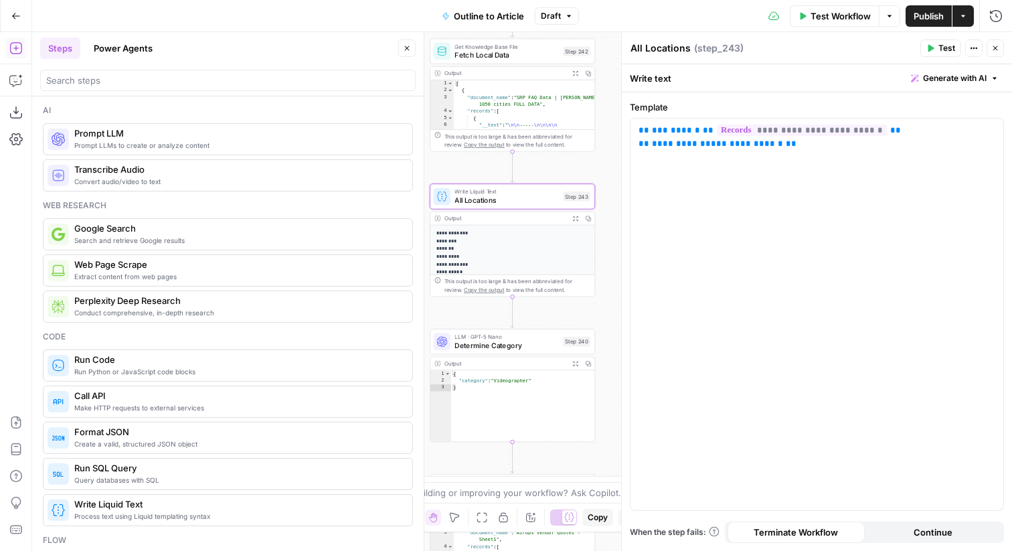
click at [179, 88] on div at bounding box center [227, 80] width 375 height 21
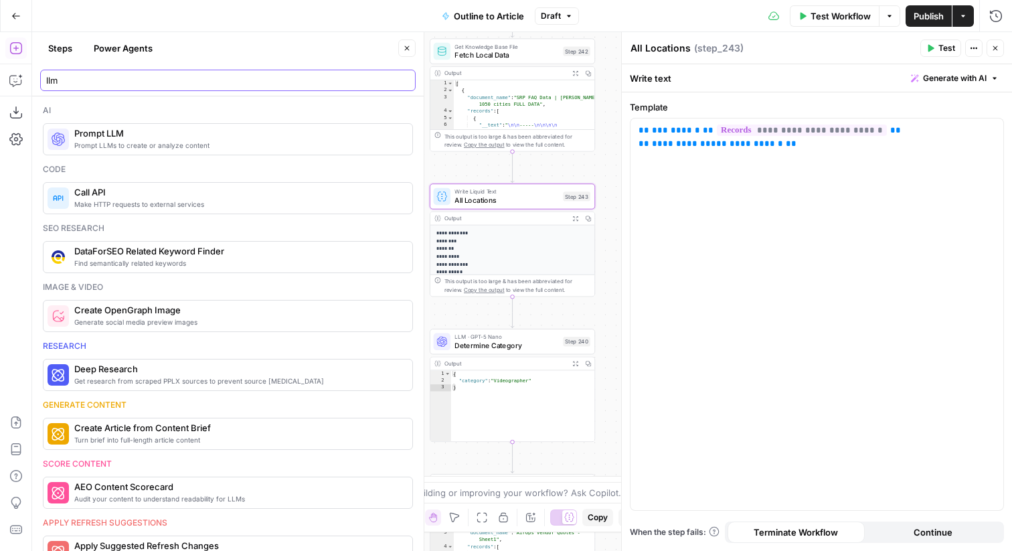
type input "llm"
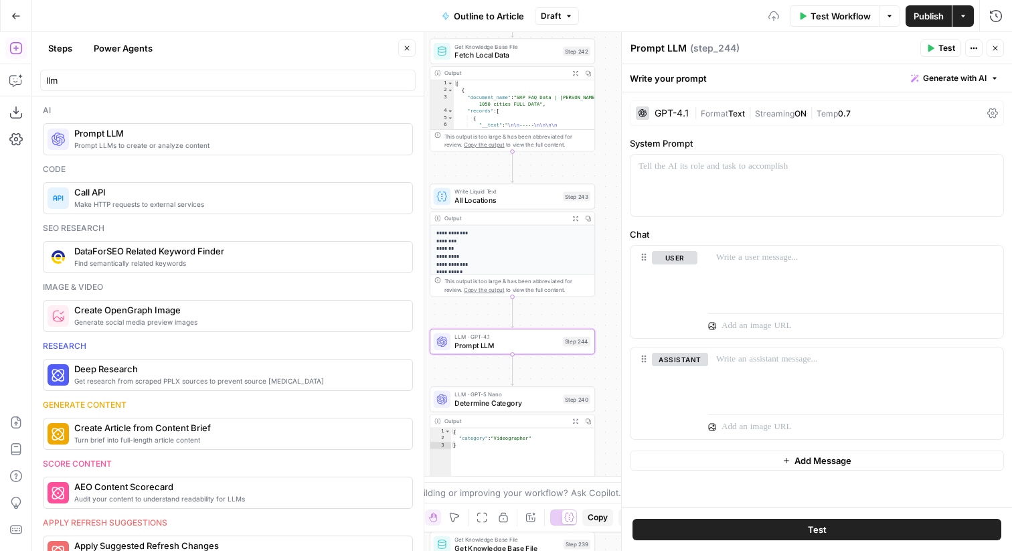
click at [647, 49] on textarea "Prompt LLM" at bounding box center [658, 47] width 56 height 13
type textarea "Choose Small Town"
click at [676, 379] on button "Delete" at bounding box center [680, 378] width 56 height 15
click at [414, 52] on button "Close" at bounding box center [406, 47] width 17 height 17
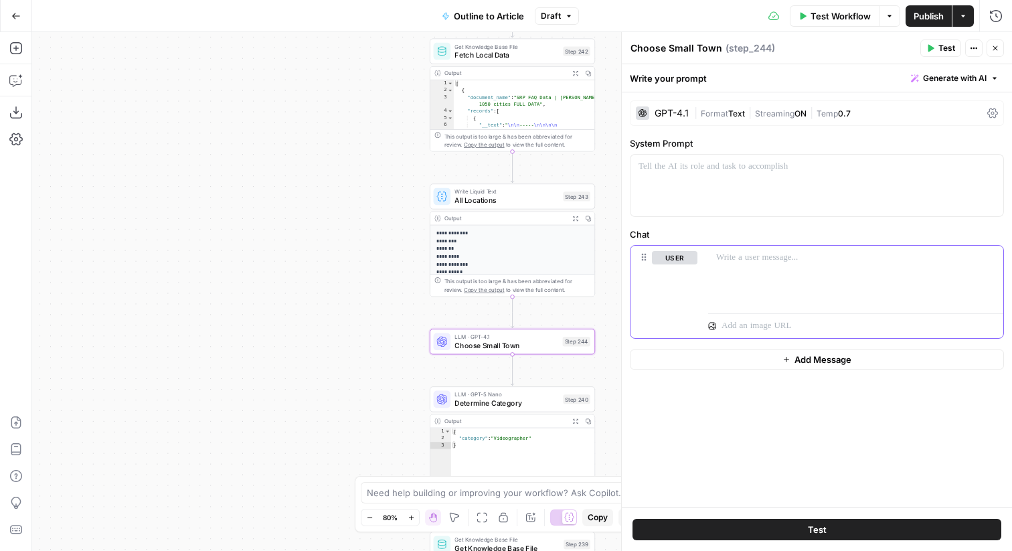
click at [780, 257] on p at bounding box center [855, 257] width 279 height 13
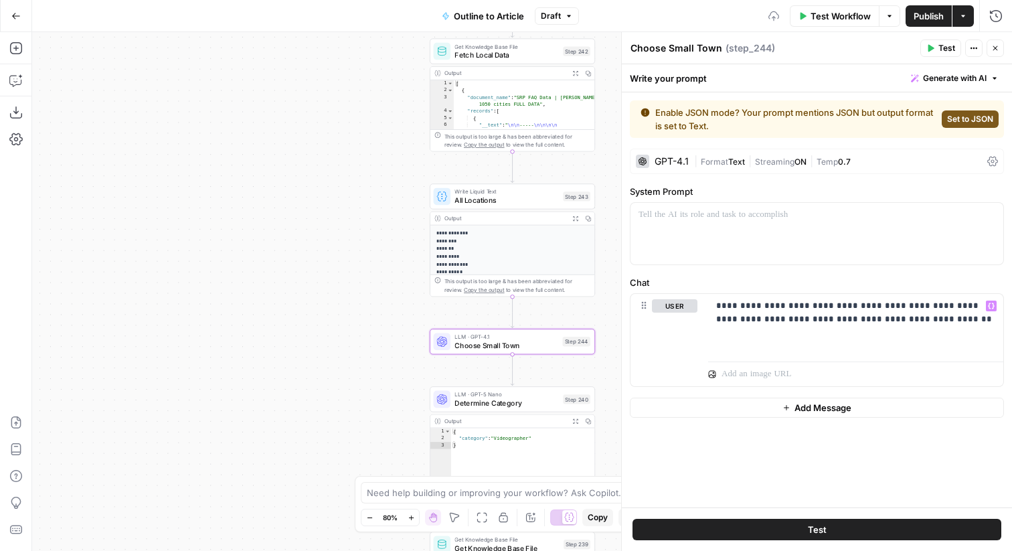
click at [963, 117] on span "Set to JSON" at bounding box center [970, 119] width 46 height 12
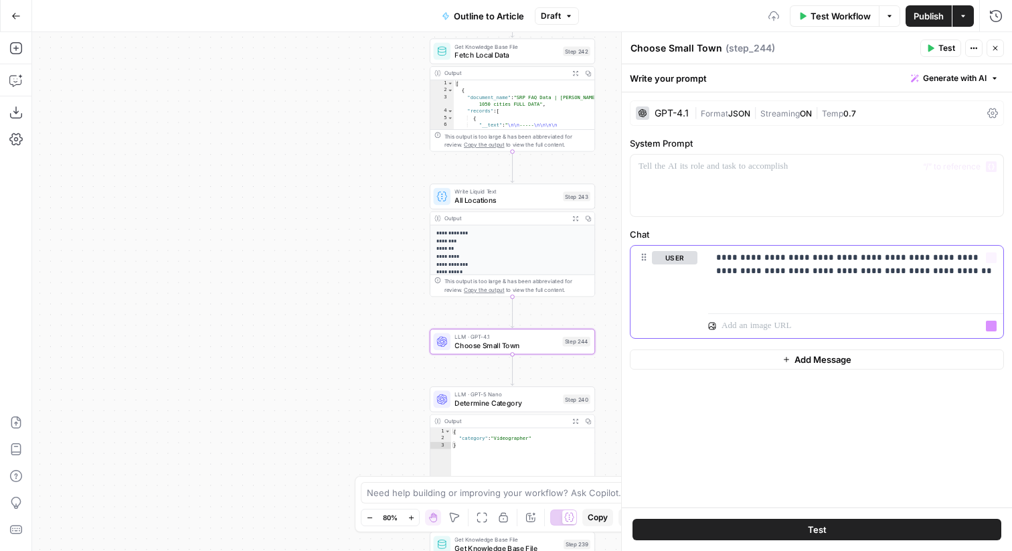
click at [937, 288] on div "**********" at bounding box center [855, 277] width 295 height 62
click at [916, 275] on p "**********" at bounding box center [855, 291] width 279 height 80
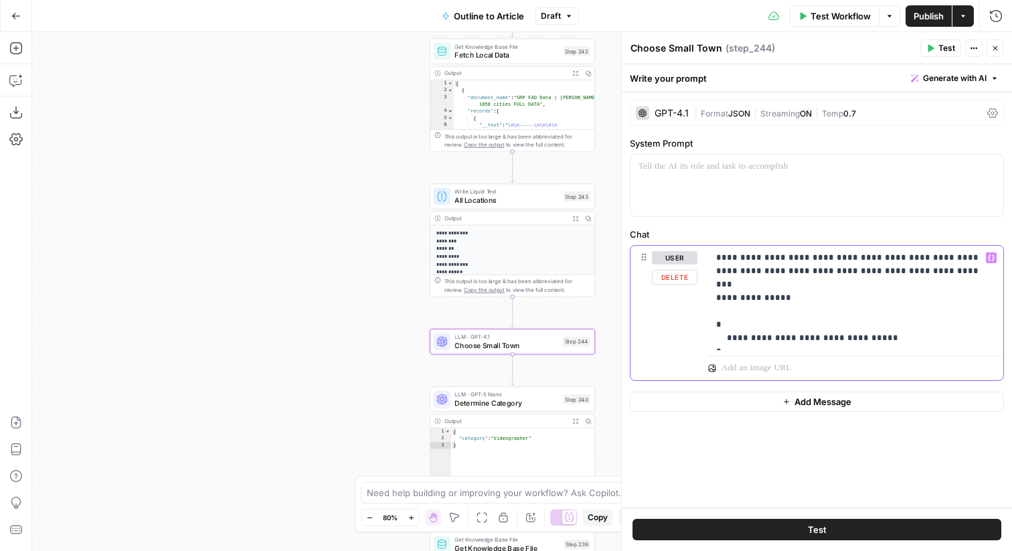
drag, startPoint x: 796, startPoint y: 282, endPoint x: 692, endPoint y: 284, distance: 103.7
click at [692, 284] on div "**********" at bounding box center [816, 313] width 373 height 134
copy p "**********"
click at [782, 287] on p "**********" at bounding box center [855, 298] width 279 height 94
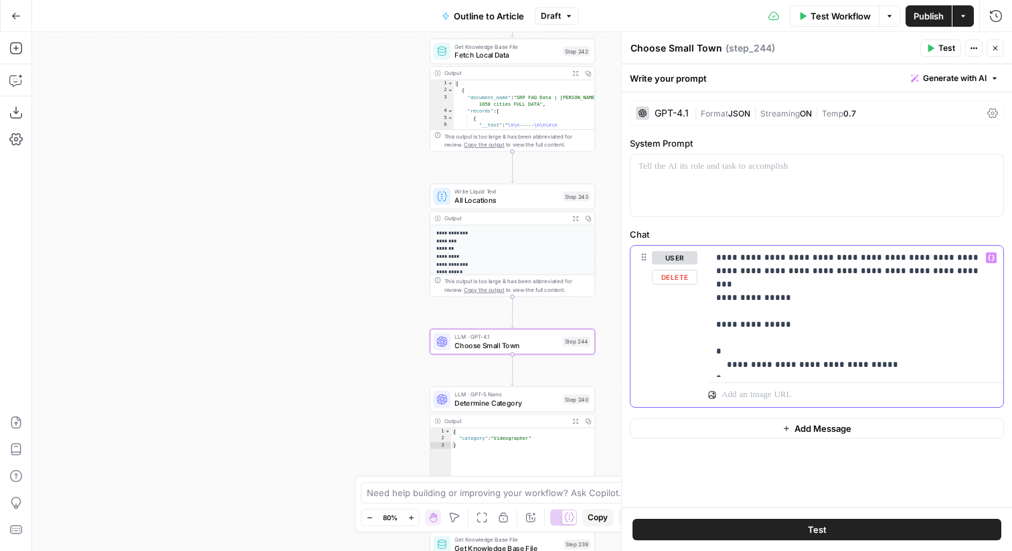
click at [720, 313] on p "**********" at bounding box center [855, 311] width 279 height 120
click at [741, 301] on p "**********" at bounding box center [855, 311] width 279 height 120
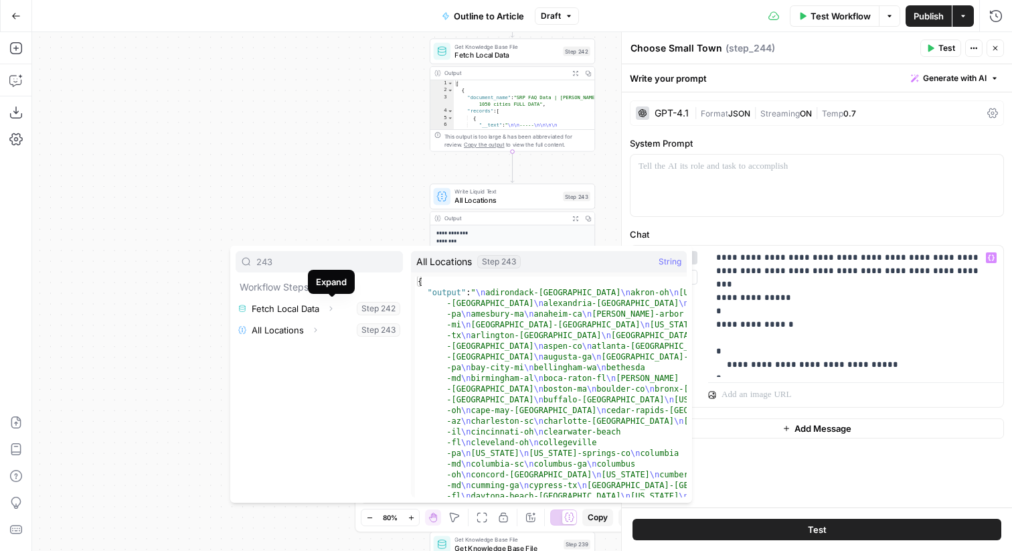
type input "243"
click at [315, 331] on icon "button" at bounding box center [315, 330] width 8 height 8
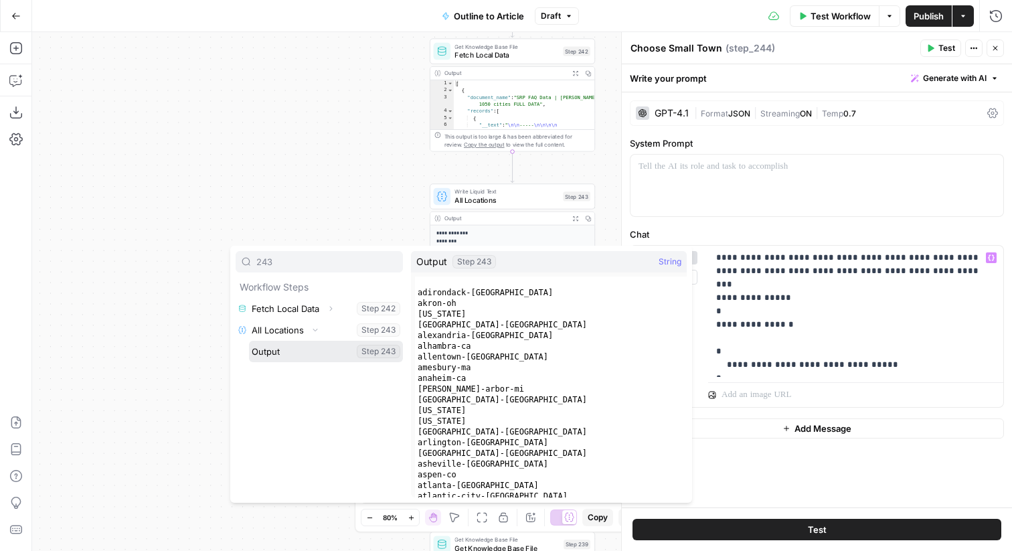
click at [303, 348] on button "Select variable Output" at bounding box center [326, 351] width 154 height 21
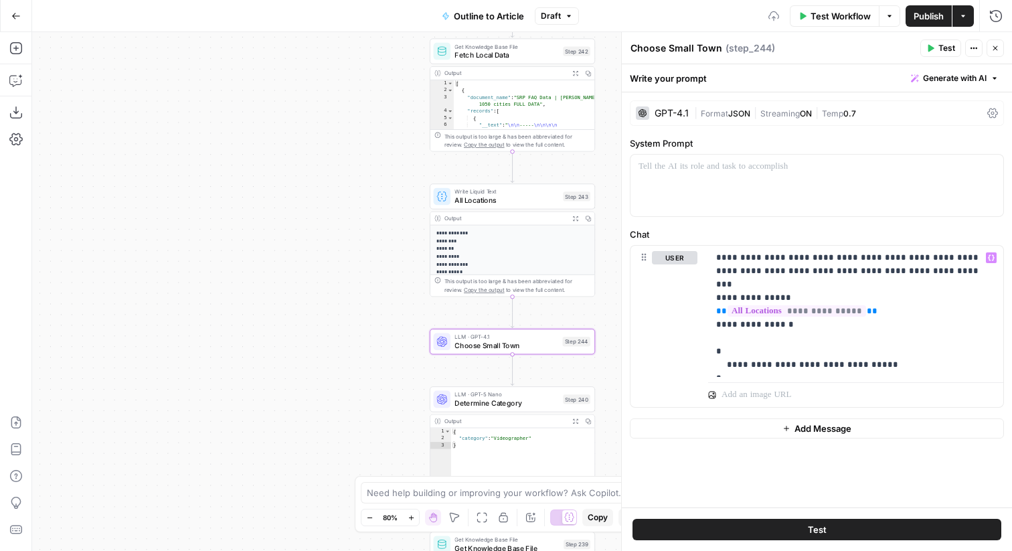
click at [928, 50] on icon "button" at bounding box center [931, 48] width 6 height 7
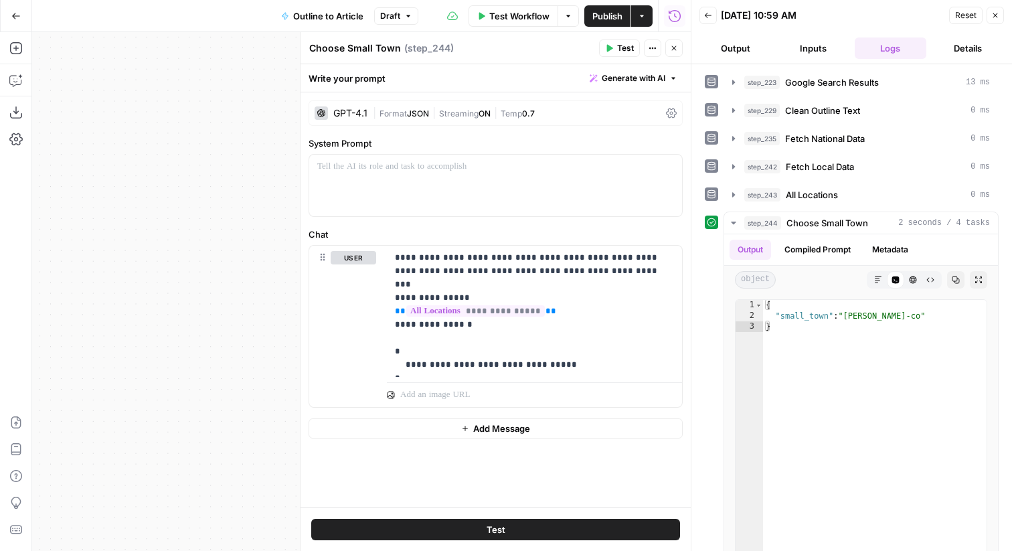
click at [616, 48] on button "Test" at bounding box center [619, 47] width 41 height 17
click at [506, 117] on span "Temp" at bounding box center [510, 113] width 21 height 10
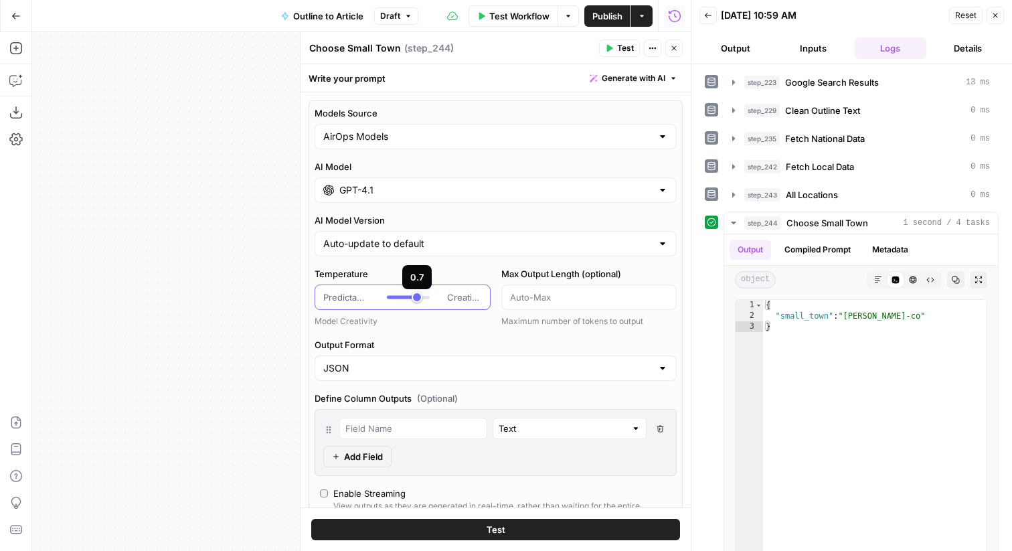
type input "*"
drag, startPoint x: 419, startPoint y: 297, endPoint x: 434, endPoint y: 297, distance: 15.4
click at [434, 297] on div "Predictable Creative" at bounding box center [402, 296] width 159 height 13
click at [627, 44] on span "Test" at bounding box center [625, 48] width 17 height 12
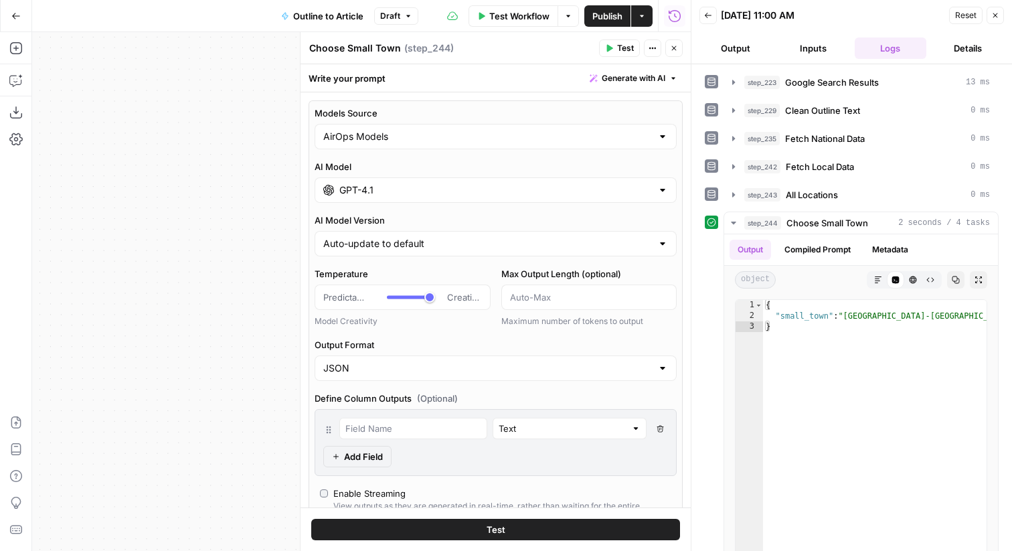
click at [627, 44] on span "Test" at bounding box center [625, 48] width 17 height 12
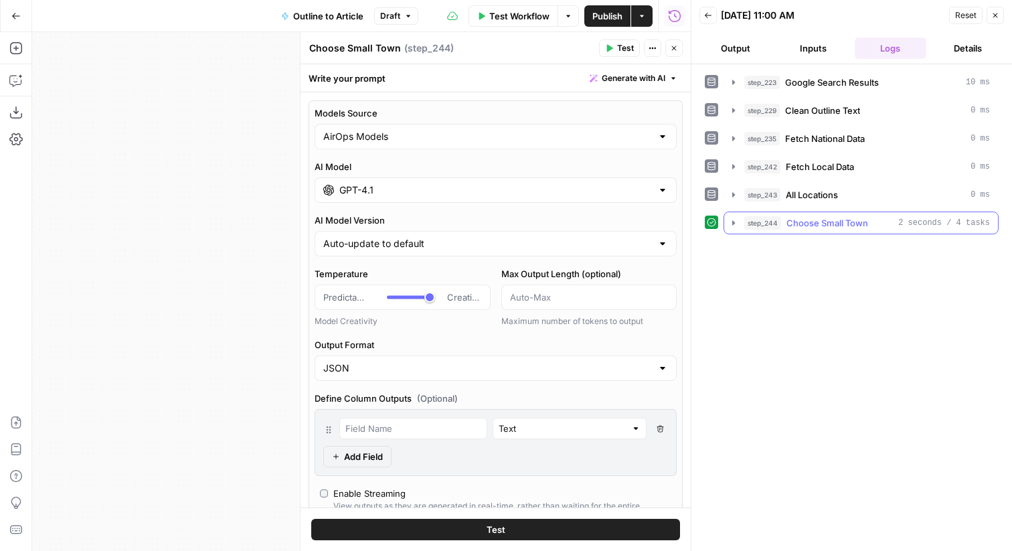
click at [737, 222] on icon "button" at bounding box center [733, 222] width 11 height 11
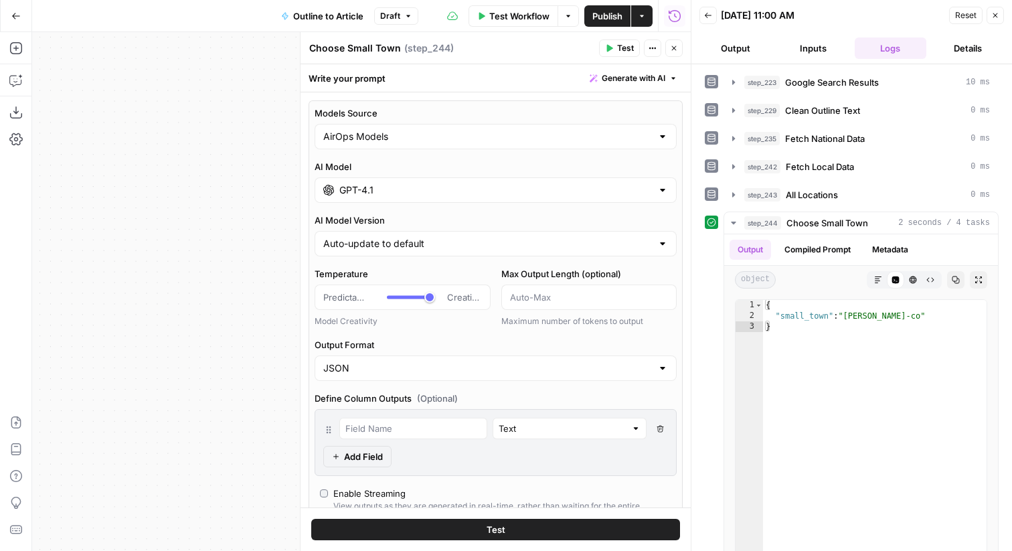
click at [1001, 17] on button "Close" at bounding box center [994, 15] width 17 height 17
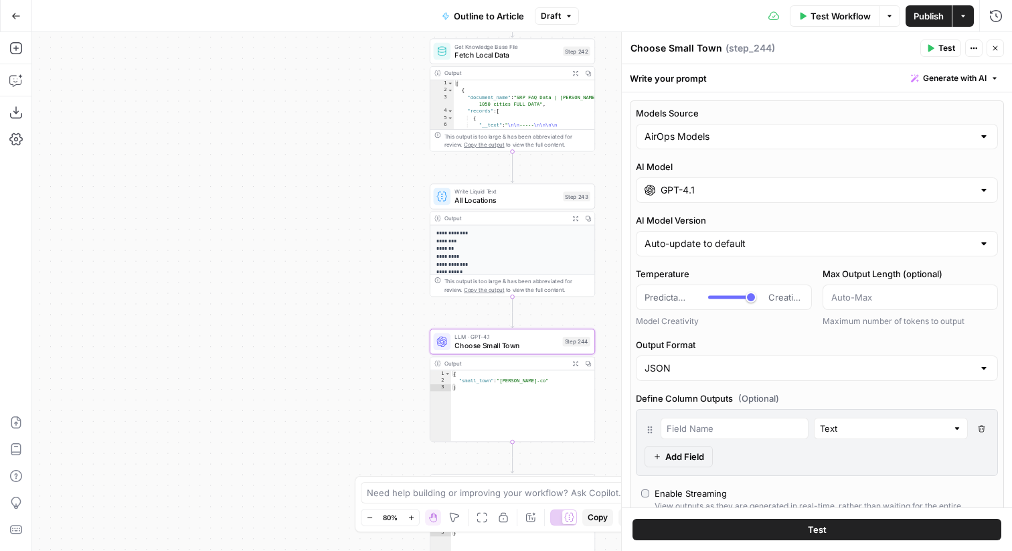
click at [995, 46] on icon "button" at bounding box center [995, 48] width 8 height 8
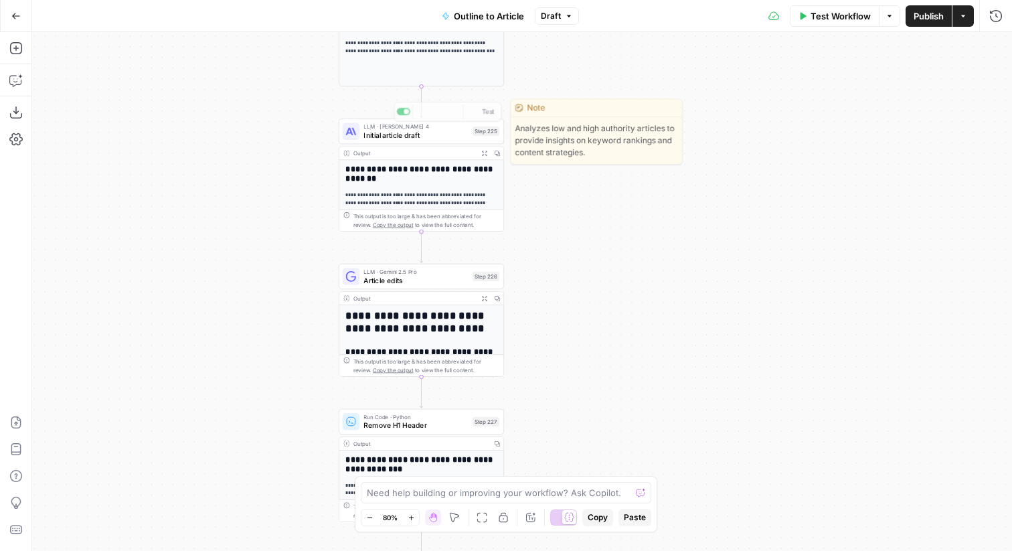
click at [487, 151] on icon "button" at bounding box center [484, 153] width 6 height 6
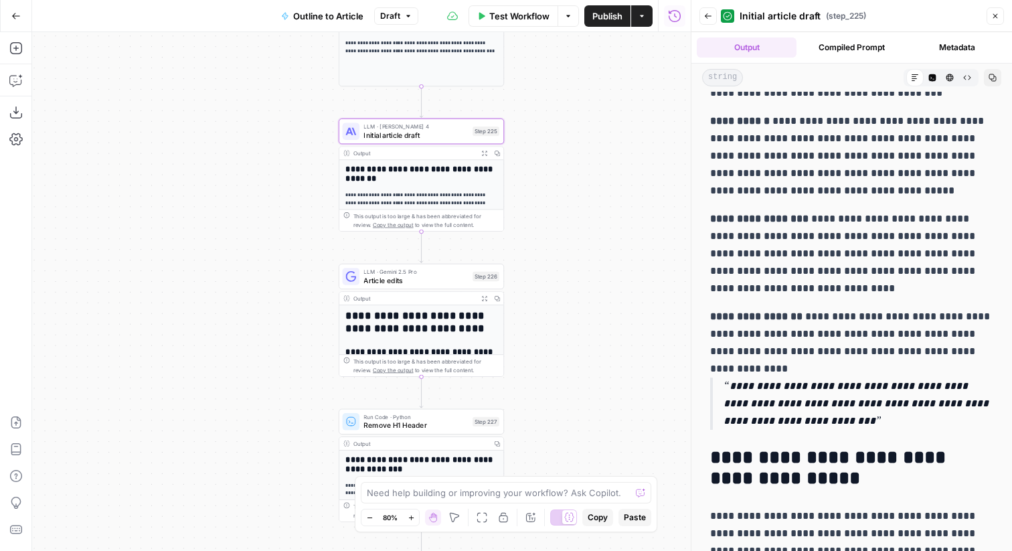
scroll to position [1691, 0]
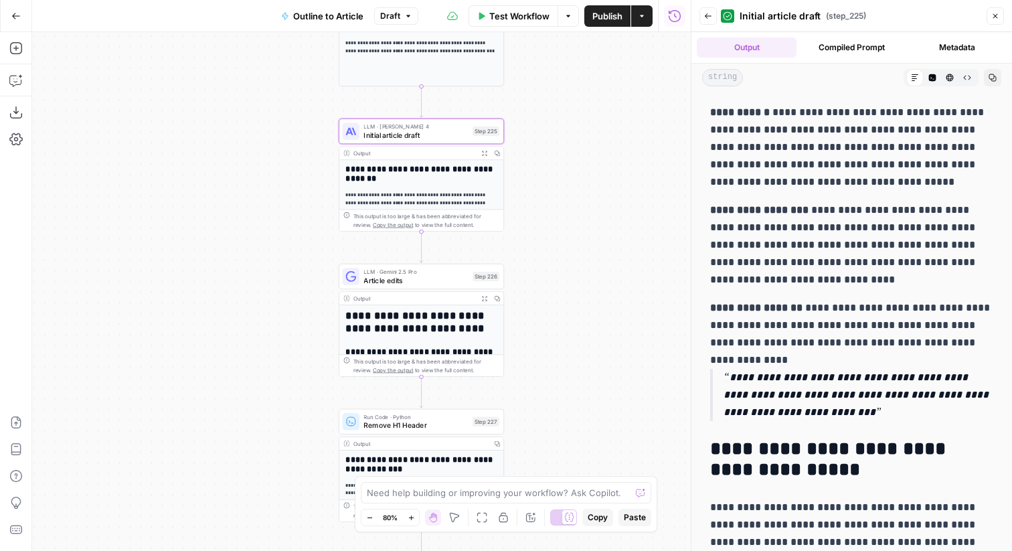
click at [880, 396] on p "**********" at bounding box center [858, 395] width 270 height 52
drag, startPoint x: 891, startPoint y: 418, endPoint x: 730, endPoint y: 348, distance: 175.6
click at [744, 331] on p "**********" at bounding box center [851, 325] width 283 height 52
click at [787, 300] on p "**********" at bounding box center [851, 325] width 283 height 52
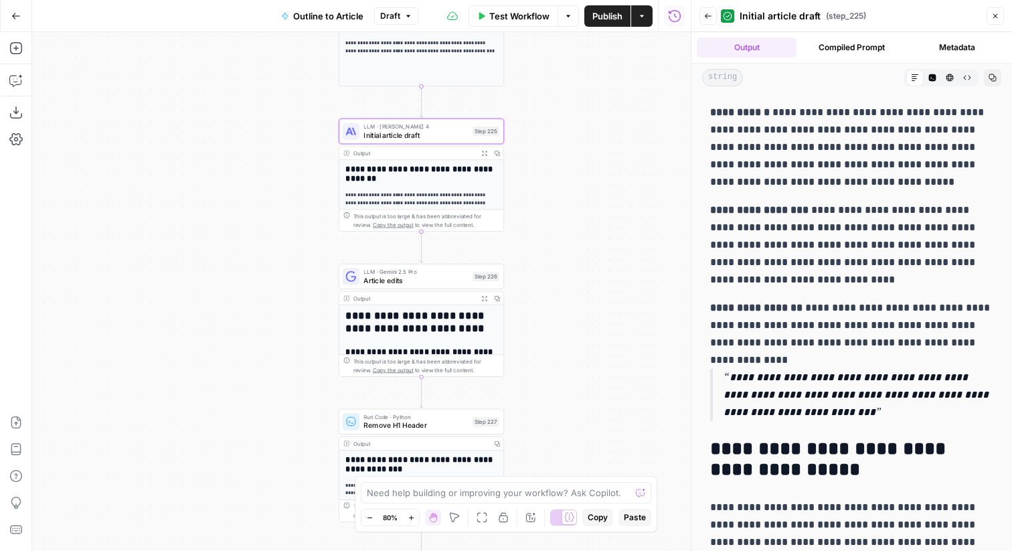
drag, startPoint x: 873, startPoint y: 418, endPoint x: 721, endPoint y: 368, distance: 159.8
click at [721, 369] on blockquote "**********" at bounding box center [851, 395] width 283 height 52
click at [12, 13] on icon "button" at bounding box center [15, 15] width 9 height 9
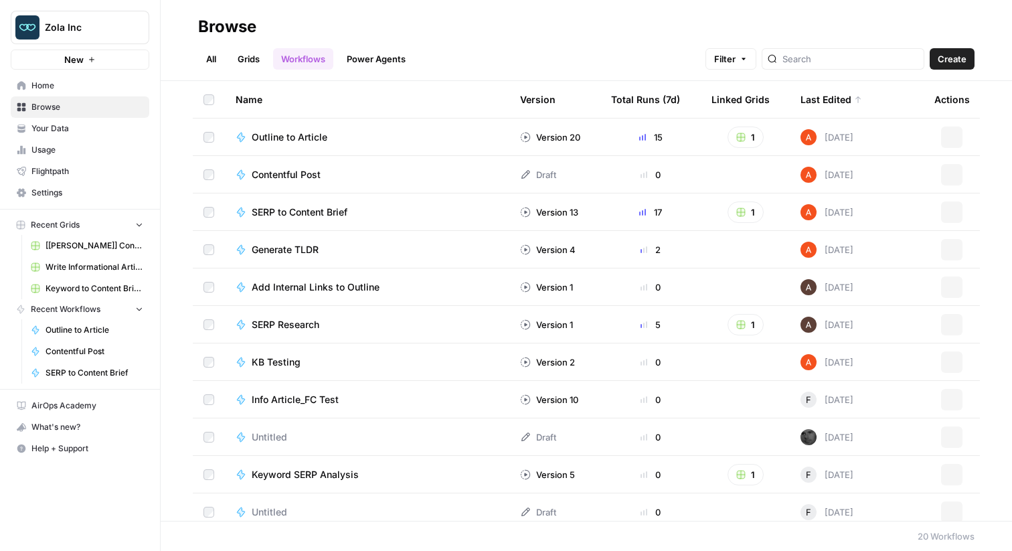
click at [248, 60] on link "Grids" at bounding box center [249, 58] width 38 height 21
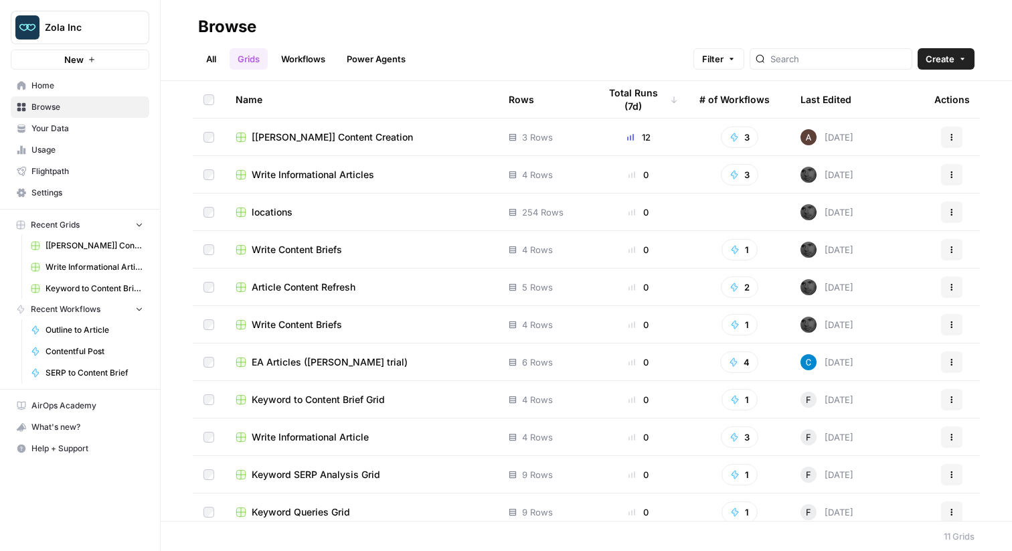
click at [319, 140] on span "[[PERSON_NAME]] Content Creation" at bounding box center [332, 136] width 161 height 13
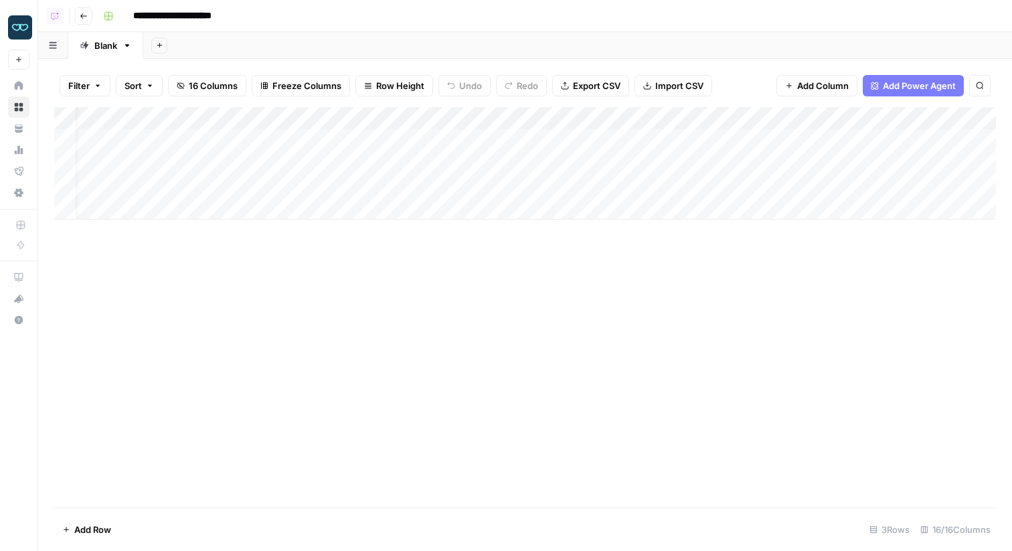
scroll to position [0, 167]
click at [411, 126] on div "Add Column" at bounding box center [524, 163] width 941 height 112
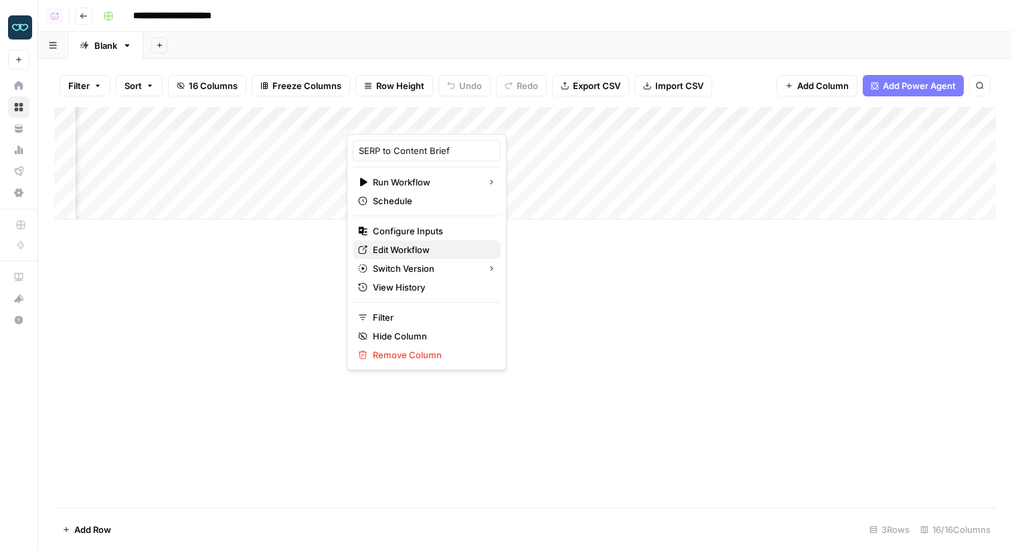
click at [411, 248] on span "Edit Workflow" at bounding box center [431, 249] width 117 height 13
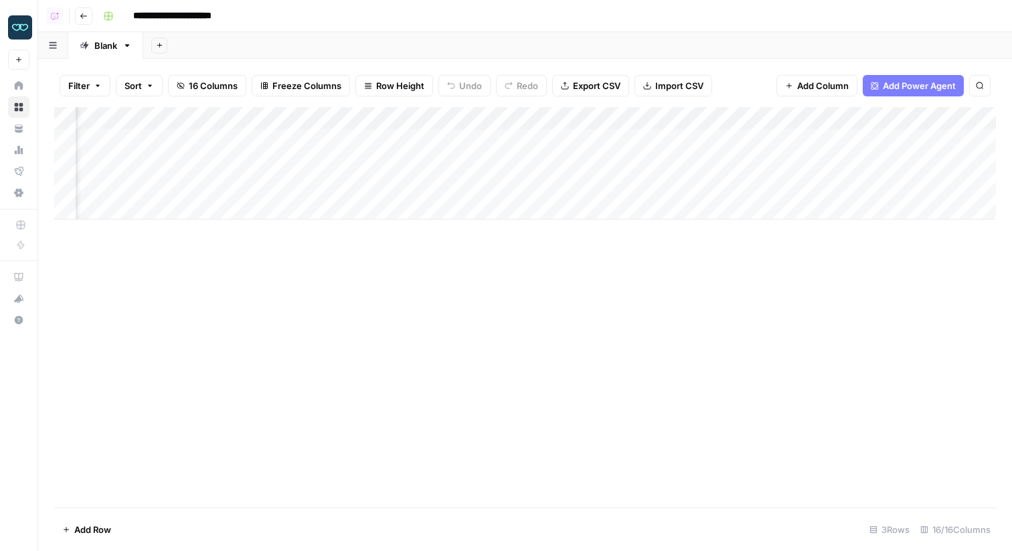
scroll to position [0, 0]
click at [251, 117] on div "Add Column" at bounding box center [524, 163] width 941 height 112
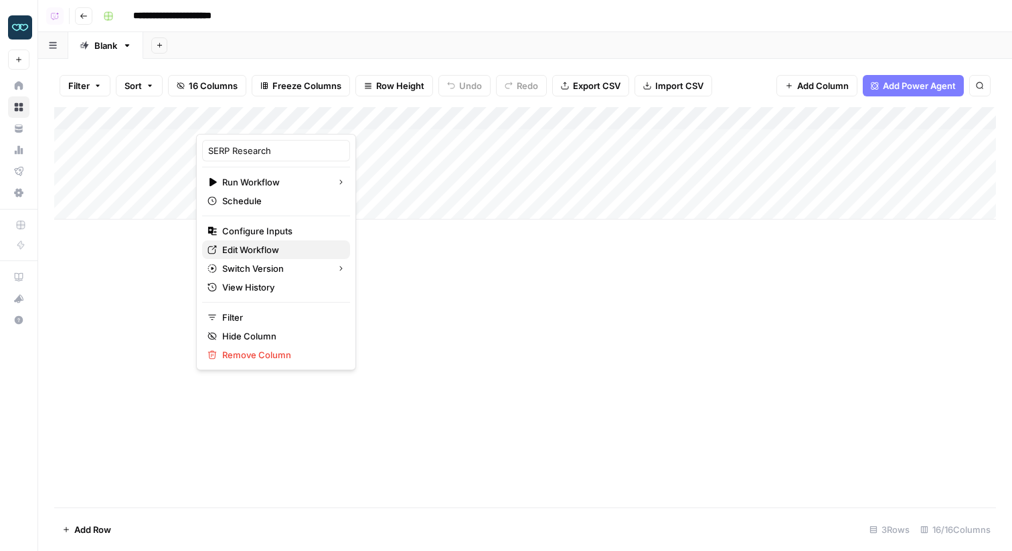
click at [268, 244] on span "Edit Workflow" at bounding box center [280, 249] width 117 height 13
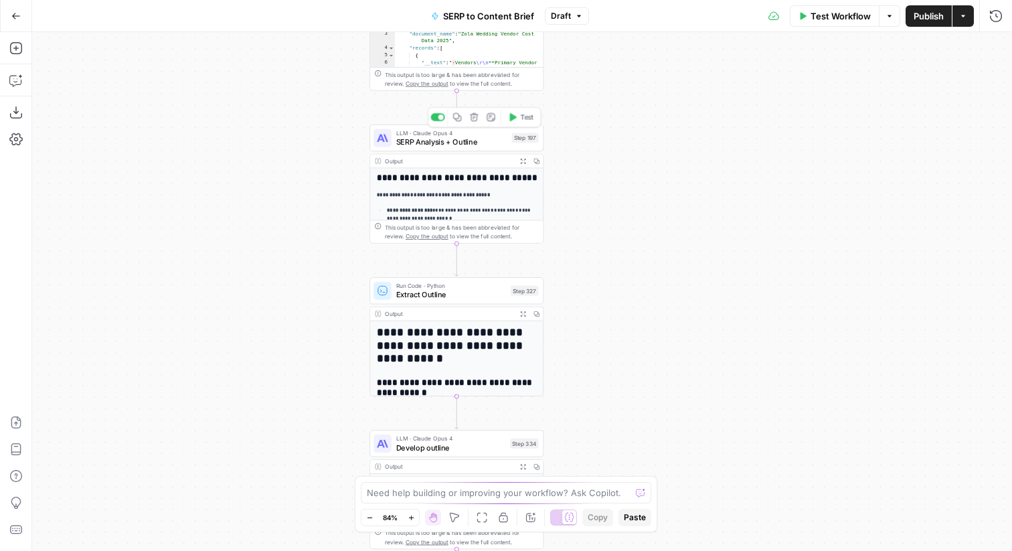
click at [498, 139] on span "SERP Analysis + Outline" at bounding box center [451, 141] width 111 height 11
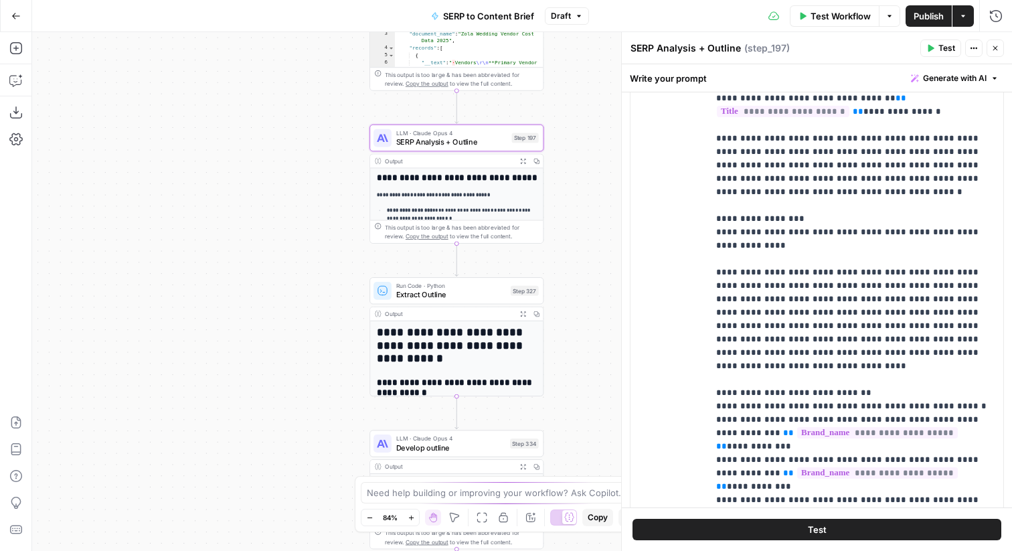
scroll to position [1454, 0]
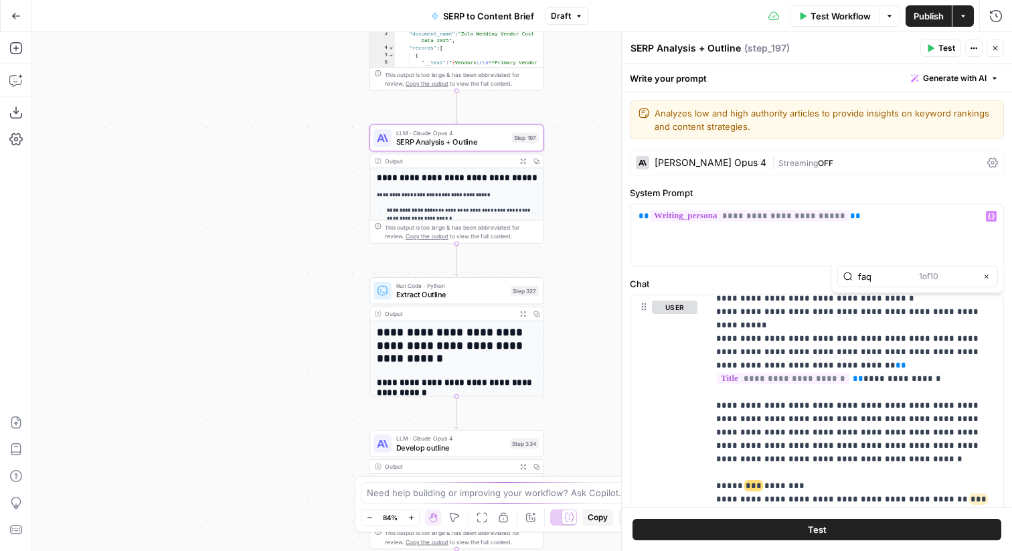
type input "faq"
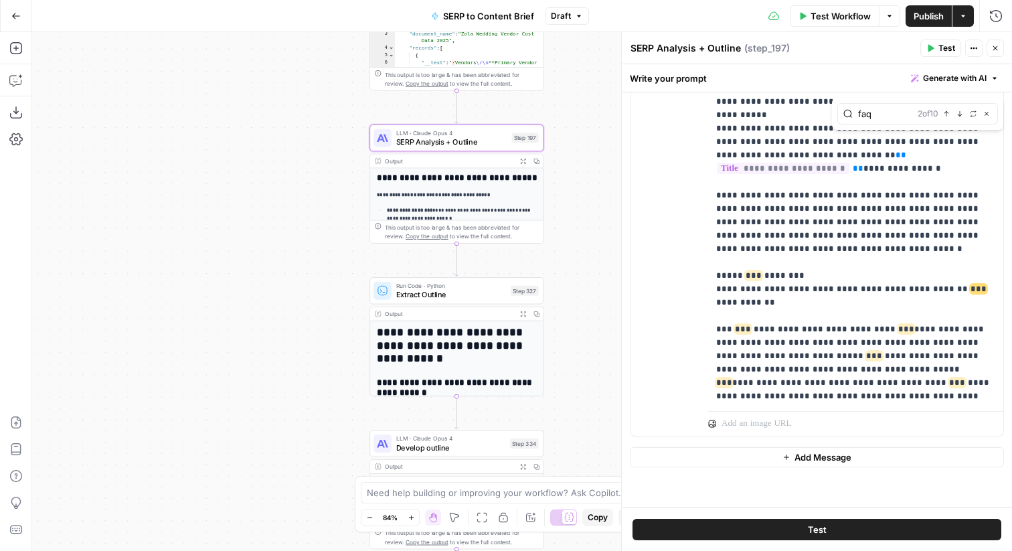
scroll to position [1226, 0]
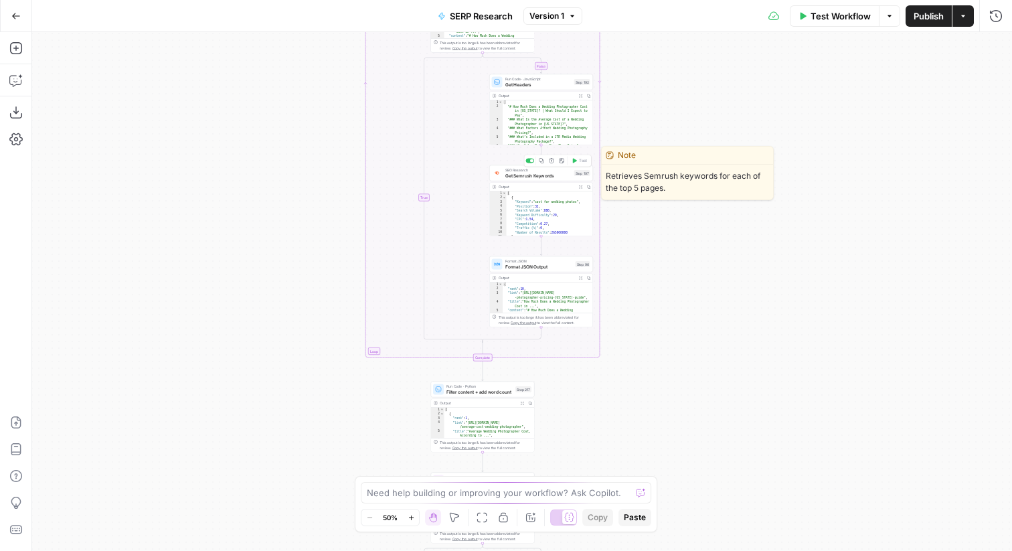
click at [560, 177] on span "Get Semrush Keywords" at bounding box center [538, 175] width 66 height 7
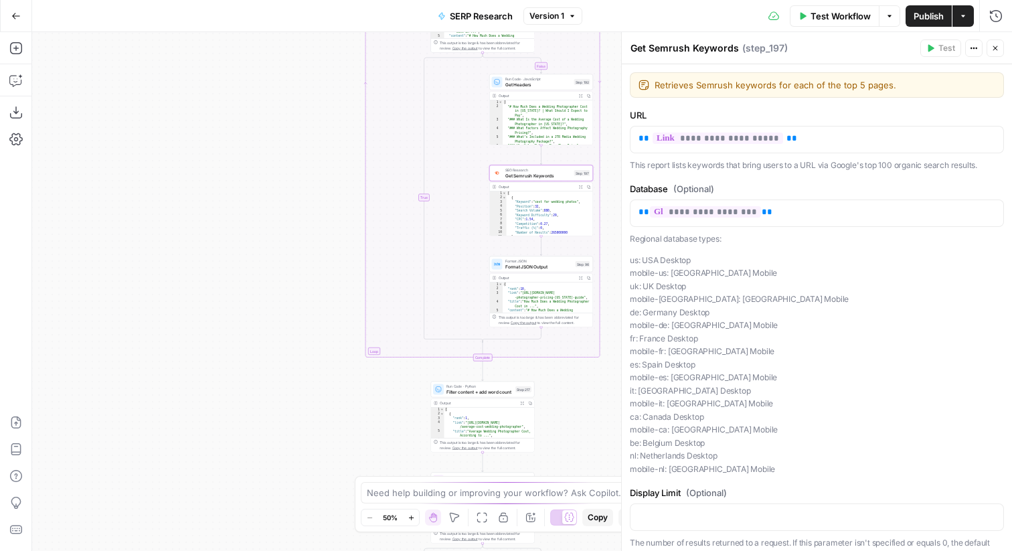
click at [994, 41] on button "Close" at bounding box center [994, 47] width 17 height 17
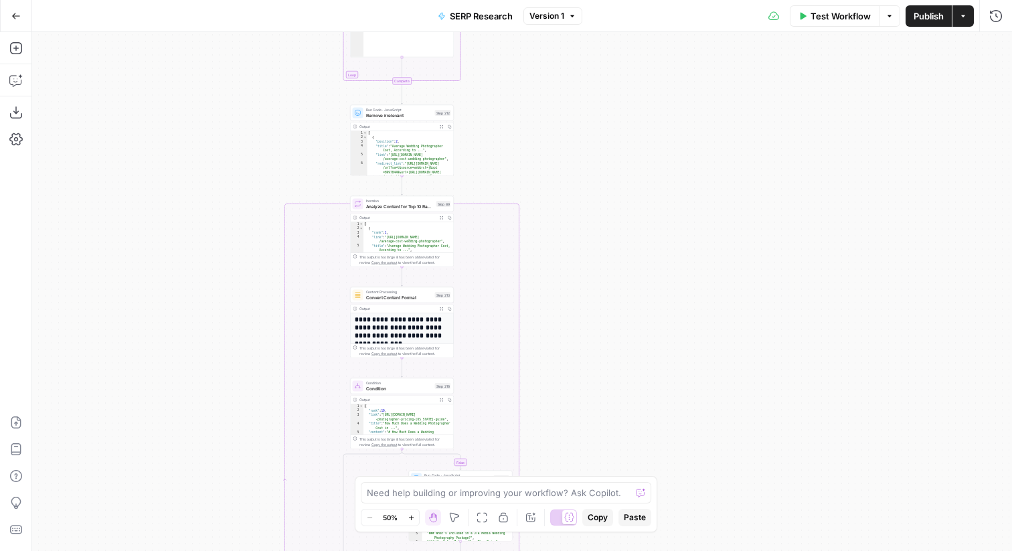
click at [17, 14] on icon "button" at bounding box center [15, 15] width 9 height 9
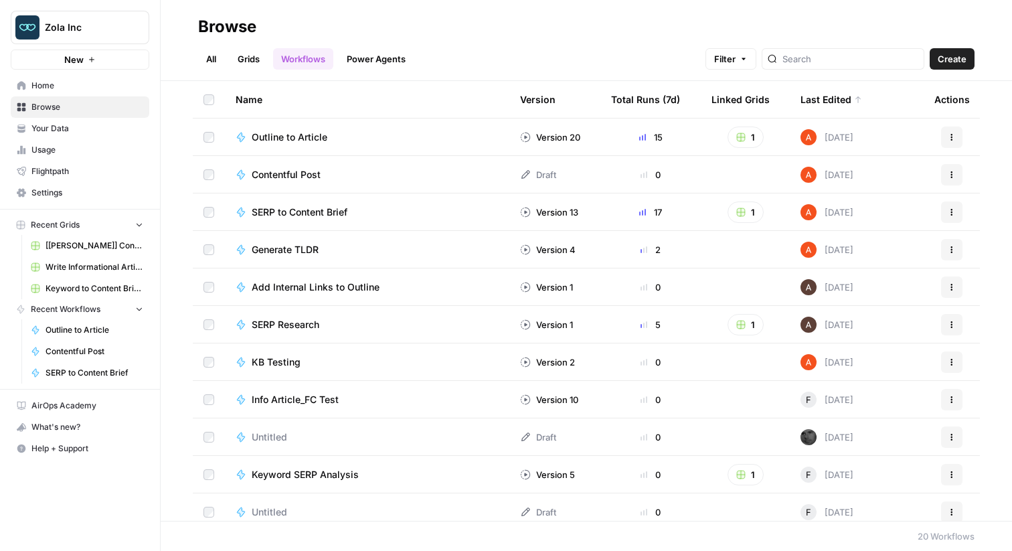
click at [99, 16] on button "Zola Inc" at bounding box center [80, 27] width 139 height 33
type input "[PERSON_NAME]"
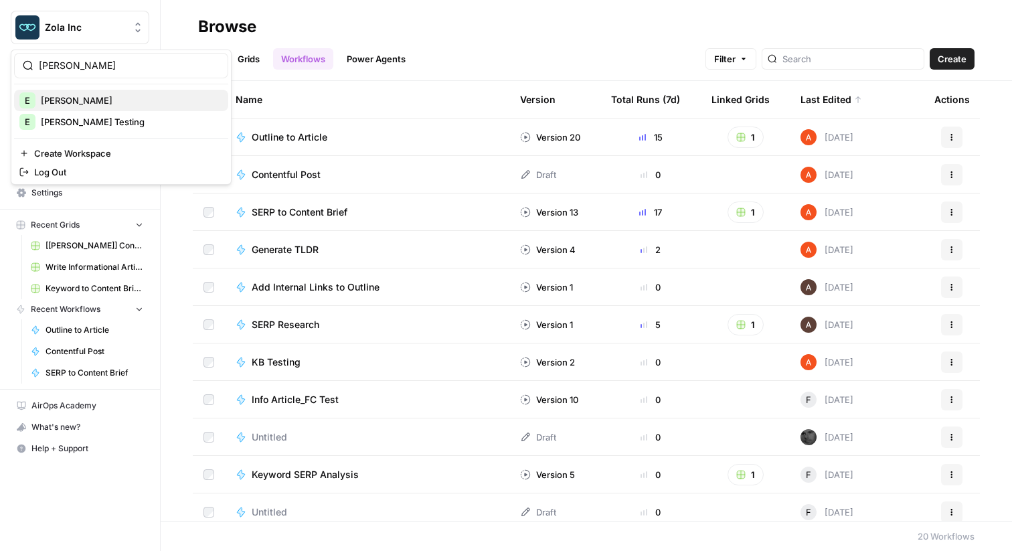
click at [118, 103] on span "[PERSON_NAME]" at bounding box center [129, 100] width 177 height 13
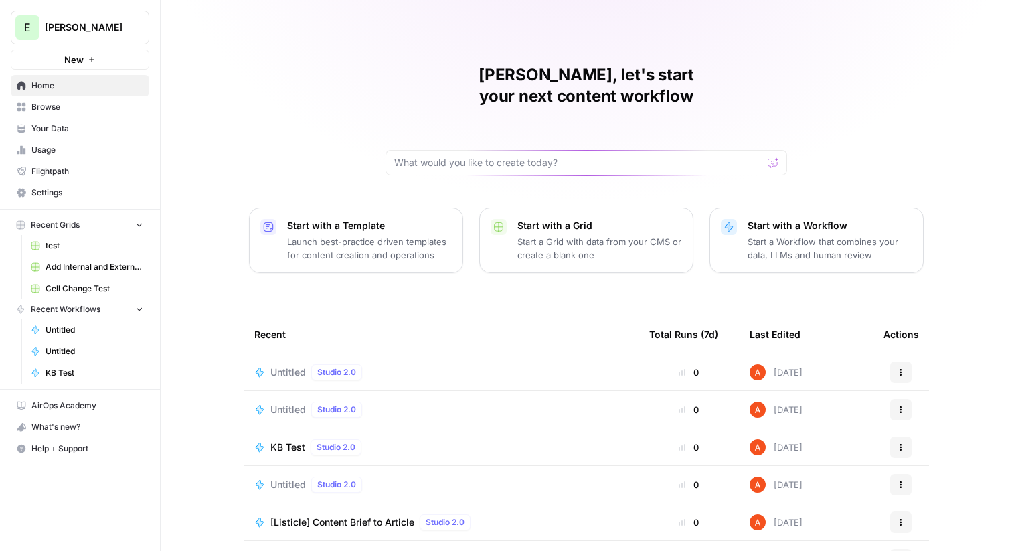
click at [84, 102] on span "Browse" at bounding box center [87, 107] width 112 height 12
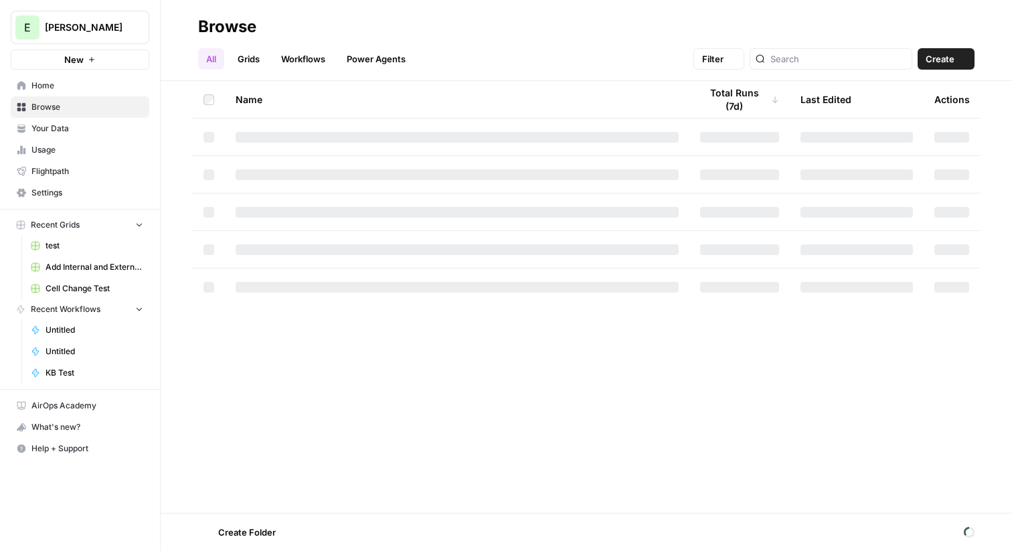
click at [78, 84] on span "Home" at bounding box center [87, 86] width 112 height 12
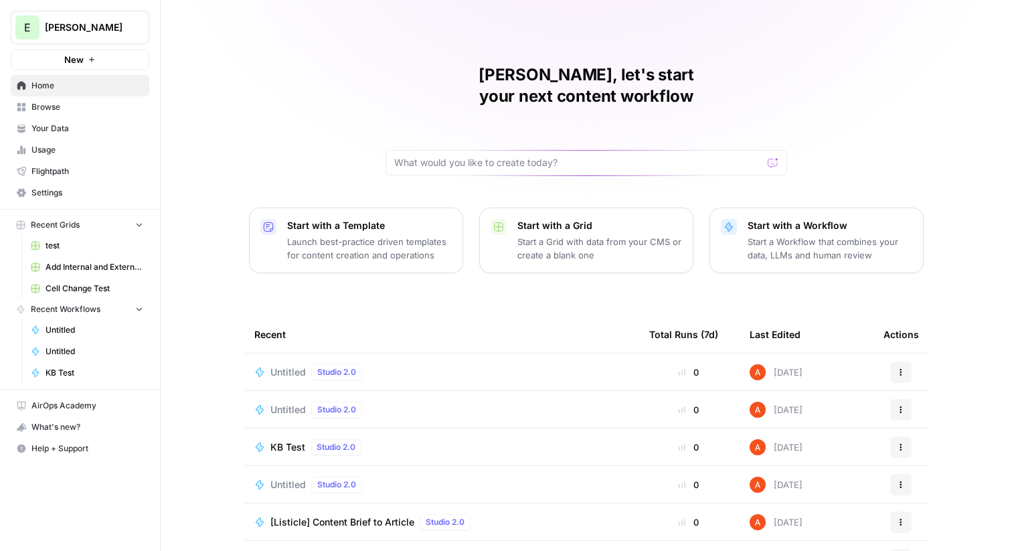
click at [81, 107] on span "Browse" at bounding box center [87, 107] width 112 height 12
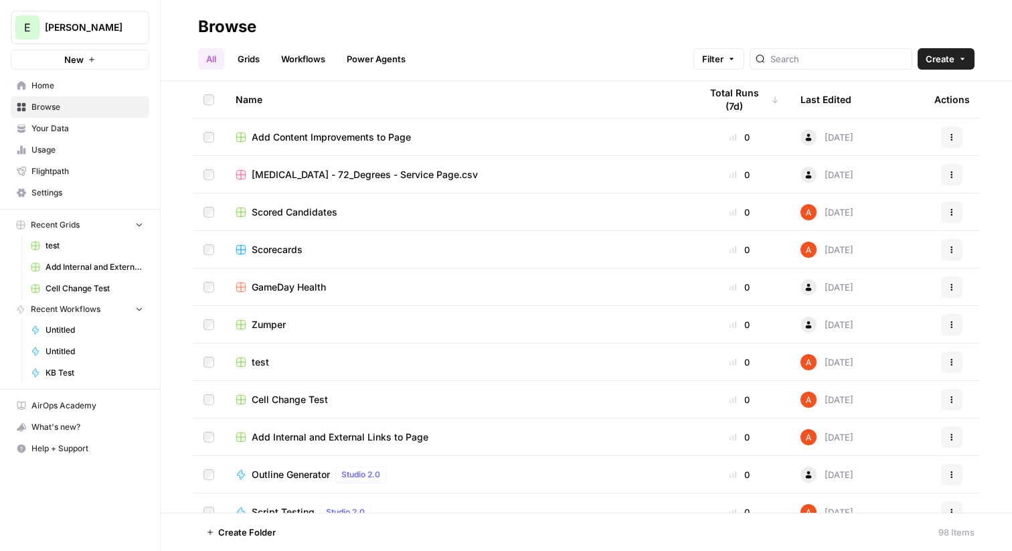
click at [311, 65] on link "Workflows" at bounding box center [303, 58] width 60 height 21
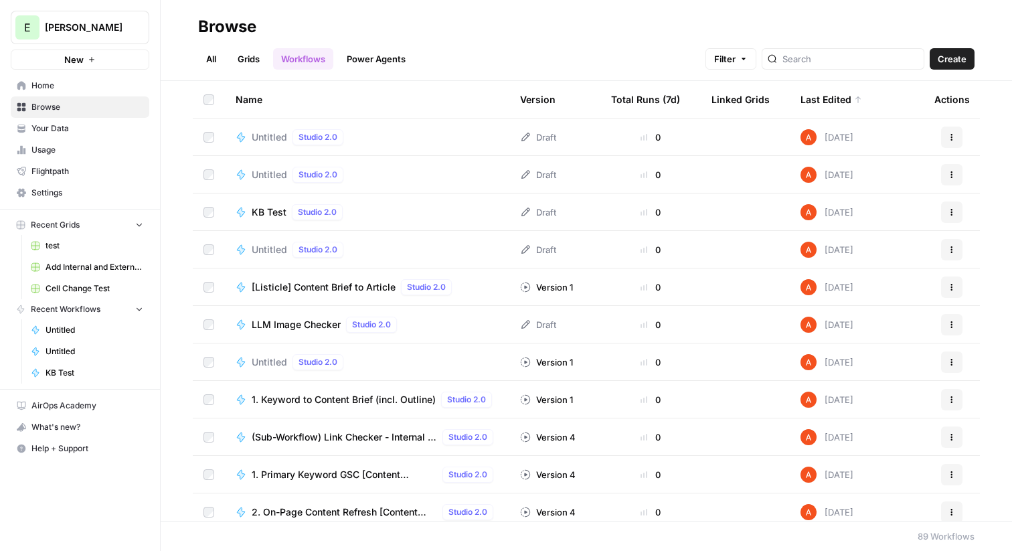
click at [961, 58] on span "Create" at bounding box center [951, 58] width 29 height 13
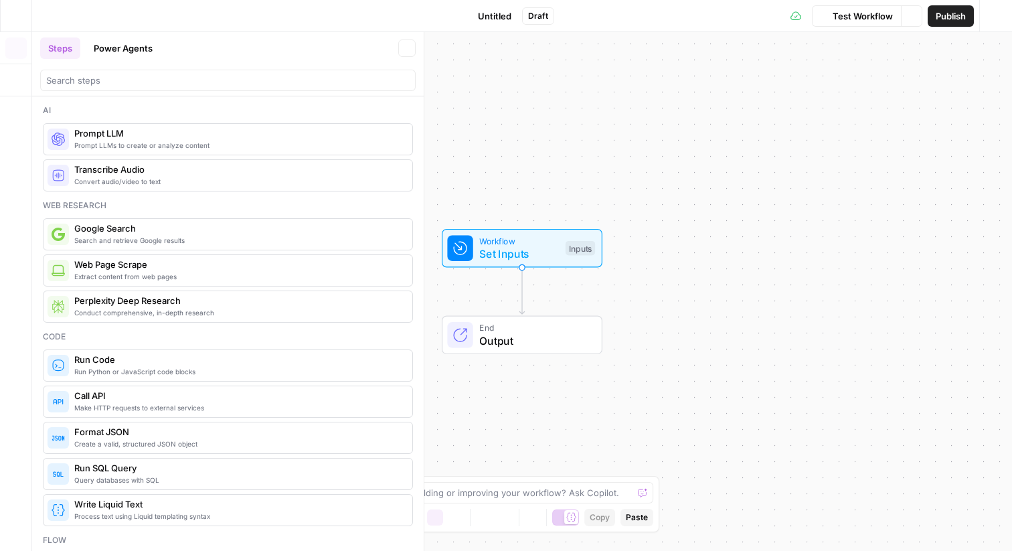
click at [498, 13] on span "Untitled" at bounding box center [494, 15] width 33 height 13
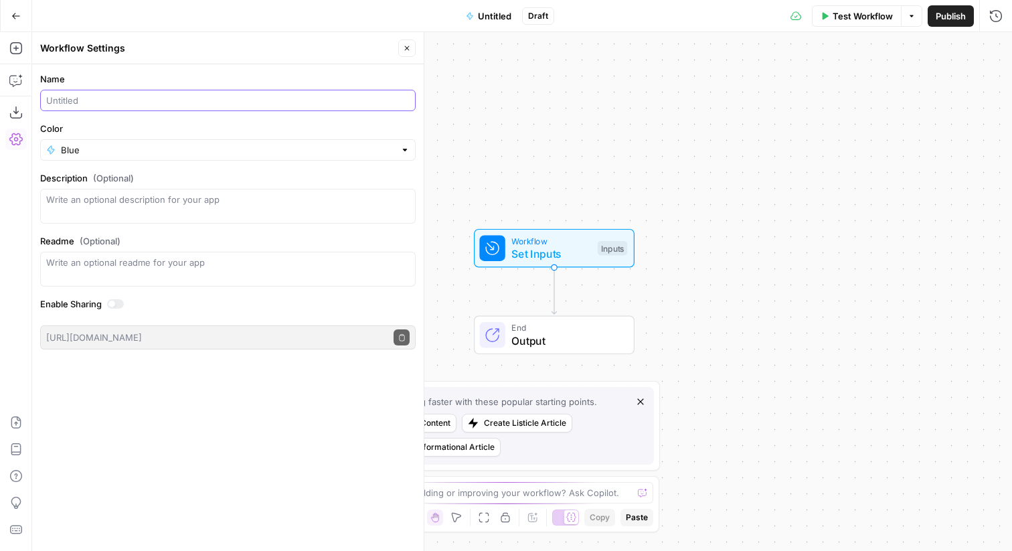
click at [181, 98] on input "Name" at bounding box center [227, 100] width 363 height 13
paste input "semrush"
type input "semrush"
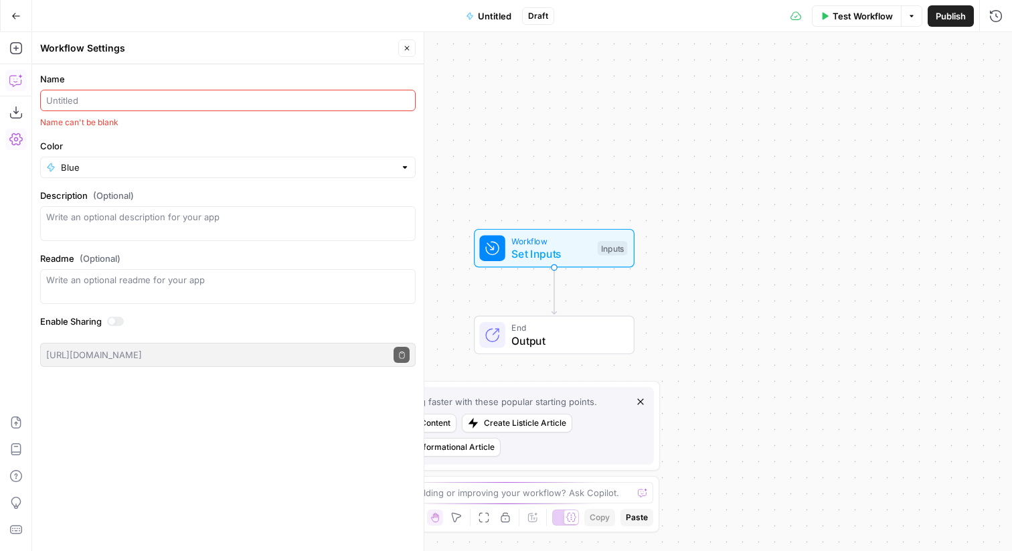
click at [14, 80] on icon "button" at bounding box center [15, 80] width 13 height 13
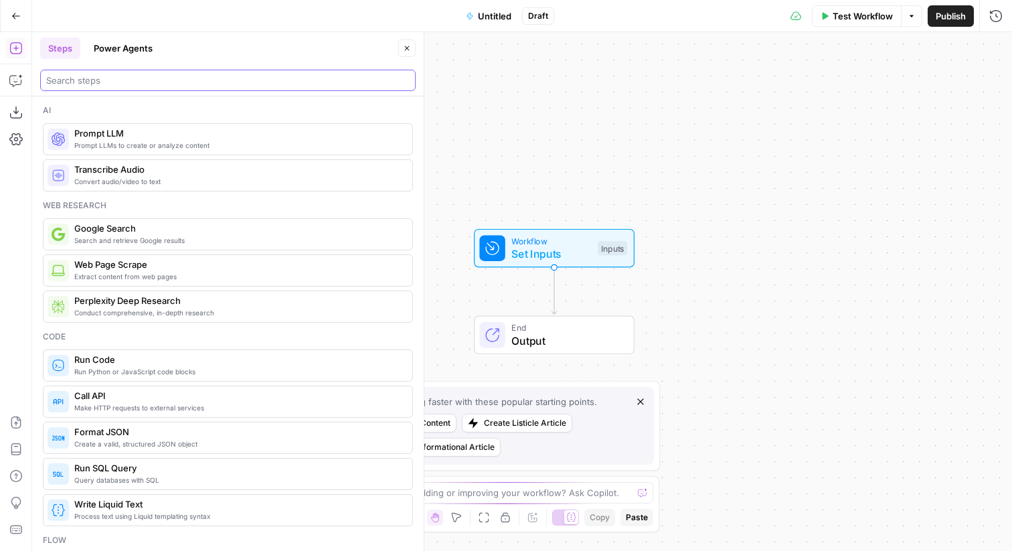
click at [101, 85] on input "search" at bounding box center [227, 80] width 363 height 13
paste input "semrush"
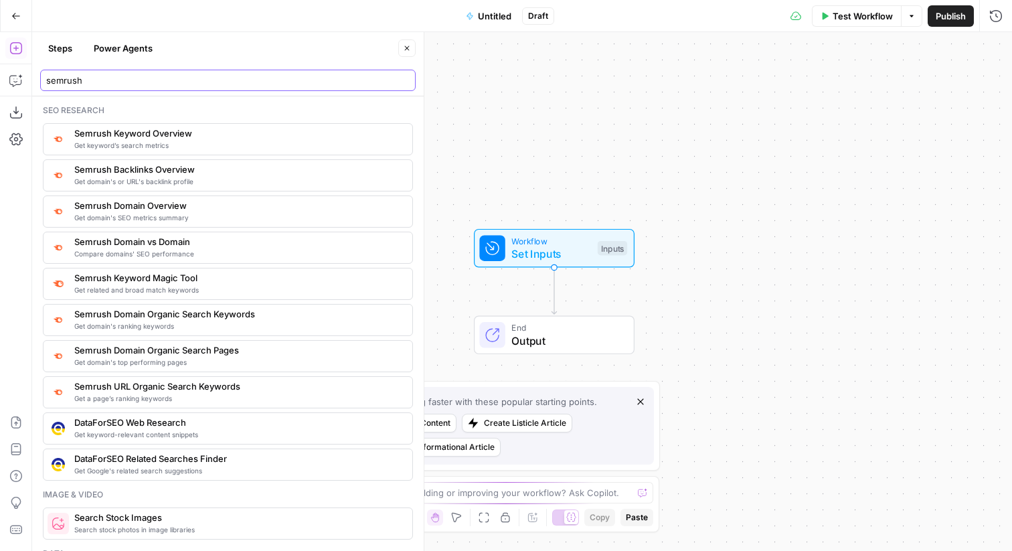
type input "semrush"
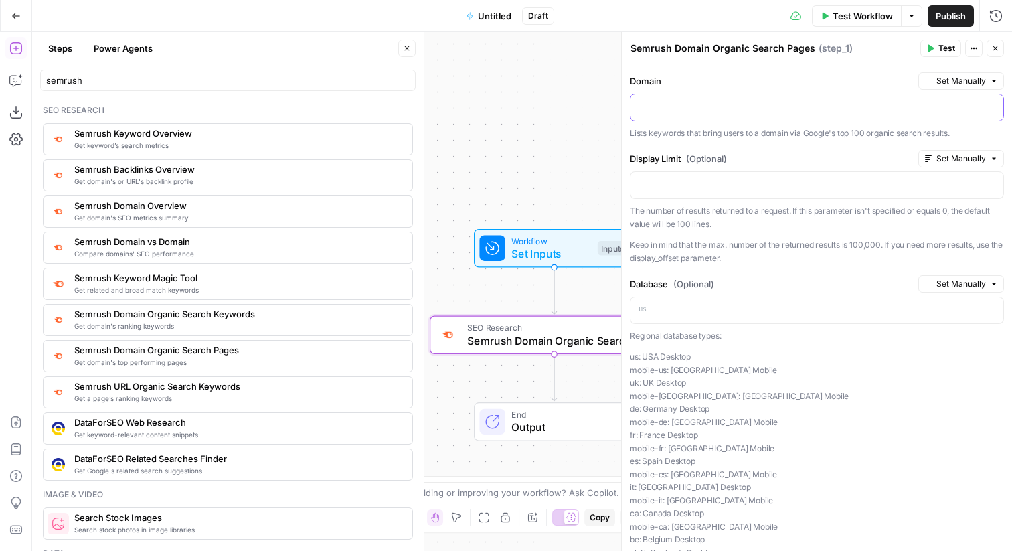
click at [755, 114] on div at bounding box center [816, 107] width 373 height 26
click at [937, 50] on button "Test" at bounding box center [940, 47] width 41 height 17
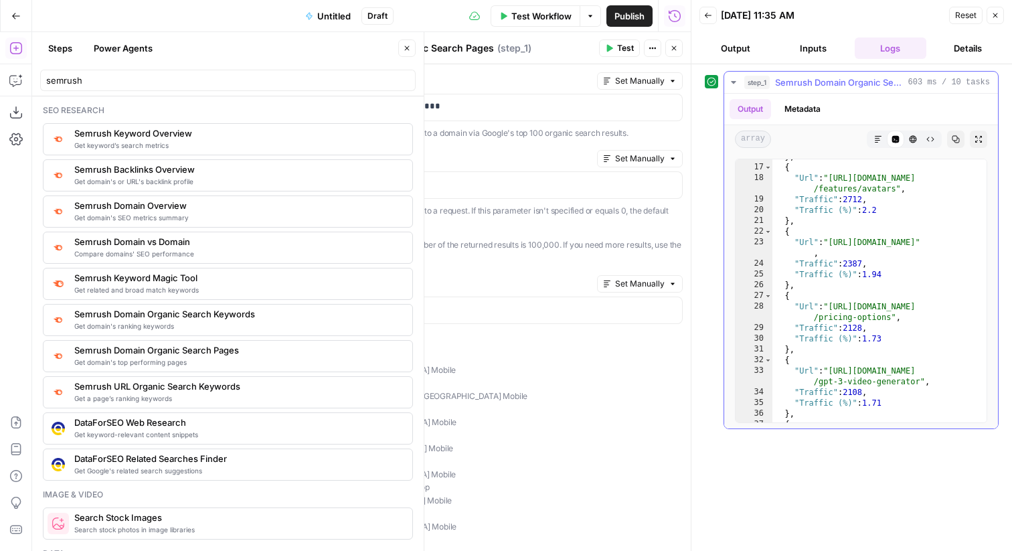
scroll to position [190, 0]
drag, startPoint x: 832, startPoint y: 242, endPoint x: 977, endPoint y: 242, distance: 144.5
click at [977, 242] on div "**********" at bounding box center [861, 291] width 252 height 264
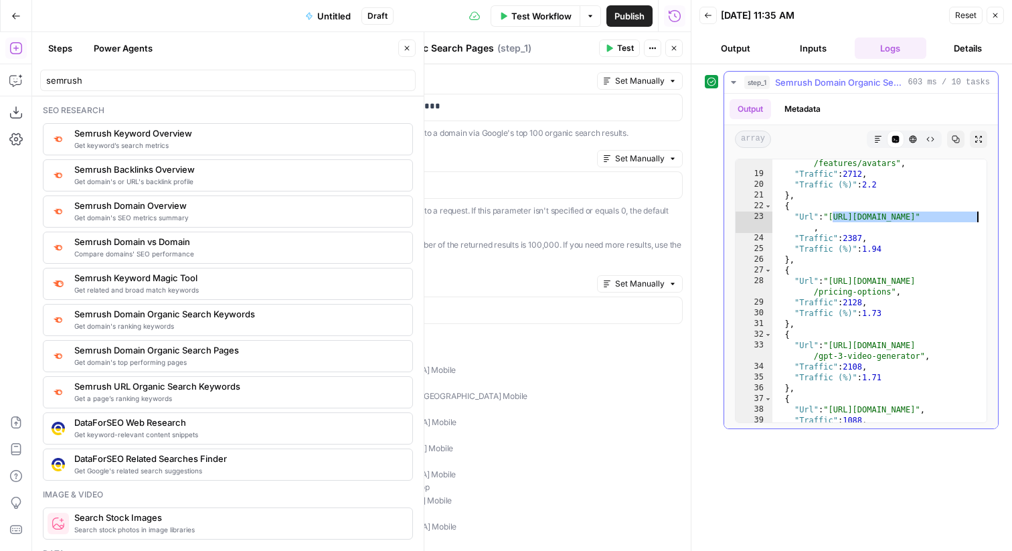
scroll to position [225, 0]
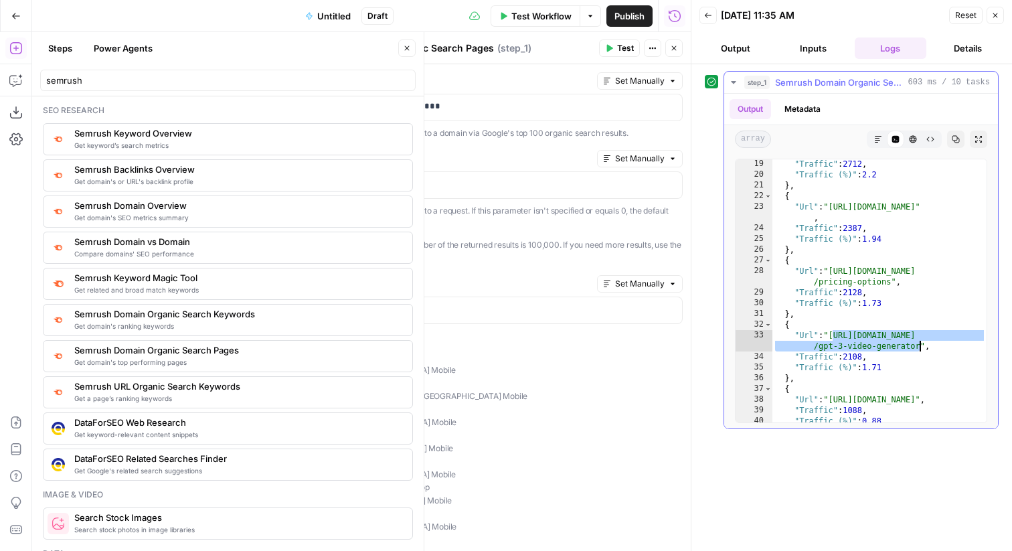
drag, startPoint x: 834, startPoint y: 335, endPoint x: 921, endPoint y: 349, distance: 87.4
click at [921, 349] on div ""Traffic" : 2712 , "Traffic (%)" : 2.2 } , { "Url" : "[URL][DOMAIN_NAME]" , "Tr…" at bounding box center [879, 301] width 214 height 284
type textarea "**********"
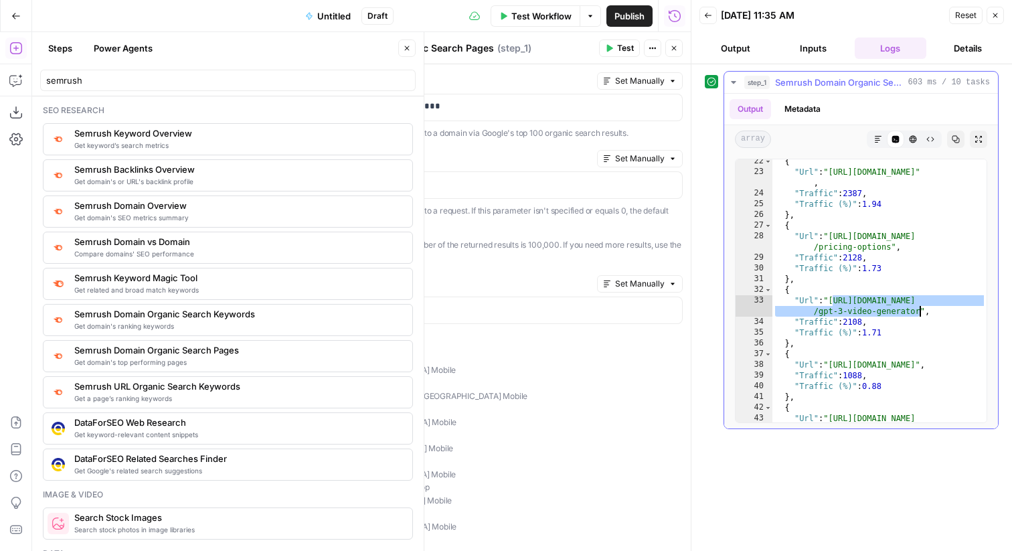
scroll to position [262, 0]
